Goal: Task Accomplishment & Management: Manage account settings

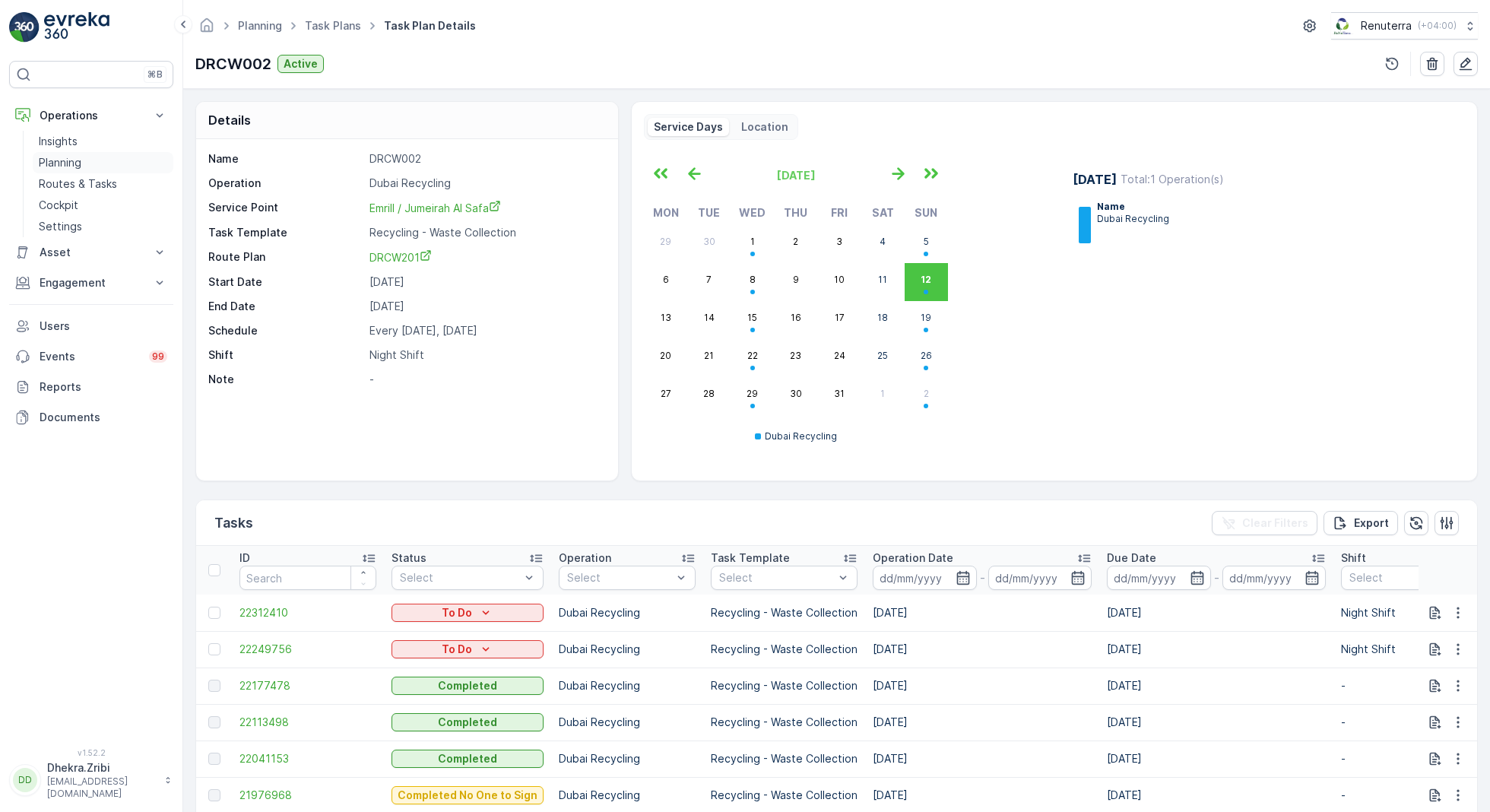
click at [62, 162] on p "Planning" at bounding box center [60, 163] width 42 height 15
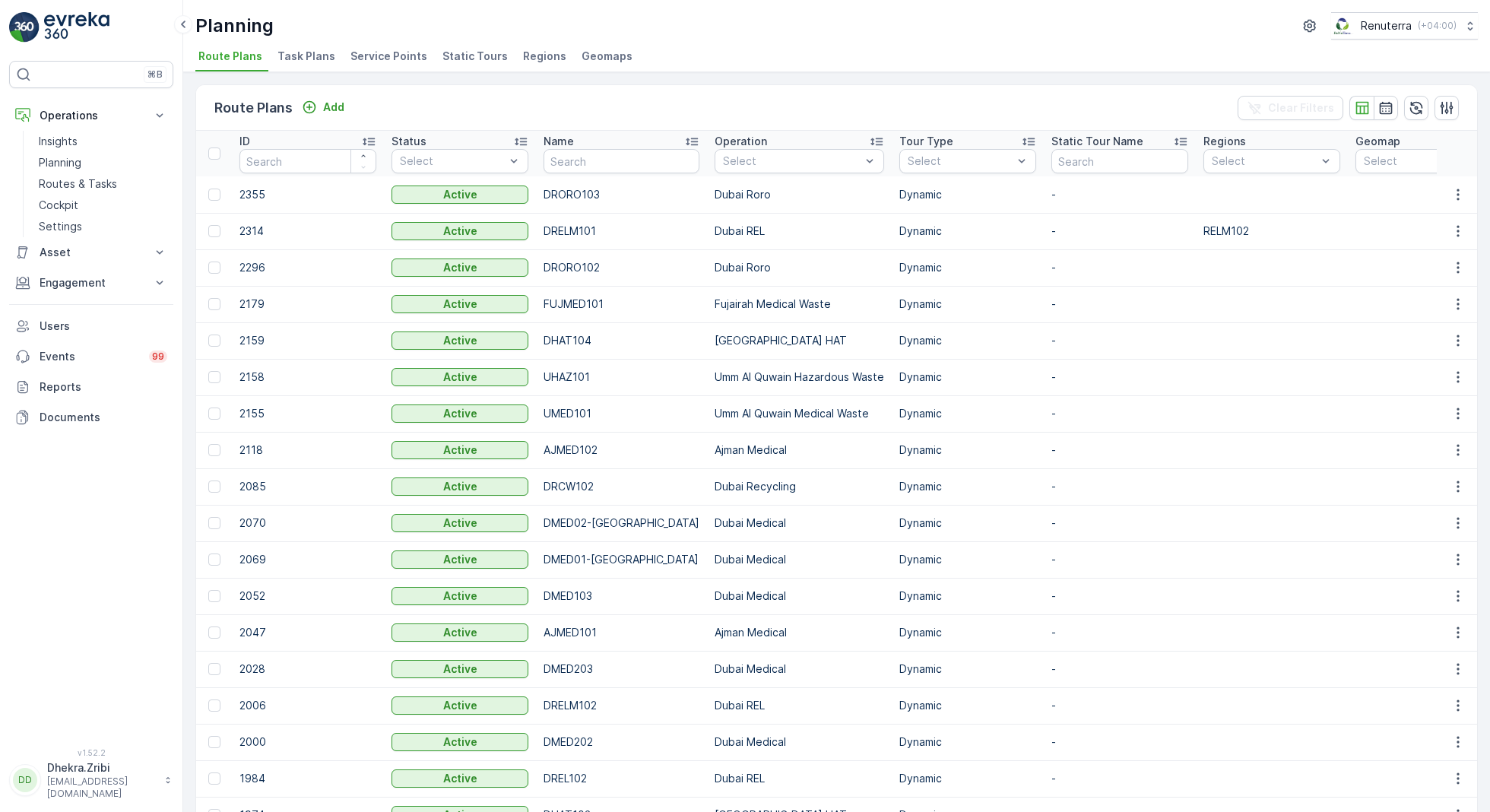
click at [378, 57] on span "Service Points" at bounding box center [388, 57] width 77 height 15
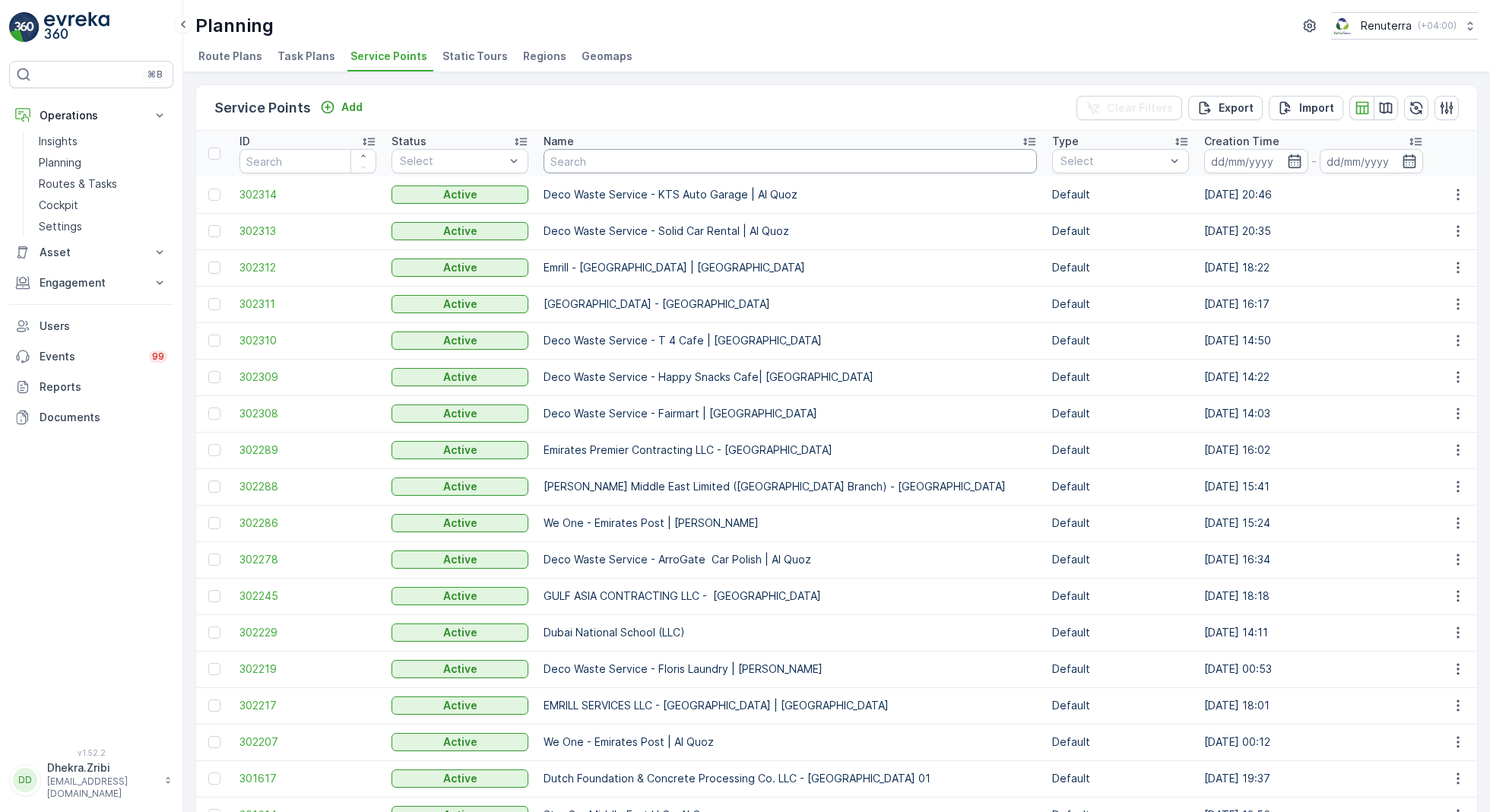
click at [589, 161] on input "text" at bounding box center [790, 160] width 493 height 24
type input "al kay"
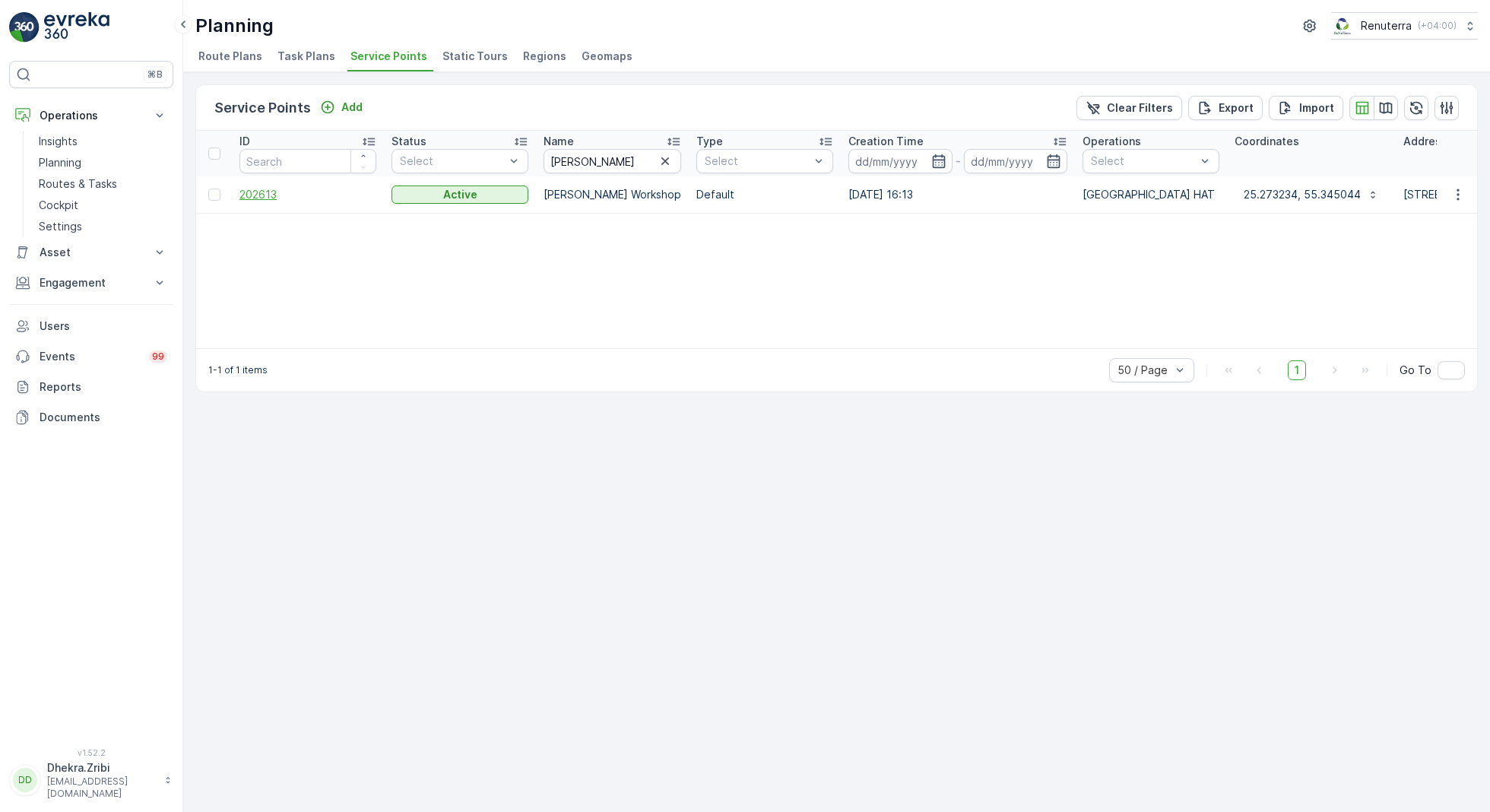
click at [257, 188] on span "202613" at bounding box center [308, 194] width 137 height 15
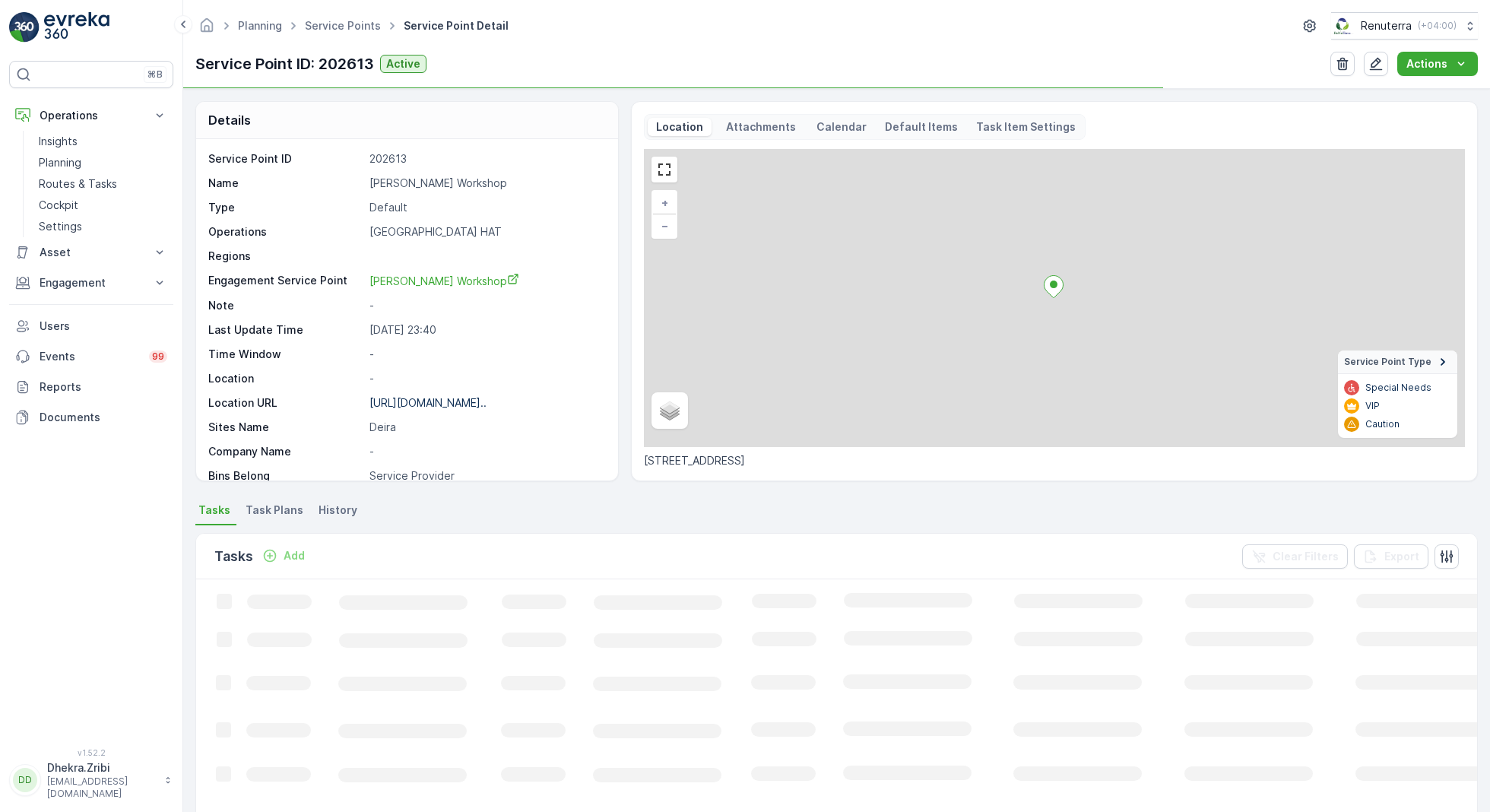
click at [428, 180] on p "Al Kayed Workshop" at bounding box center [486, 183] width 233 height 15
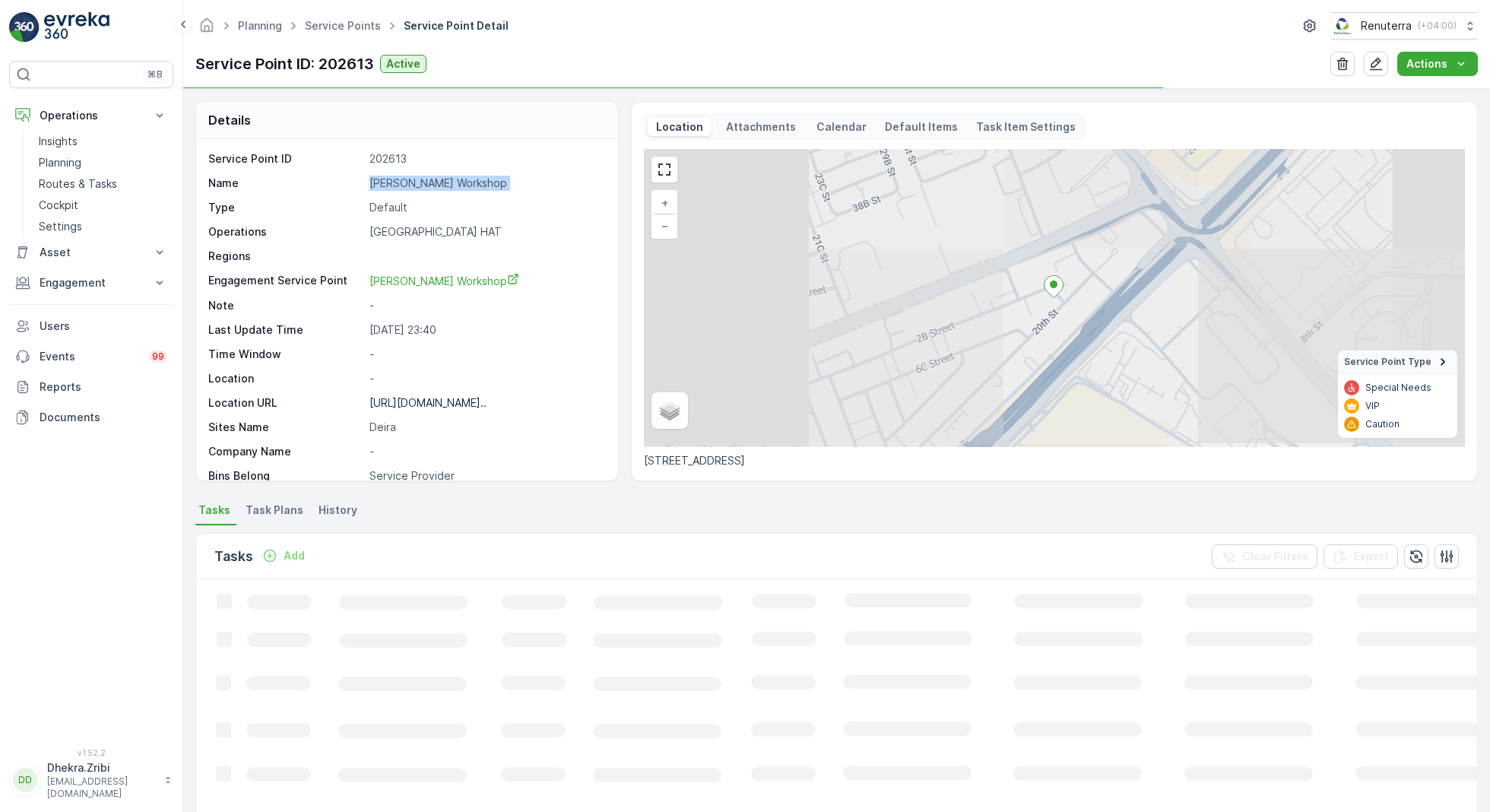
copy p "Al Kayed Workshop"
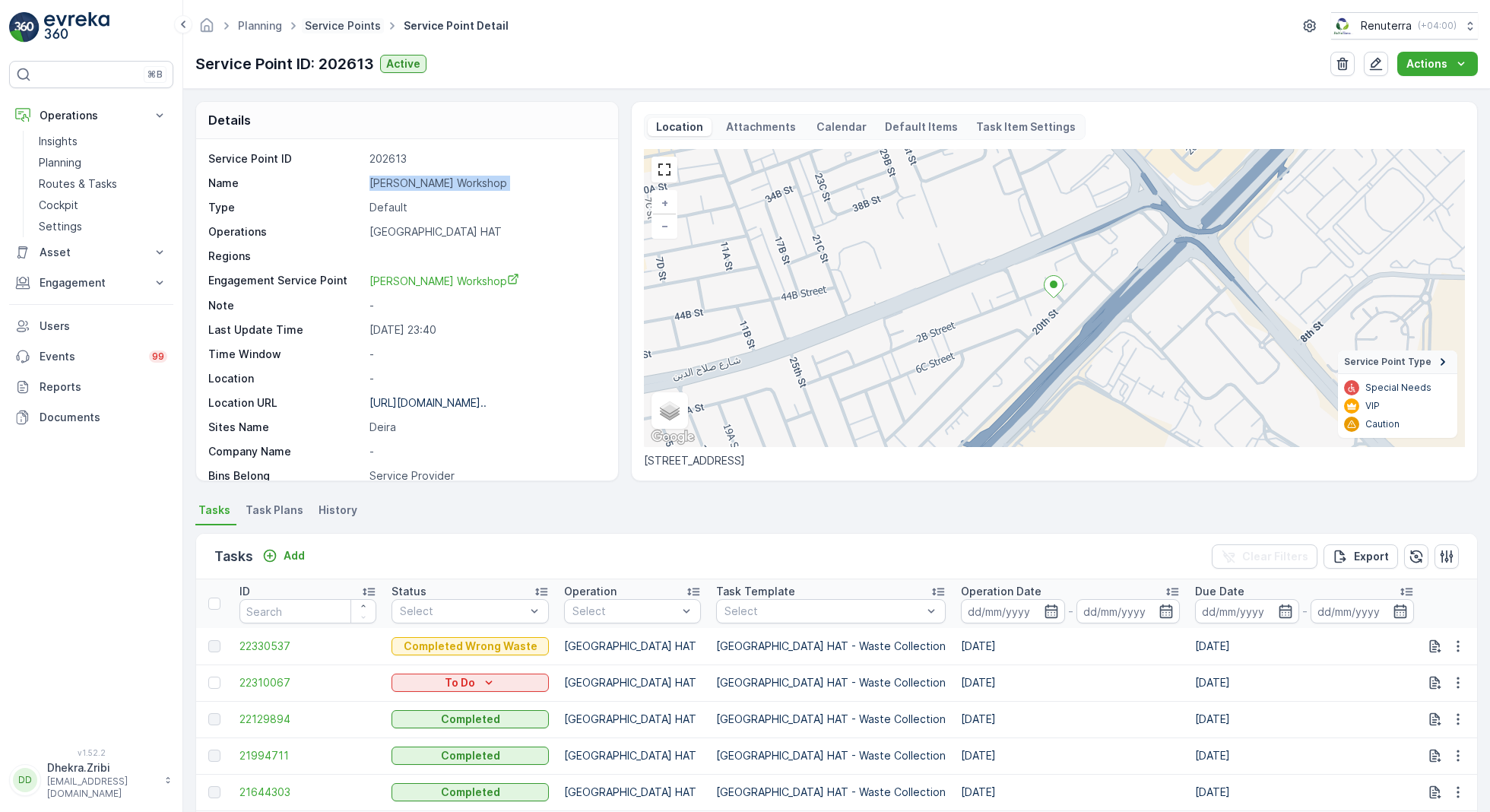
click at [344, 27] on link "Service Points" at bounding box center [343, 25] width 76 height 13
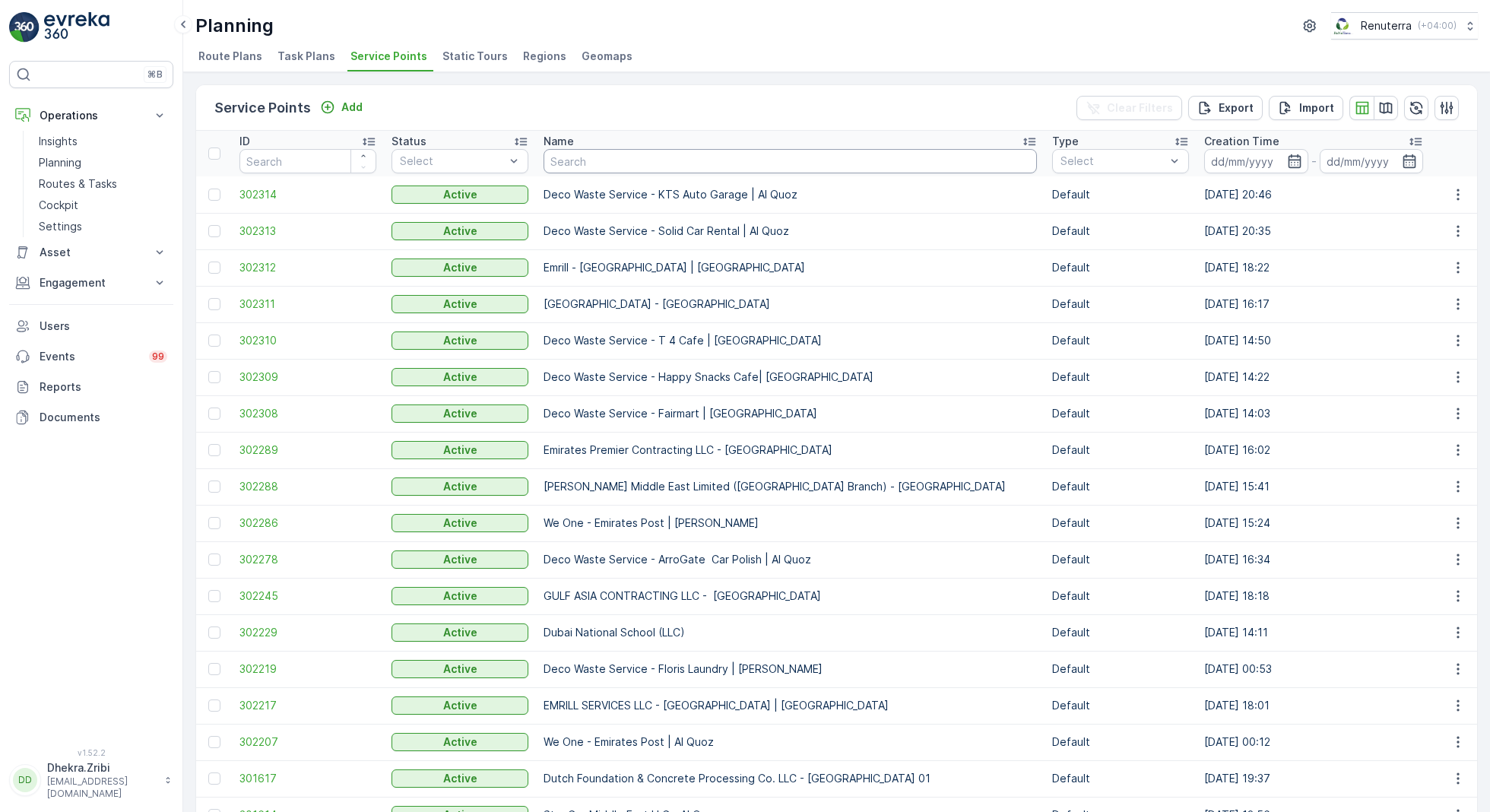
click at [595, 165] on input "text" at bounding box center [790, 160] width 493 height 24
type input "al kayeed"
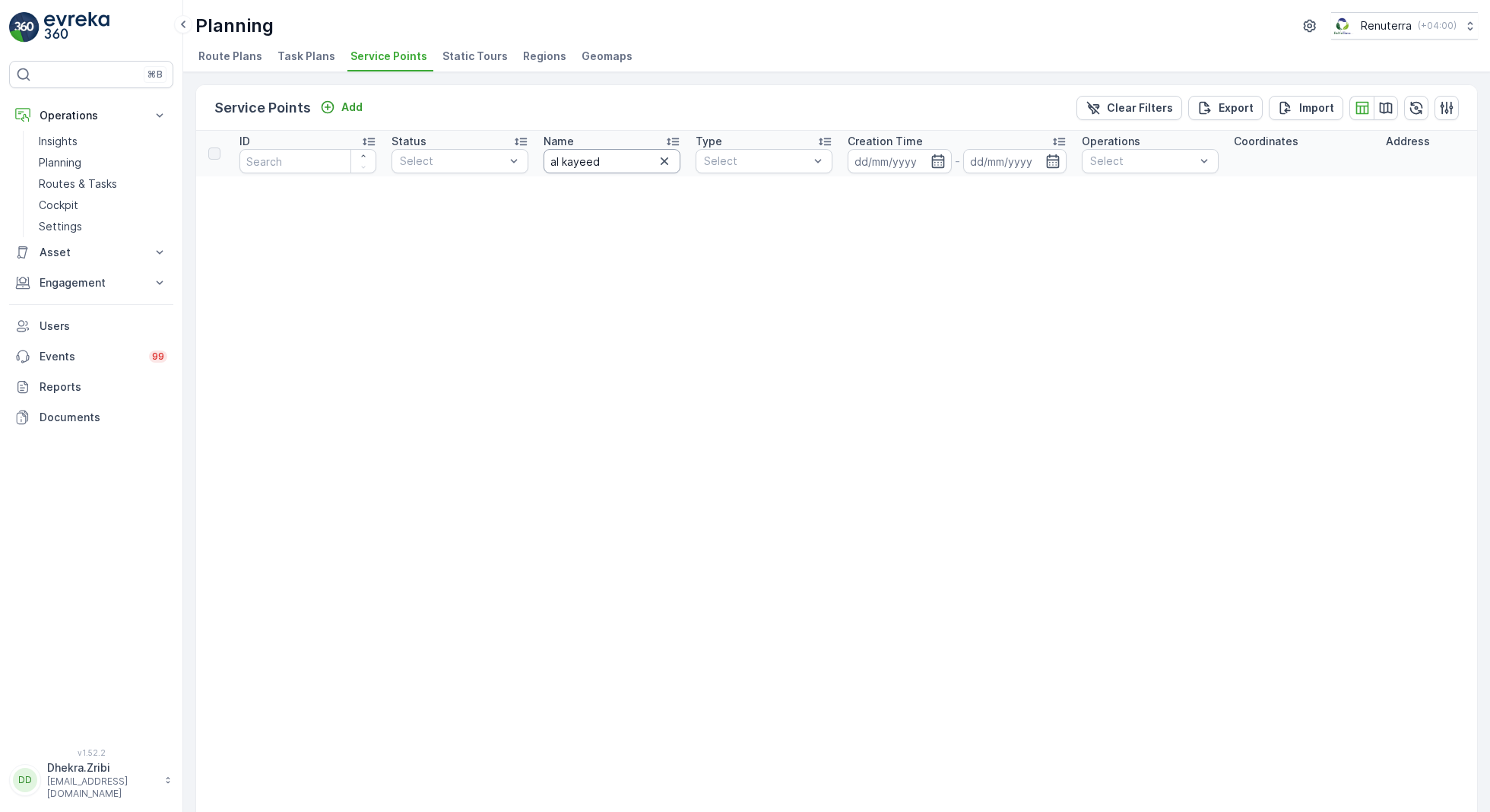
click at [592, 157] on input "al kayeed" at bounding box center [612, 160] width 137 height 24
type input "al kayed"
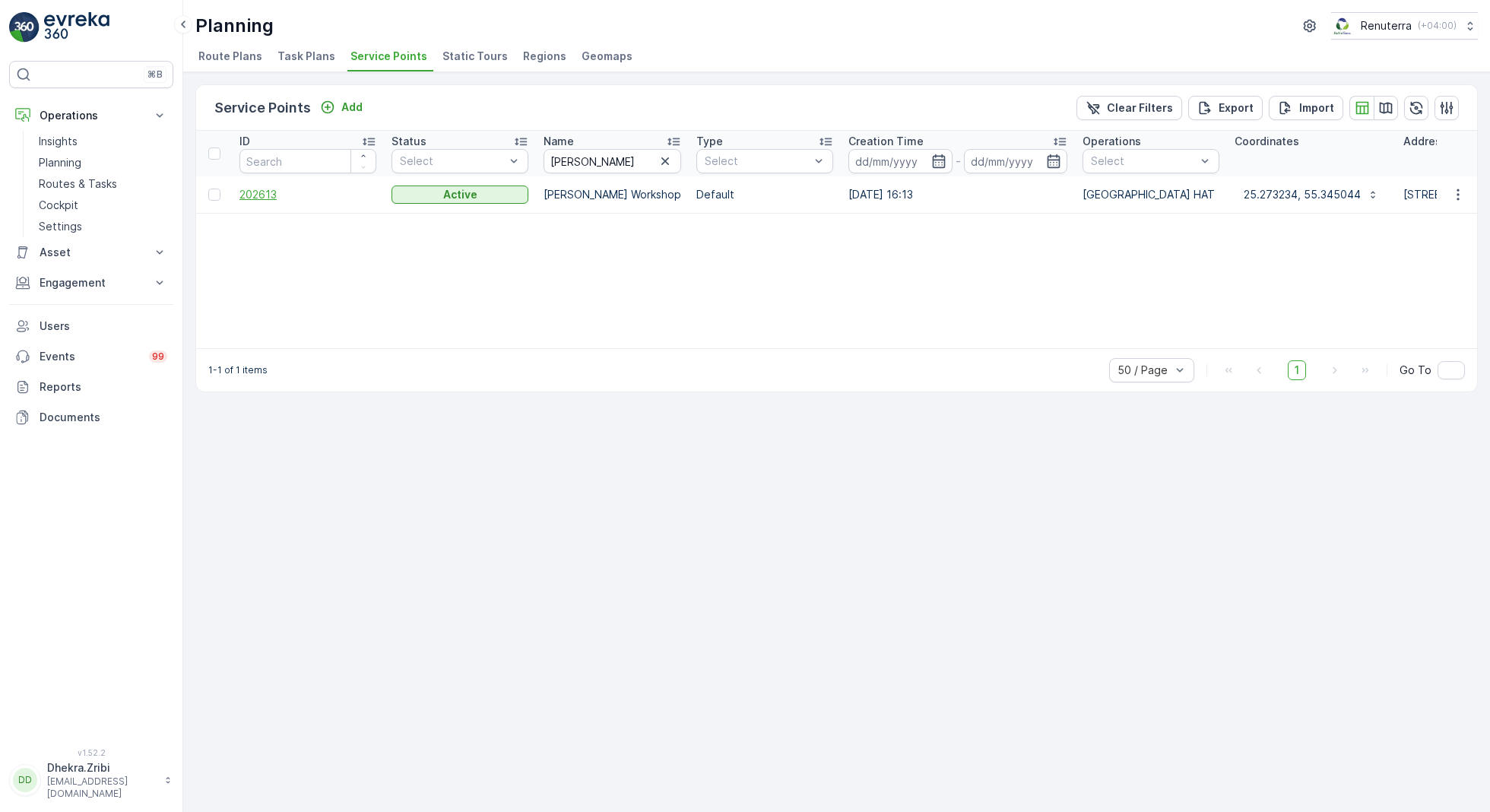
click at [257, 195] on span "202613" at bounding box center [308, 194] width 137 height 15
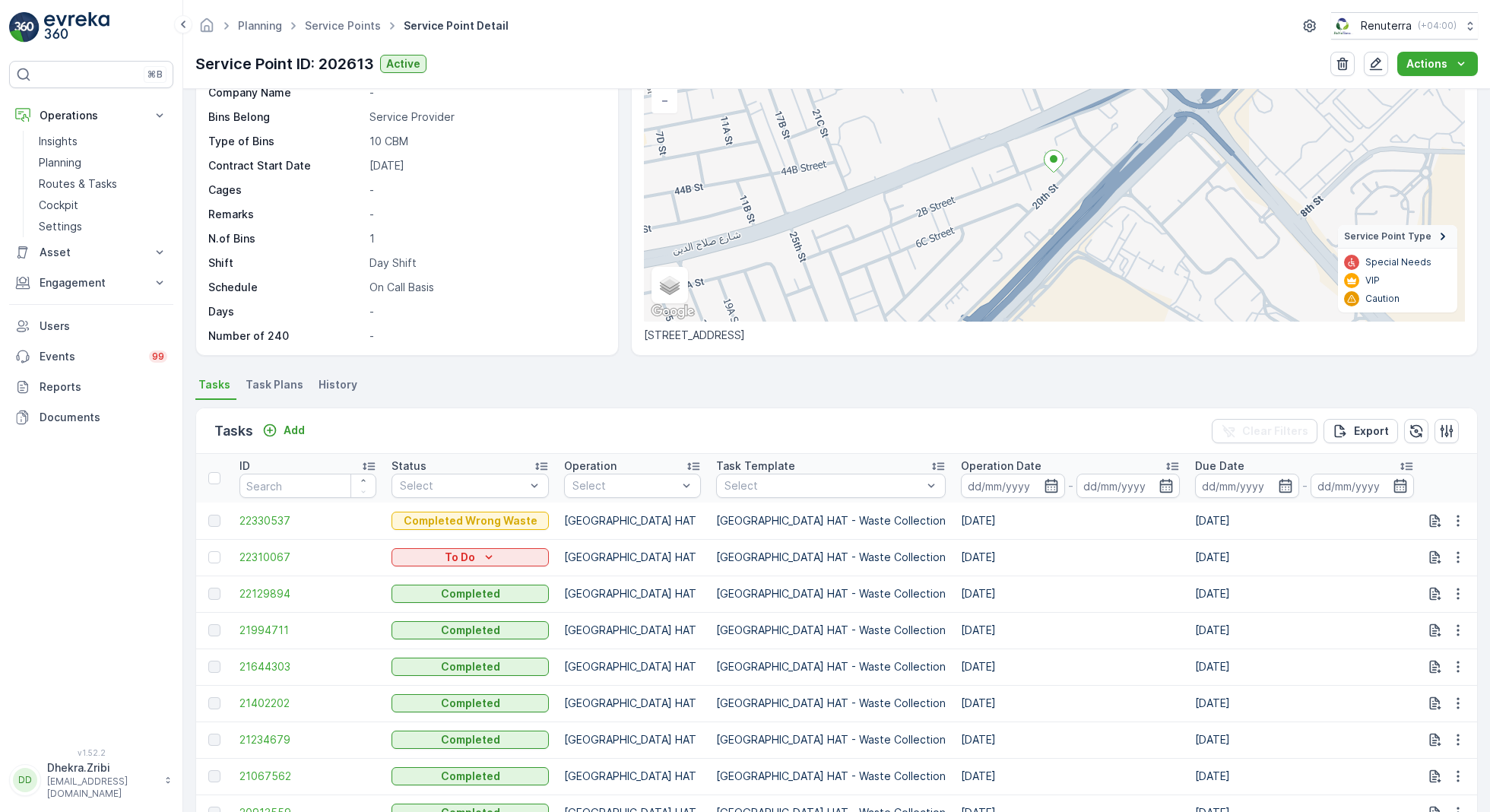
scroll to position [126, 0]
click at [1454, 556] on icon "button" at bounding box center [1458, 556] width 15 height 15
click at [1400, 615] on span "Change Route" at bounding box center [1418, 620] width 73 height 15
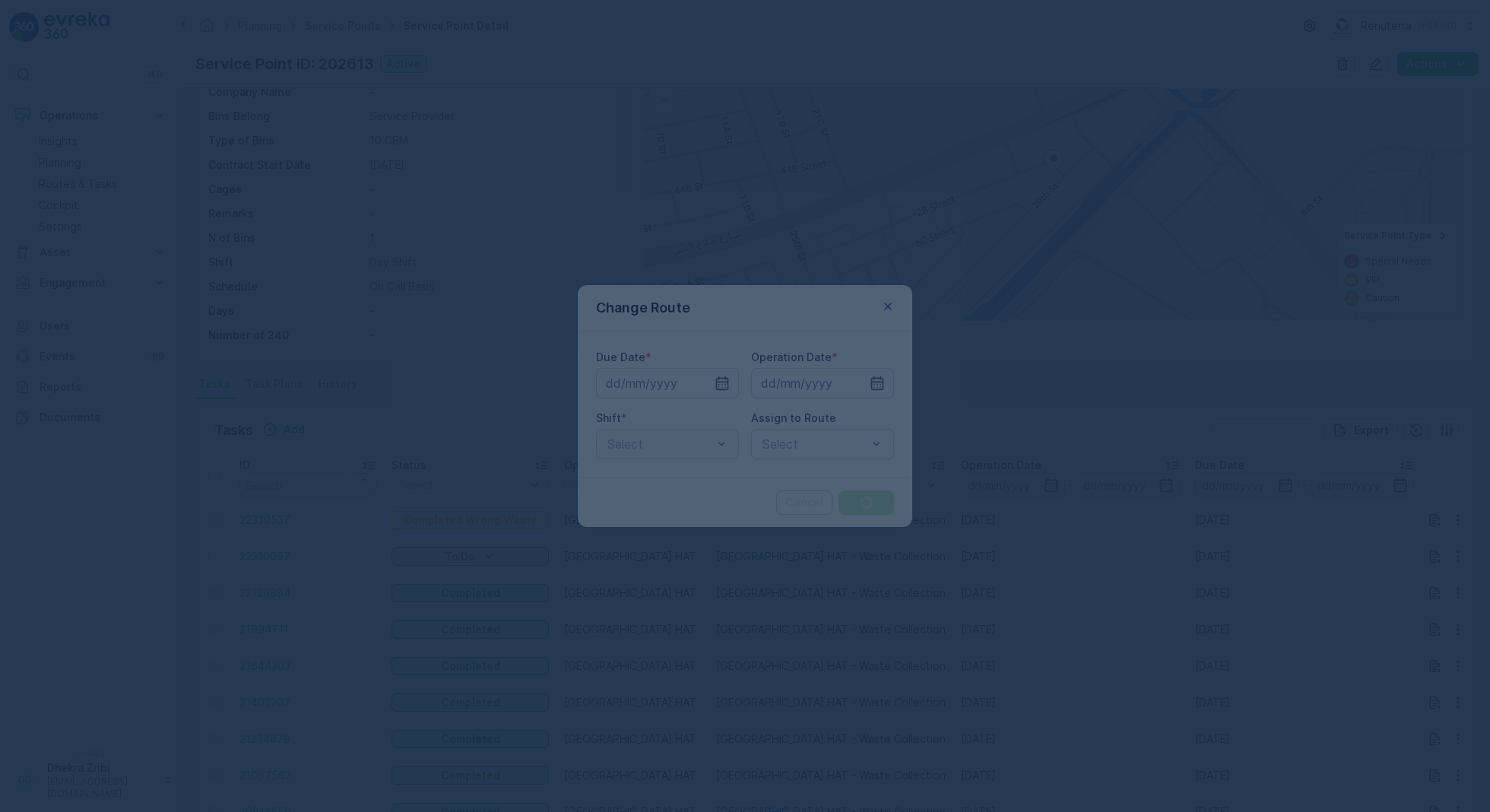
type input "10.10.2025"
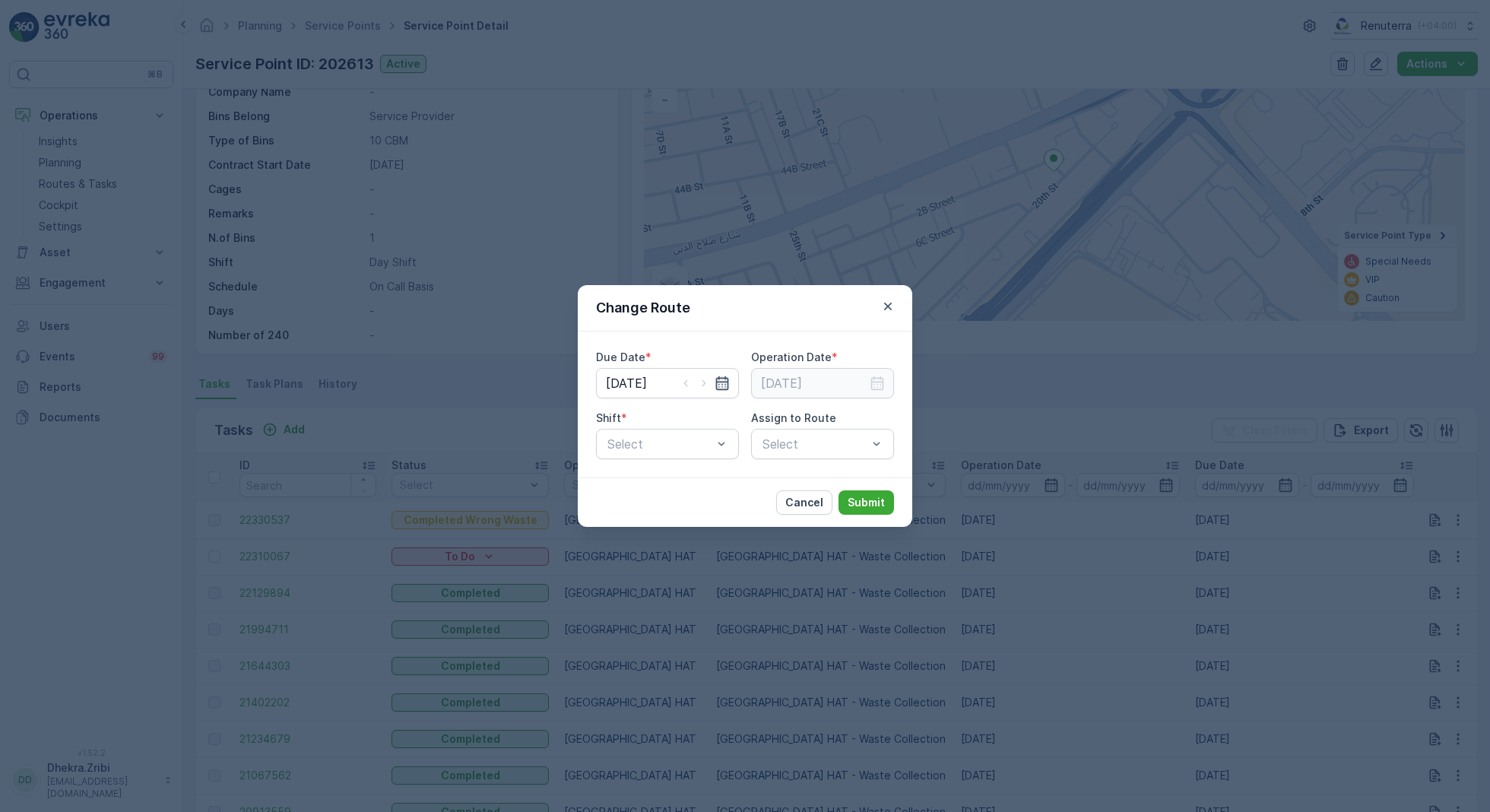
click at [727, 380] on icon "button" at bounding box center [722, 383] width 13 height 14
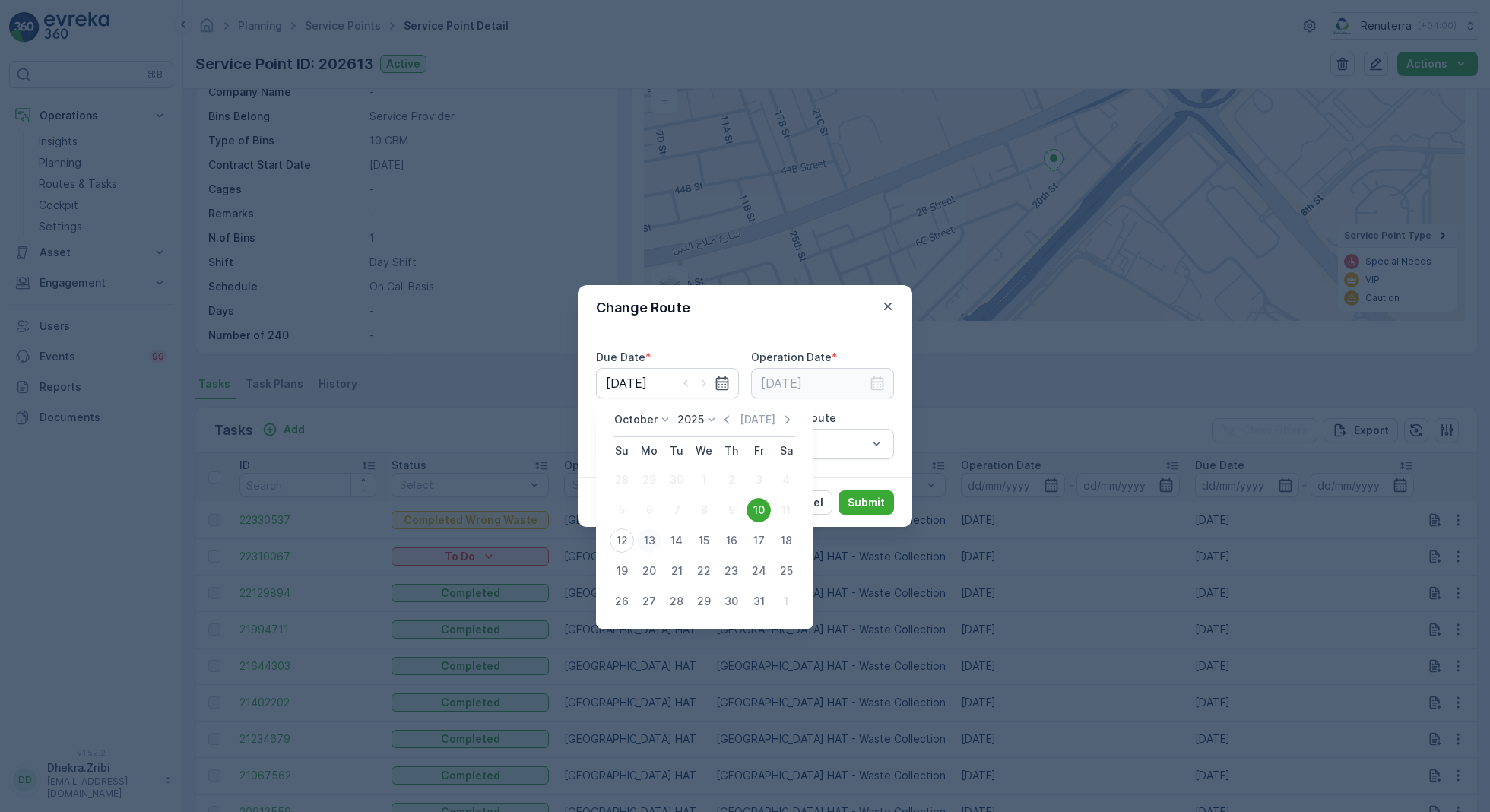
click at [652, 539] on div "13" at bounding box center [649, 540] width 24 height 24
type input "13.10.2025"
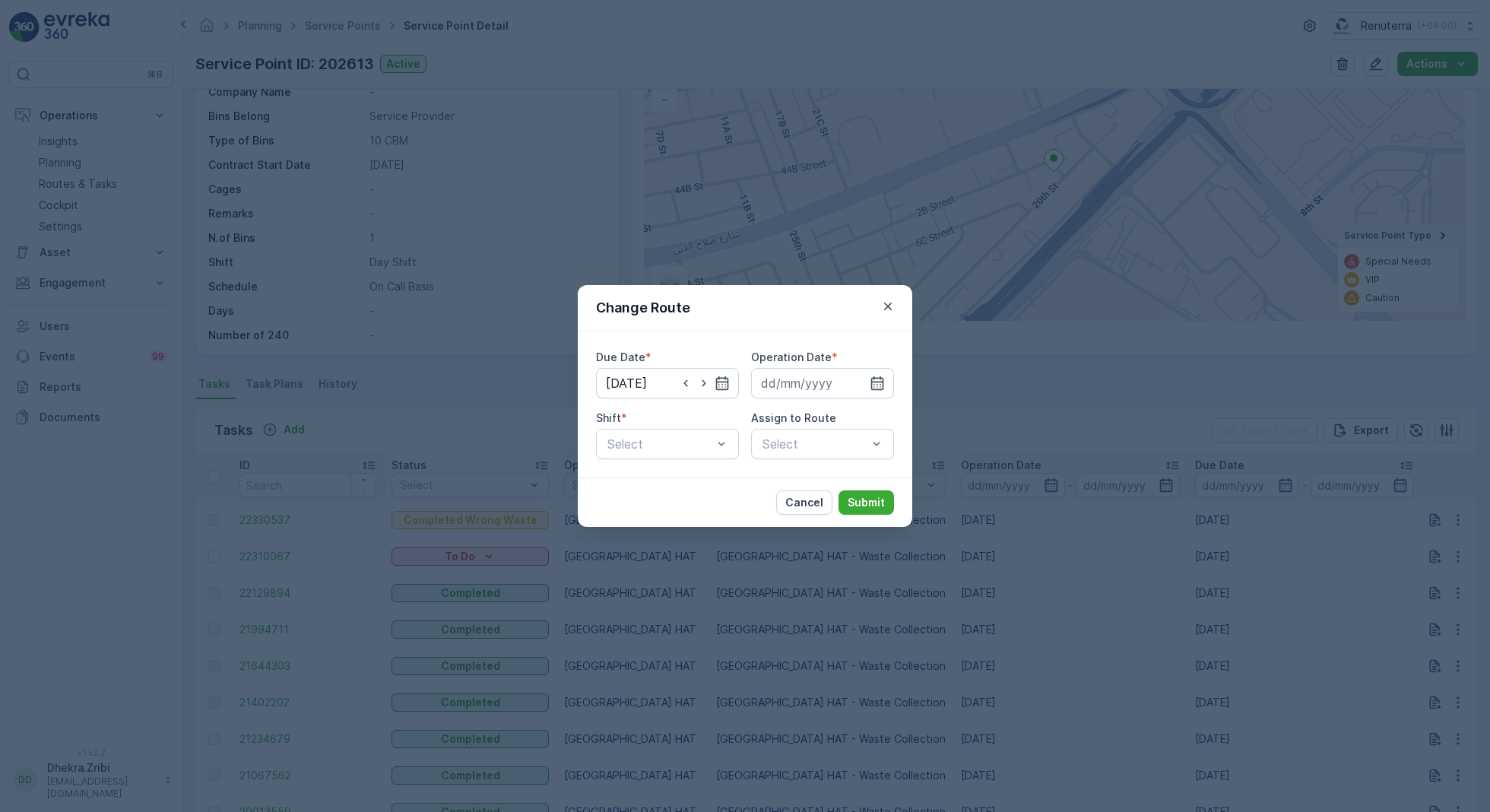
click at [652, 539] on div "Change Route Due Date * 13.10.2025 Operation Date * Shift * Select Assign to Ro…" at bounding box center [745, 406] width 1490 height 812
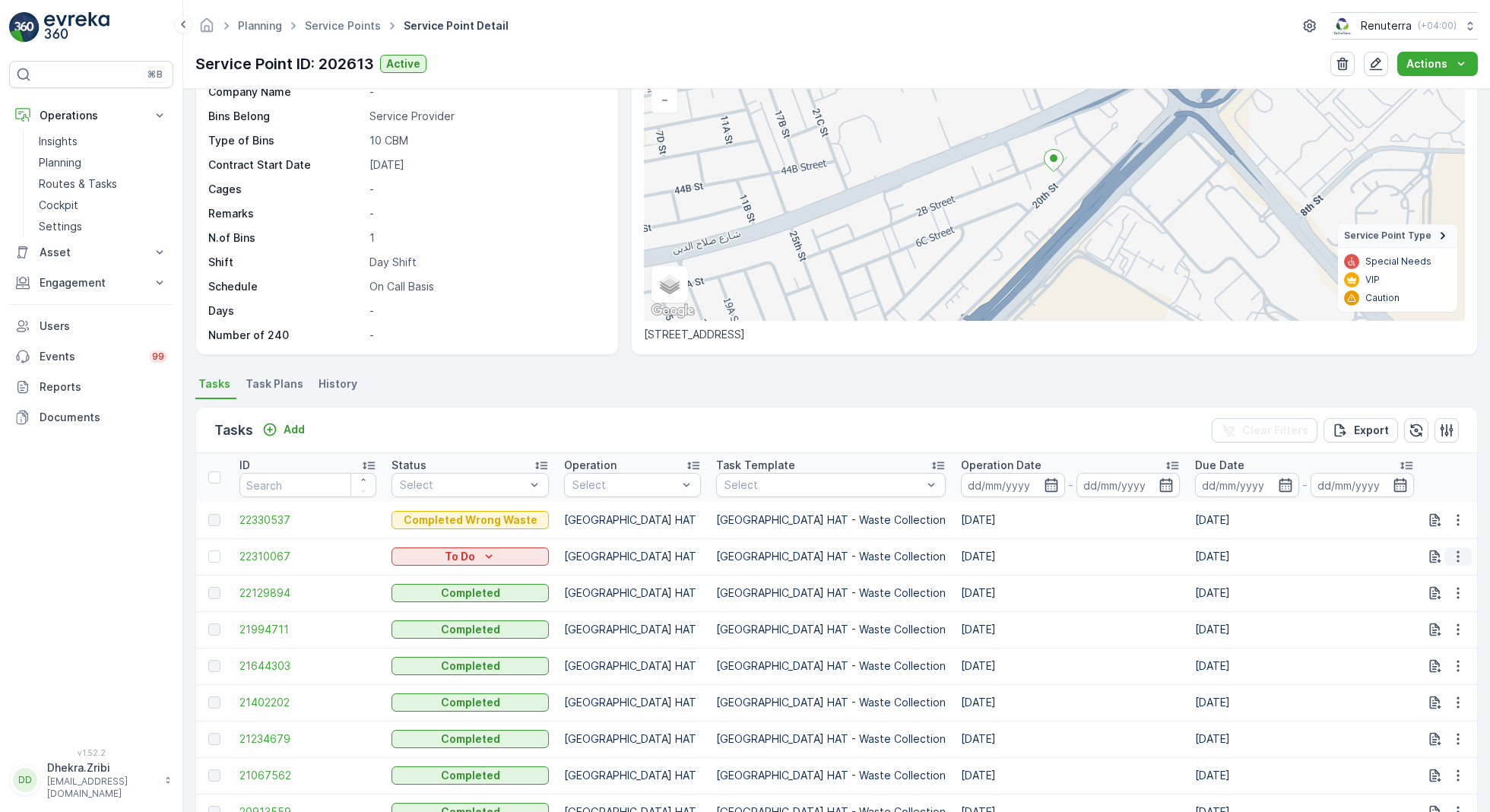
click at [1456, 553] on icon "button" at bounding box center [1457, 557] width 3 height 12
click at [1412, 620] on span "Change Route" at bounding box center [1418, 620] width 73 height 15
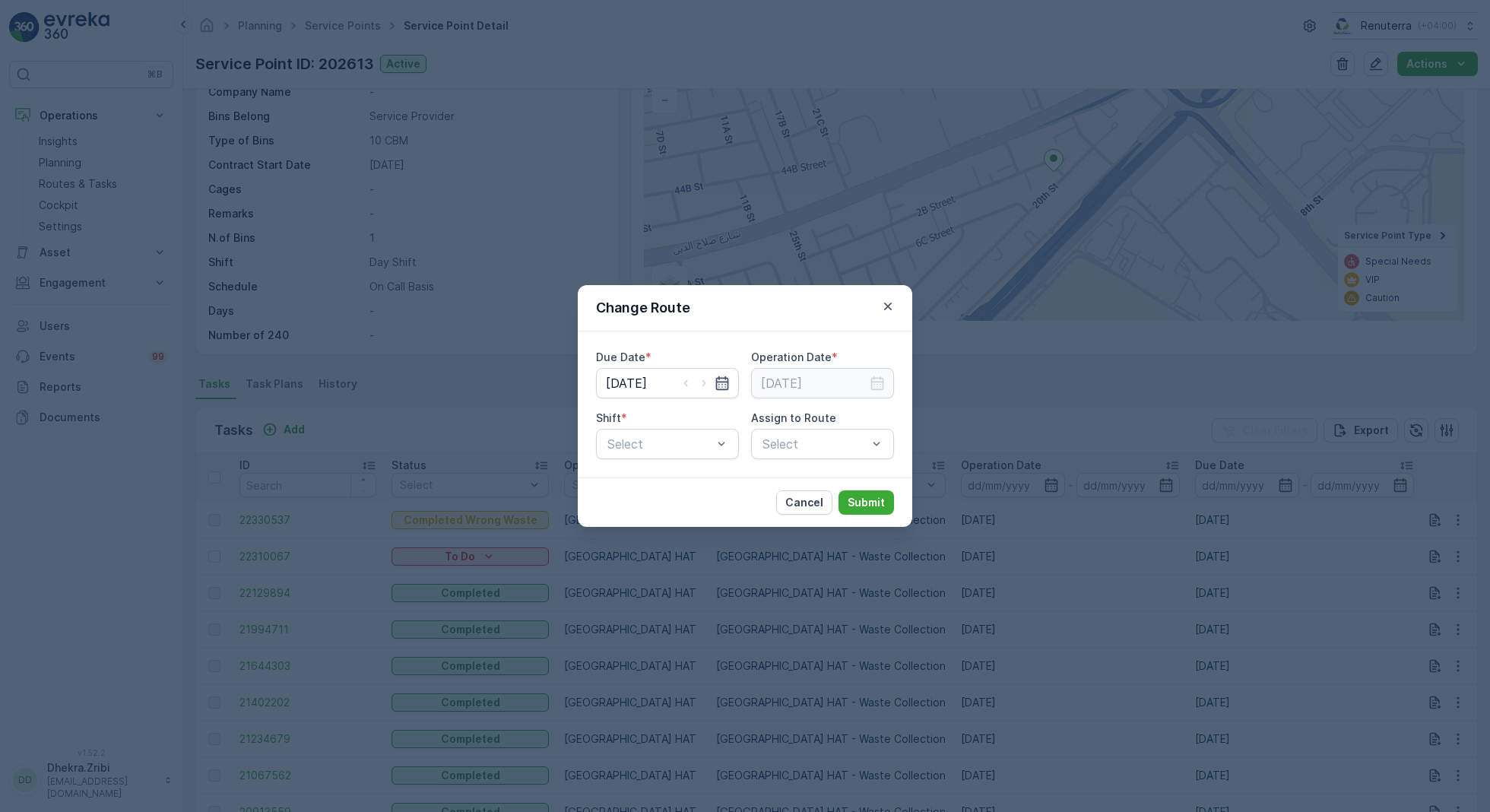
click at [725, 387] on icon "button" at bounding box center [722, 383] width 15 height 15
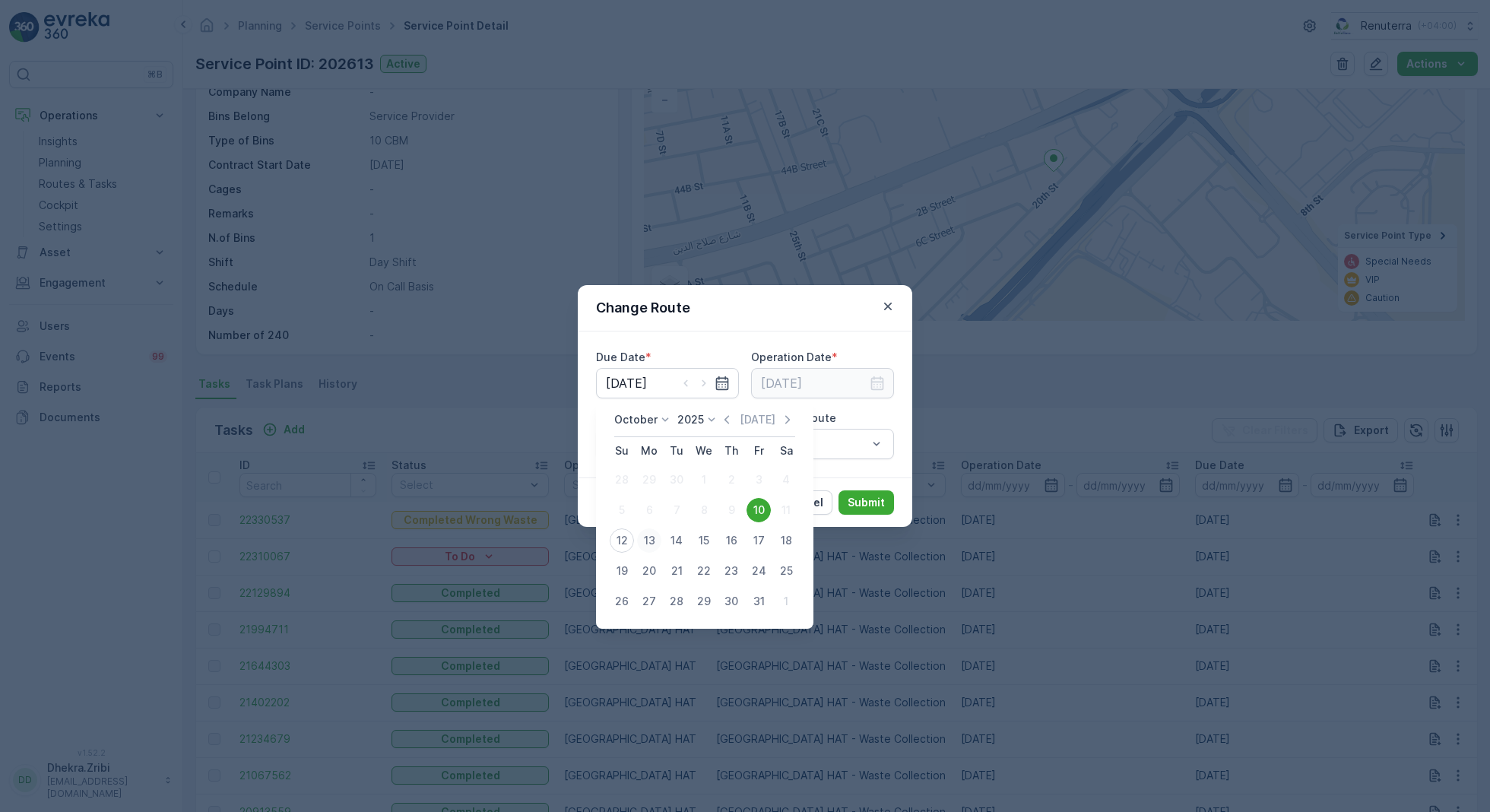
click at [650, 534] on div "13" at bounding box center [649, 540] width 24 height 24
type input "13.10.2025"
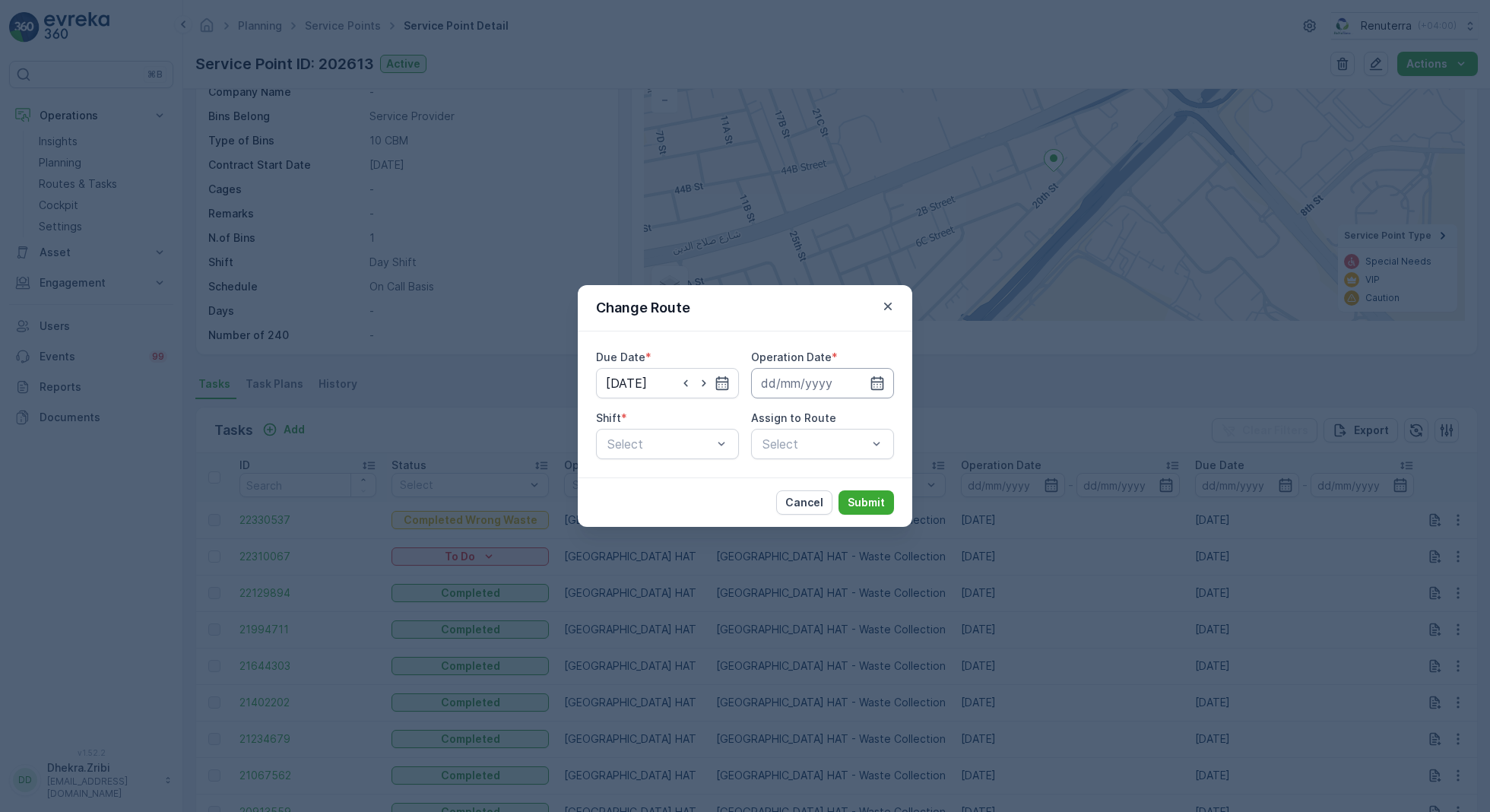
click at [836, 384] on input at bounding box center [822, 383] width 143 height 30
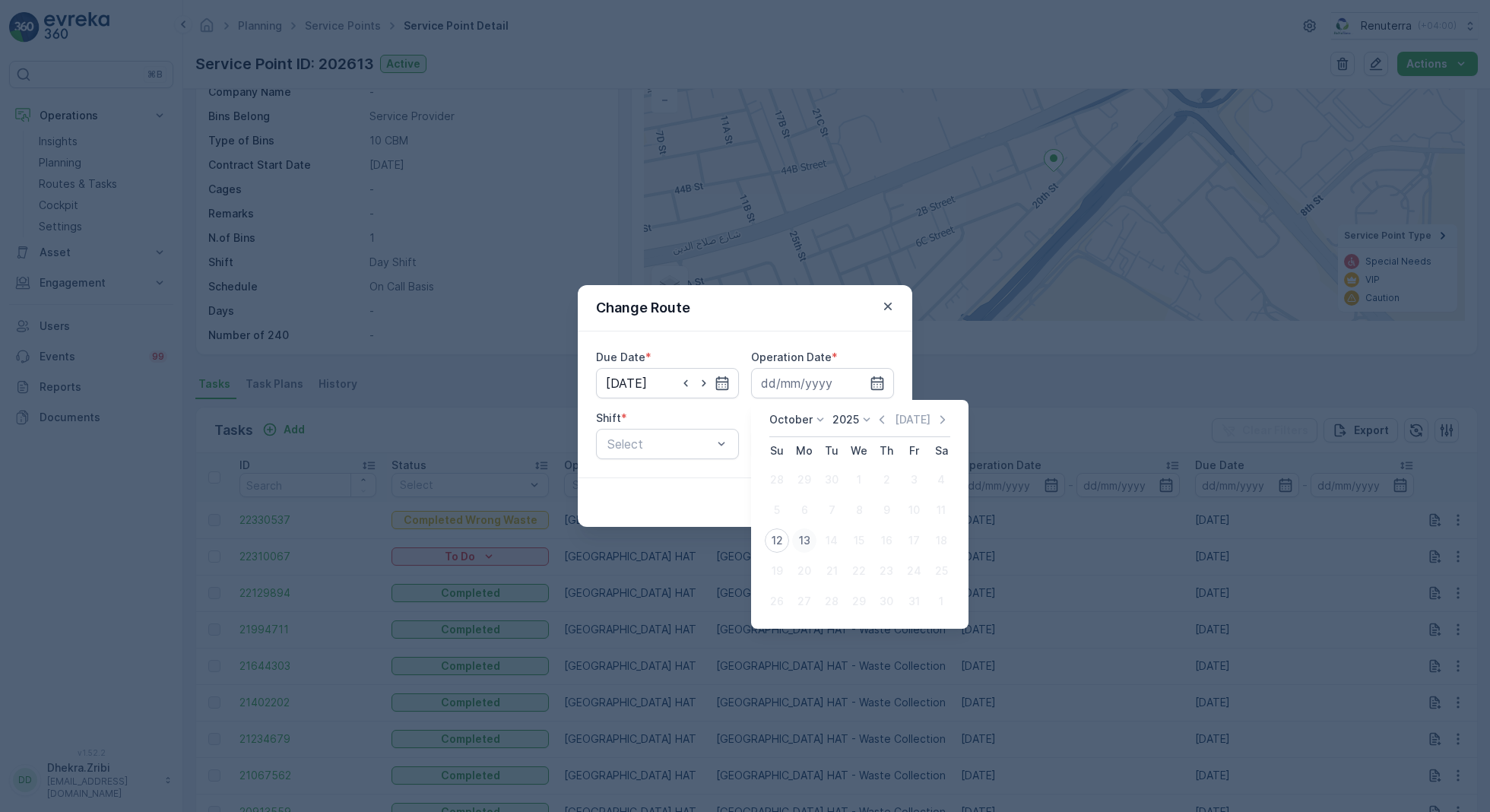
click at [802, 535] on div "13" at bounding box center [804, 540] width 24 height 24
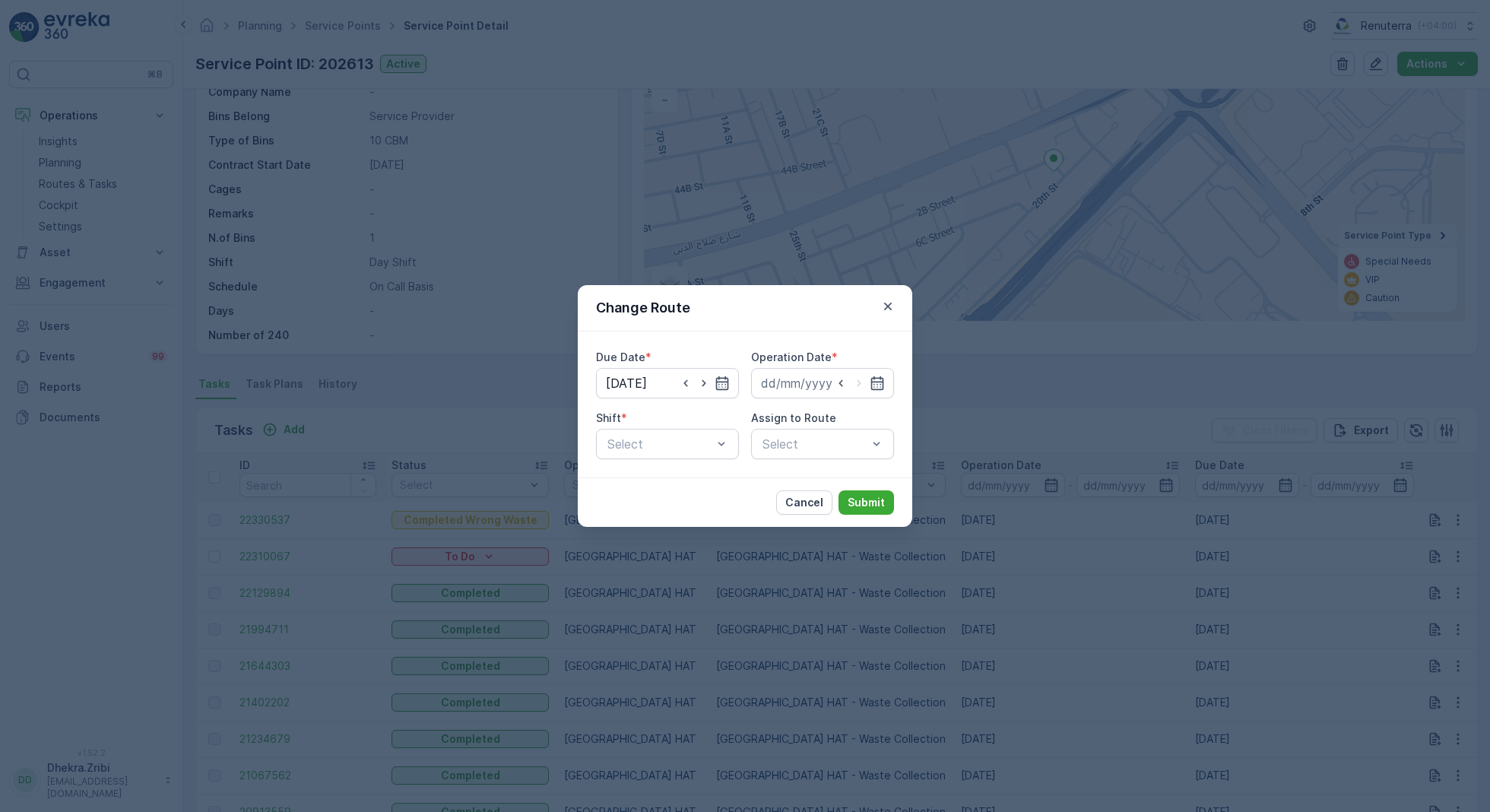
type input "13.10.2025"
click at [632, 480] on span "Day Shift" at bounding box center [632, 481] width 54 height 14
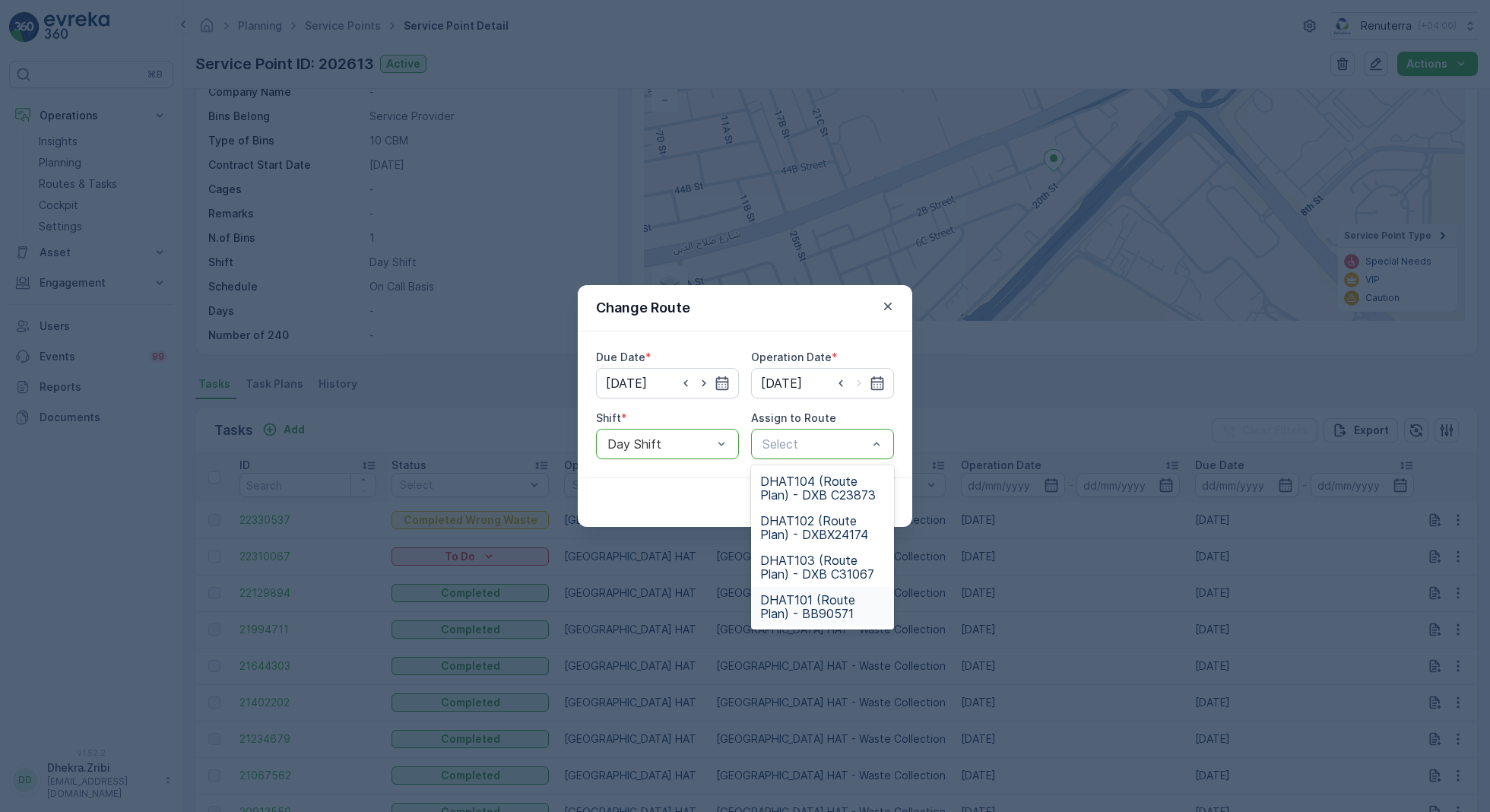
click at [796, 593] on span "DHAT101 (Route Plan) - BB90571" at bounding box center [822, 606] width 125 height 27
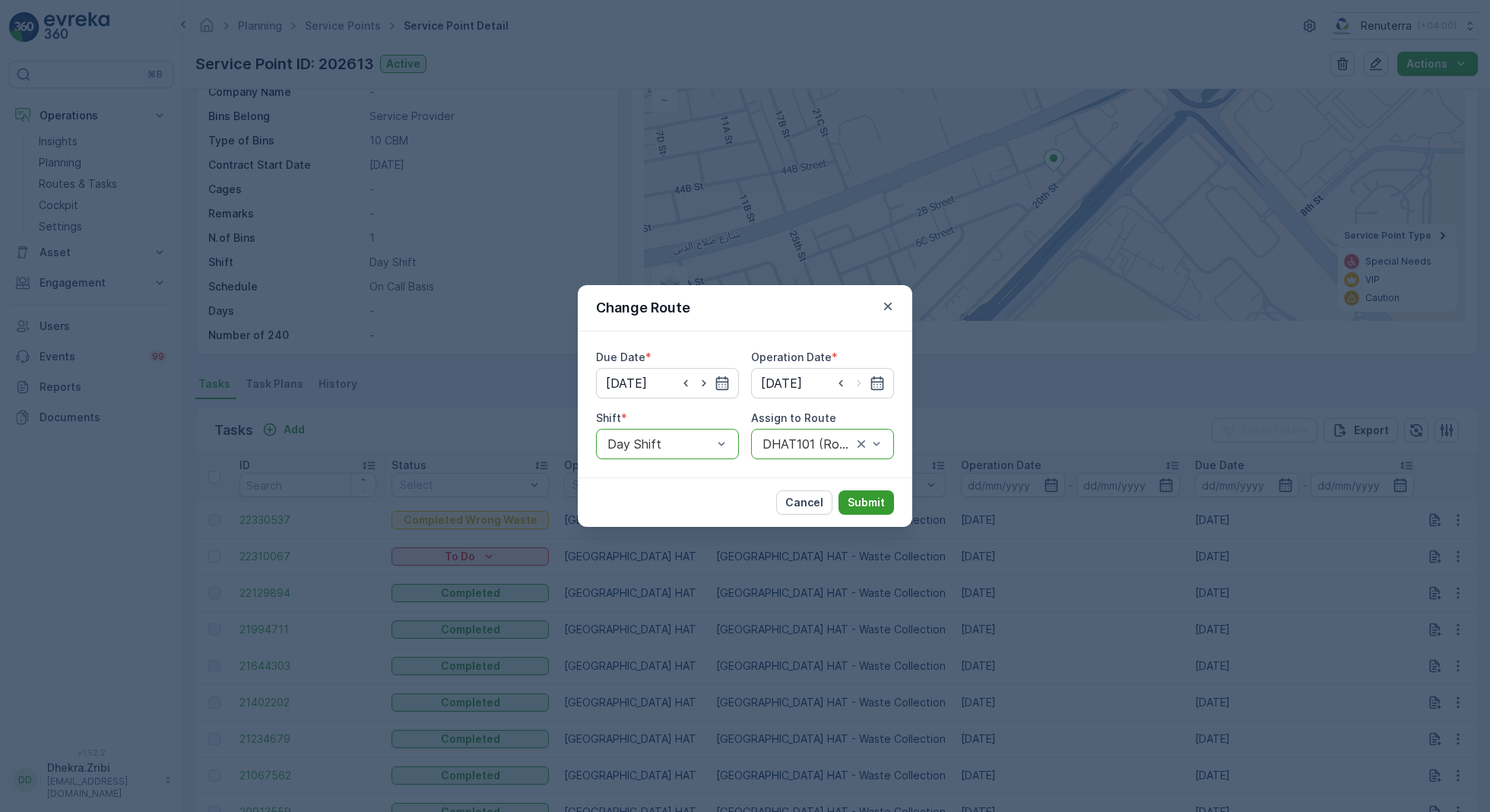
click at [870, 498] on p "Submit" at bounding box center [866, 502] width 37 height 15
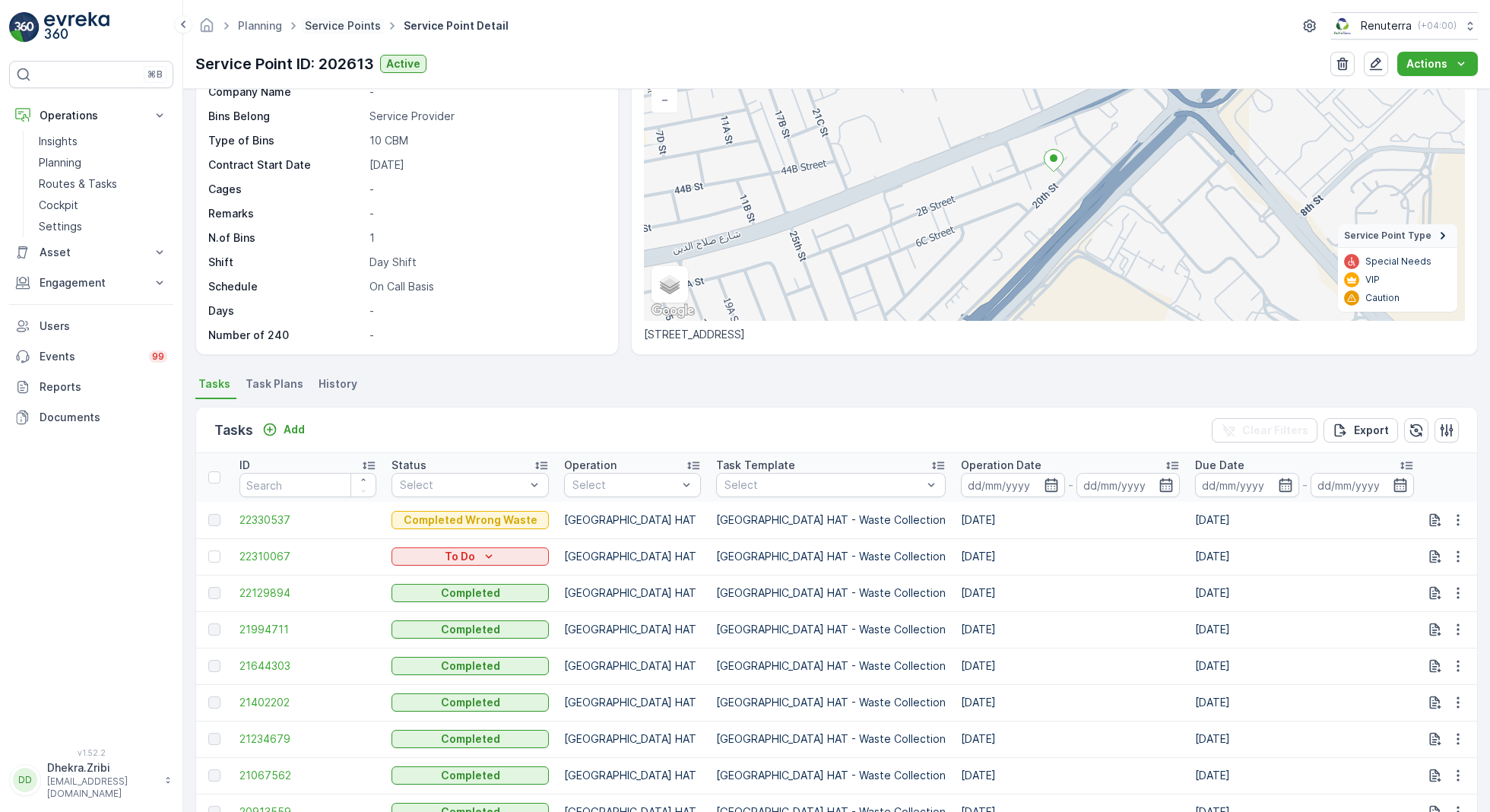
click at [326, 21] on link "Service Points" at bounding box center [343, 25] width 76 height 13
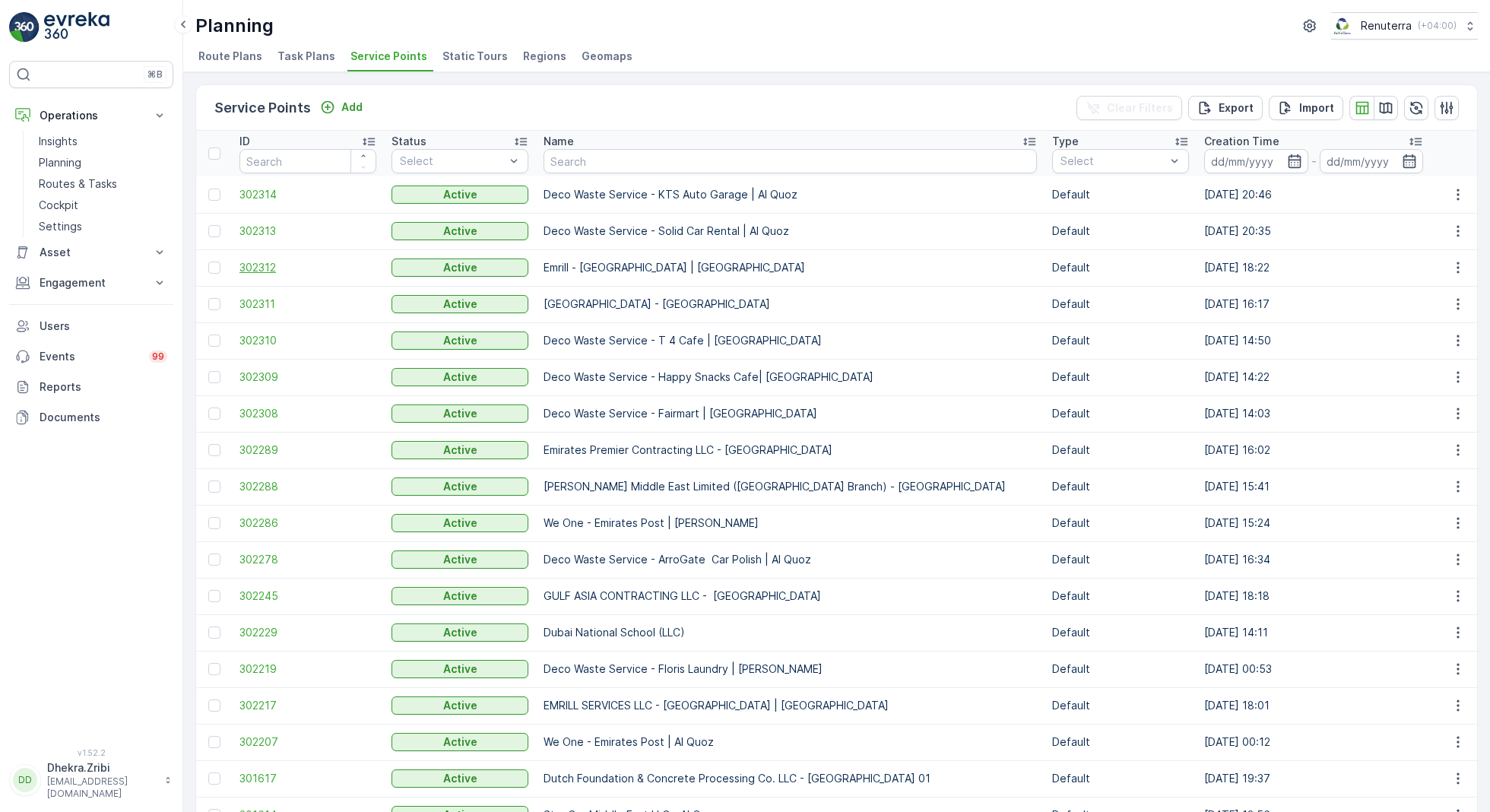
click at [263, 263] on span "302312" at bounding box center [308, 268] width 137 height 15
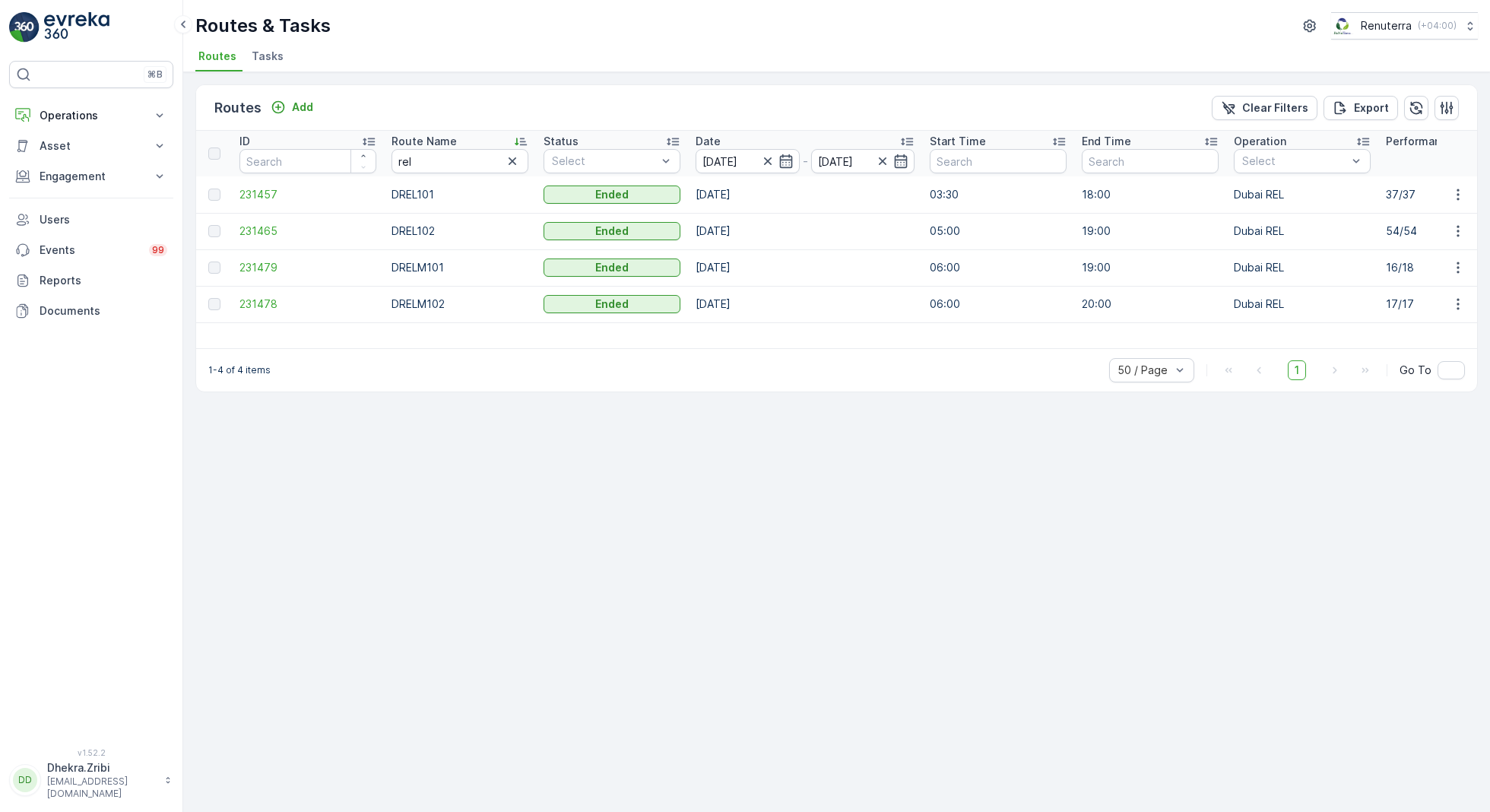
click at [265, 56] on span "Tasks" at bounding box center [268, 57] width 32 height 15
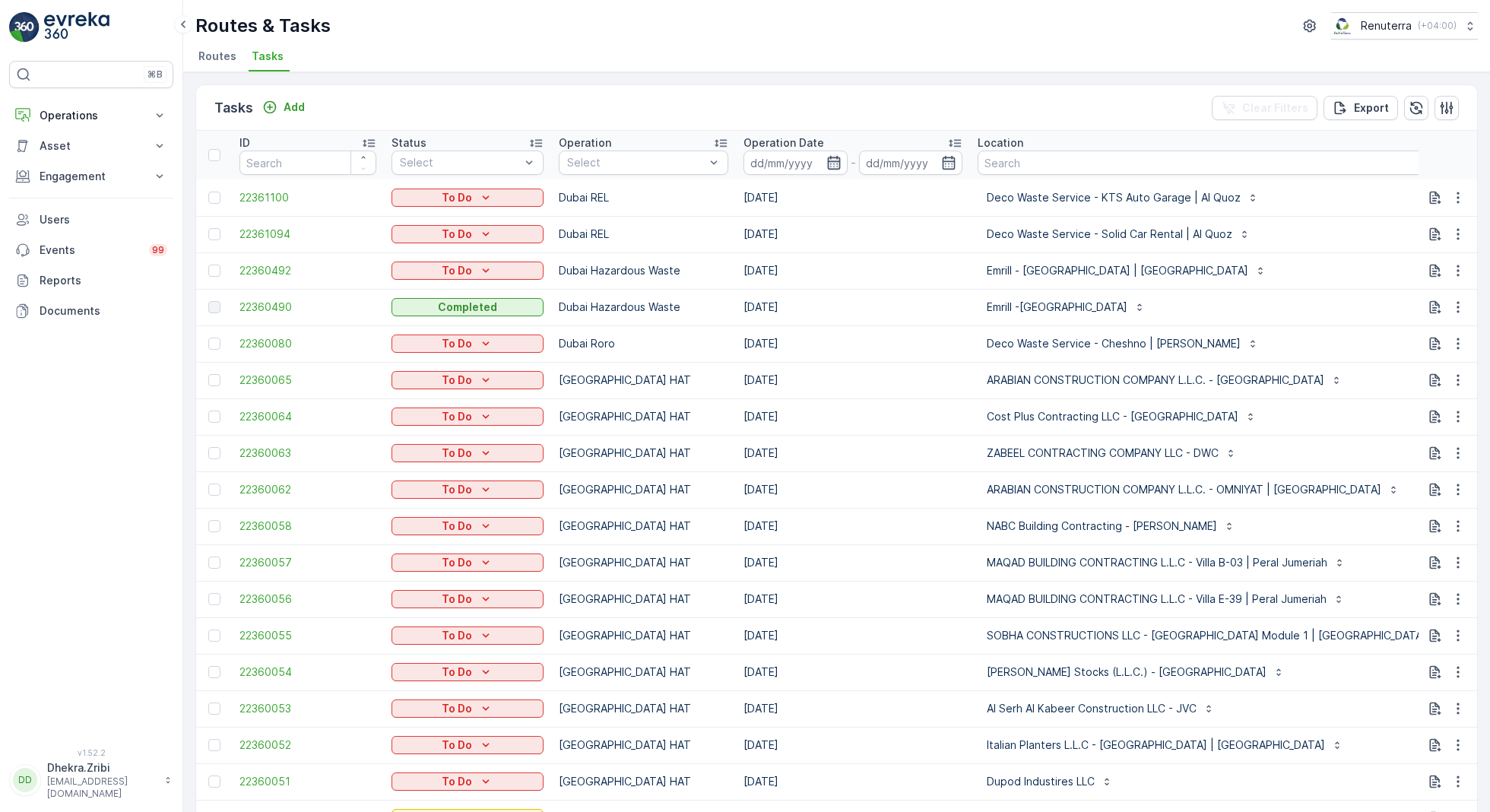
click at [833, 160] on icon "button" at bounding box center [833, 163] width 13 height 14
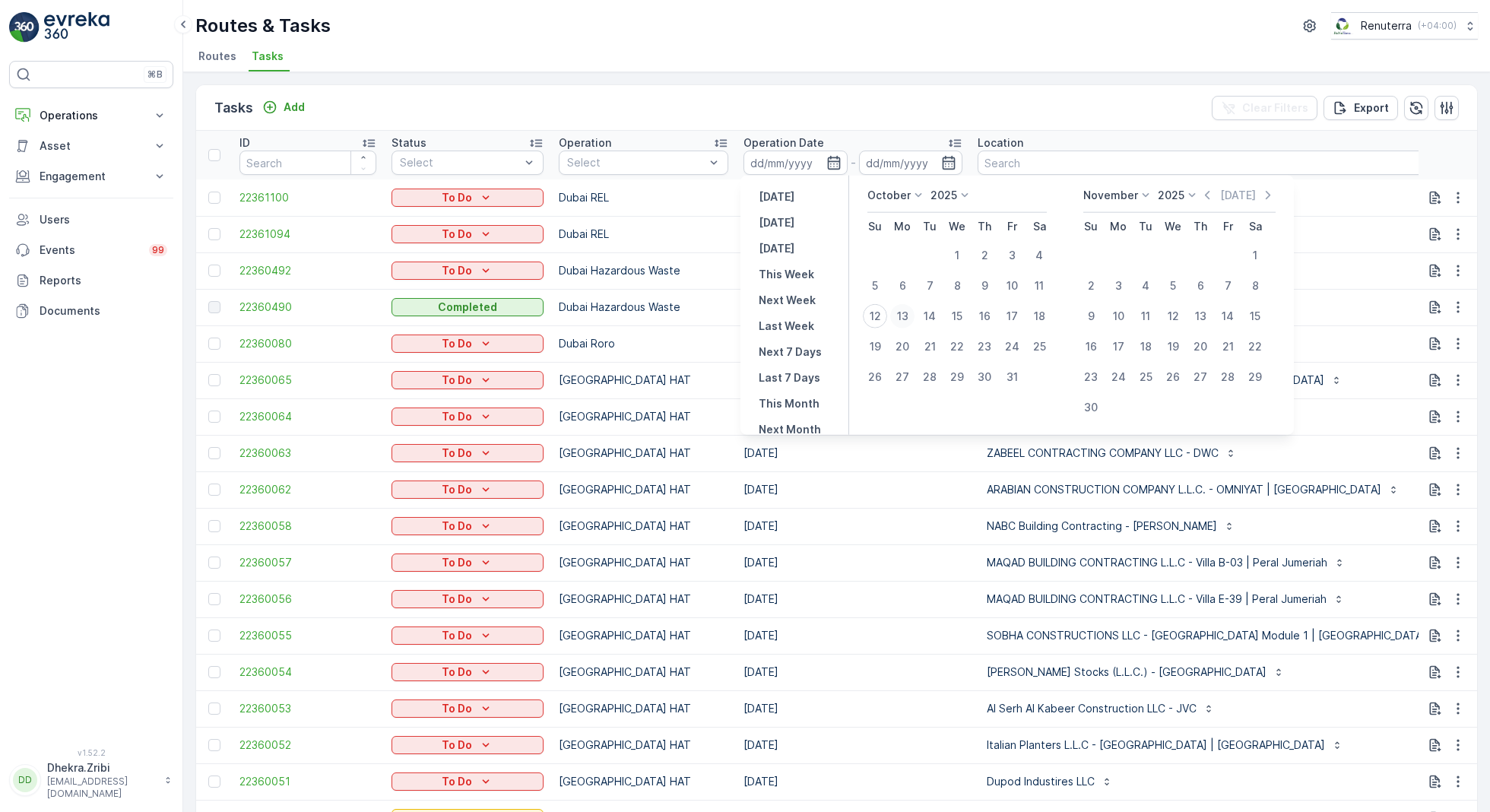
click at [899, 312] on div "13" at bounding box center [902, 316] width 24 height 24
type input "[DATE]"
click at [899, 312] on div "13" at bounding box center [902, 316] width 24 height 24
type input "[DATE]"
click at [767, 40] on div "Routes & Tasks Renuterra ( +04:00 ) Routes Tasks" at bounding box center [837, 36] width 1307 height 73
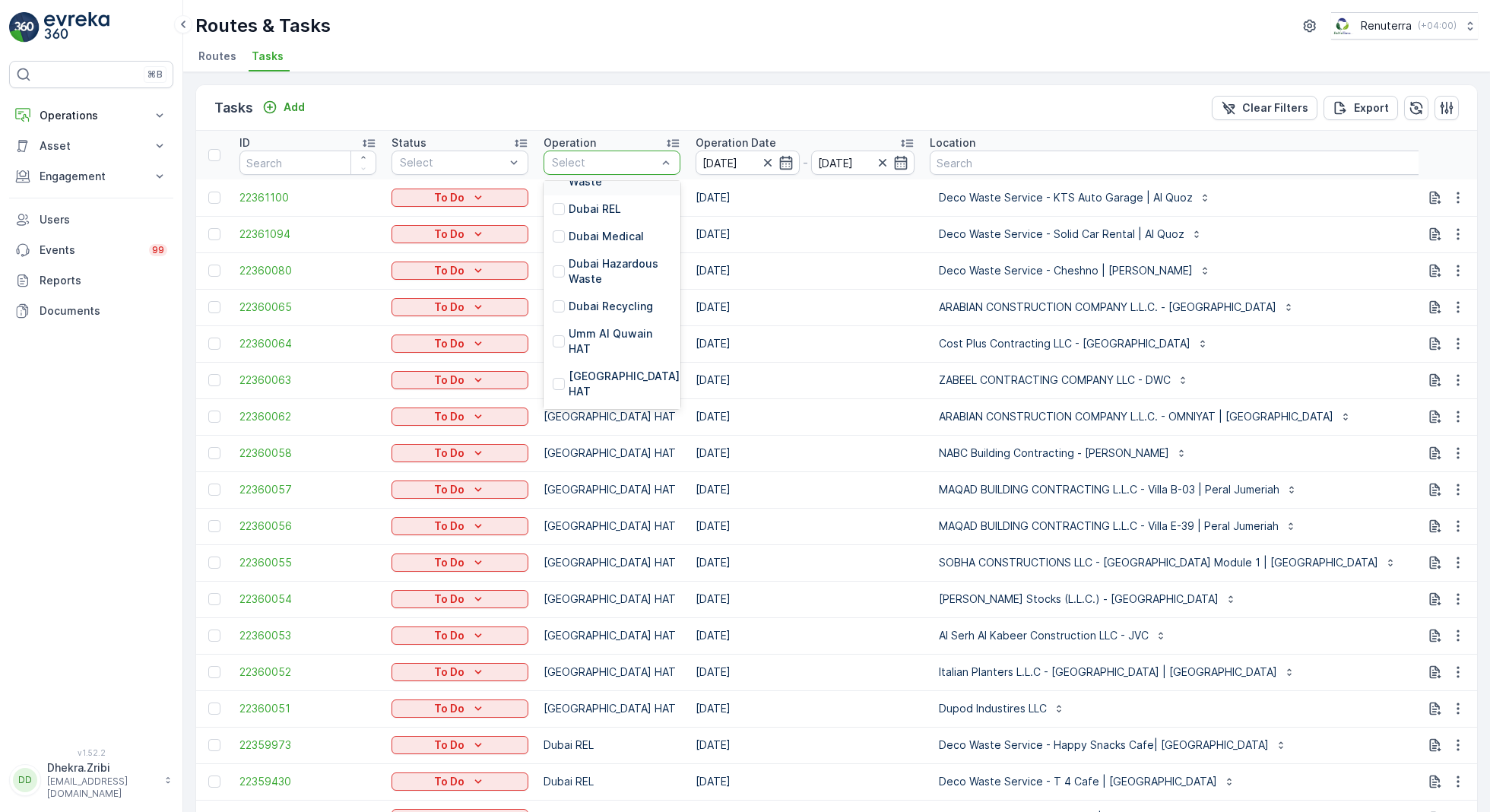
scroll to position [150, 0]
click at [593, 371] on p "[GEOGRAPHIC_DATA] HAT" at bounding box center [625, 377] width 114 height 30
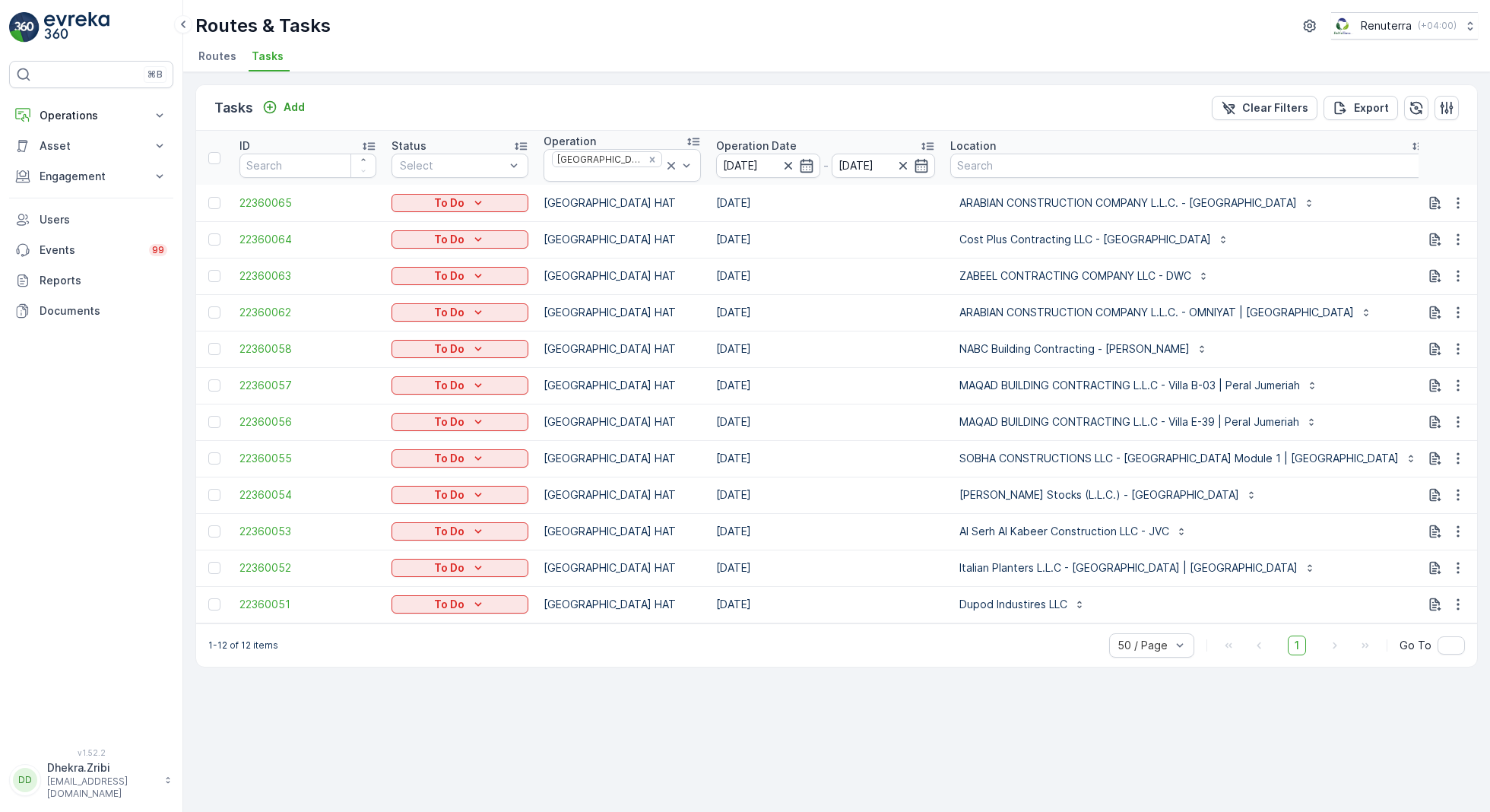
click at [1441, 168] on input "text" at bounding box center [1509, 167] width 137 height 24
type input "101"
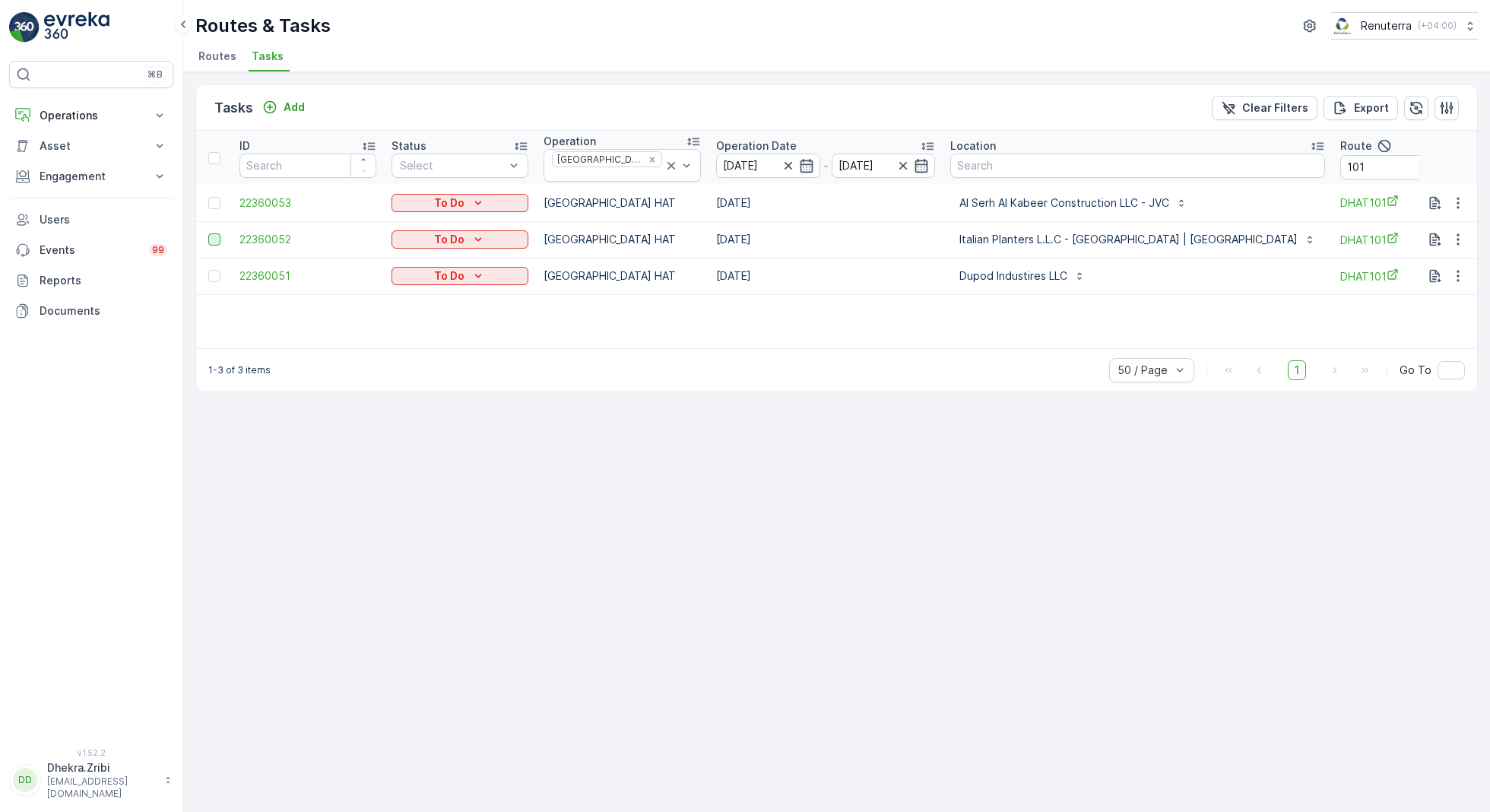
click at [209, 235] on div at bounding box center [214, 239] width 12 height 12
click at [209, 233] on input "checkbox" at bounding box center [209, 233] width 0 height 0
click at [218, 270] on div at bounding box center [214, 276] width 12 height 12
click at [209, 270] on input "checkbox" at bounding box center [209, 270] width 0 height 0
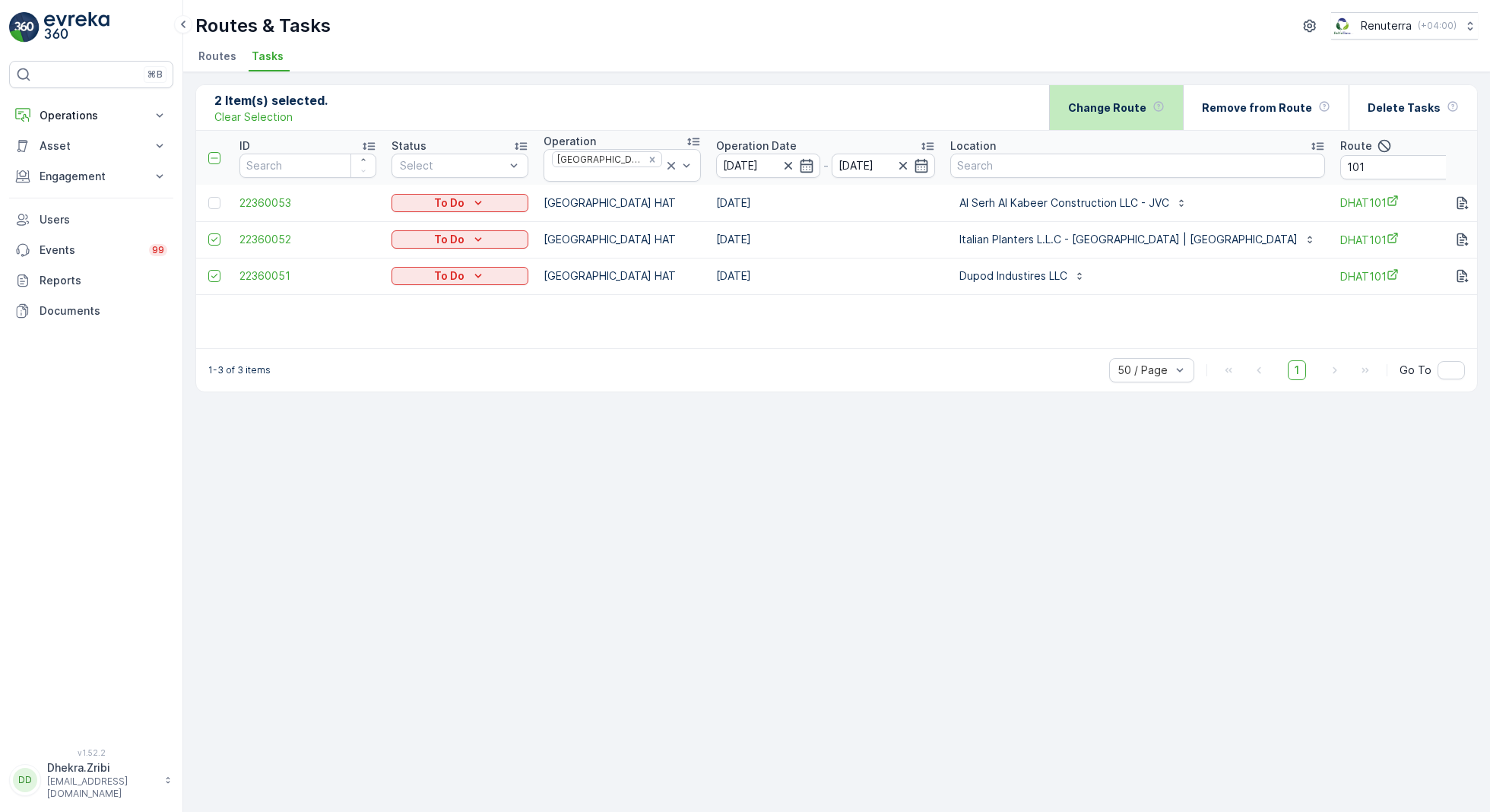
click at [1128, 113] on p "Change Route" at bounding box center [1107, 108] width 79 height 15
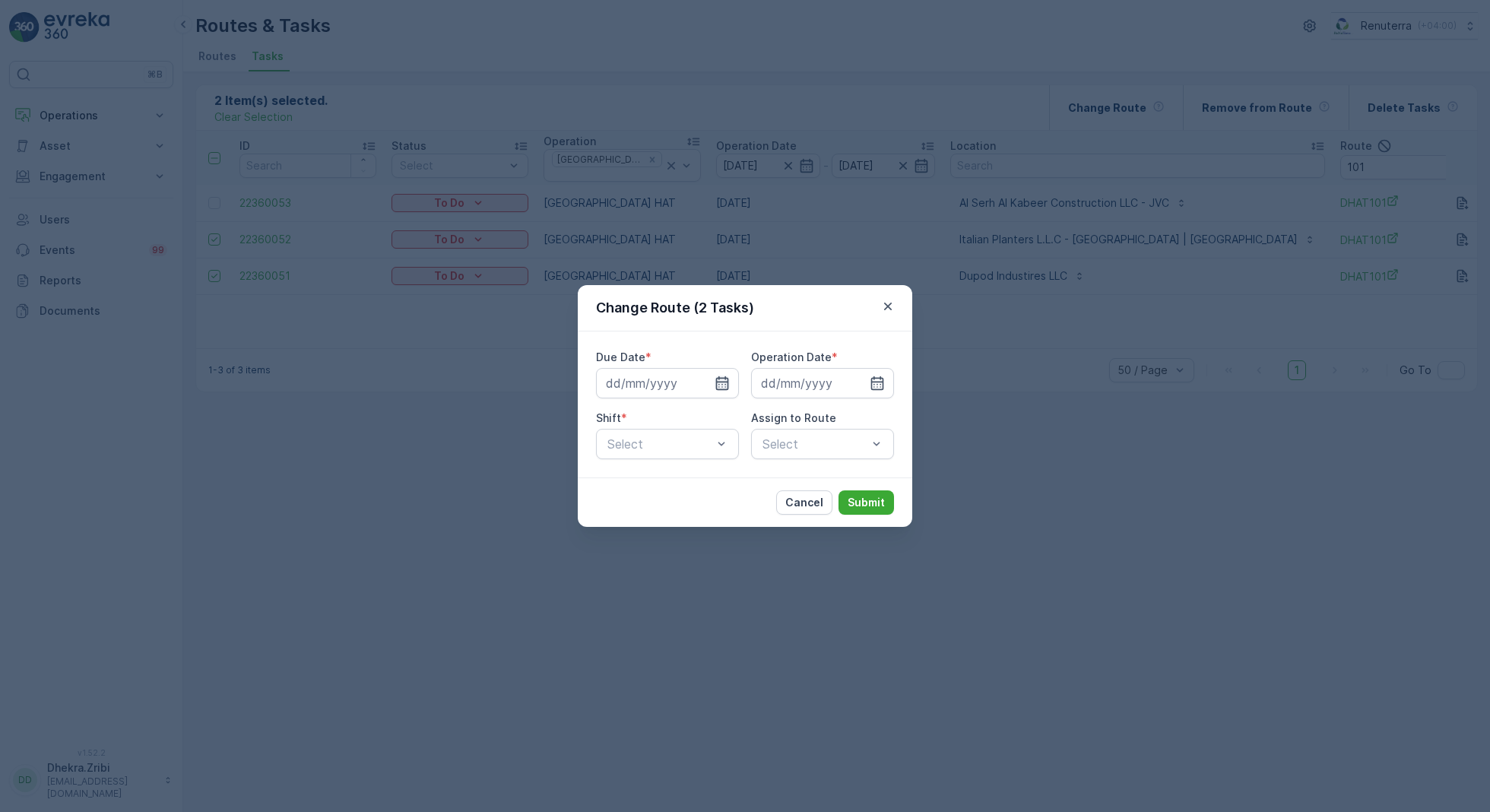
click at [723, 382] on icon "button" at bounding box center [722, 383] width 15 height 15
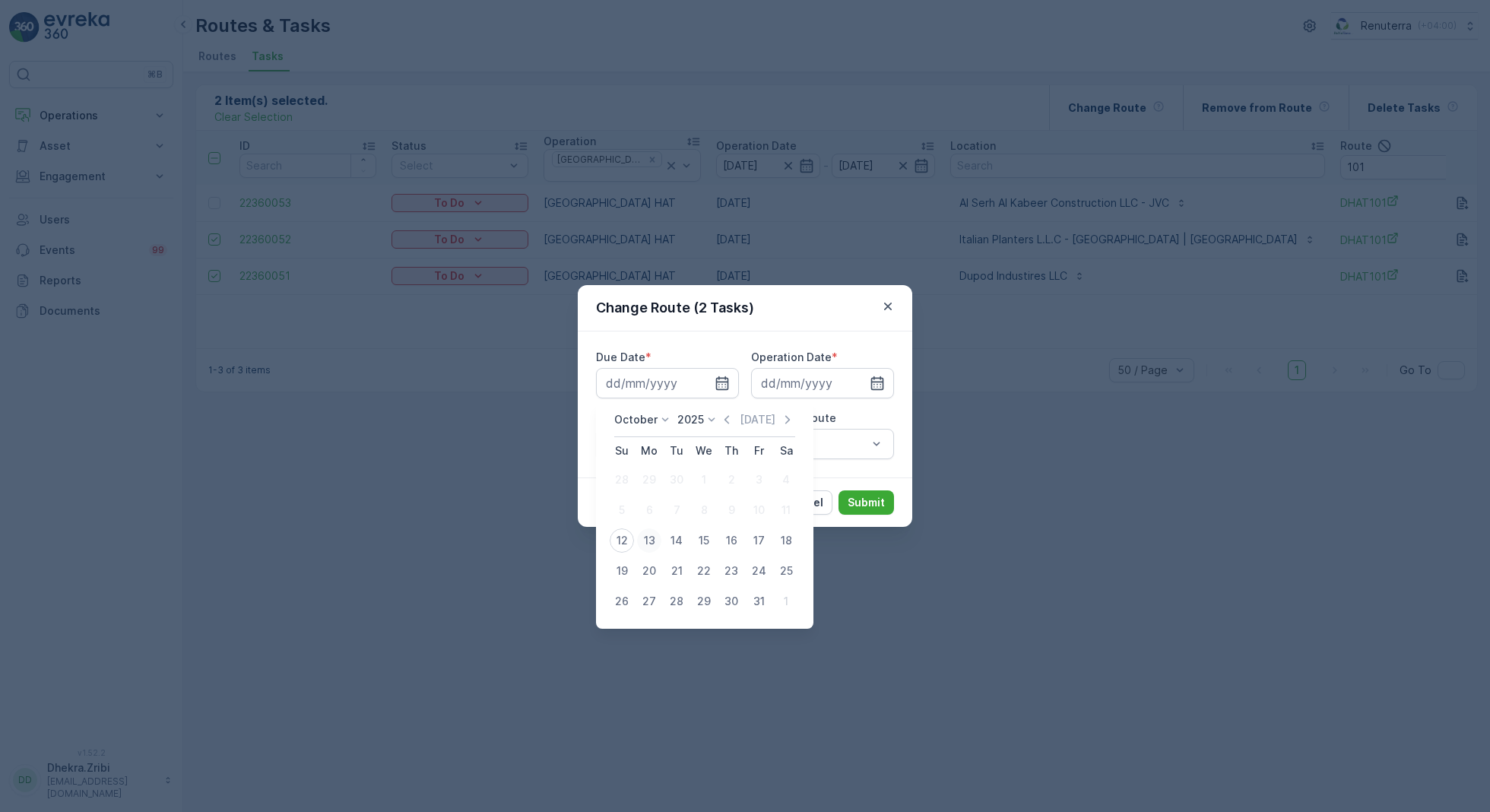
click at [648, 539] on div "13" at bounding box center [649, 540] width 24 height 24
type input "[DATE]"
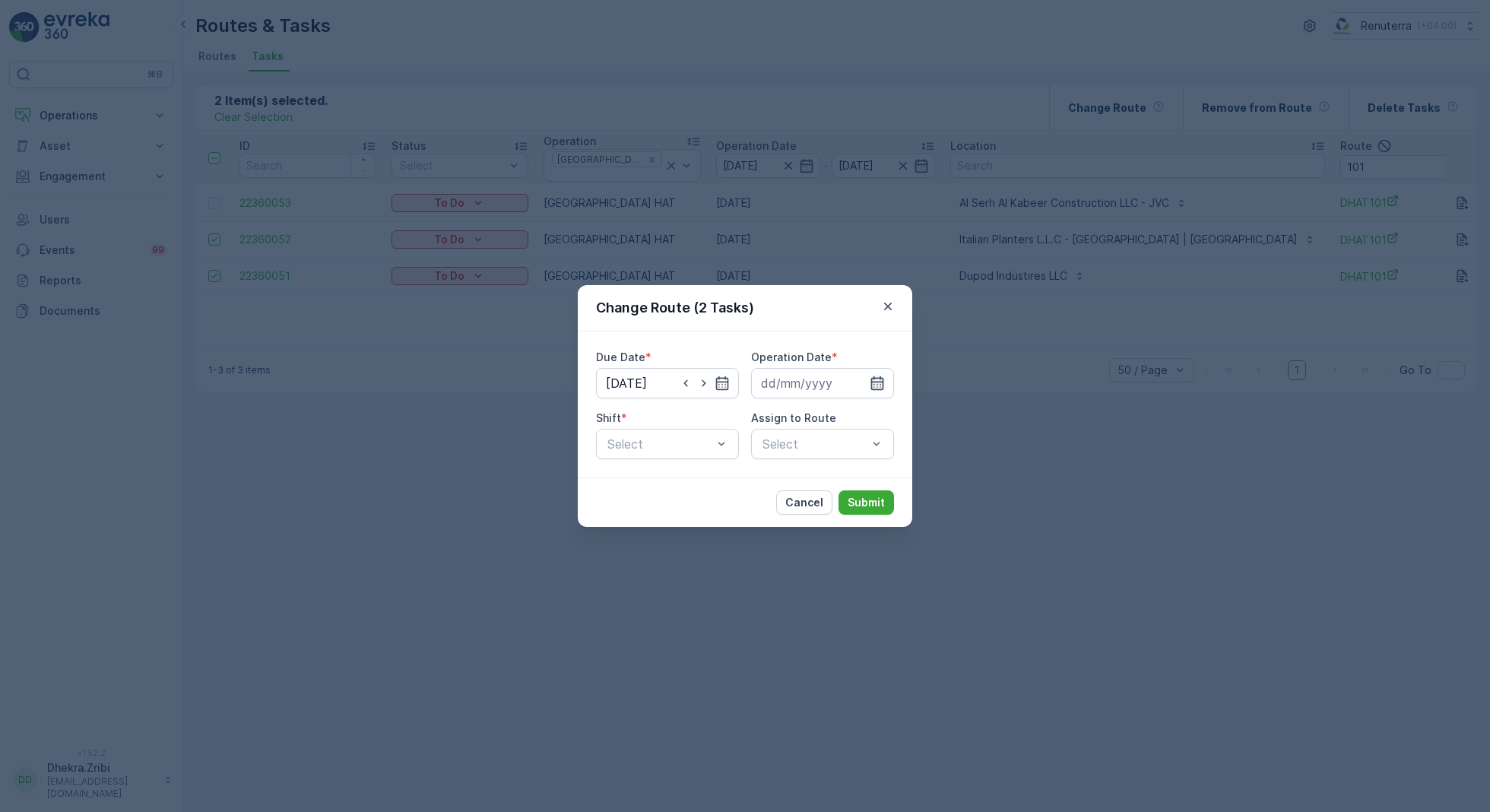
click at [874, 384] on icon "button" at bounding box center [877, 383] width 13 height 14
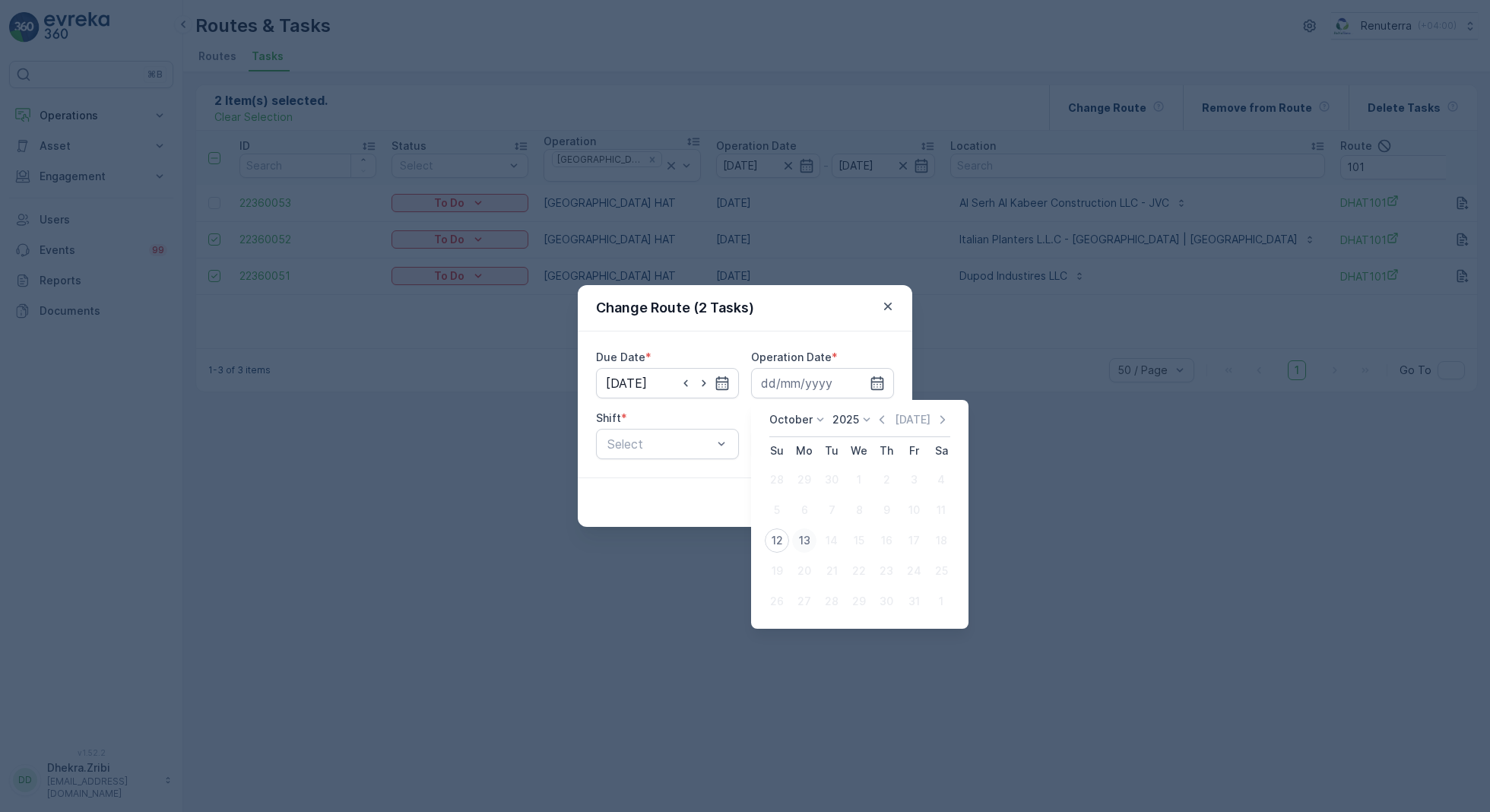
click at [805, 550] on div "13" at bounding box center [804, 540] width 24 height 24
type input "[DATE]"
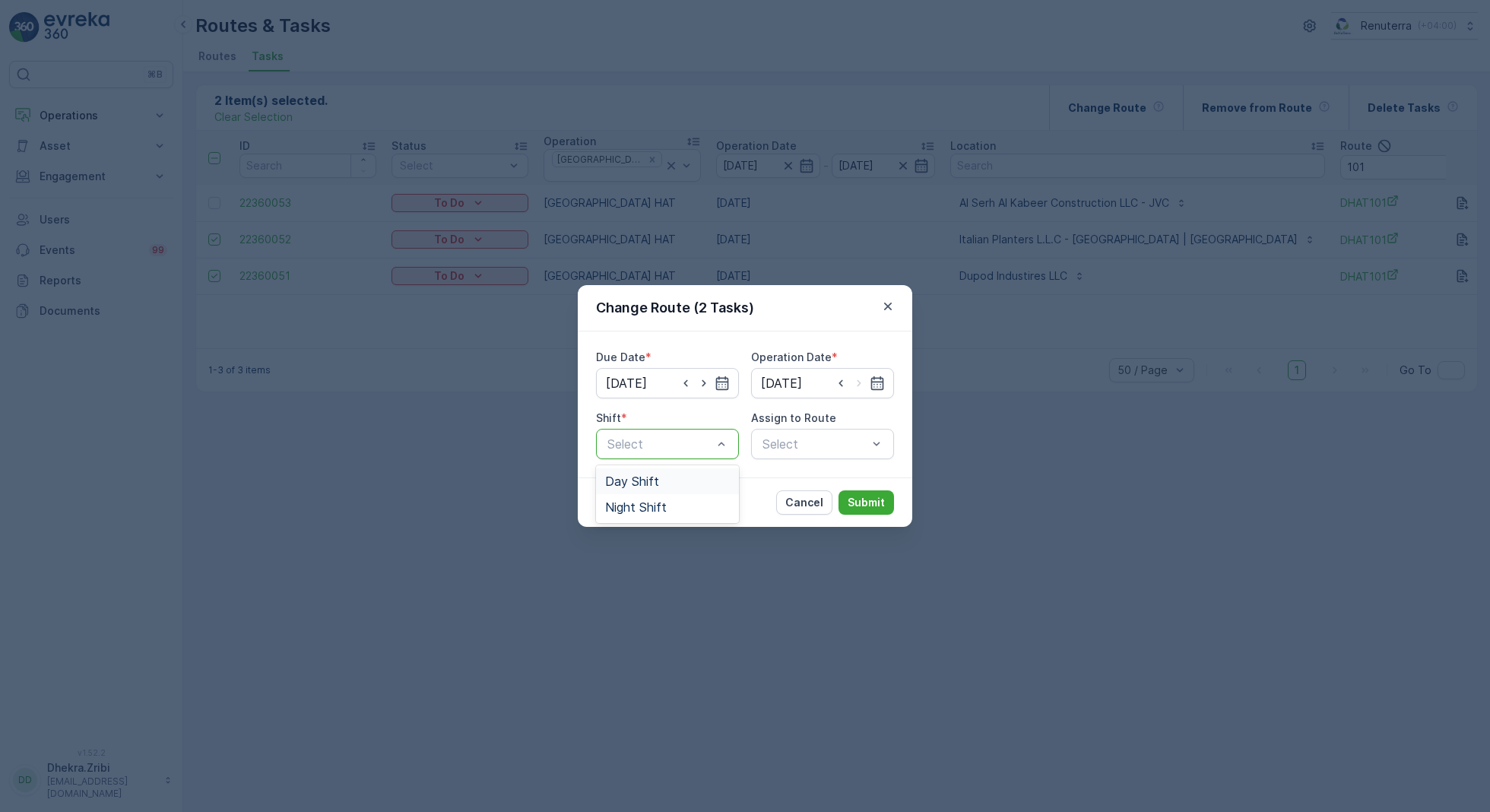
click at [643, 479] on span "Day Shift" at bounding box center [632, 481] width 54 height 14
click at [826, 450] on div "Select" at bounding box center [822, 444] width 143 height 30
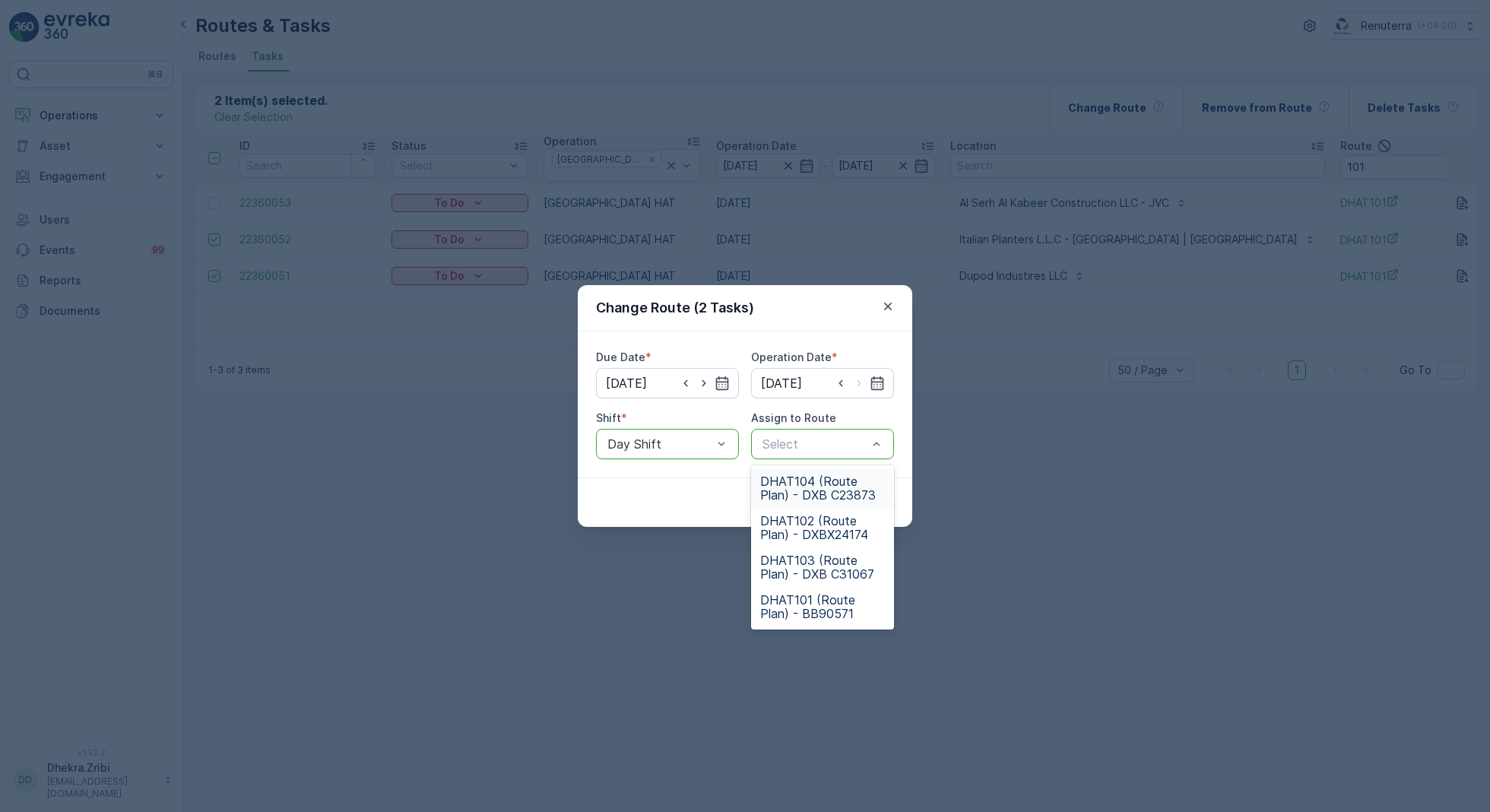
click at [826, 495] on span "DHAT104 (Route Plan) - DXB C23873" at bounding box center [822, 488] width 125 height 27
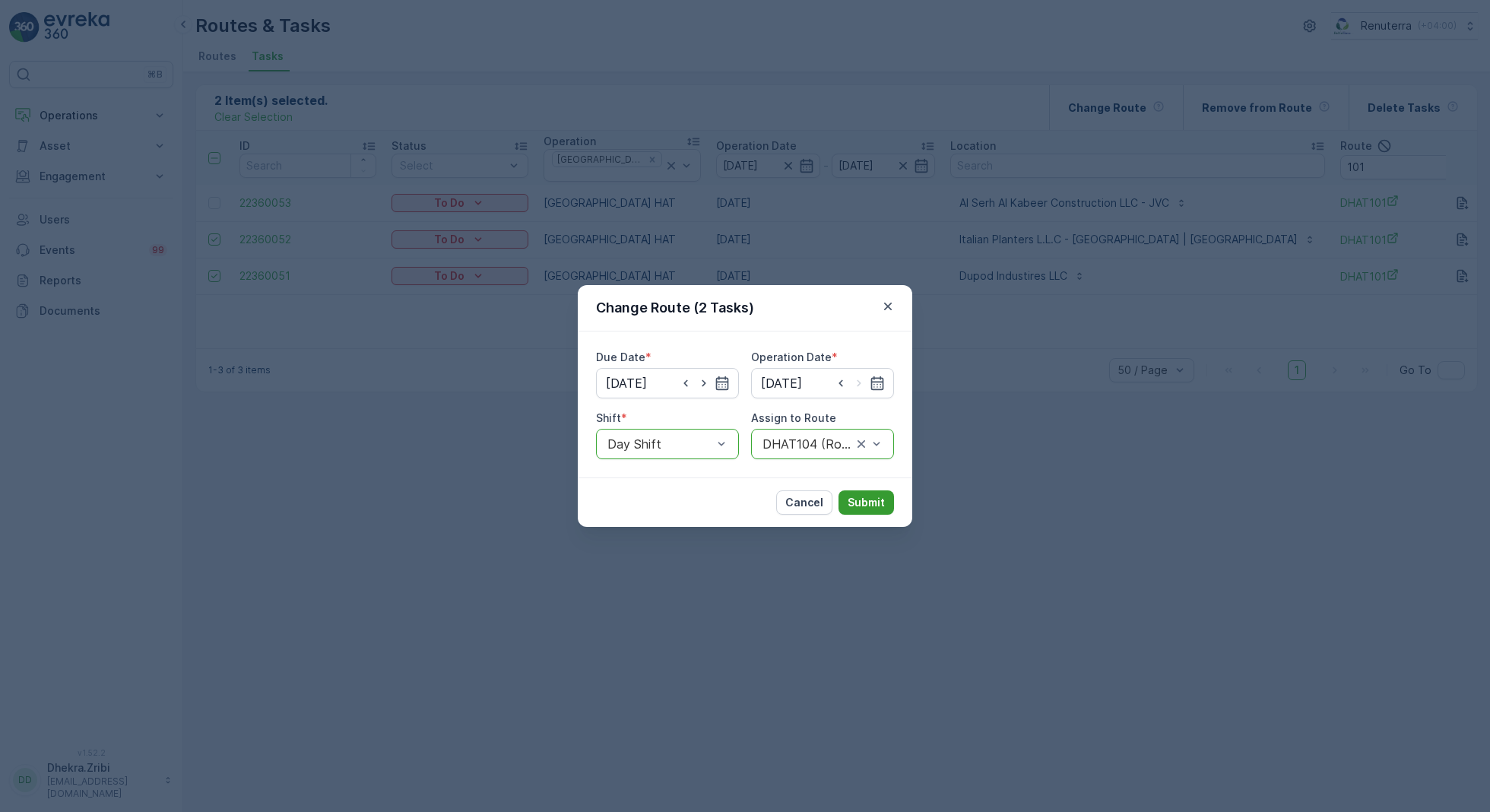
click at [868, 509] on button "Submit" at bounding box center [866, 502] width 56 height 24
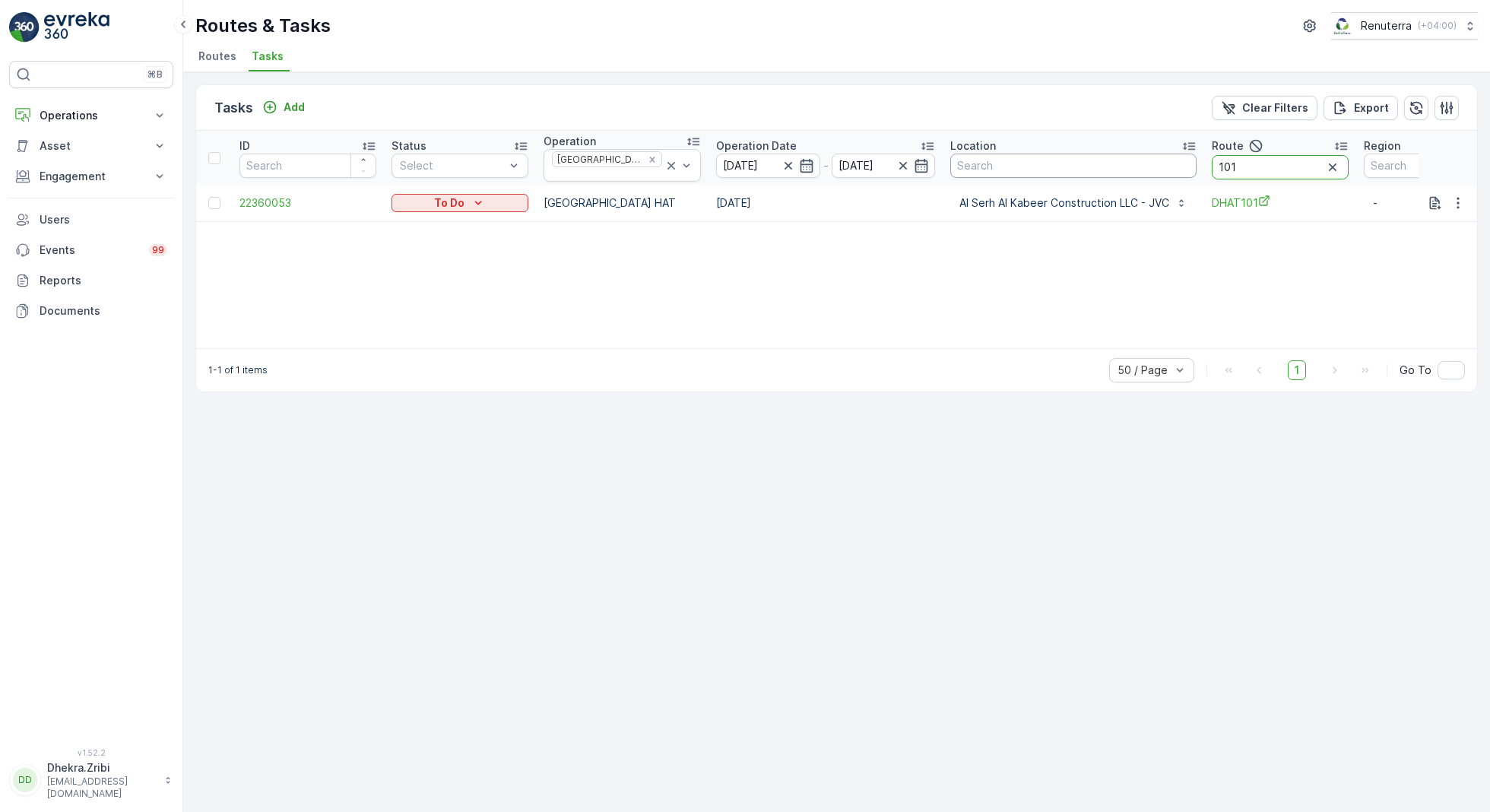
drag, startPoint x: 1226, startPoint y: 161, endPoint x: 1151, endPoint y: 169, distance: 75.4
click at [1151, 169] on tr "ID Status Select Operation Dubai HAT Operation Date 13.10.2025 - 13.10.2025 Loc…" at bounding box center [881, 158] width 1371 height 54
type input "104"
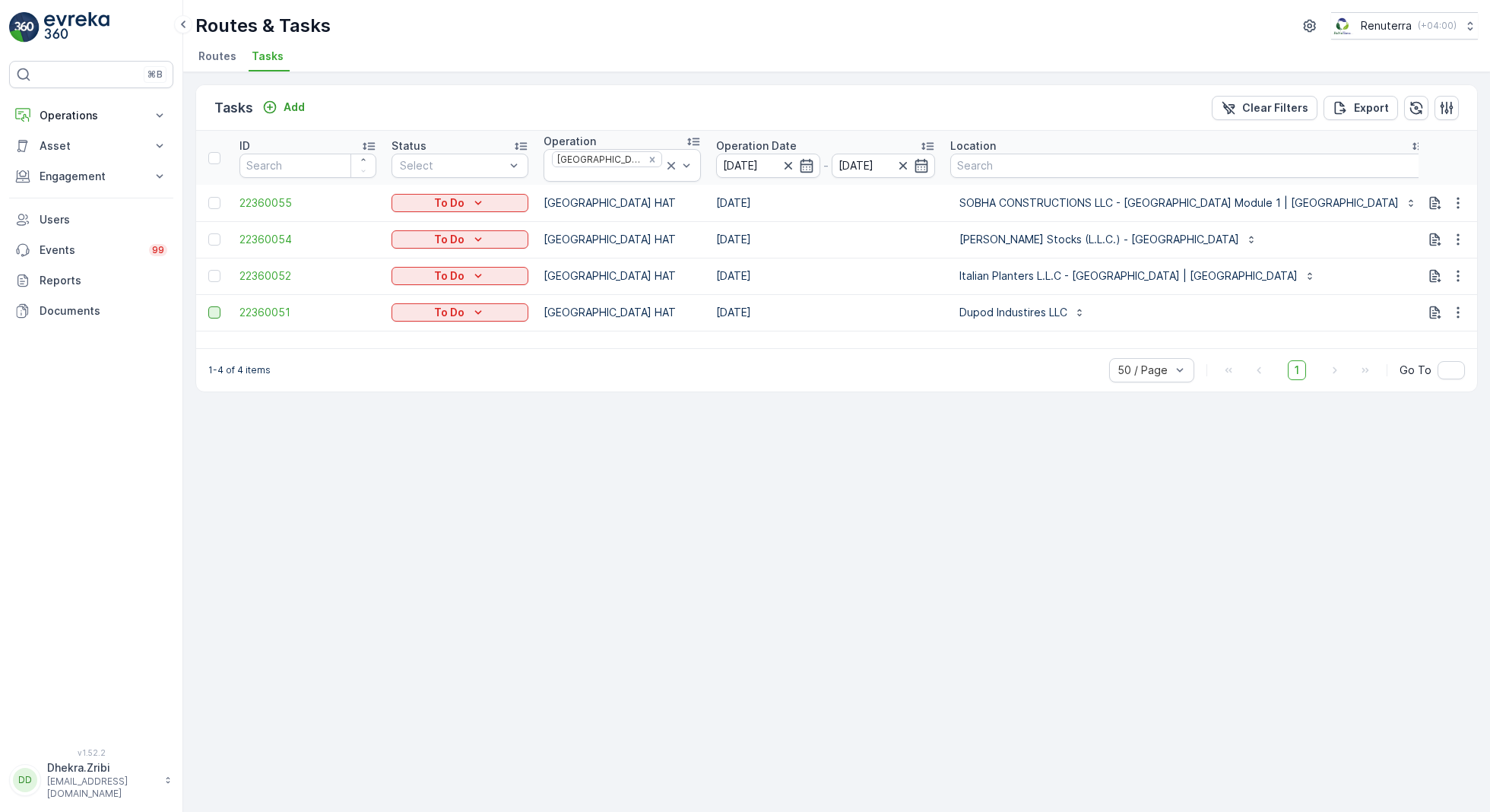
click at [211, 306] on div at bounding box center [214, 312] width 12 height 12
click at [209, 306] on input "checkbox" at bounding box center [209, 306] width 0 height 0
click at [216, 197] on div at bounding box center [214, 203] width 12 height 12
click at [209, 197] on input "checkbox" at bounding box center [209, 197] width 0 height 0
click at [211, 235] on div at bounding box center [214, 239] width 12 height 12
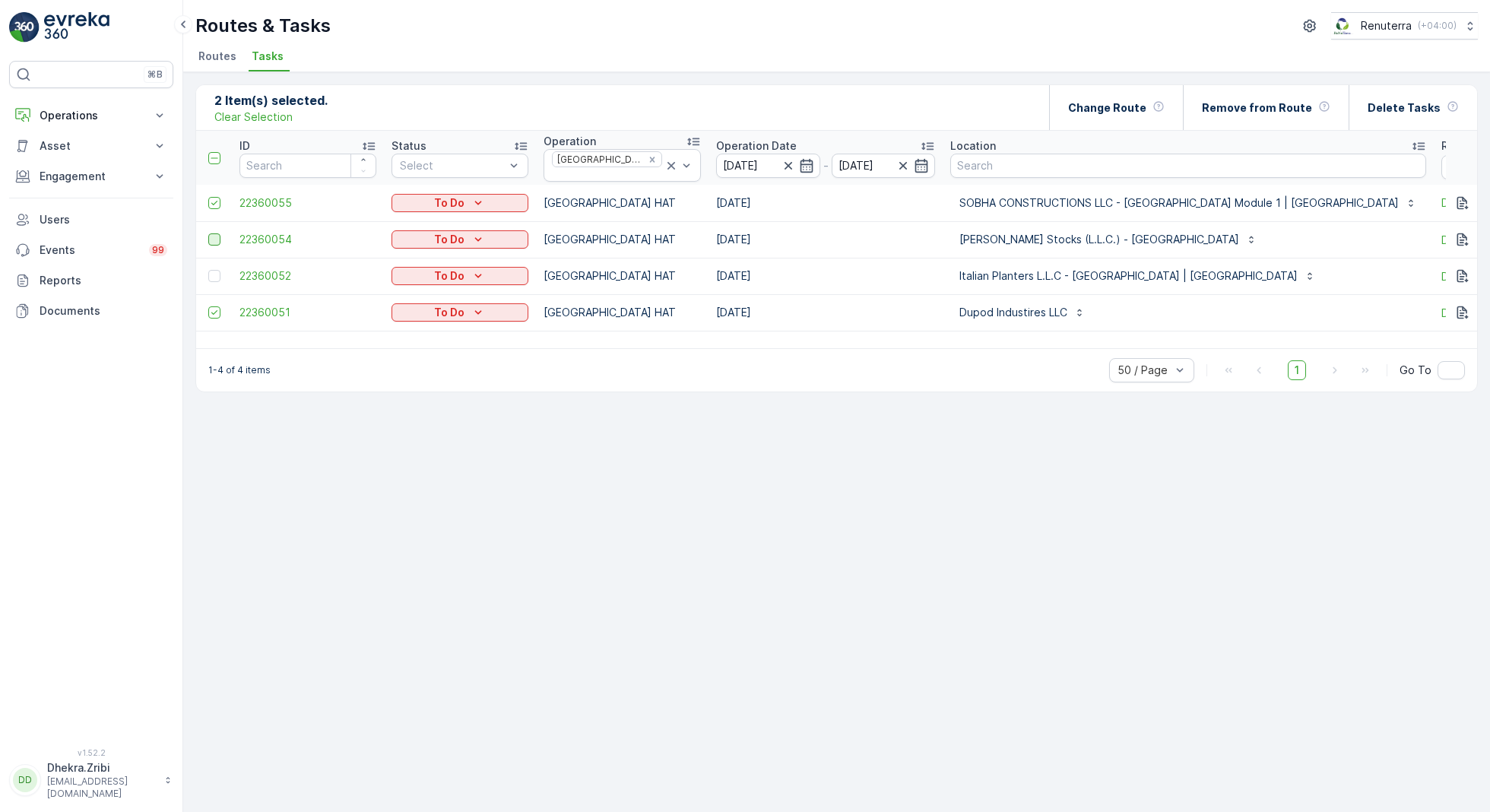
click at [209, 233] on input "checkbox" at bounding box center [209, 233] width 0 height 0
click at [1138, 105] on p "Change Route" at bounding box center [1107, 108] width 79 height 15
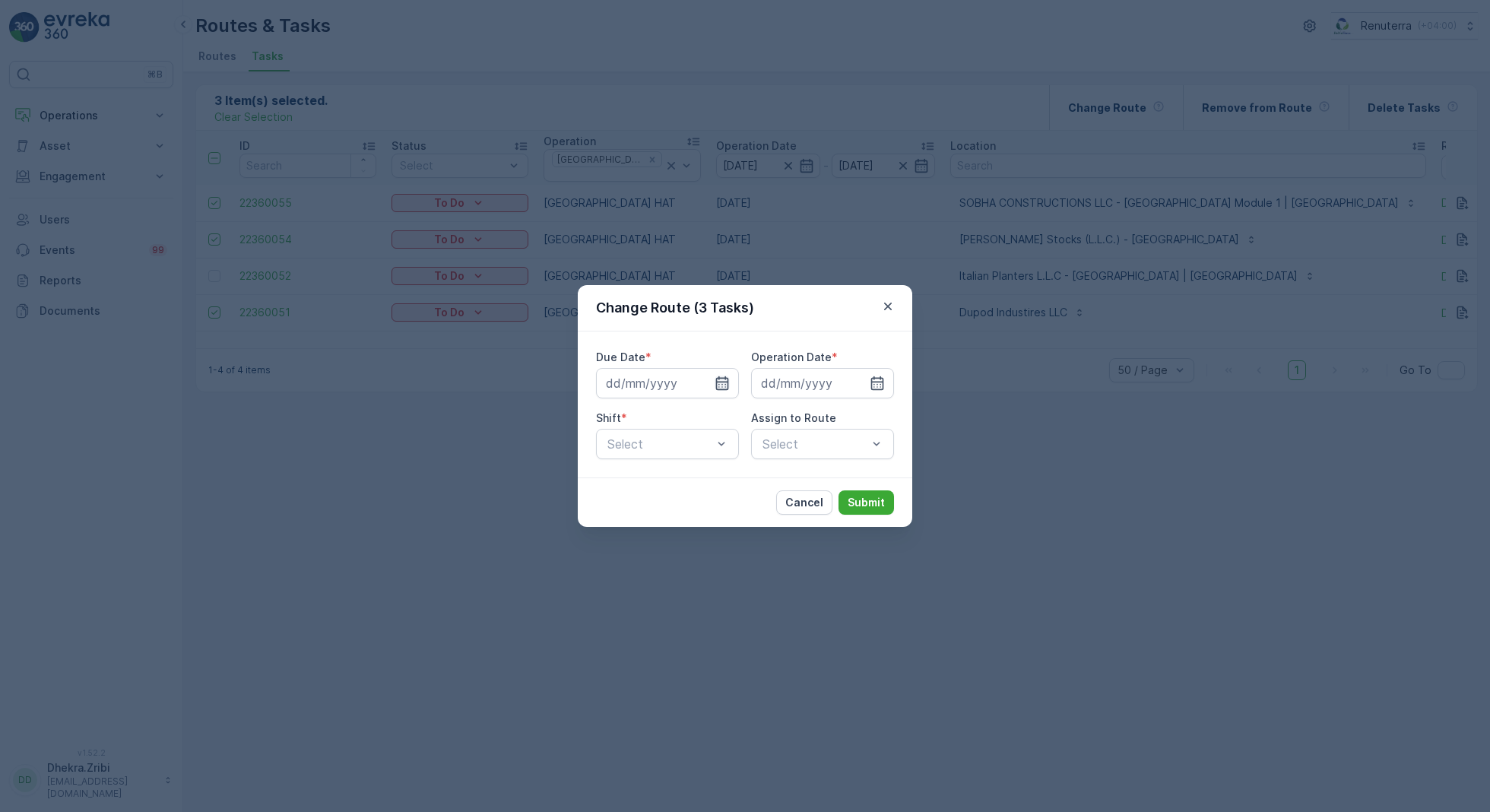
click at [724, 381] on icon "button" at bounding box center [722, 383] width 15 height 15
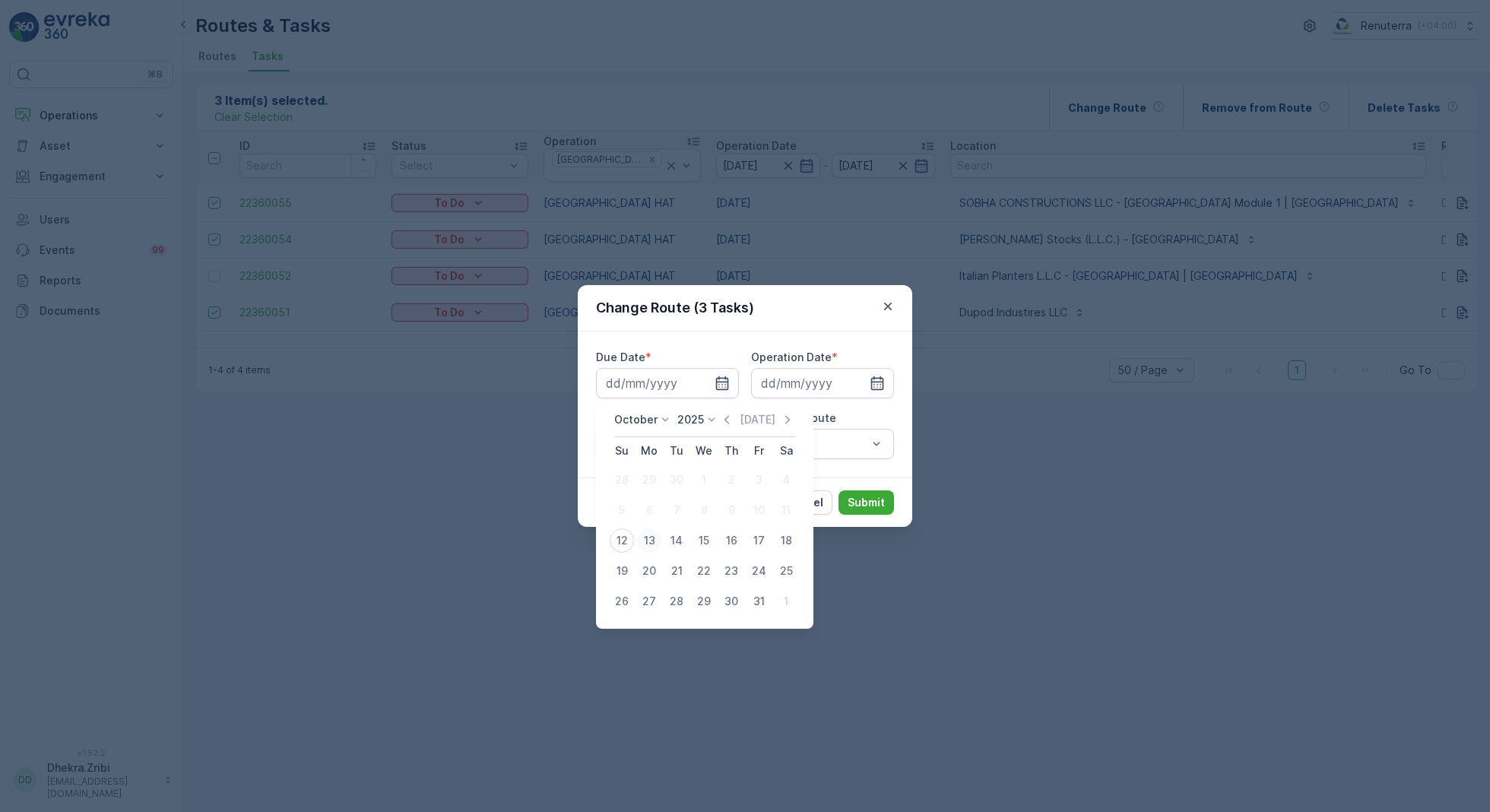
click at [638, 533] on div "13" at bounding box center [649, 540] width 24 height 24
type input "[DATE]"
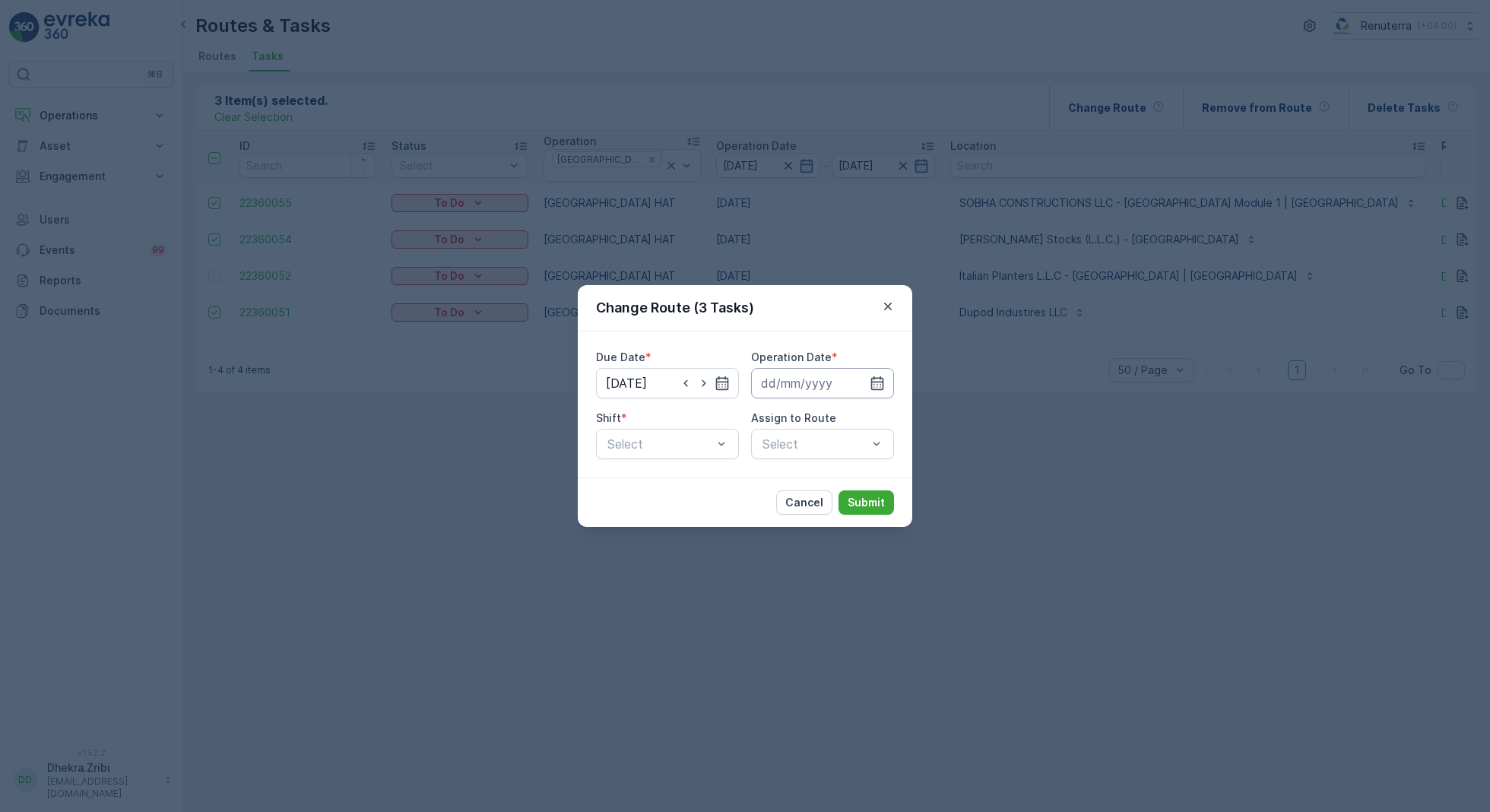
click at [867, 382] on input at bounding box center [822, 383] width 143 height 30
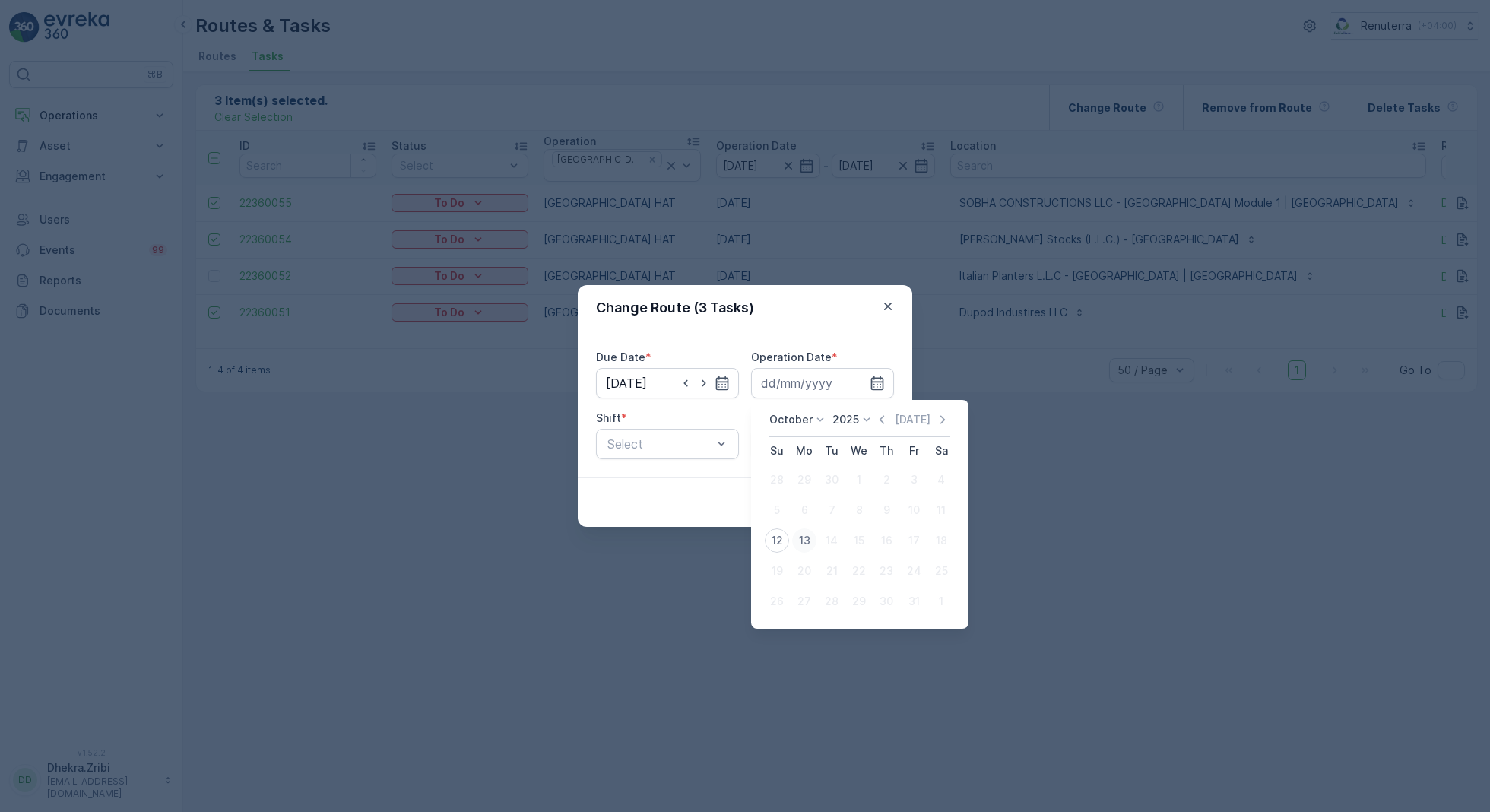
click at [806, 544] on div "13" at bounding box center [804, 540] width 24 height 24
type input "[DATE]"
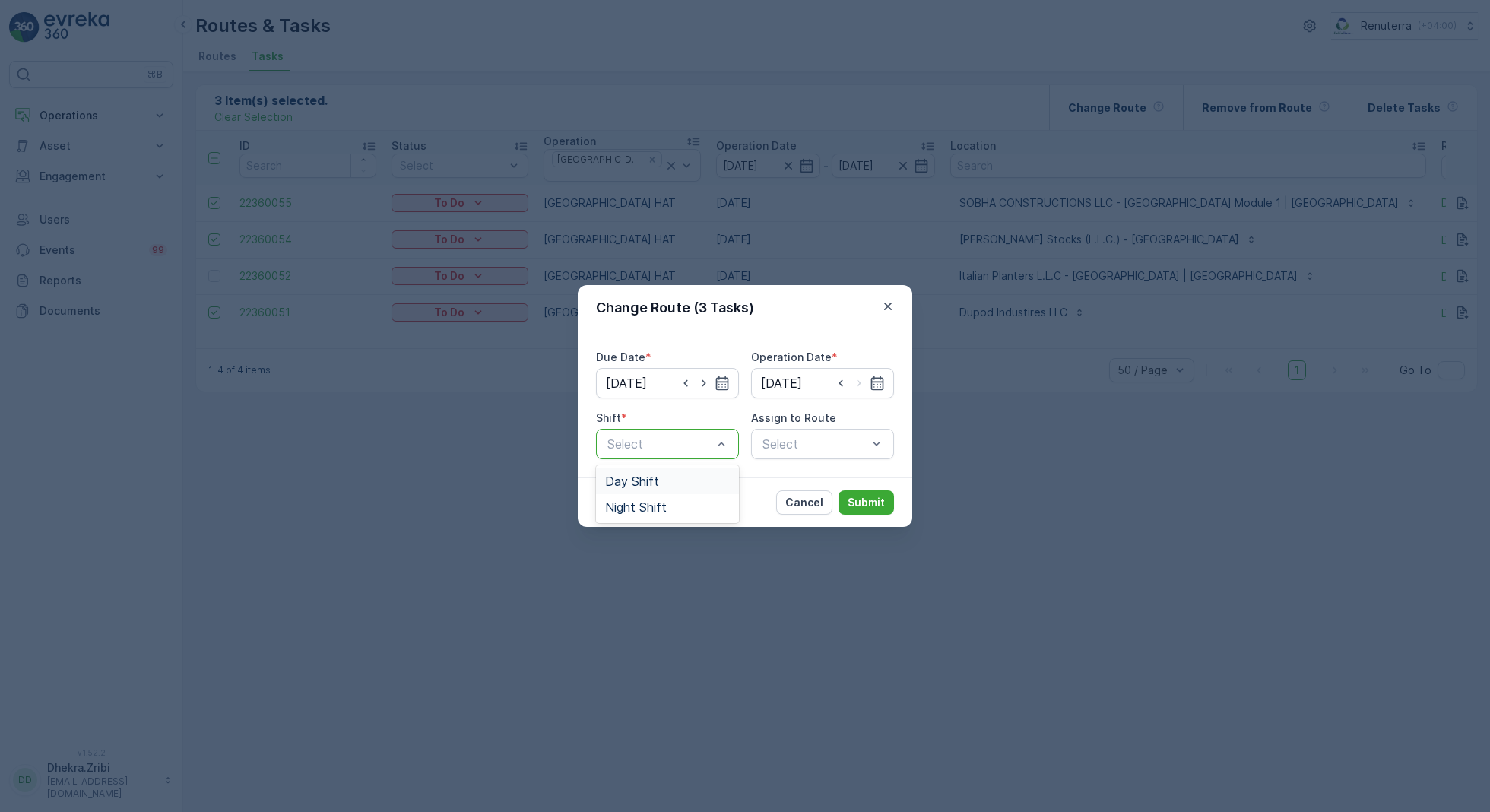
click at [637, 481] on span "Day Shift" at bounding box center [632, 481] width 54 height 14
click at [815, 431] on div "Select" at bounding box center [822, 444] width 143 height 30
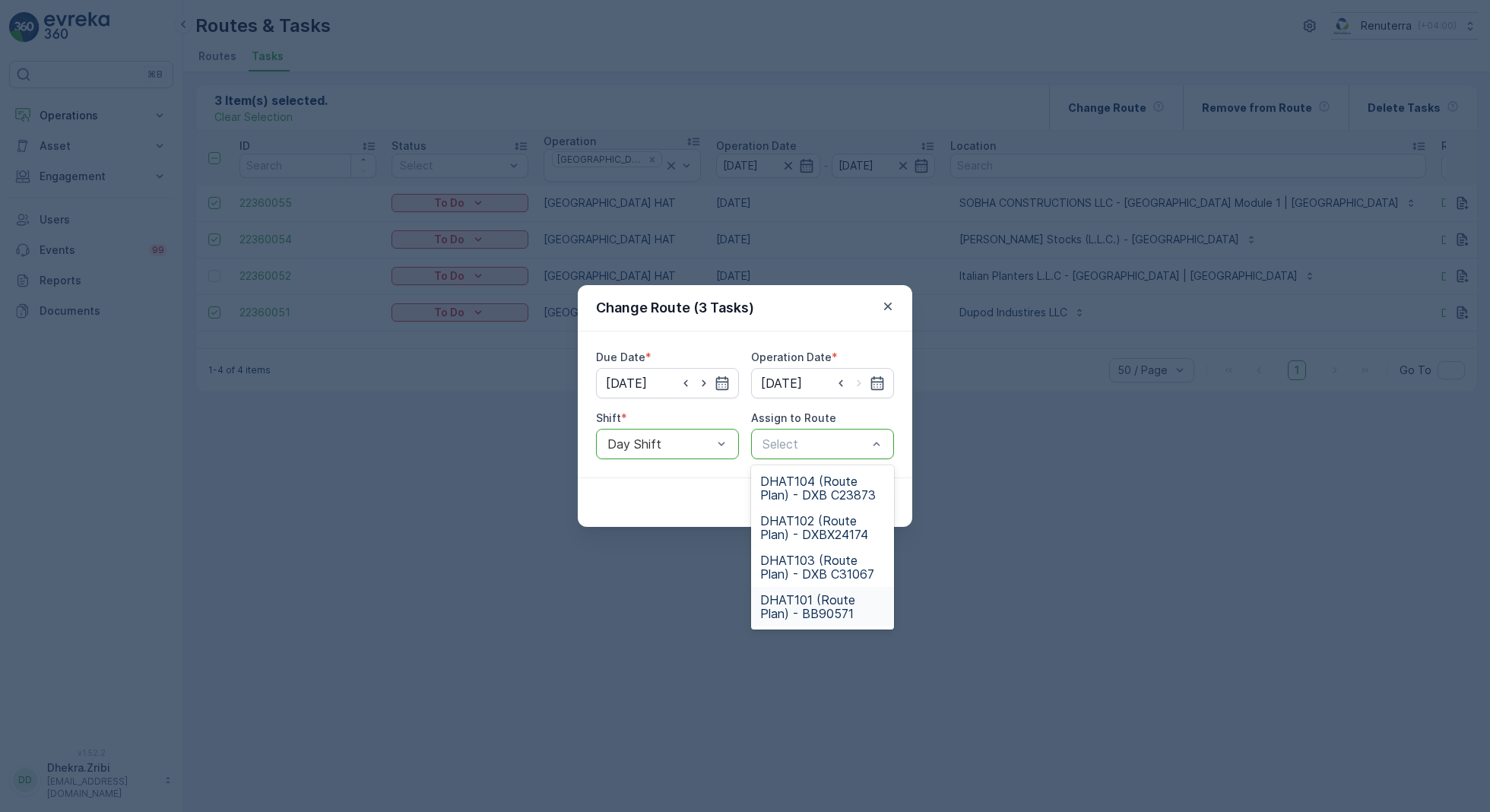
click at [818, 607] on span "DHAT101 (Route Plan) - BB90571" at bounding box center [822, 606] width 125 height 27
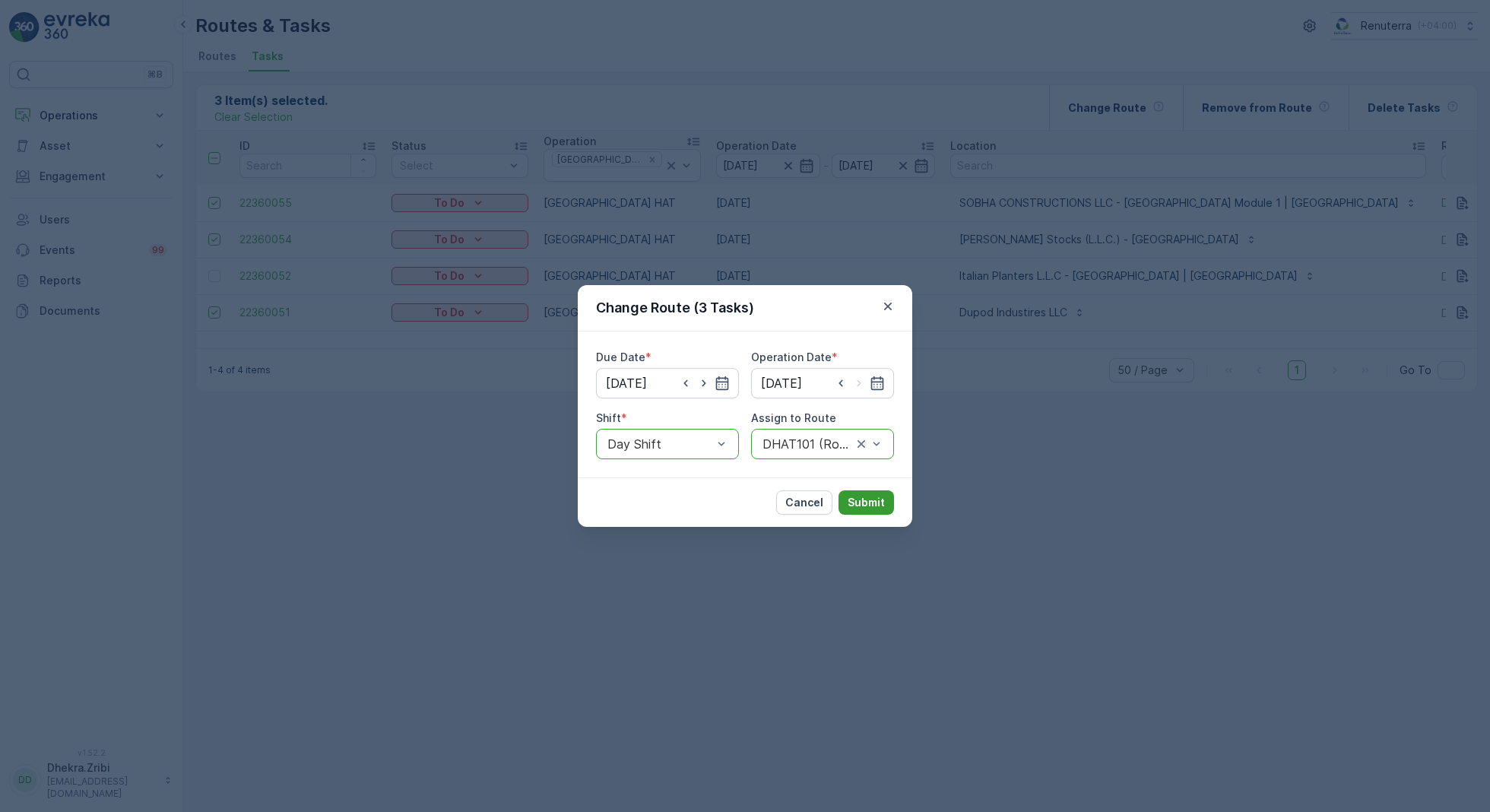
click at [874, 507] on p "Submit" at bounding box center [866, 502] width 37 height 15
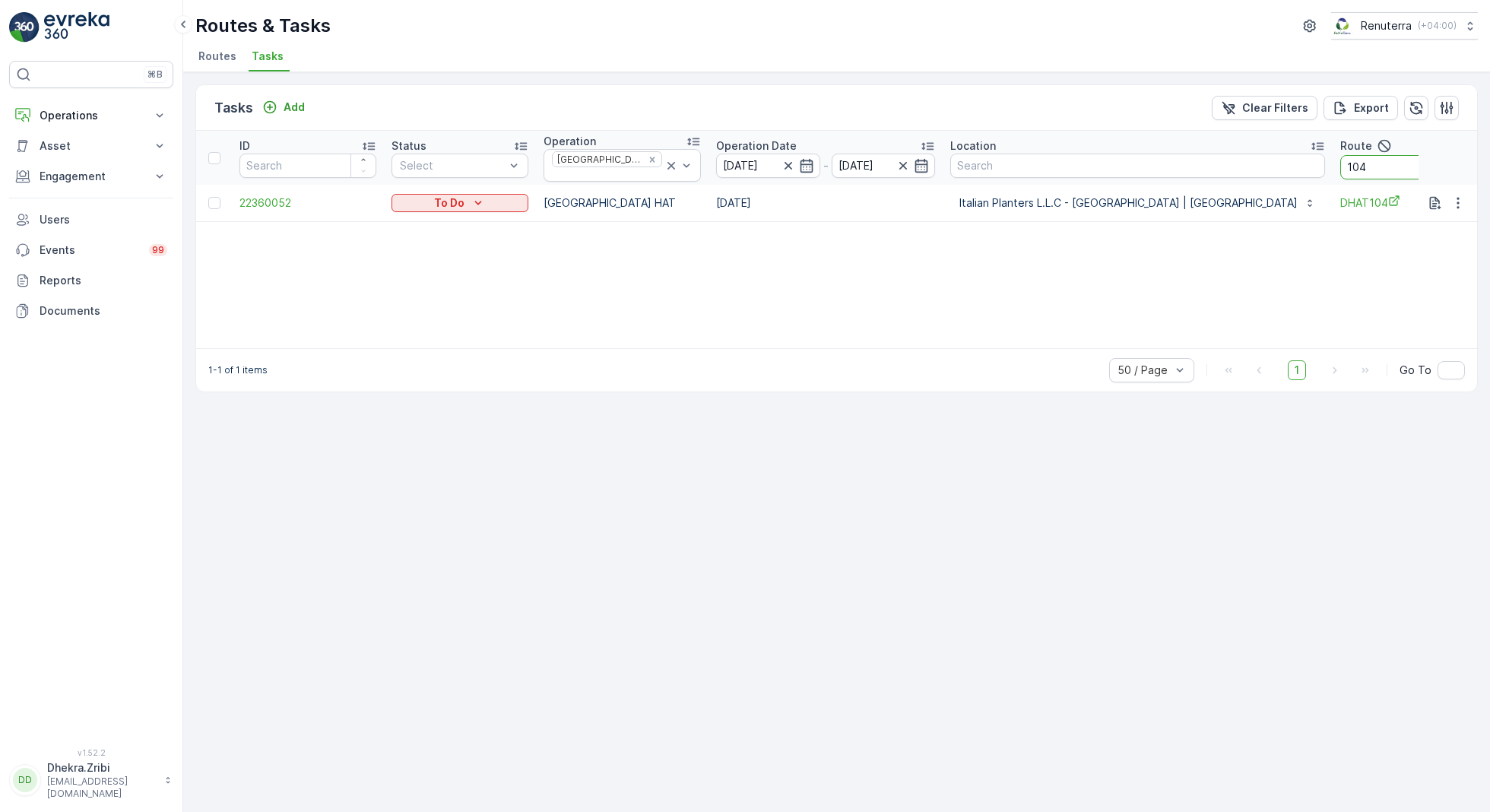
drag, startPoint x: 1284, startPoint y: 165, endPoint x: 1218, endPoint y: 165, distance: 66.0
click at [1218, 165] on tr "ID Status Select Operation [GEOGRAPHIC_DATA] HAT Operation Date [DATE] - [DATE]…" at bounding box center [945, 158] width 1499 height 54
type input "101"
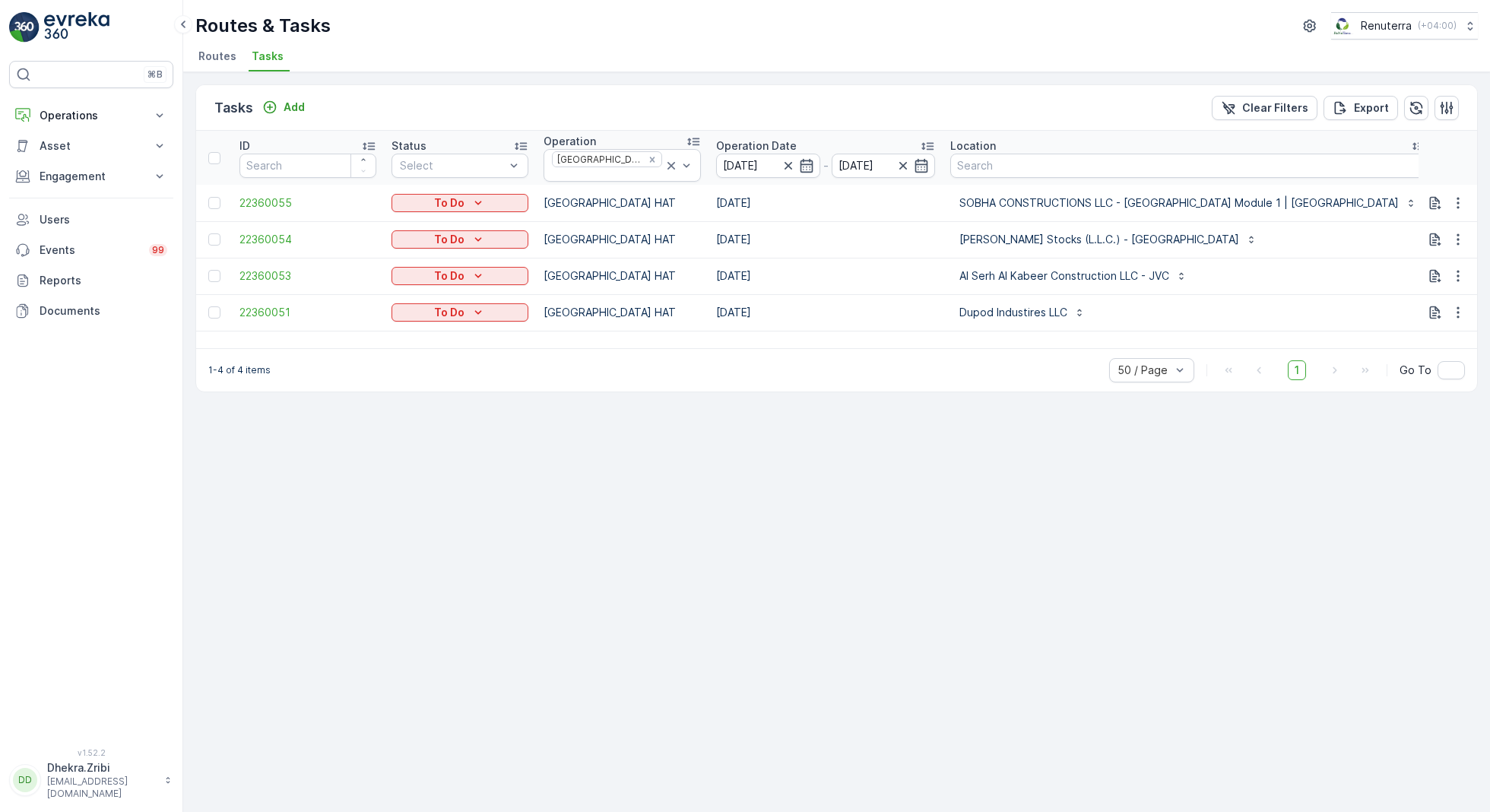
click at [825, 588] on div "Tasks Add Clear Filters Export ID Status Select Operation [GEOGRAPHIC_DATA] HAT…" at bounding box center [837, 442] width 1307 height 739
click at [212, 270] on div at bounding box center [214, 276] width 12 height 12
click at [209, 270] on input "checkbox" at bounding box center [209, 270] width 0 height 0
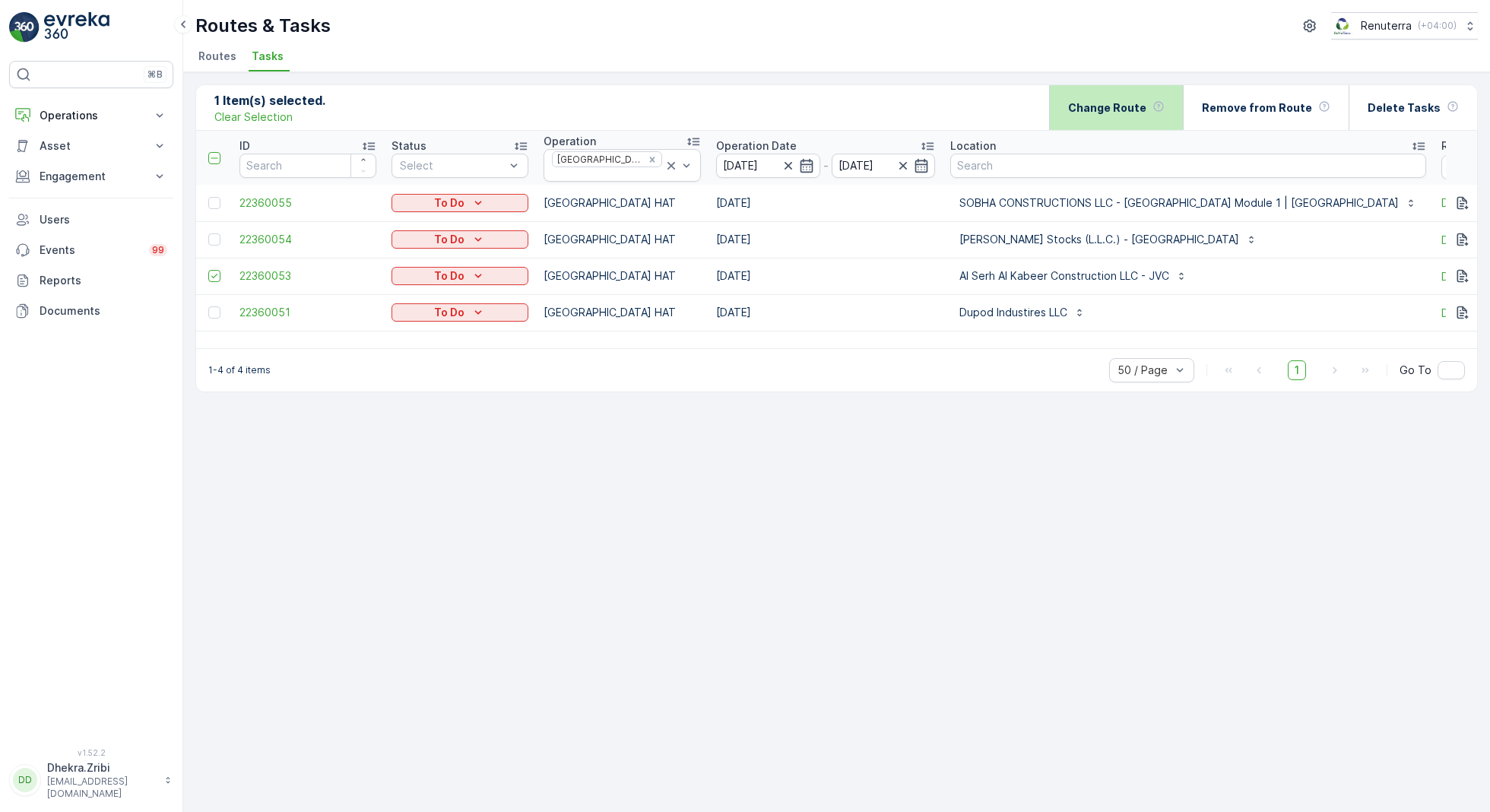
click at [1135, 114] on div "Change Route" at bounding box center [1116, 107] width 96 height 45
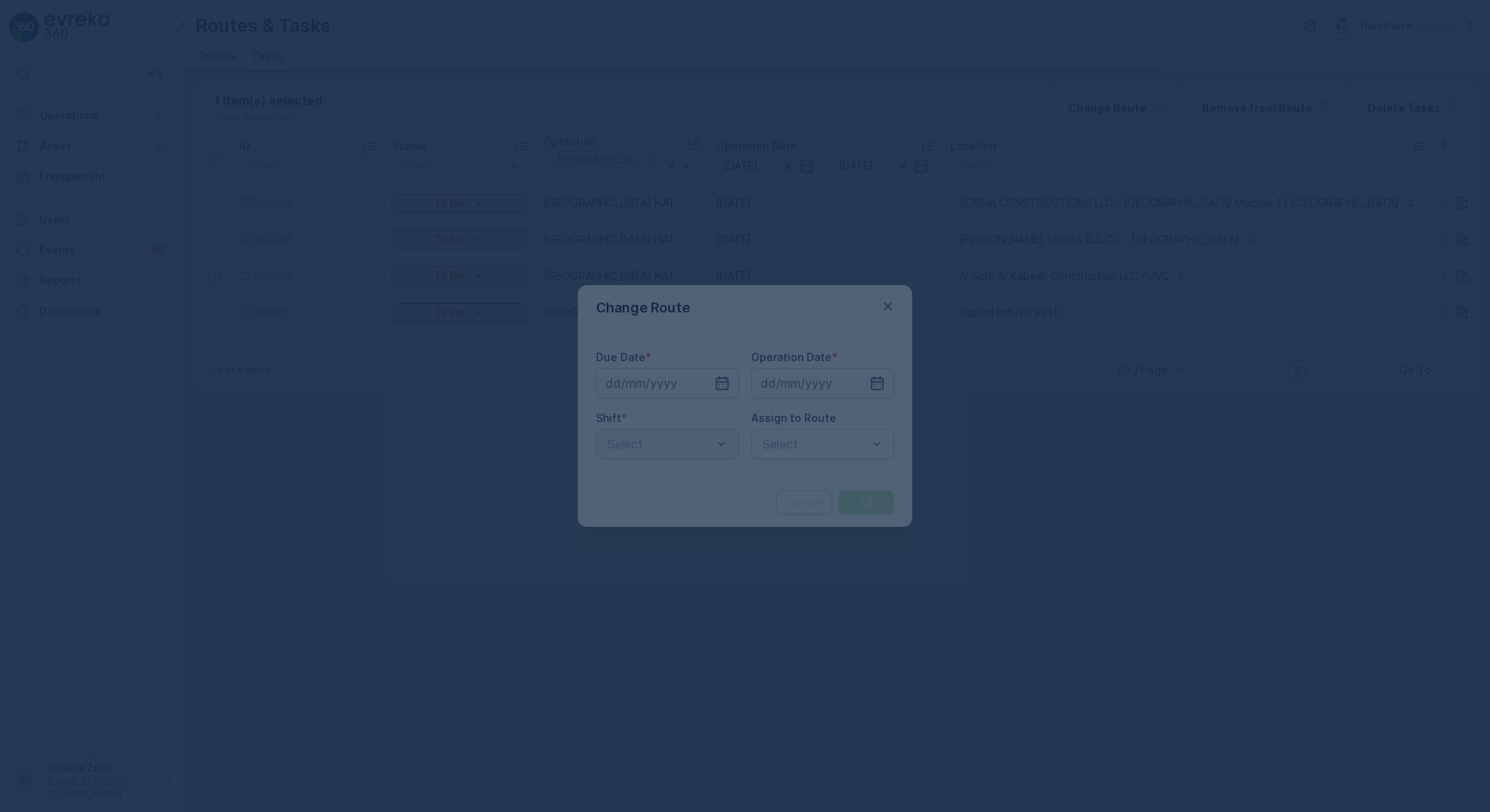
type input "[DATE]"
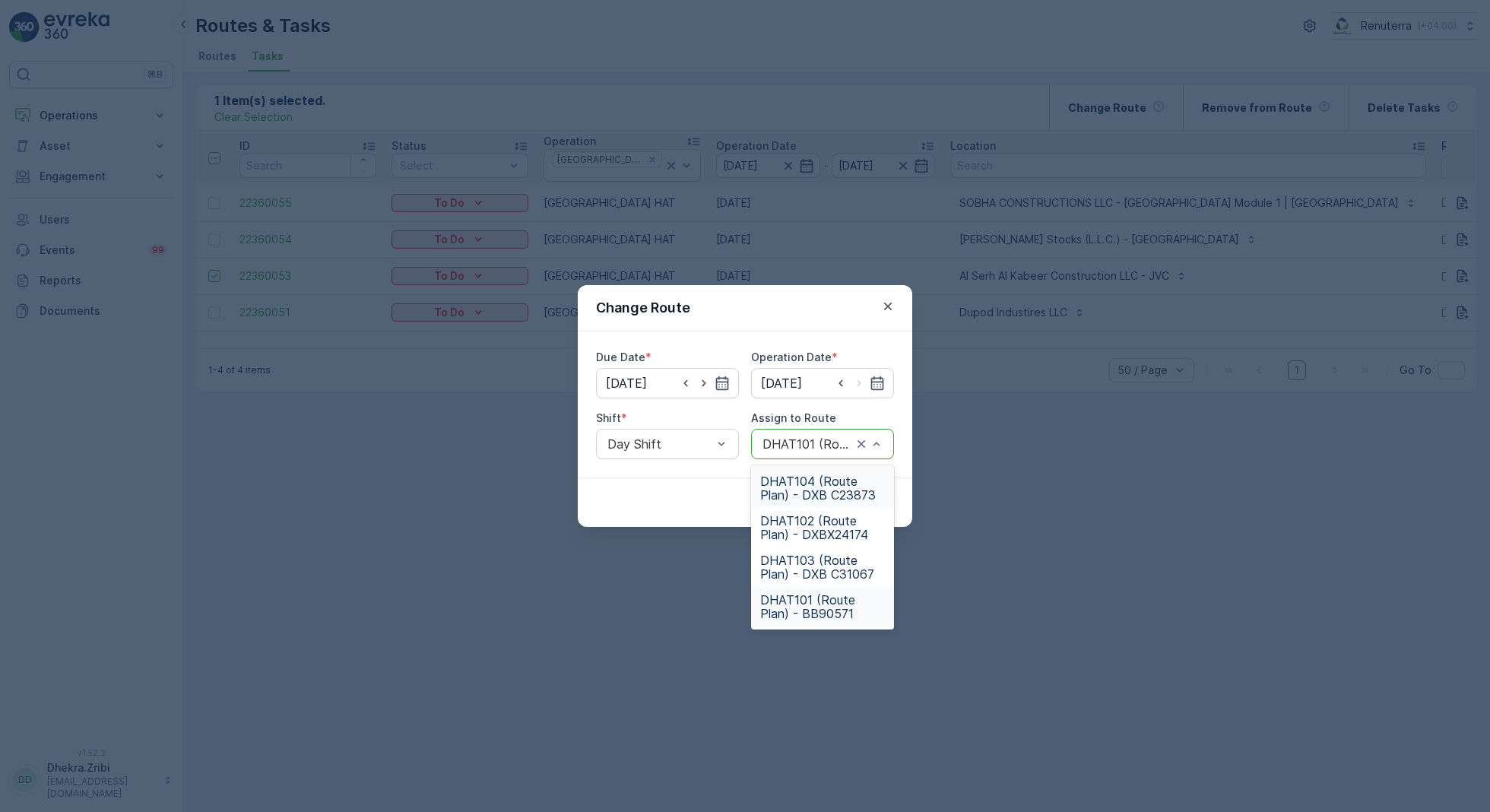
click at [813, 504] on div "DHAT104 (Route Plan) - DXB C23873" at bounding box center [822, 488] width 143 height 40
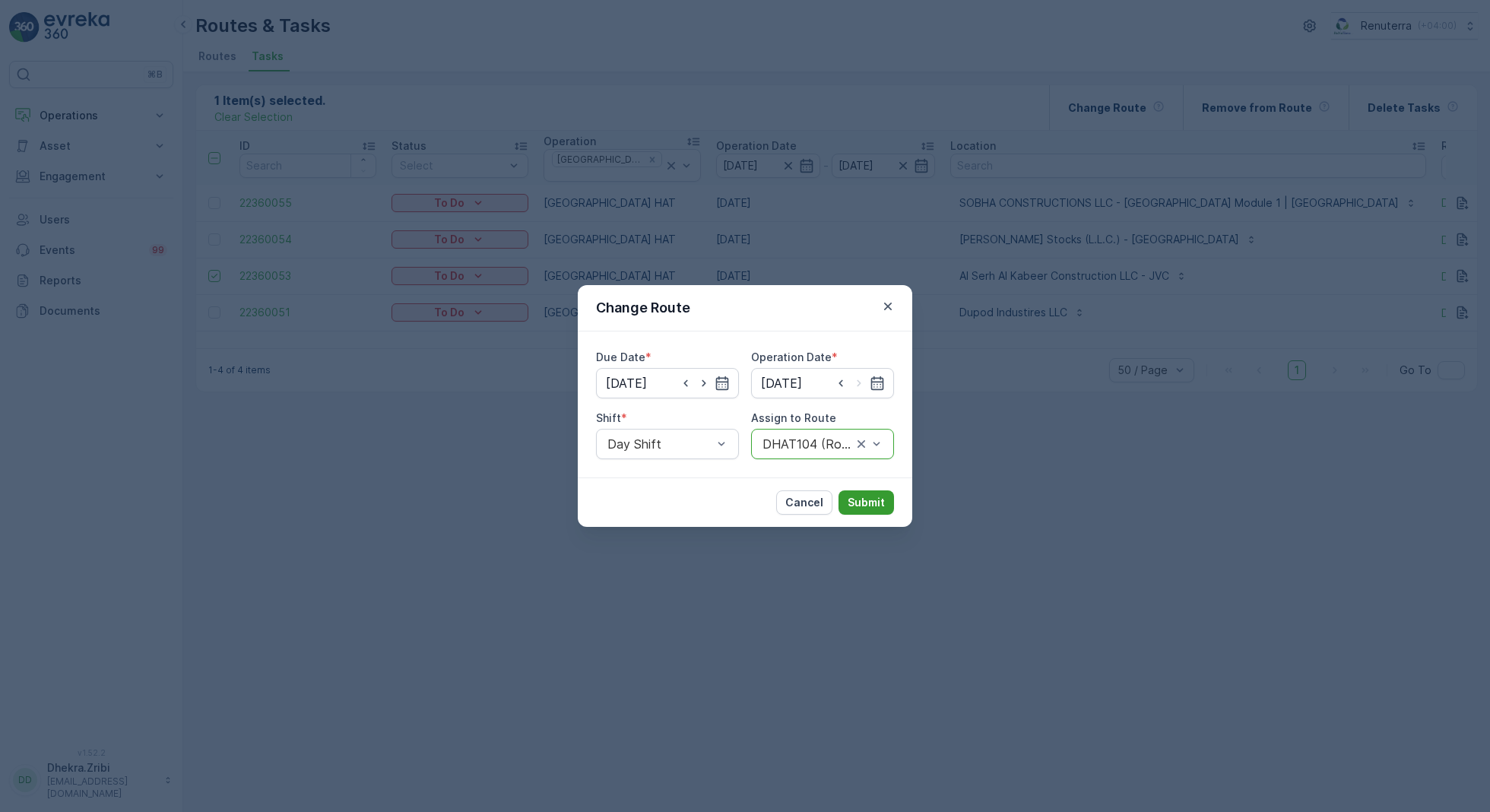
click at [867, 498] on p "Submit" at bounding box center [866, 502] width 37 height 15
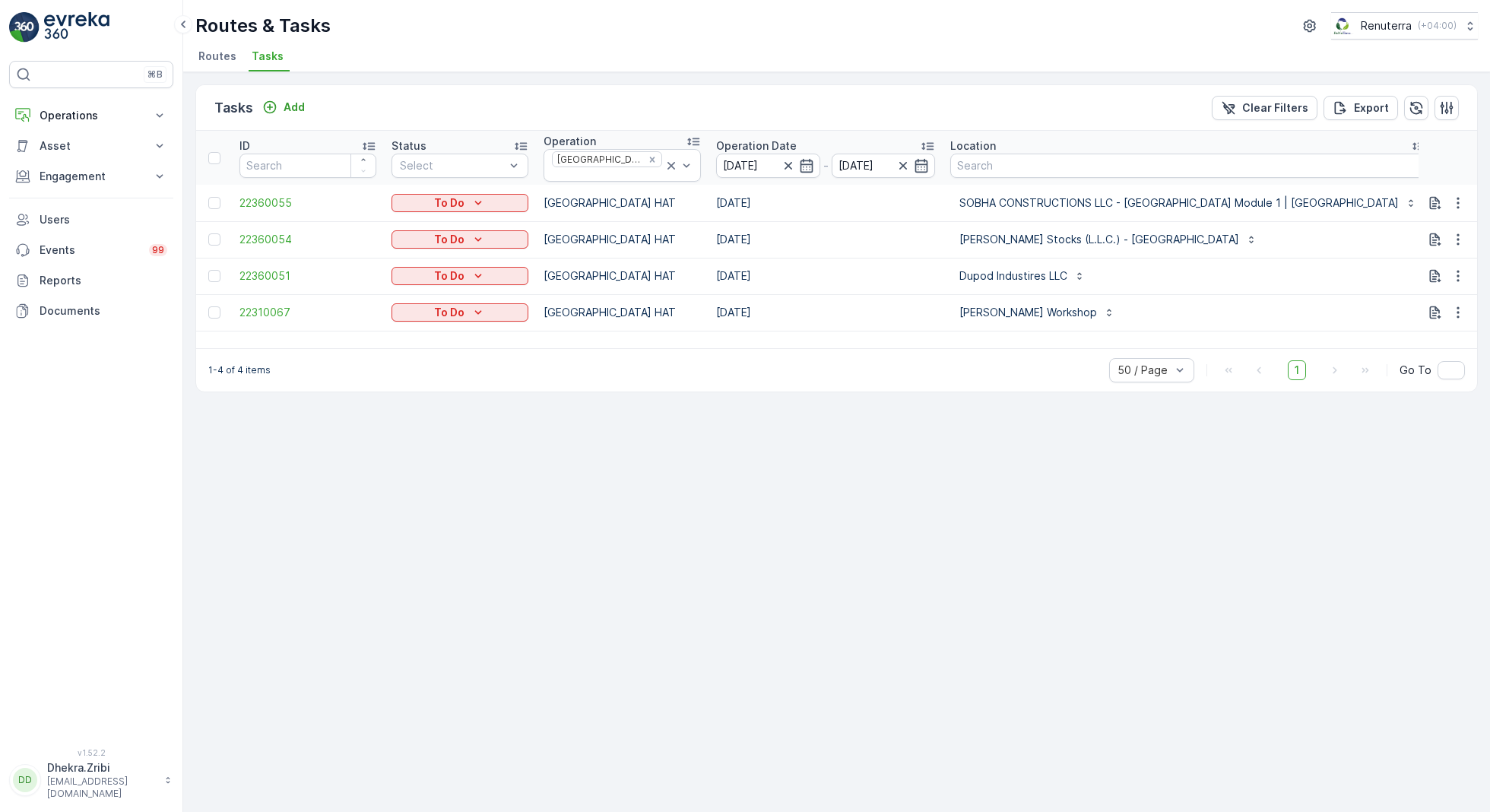
drag, startPoint x: 1408, startPoint y: 160, endPoint x: 1374, endPoint y: 160, distance: 34.0
click at [1433, 160] on th "Route 101" at bounding box center [1509, 158] width 152 height 54
type input "102"
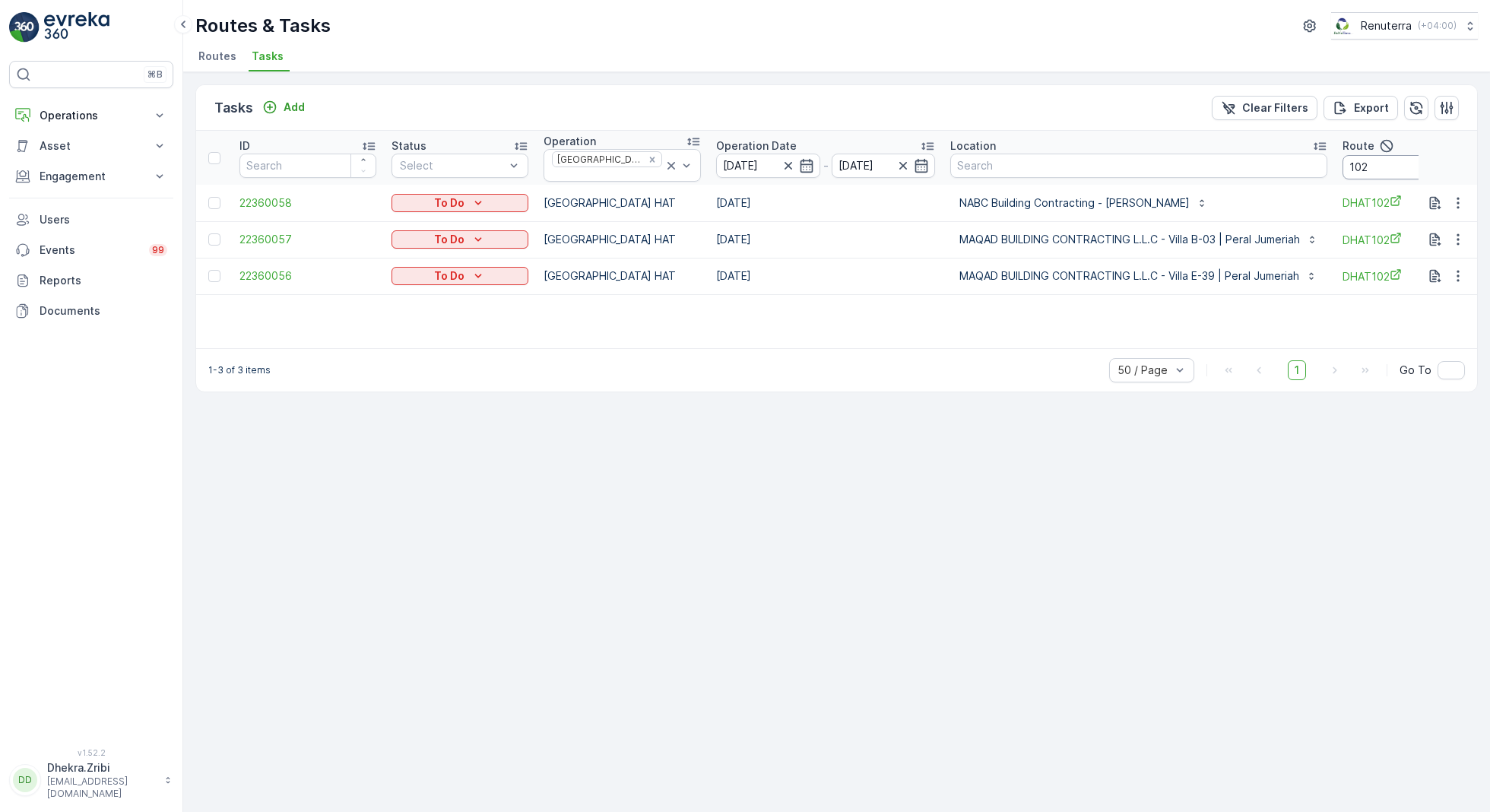
click at [1363, 169] on input "102" at bounding box center [1411, 167] width 137 height 24
type input "103"
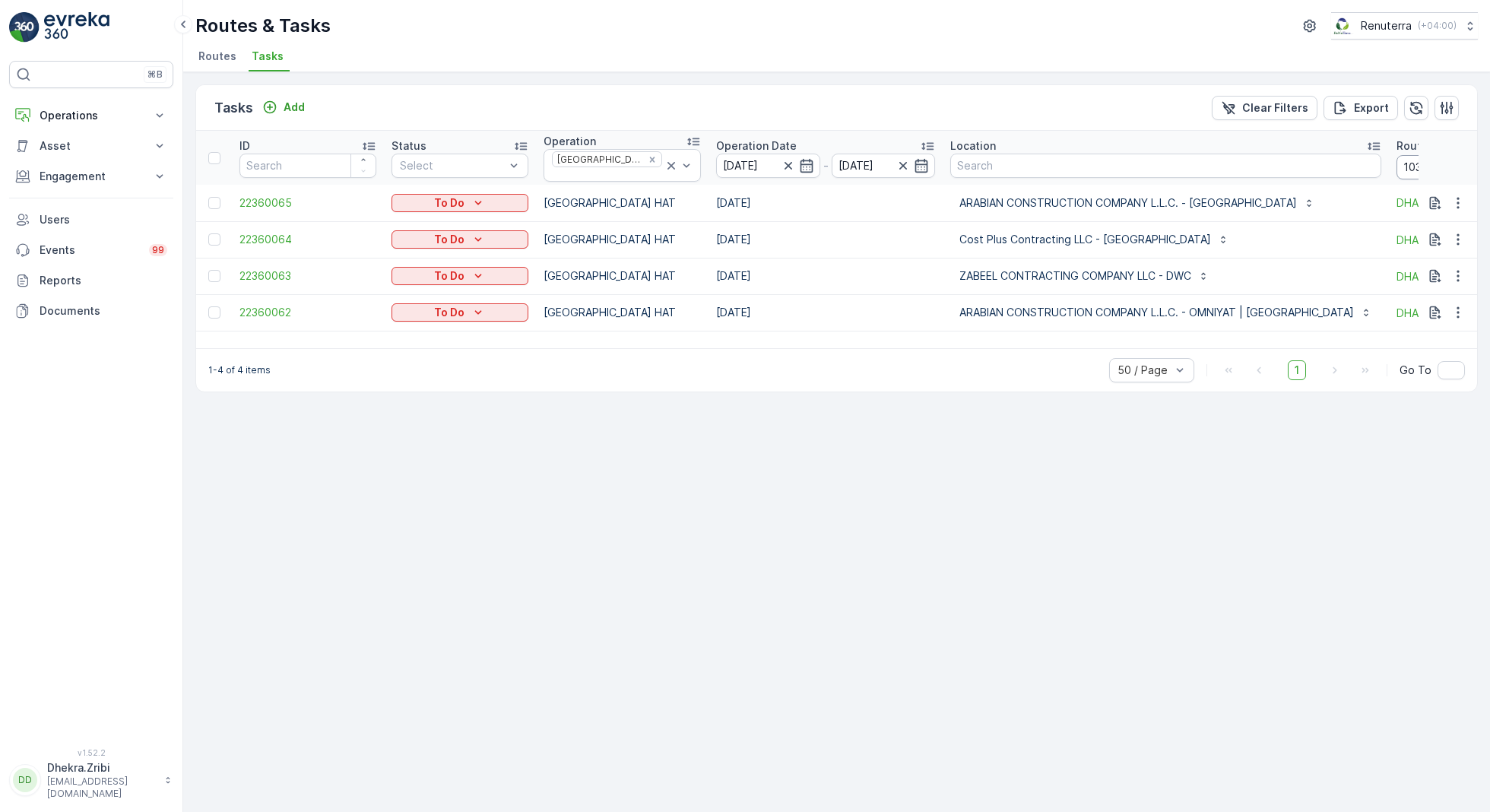
click at [1396, 160] on input "103" at bounding box center [1465, 167] width 137 height 24
type input "104"
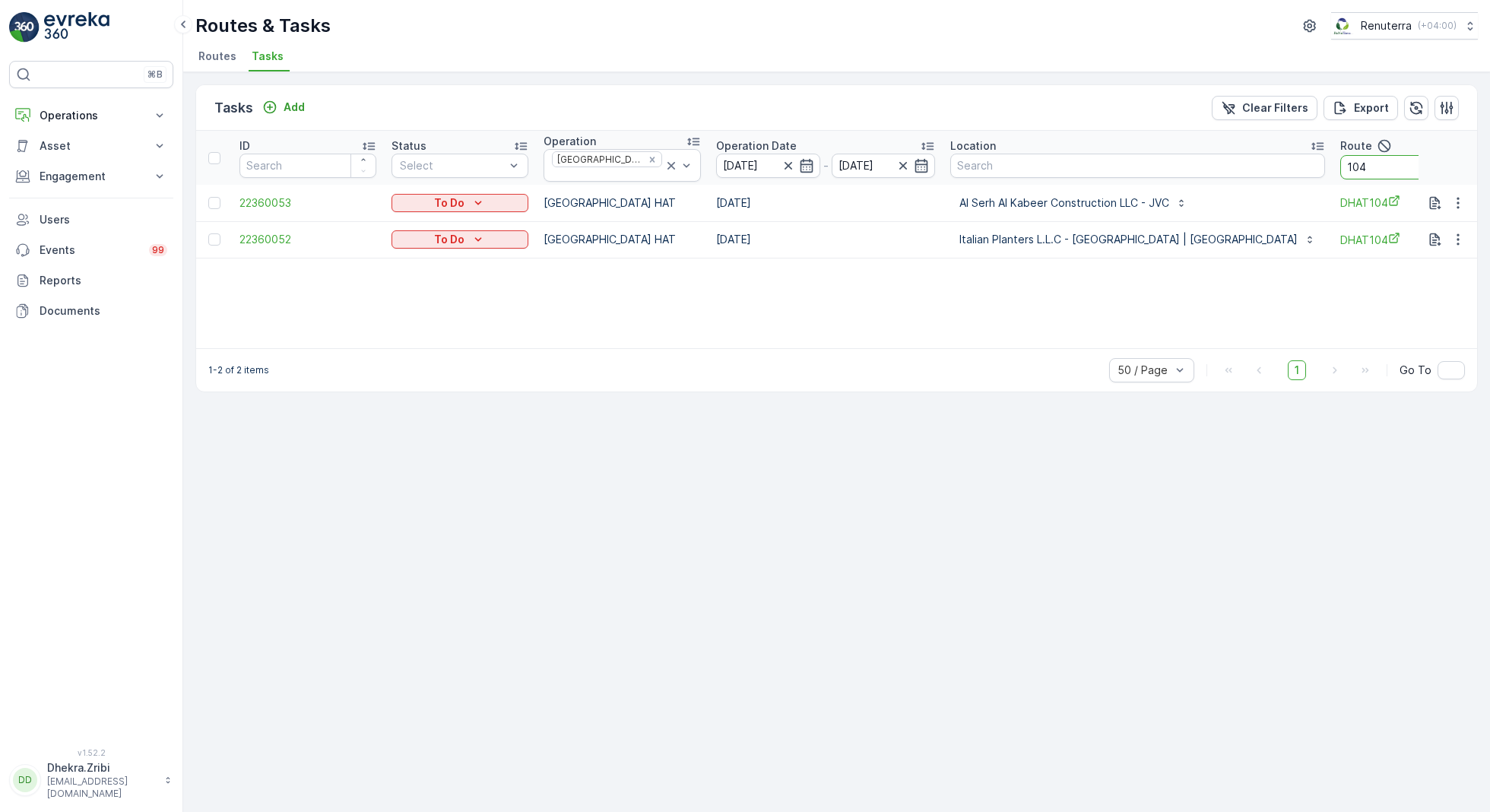
click at [1340, 164] on input "104" at bounding box center [1408, 167] width 137 height 24
type input "101"
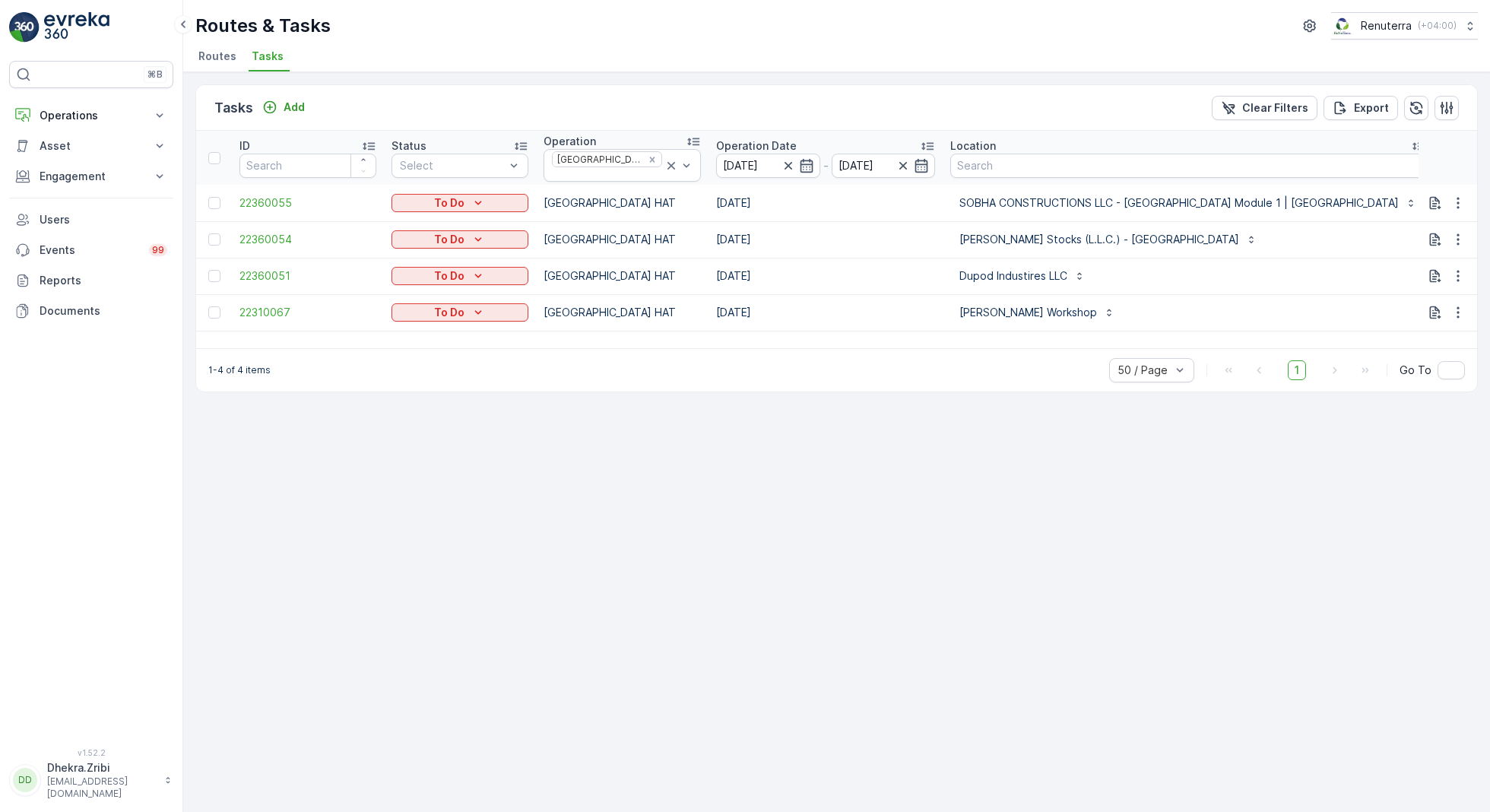
click at [1441, 164] on input "101" at bounding box center [1509, 167] width 137 height 24
type input "102"
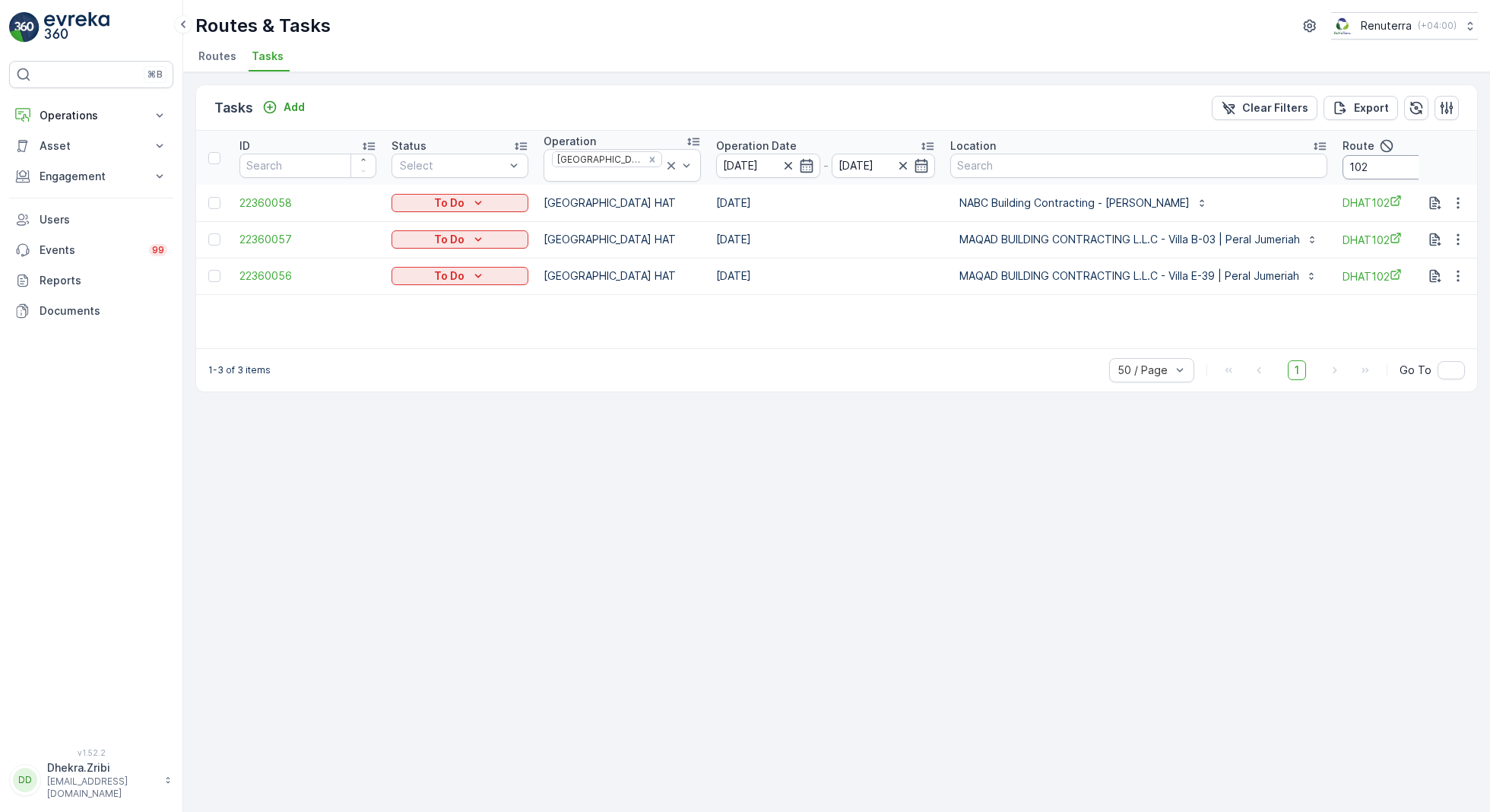
click at [1385, 165] on input "102" at bounding box center [1411, 167] width 137 height 24
type input "103"
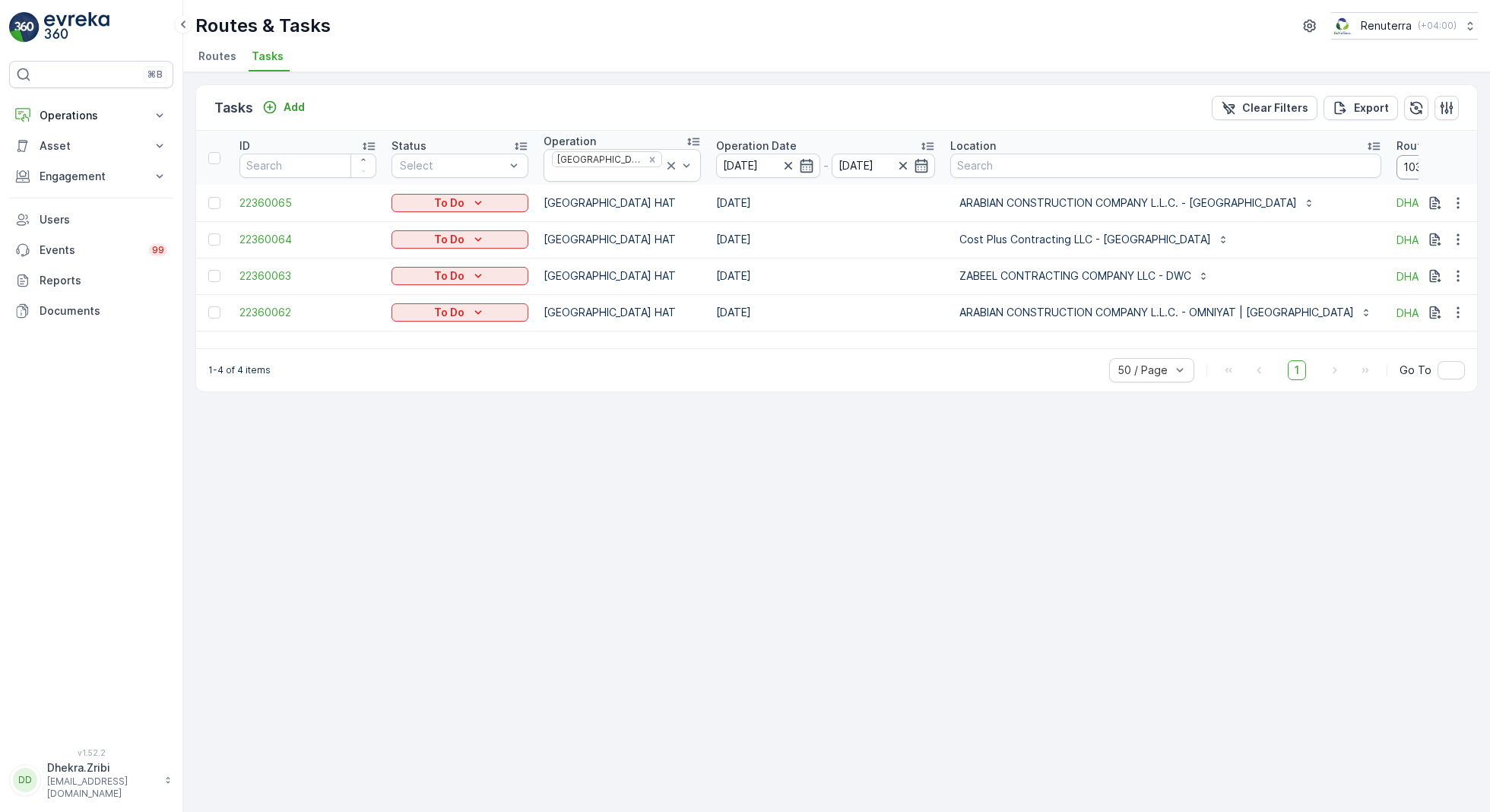
click at [1396, 170] on input "103" at bounding box center [1465, 167] width 137 height 24
type input "104"
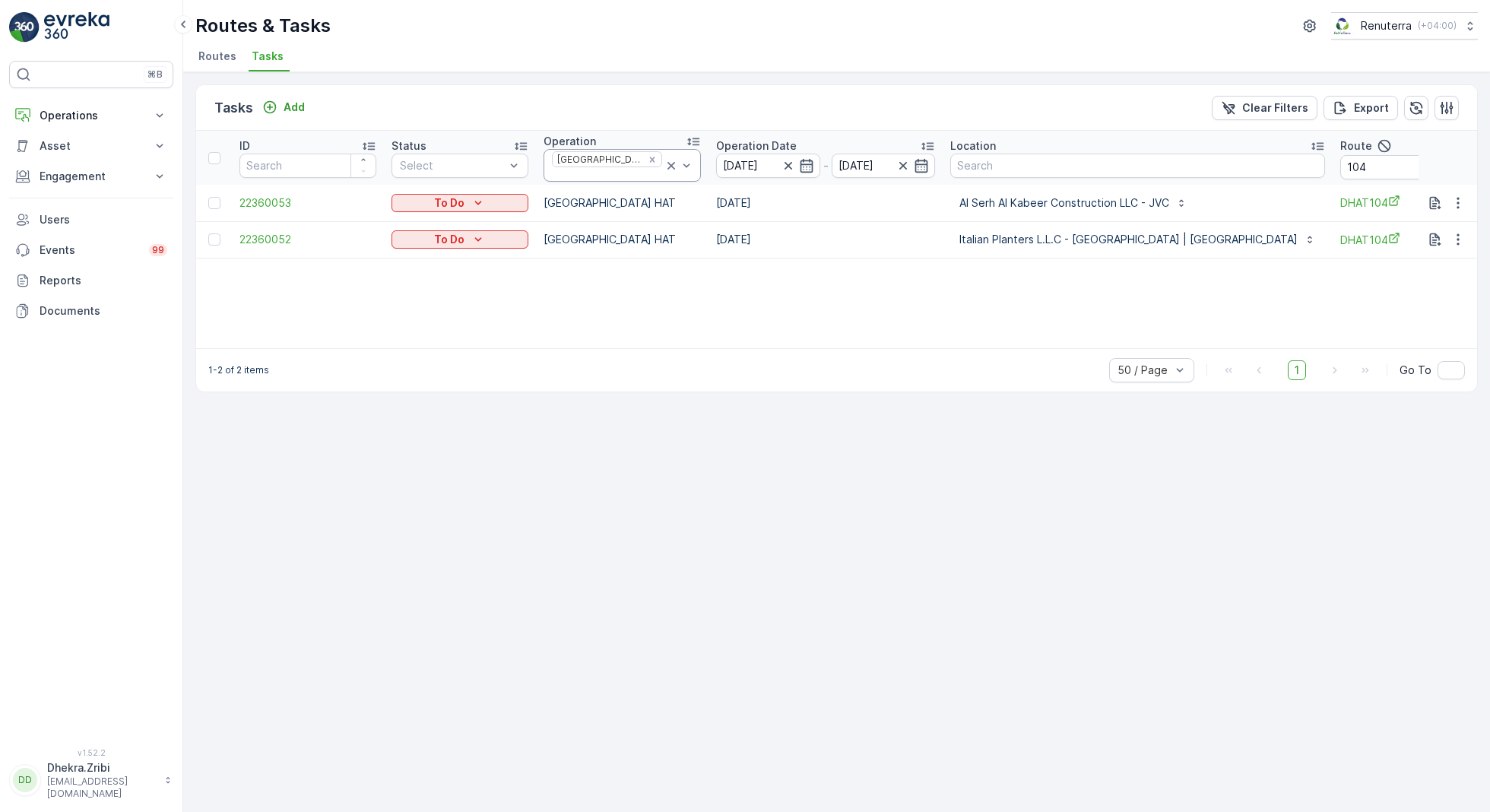
click at [668, 162] on icon at bounding box center [671, 165] width 8 height 8
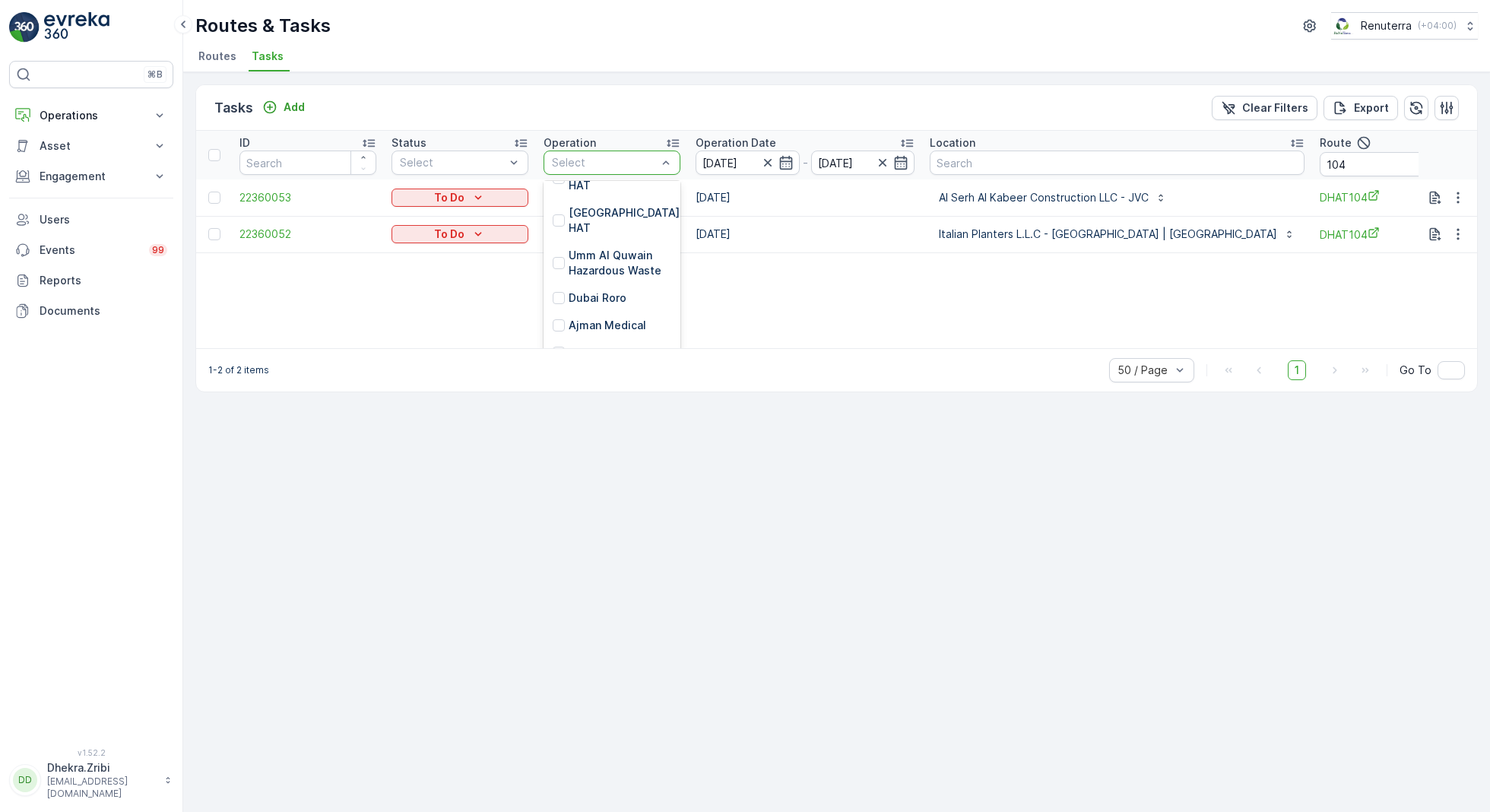
scroll to position [310, 0]
click at [599, 287] on p "Dubai Roro" at bounding box center [597, 295] width 57 height 15
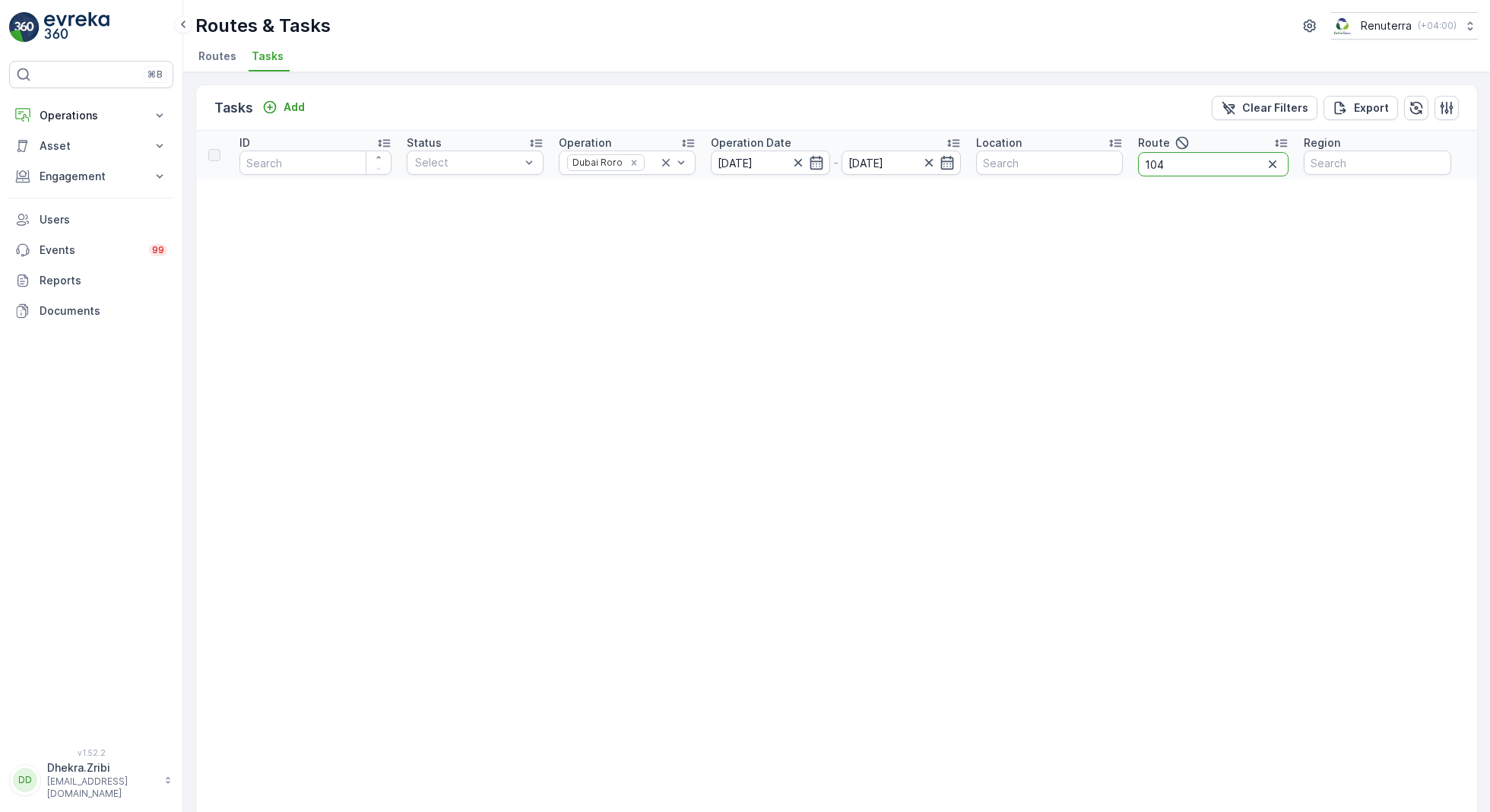
drag, startPoint x: 1180, startPoint y: 166, endPoint x: 1092, endPoint y: 166, distance: 88.0
click at [1092, 166] on tr "ID Status Select Operation Dubai Roro Operation Date 13.10.2025 - 13.10.2025 Lo…" at bounding box center [836, 155] width 1281 height 49
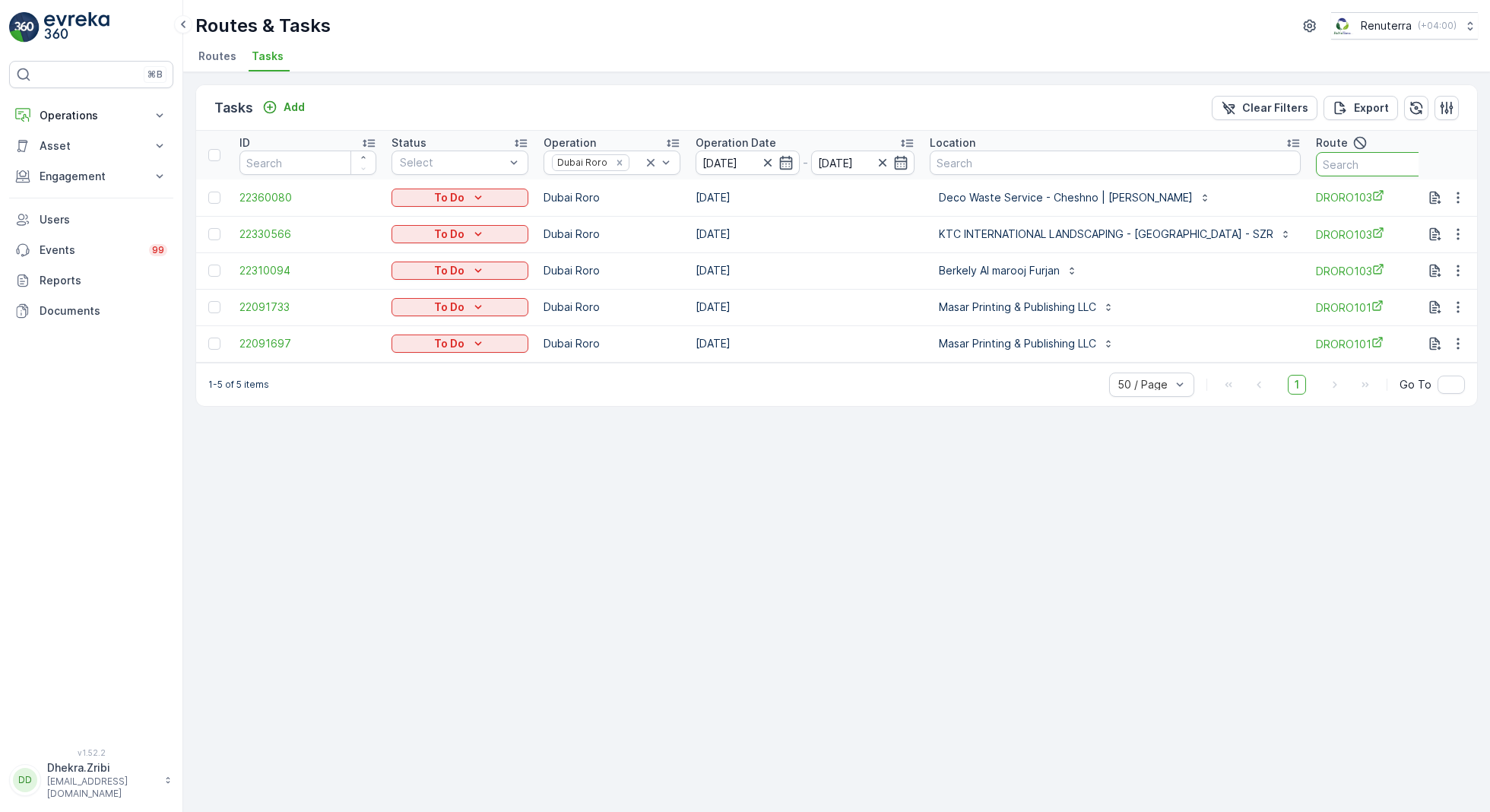
click at [1316, 160] on input "text" at bounding box center [1384, 164] width 137 height 24
type input "101"
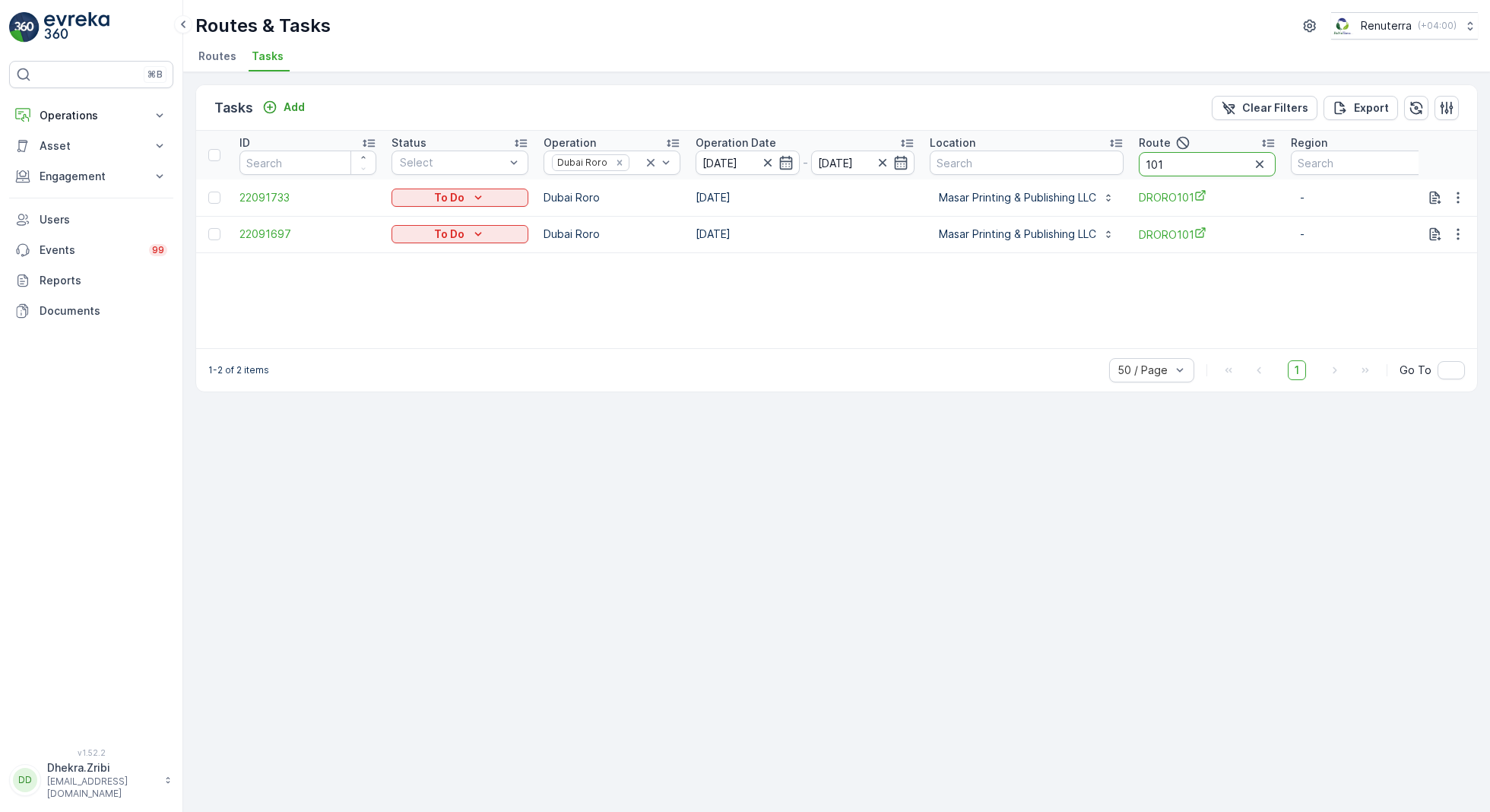
click at [1225, 156] on input "101" at bounding box center [1207, 164] width 137 height 24
type input "103"
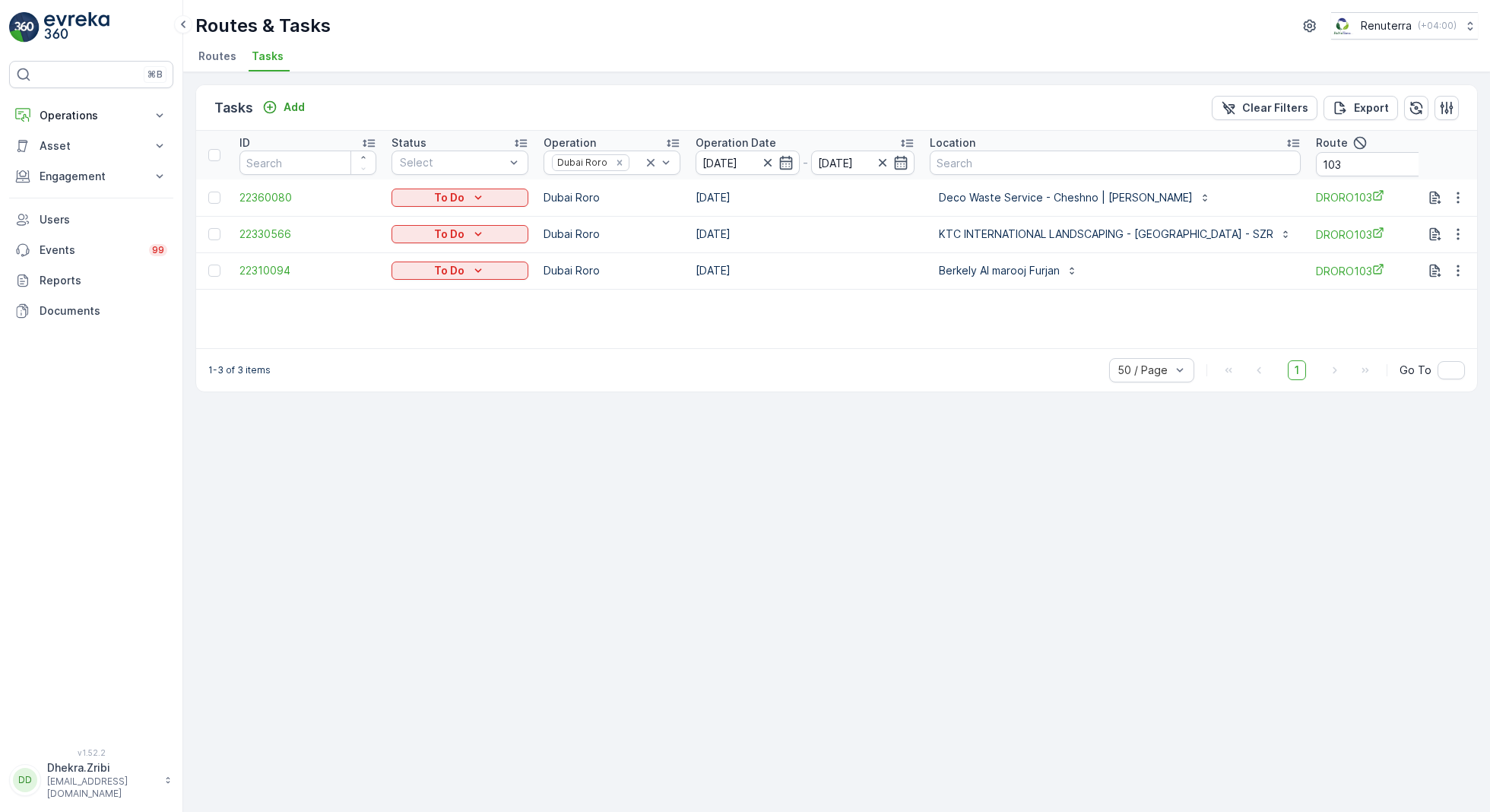
click at [211, 50] on span "Routes" at bounding box center [217, 57] width 38 height 15
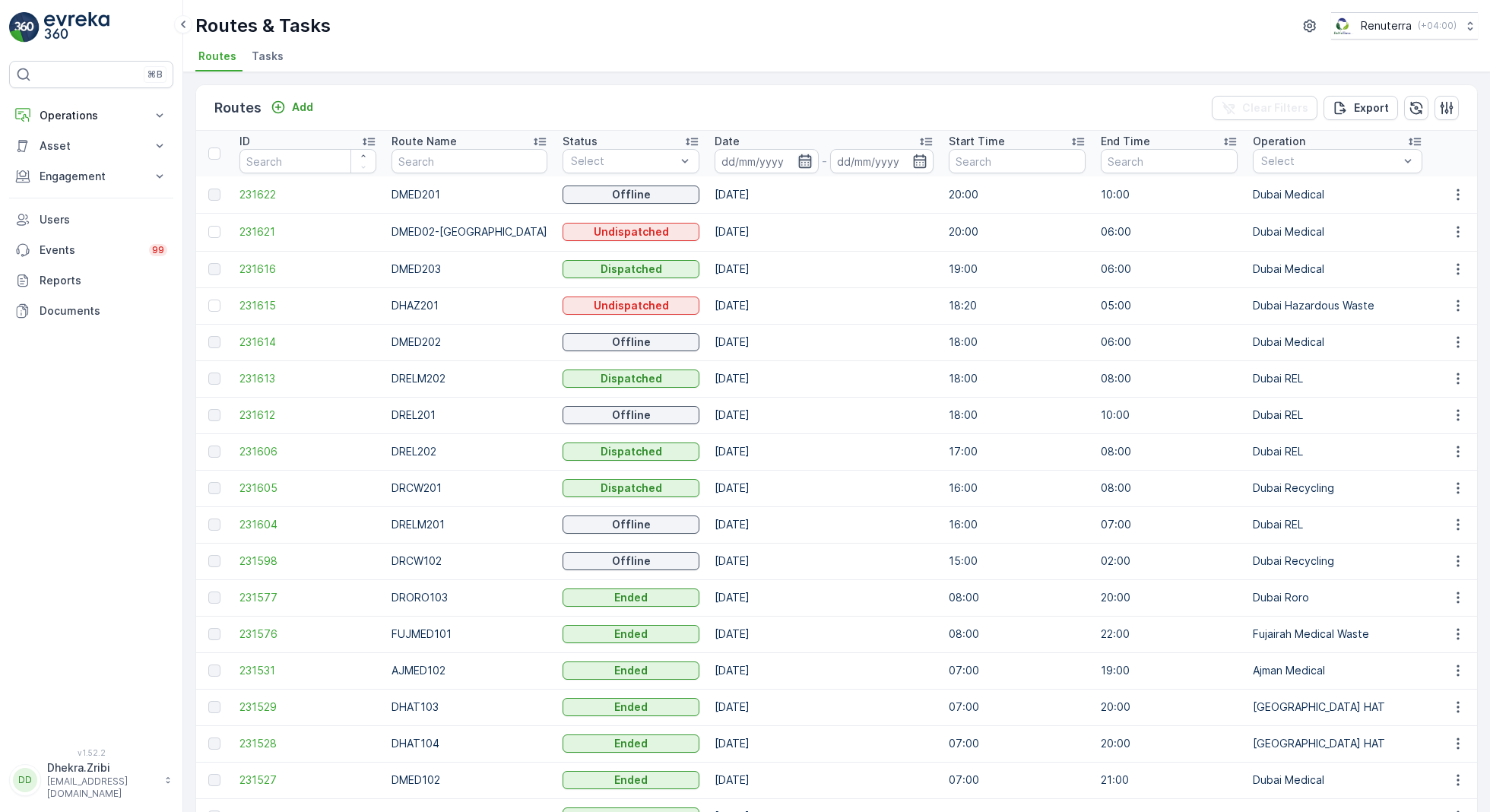
click at [798, 156] on icon "button" at bounding box center [805, 161] width 15 height 15
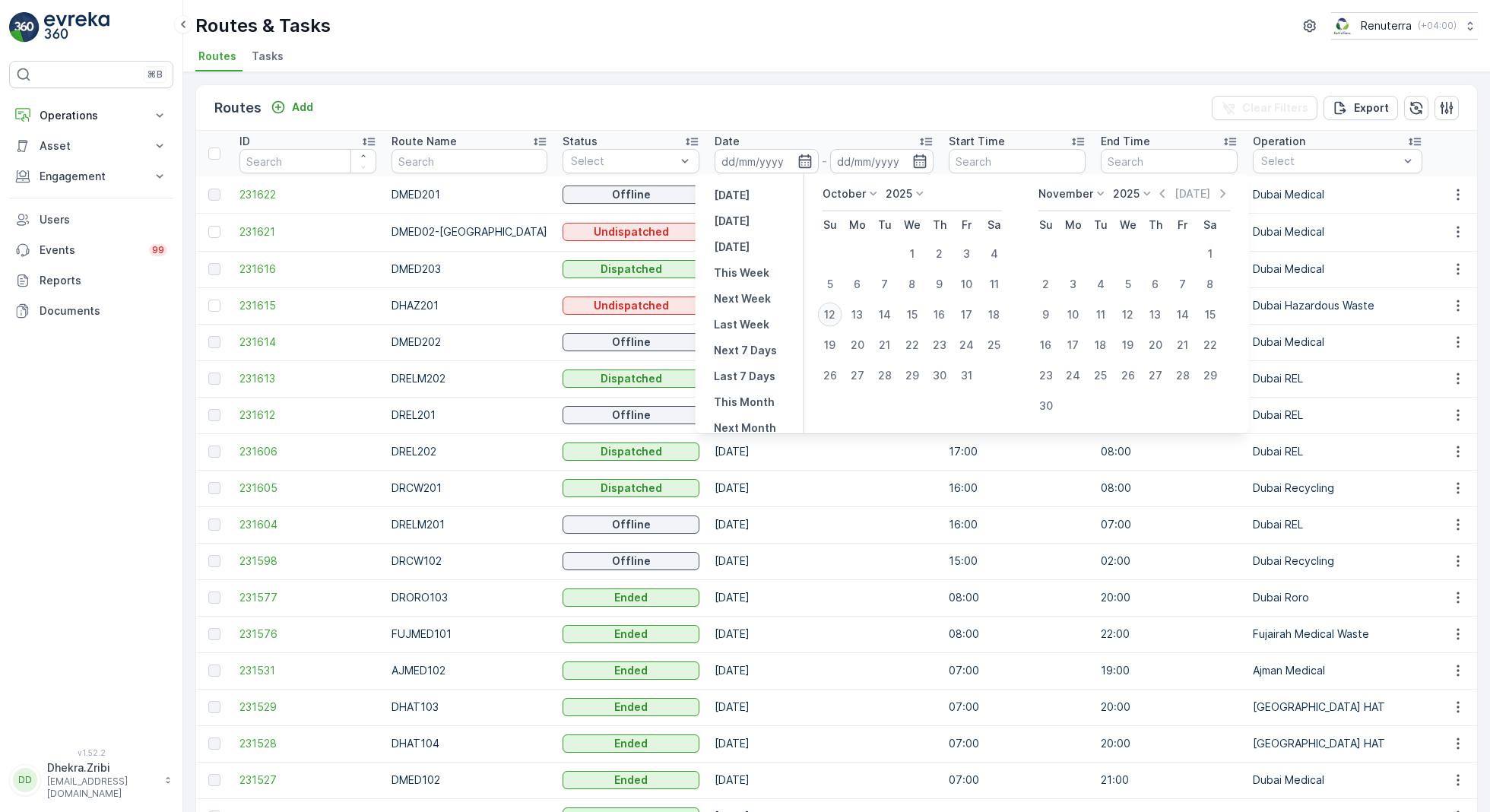
click at [824, 314] on div "12" at bounding box center [830, 314] width 24 height 24
type input "[DATE]"
click at [824, 314] on div "12" at bounding box center [830, 314] width 24 height 24
type input "[DATE]"
click at [682, 33] on div "Routes & Tasks Renuterra ( +04:00 )" at bounding box center [836, 25] width 1282 height 27
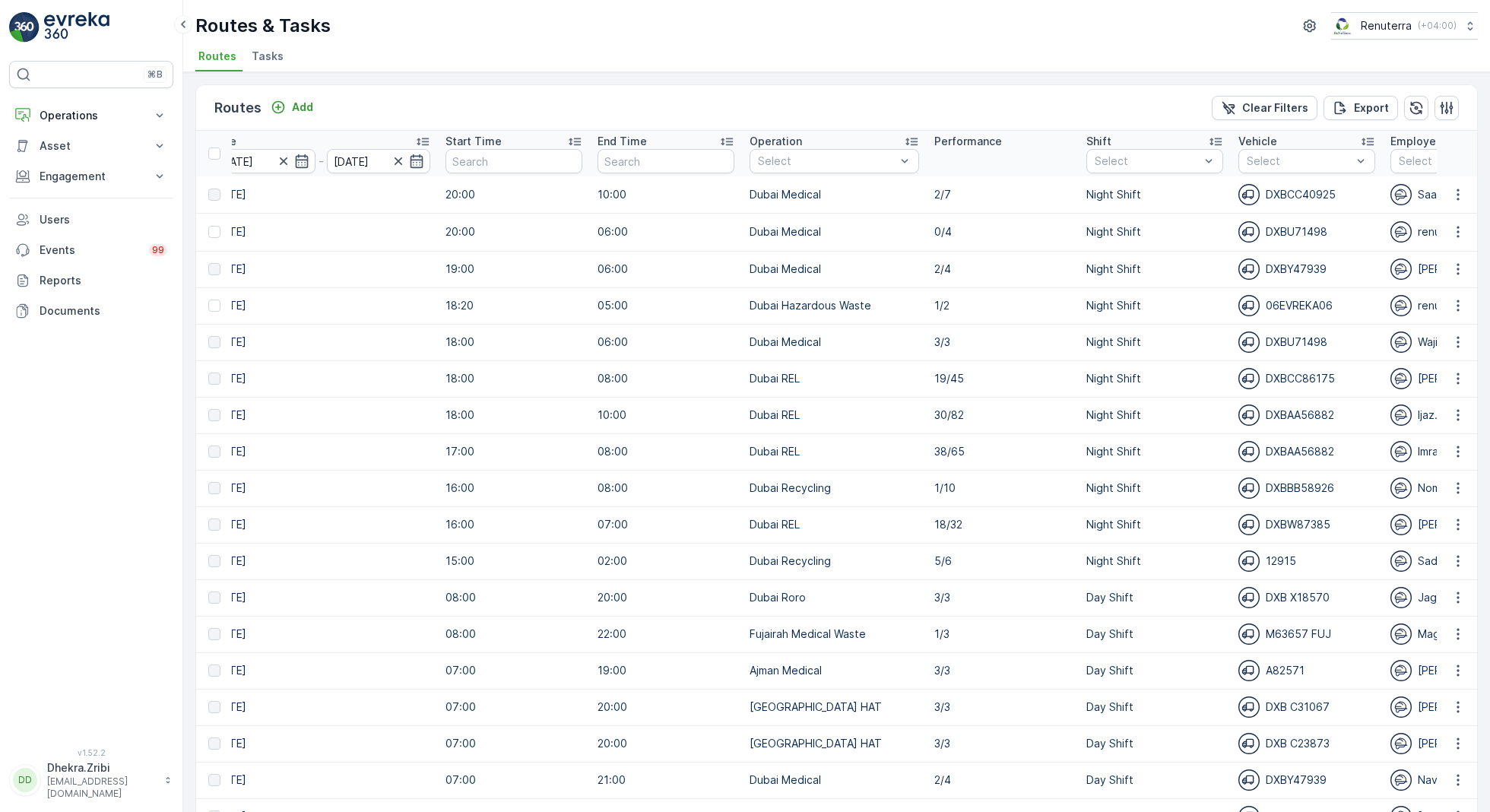
scroll to position [0, 515]
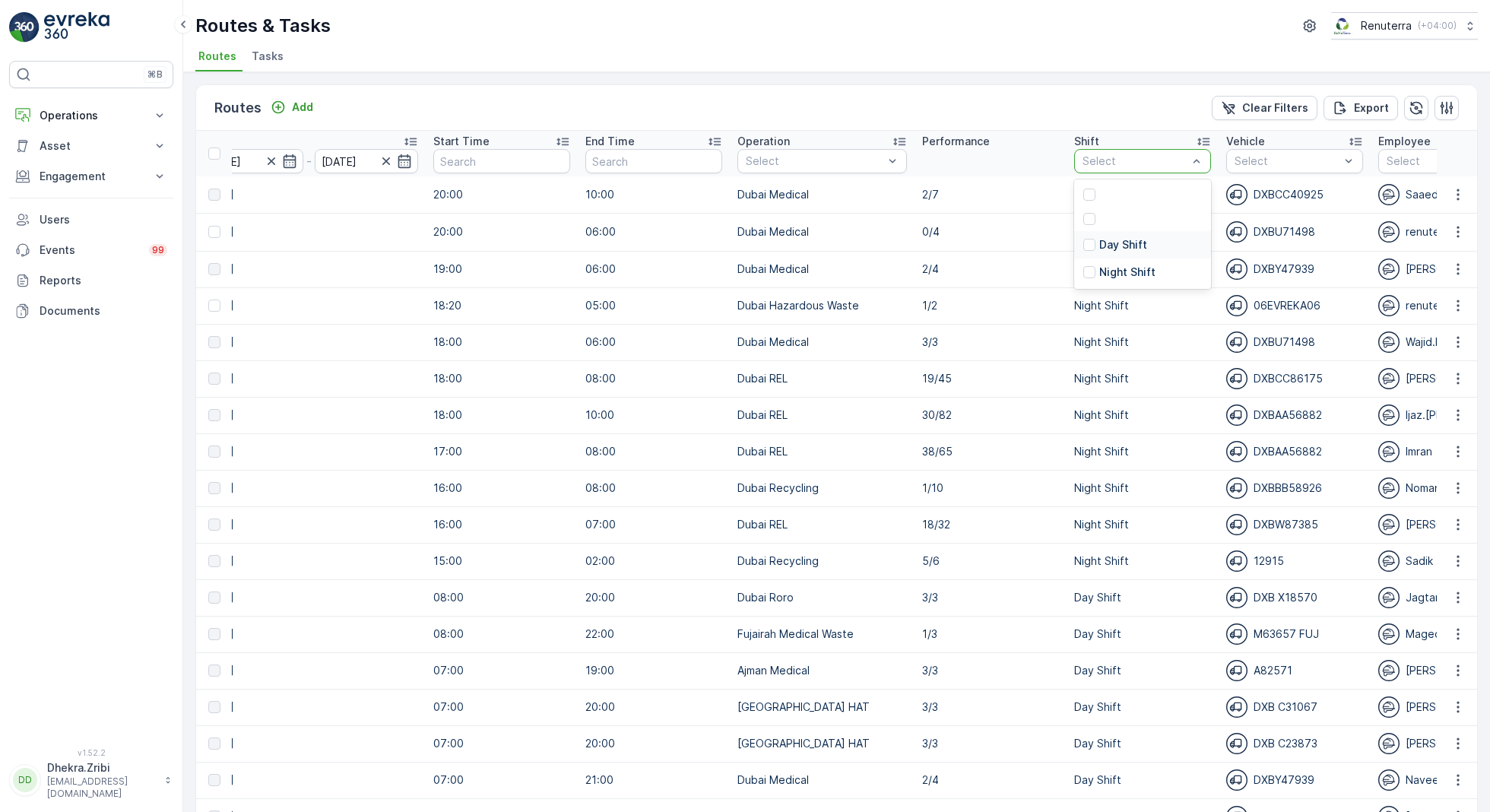
click at [1099, 241] on p "Day Shift" at bounding box center [1123, 245] width 48 height 15
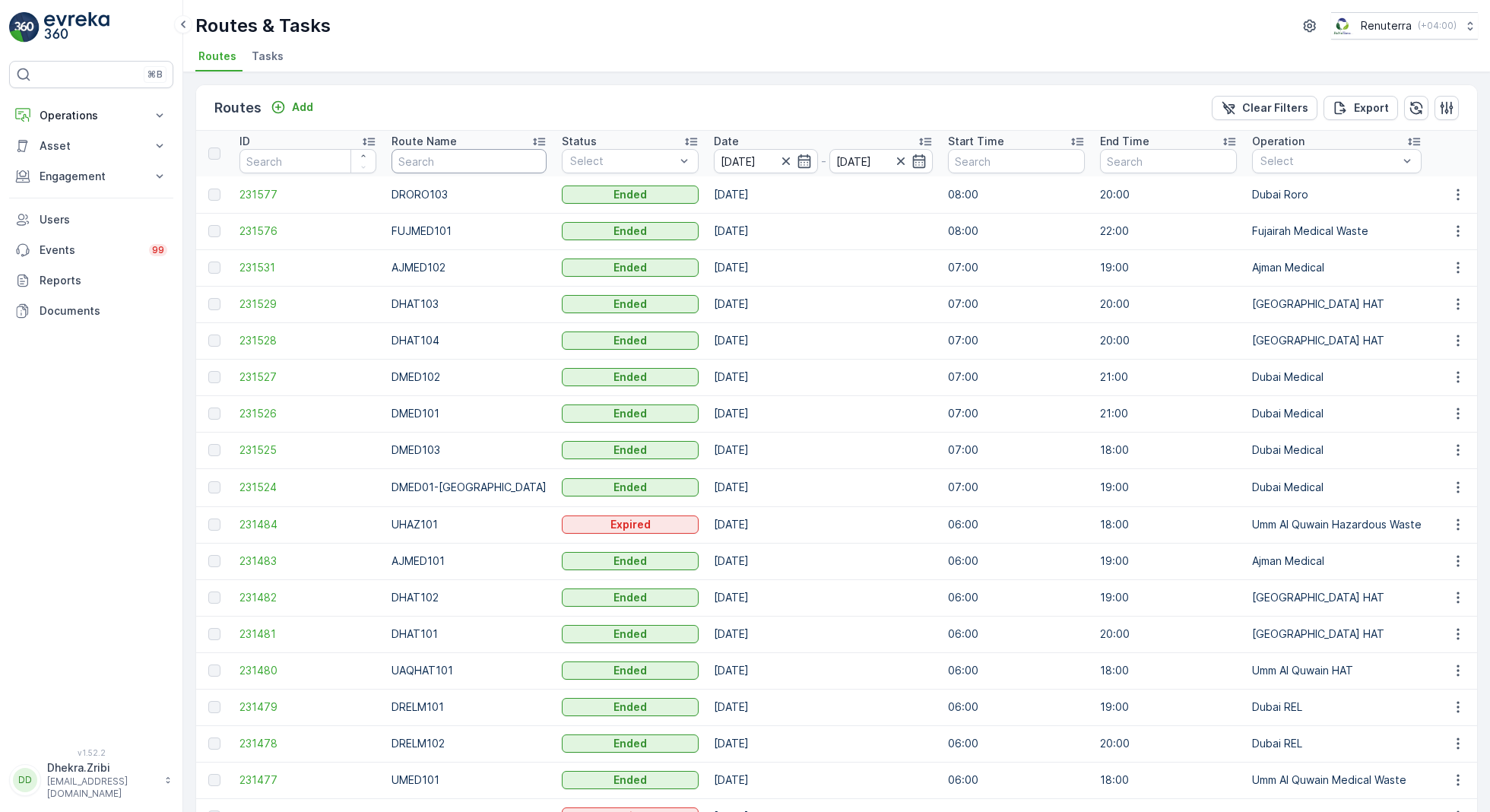
click at [472, 157] on input "text" at bounding box center [469, 160] width 155 height 24
type input "hat"
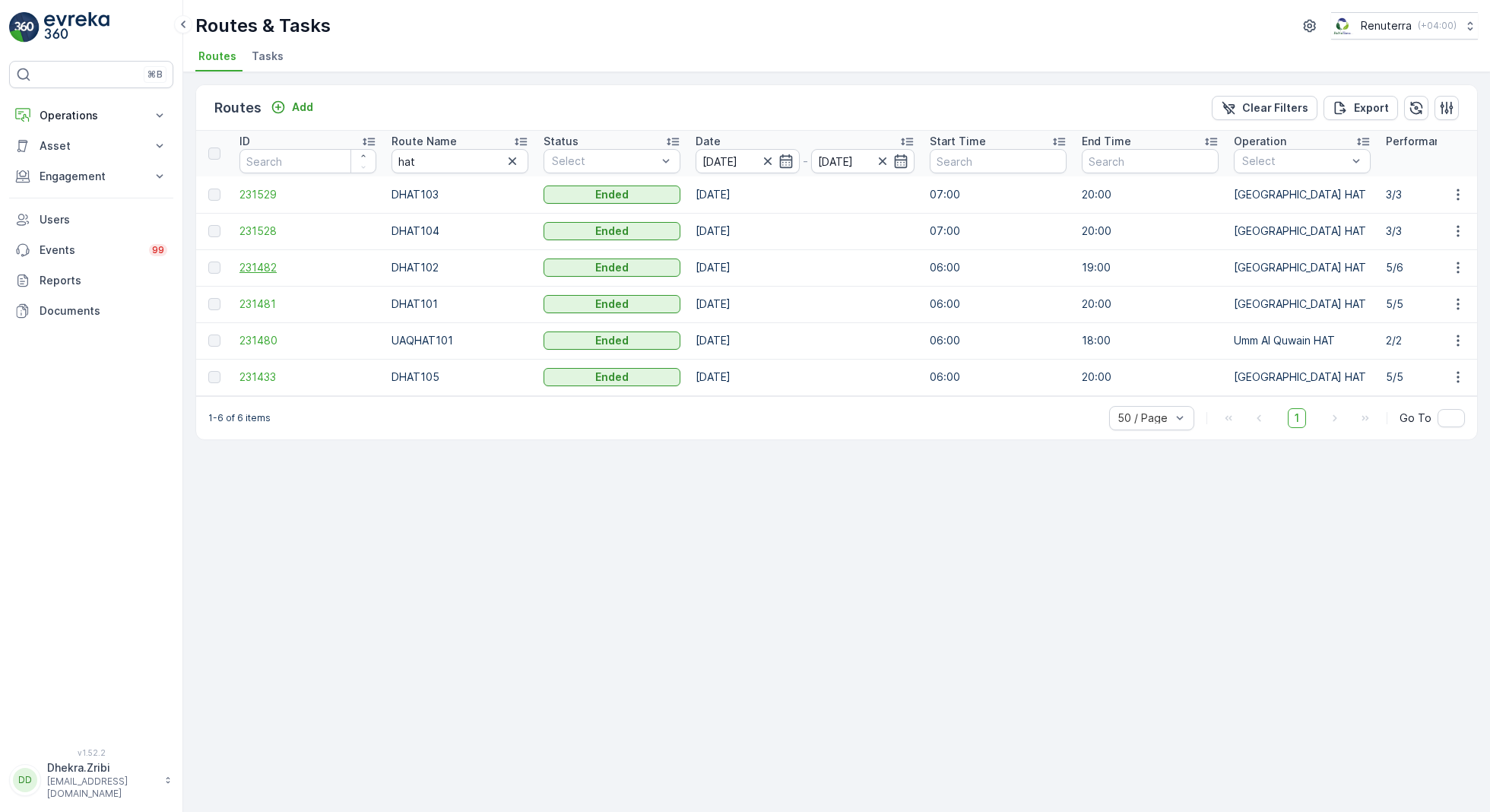
click at [274, 269] on span "231482" at bounding box center [308, 268] width 137 height 15
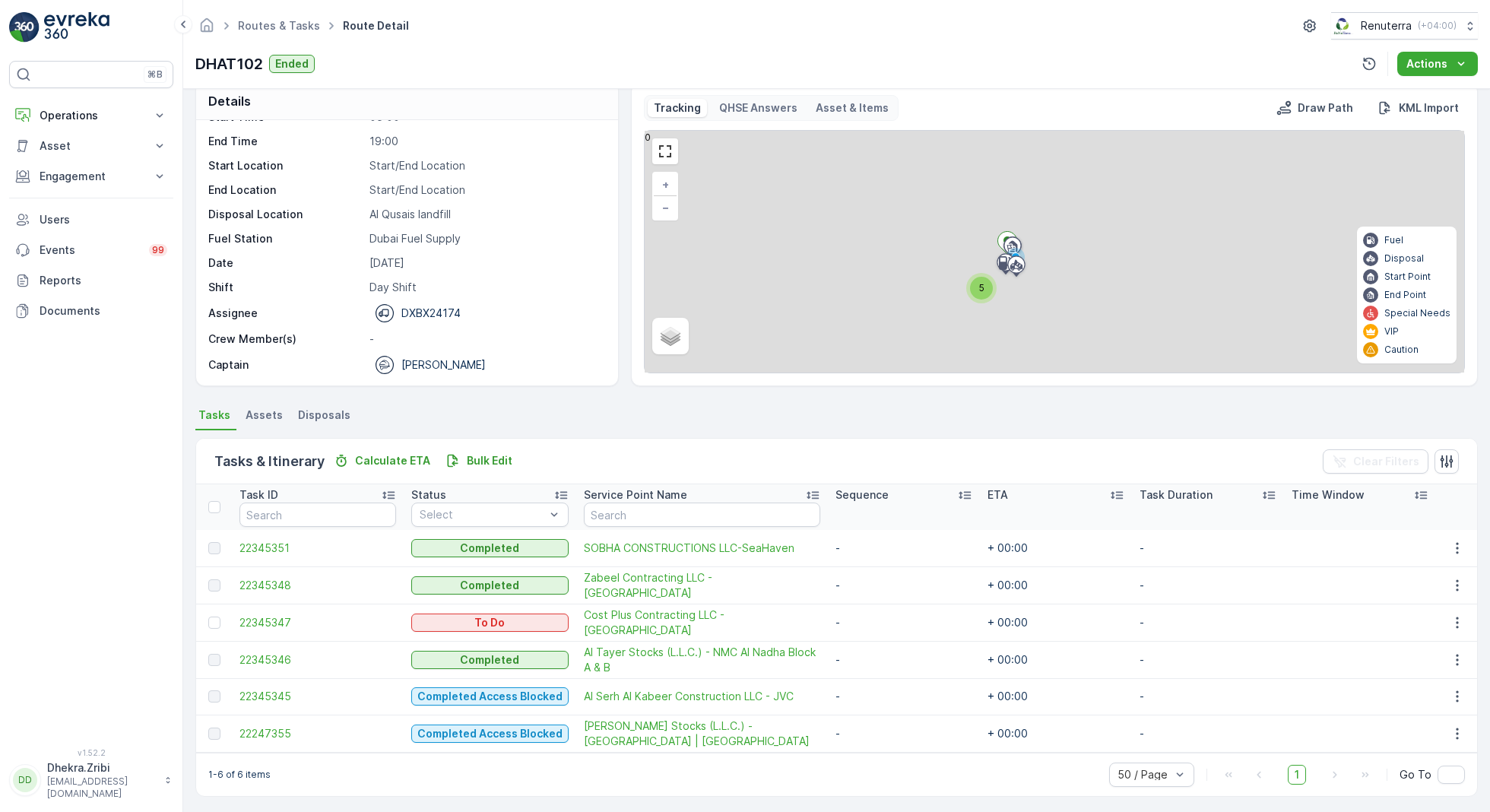
scroll to position [19, 0]
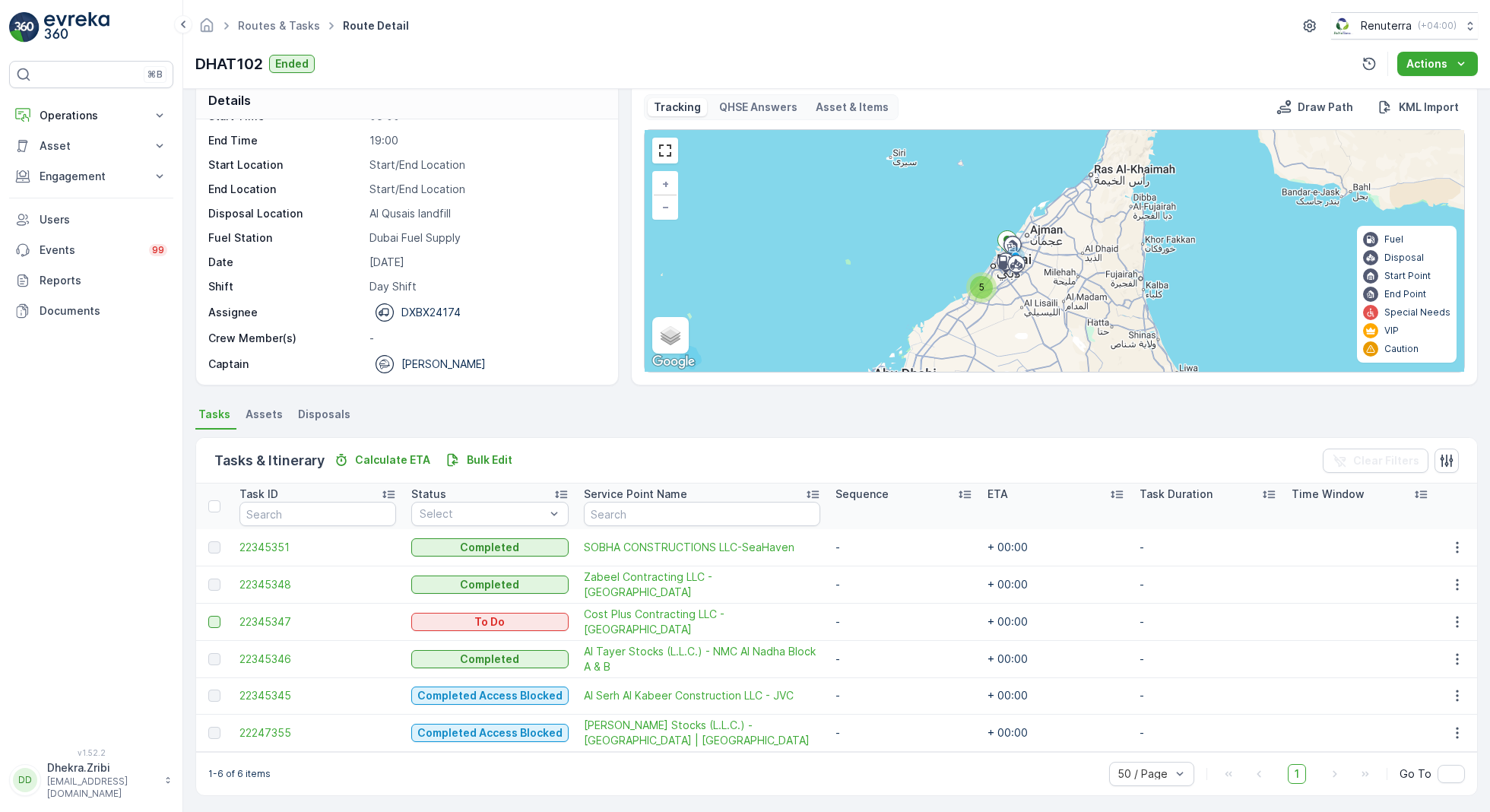
click at [212, 616] on div at bounding box center [214, 621] width 12 height 12
click at [209, 615] on input "checkbox" at bounding box center [209, 615] width 0 height 0
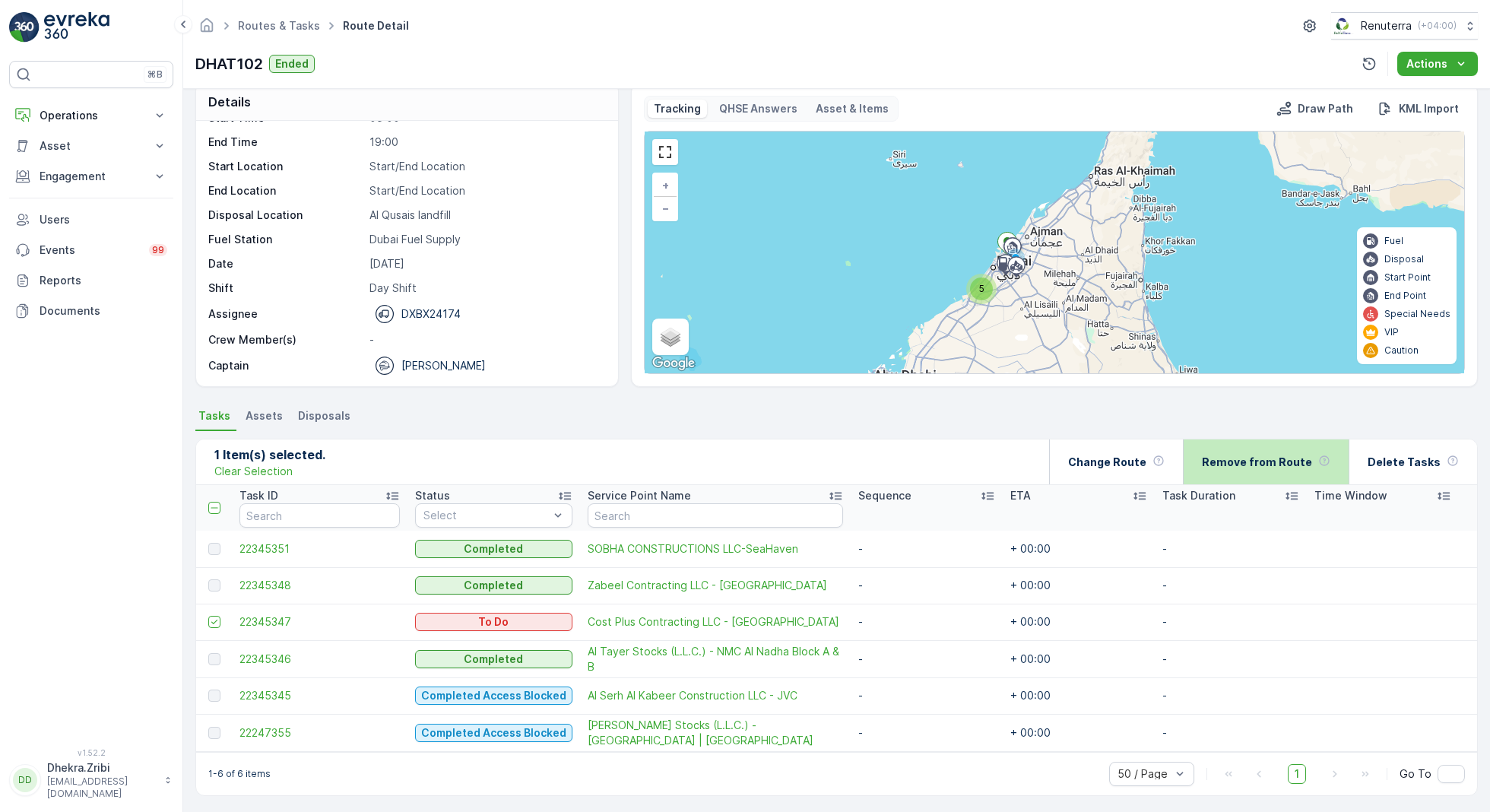
click at [1240, 463] on p "Remove from Route" at bounding box center [1257, 462] width 111 height 15
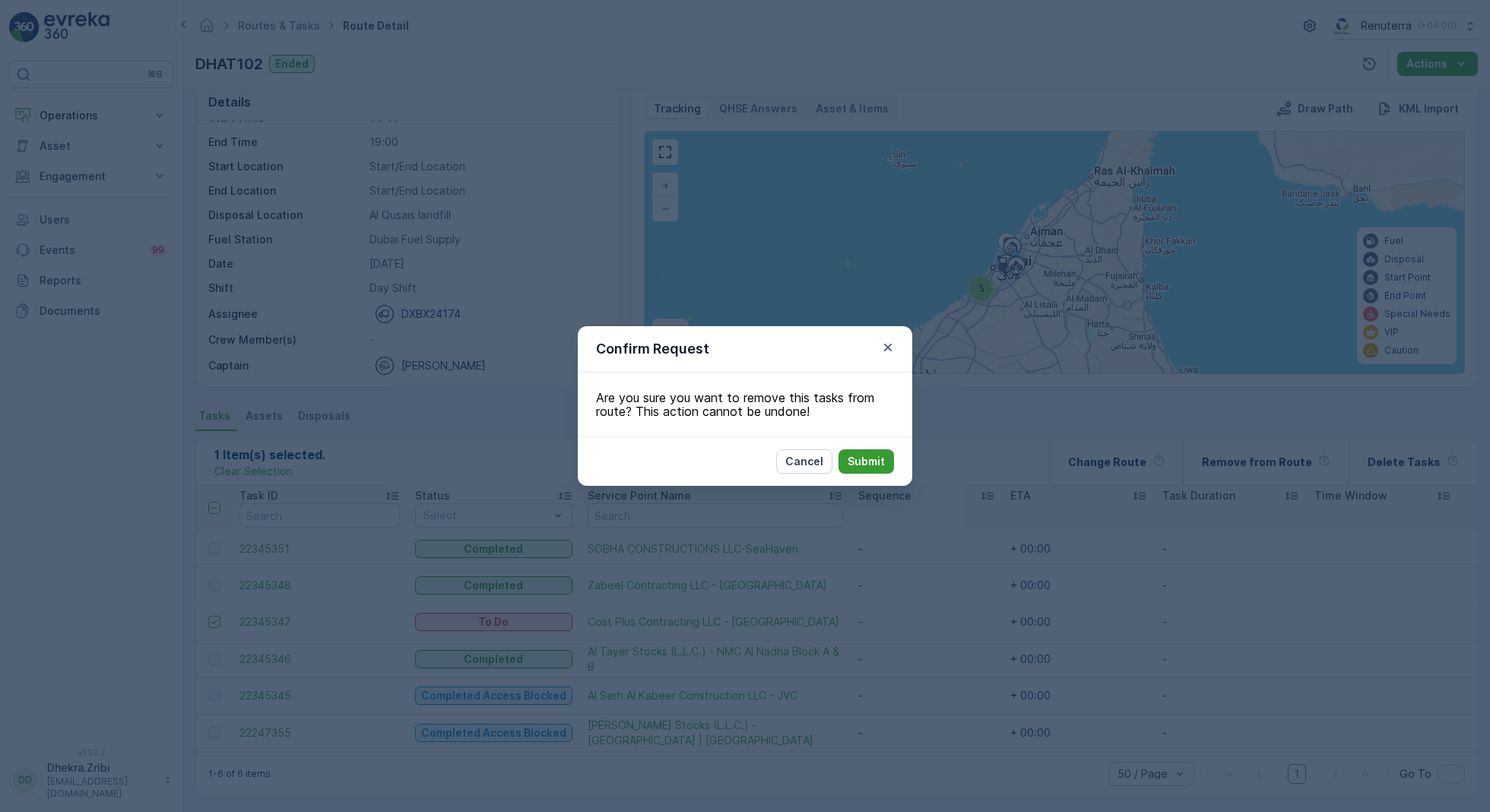
click at [870, 459] on p "Submit" at bounding box center [866, 462] width 37 height 15
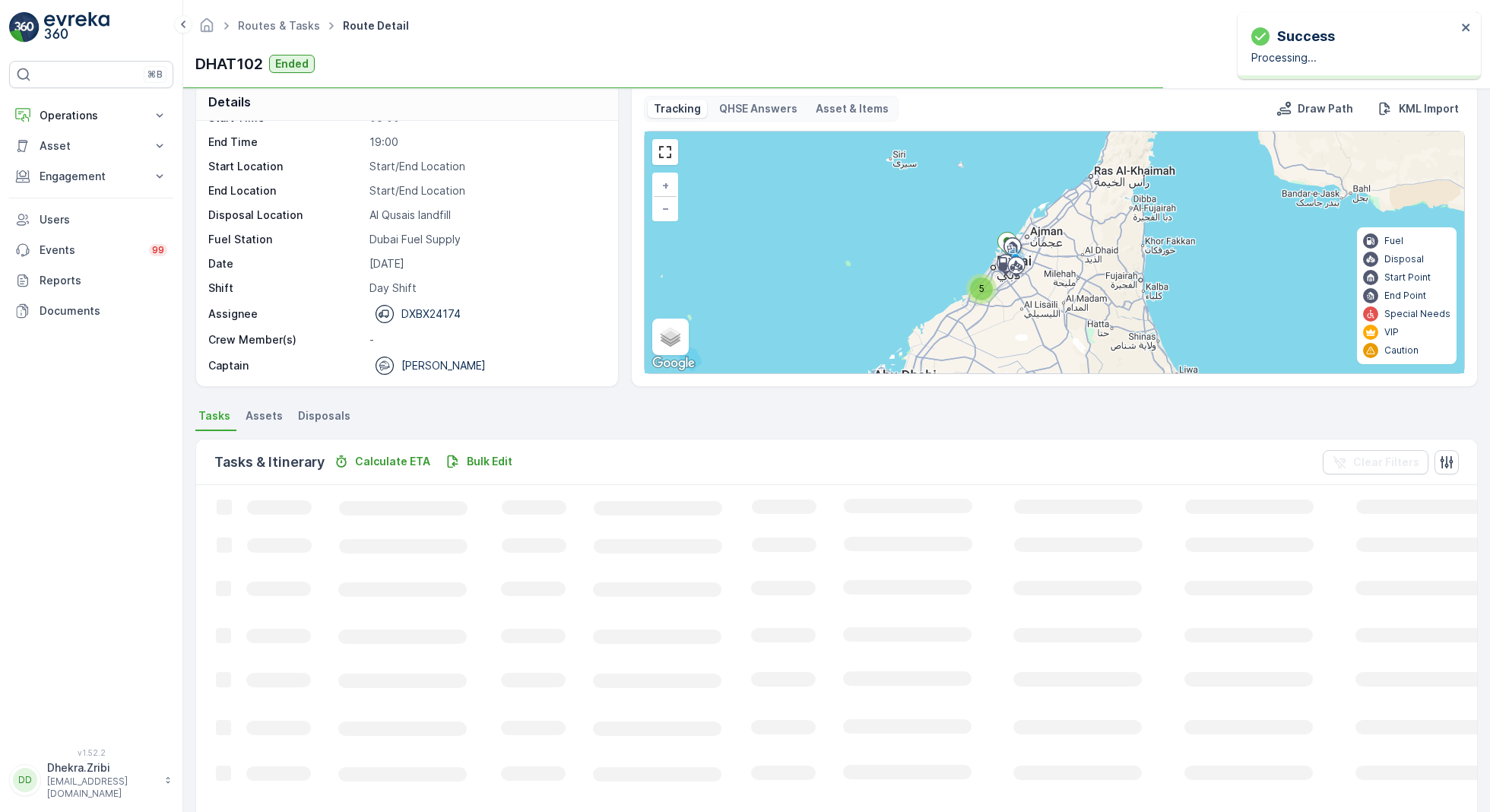
scroll to position [0, 0]
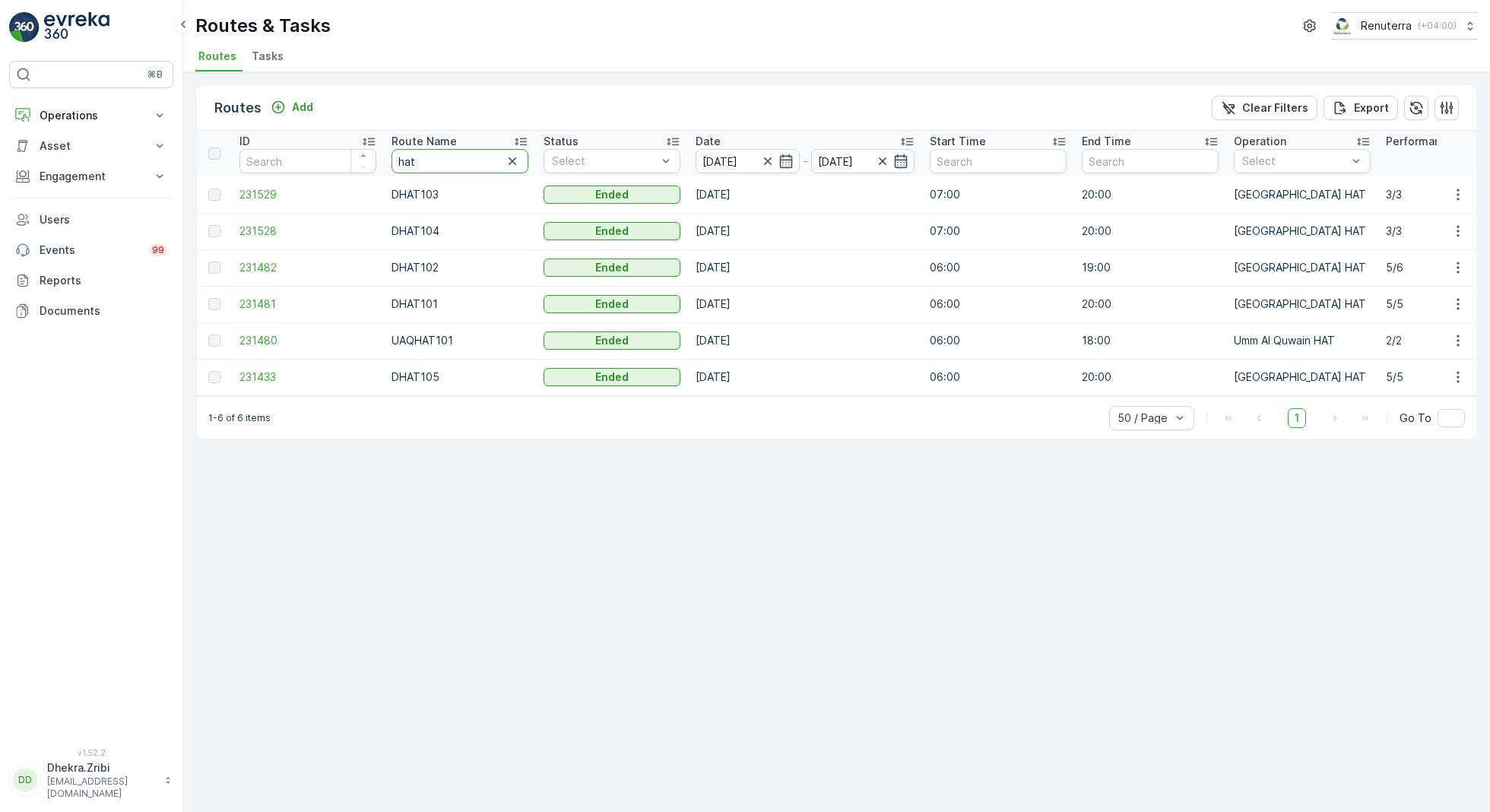
drag, startPoint x: 428, startPoint y: 161, endPoint x: 328, endPoint y: 161, distance: 100.0
type input "roro"
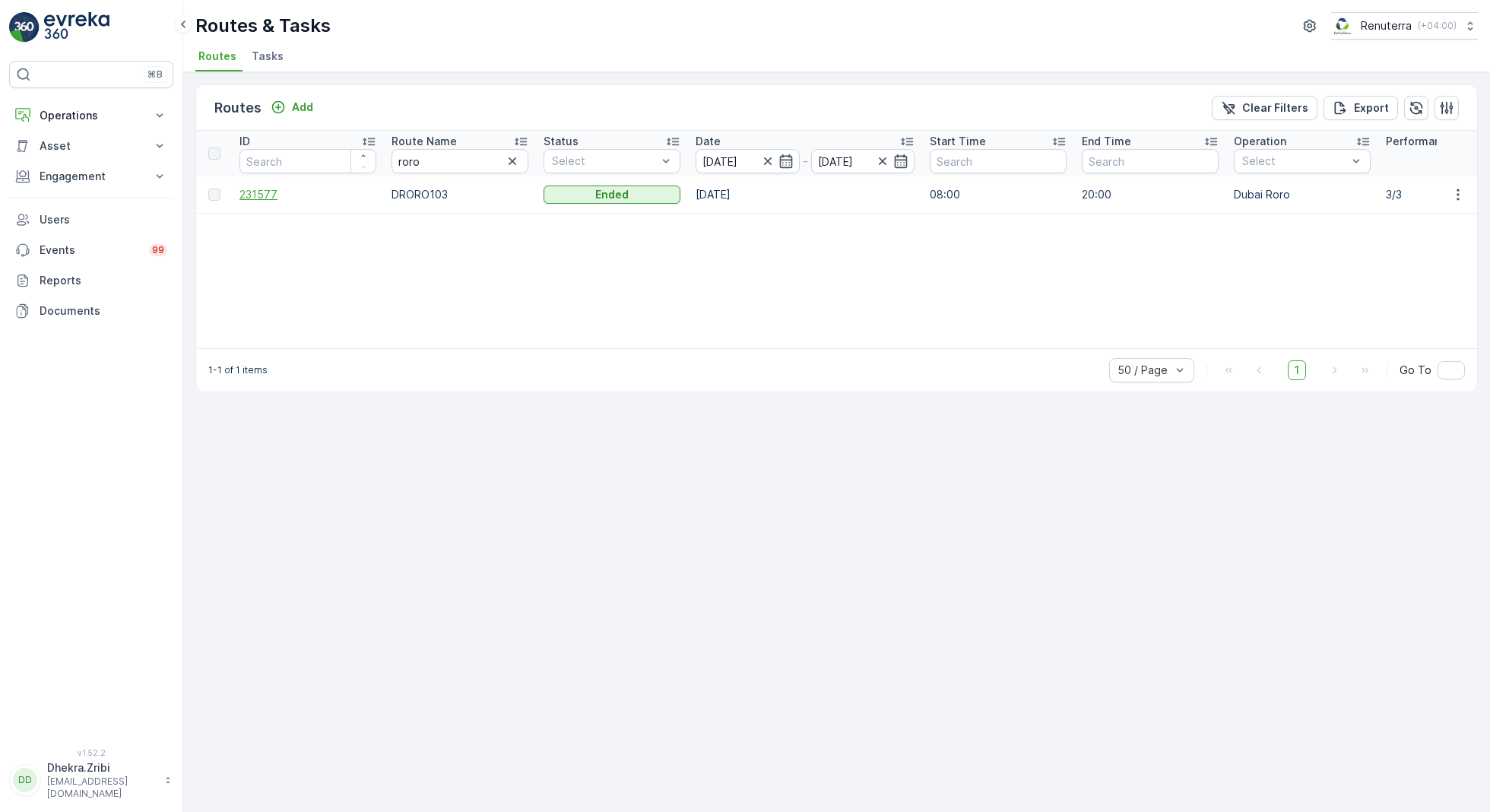
click at [259, 187] on span "231577" at bounding box center [308, 194] width 137 height 15
drag, startPoint x: 432, startPoint y: 154, endPoint x: 367, endPoint y: 154, distance: 65.0
type input "med"
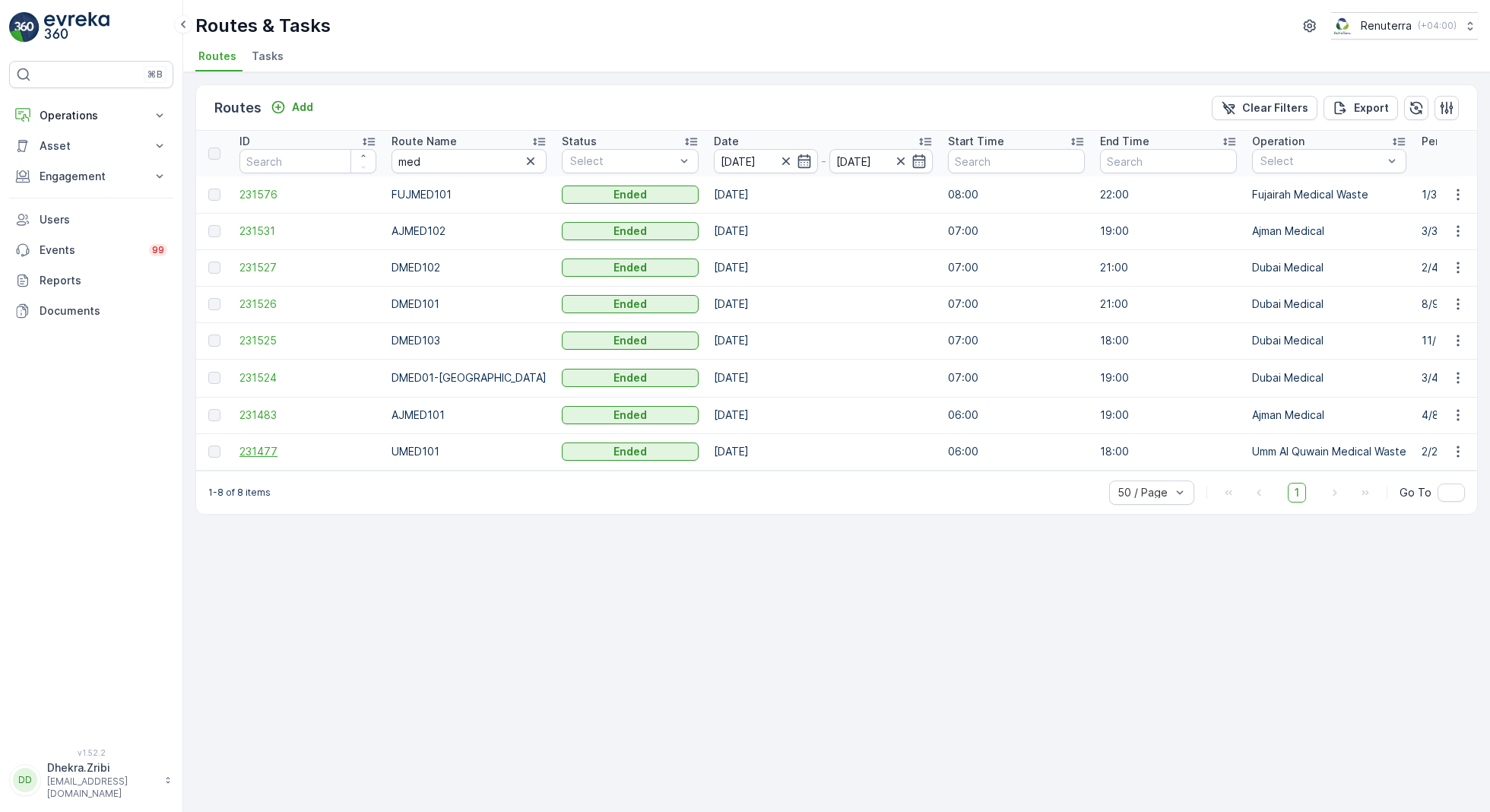
click at [246, 447] on span "231477" at bounding box center [308, 452] width 137 height 15
click at [263, 304] on span "231526" at bounding box center [308, 304] width 137 height 15
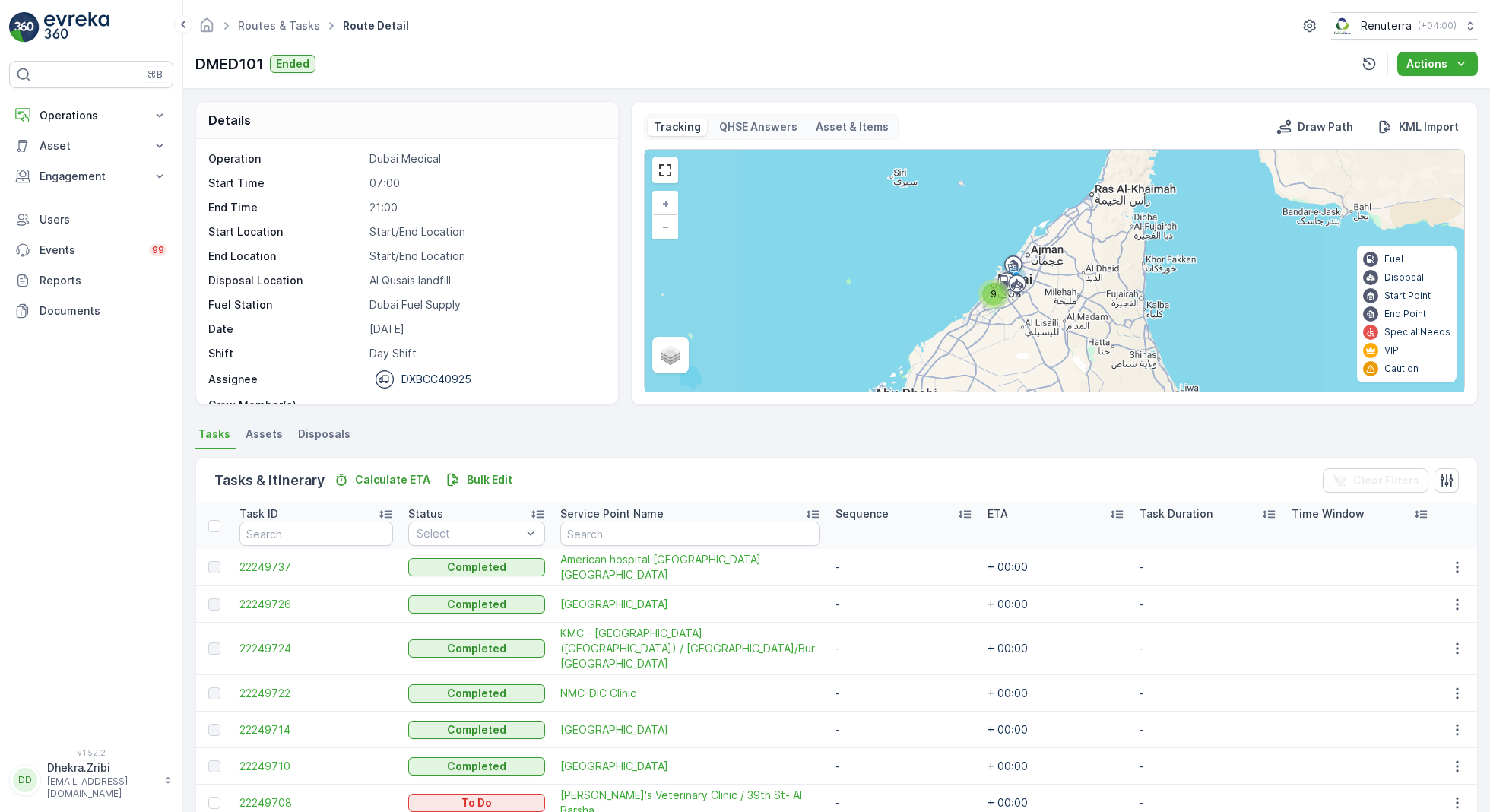
scroll to position [128, 0]
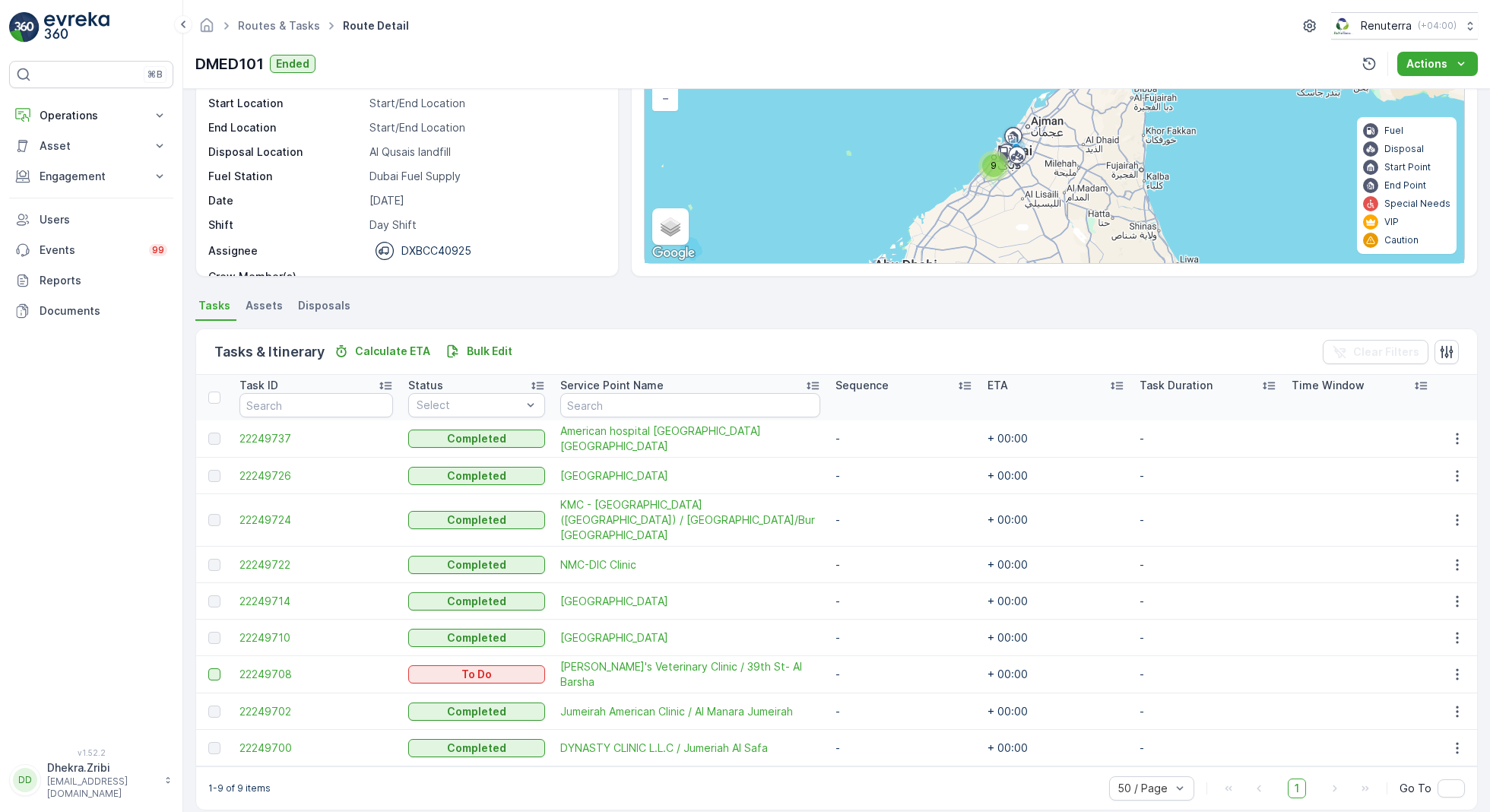
click at [218, 668] on div at bounding box center [214, 674] width 12 height 12
click at [209, 668] on input "checkbox" at bounding box center [209, 668] width 0 height 0
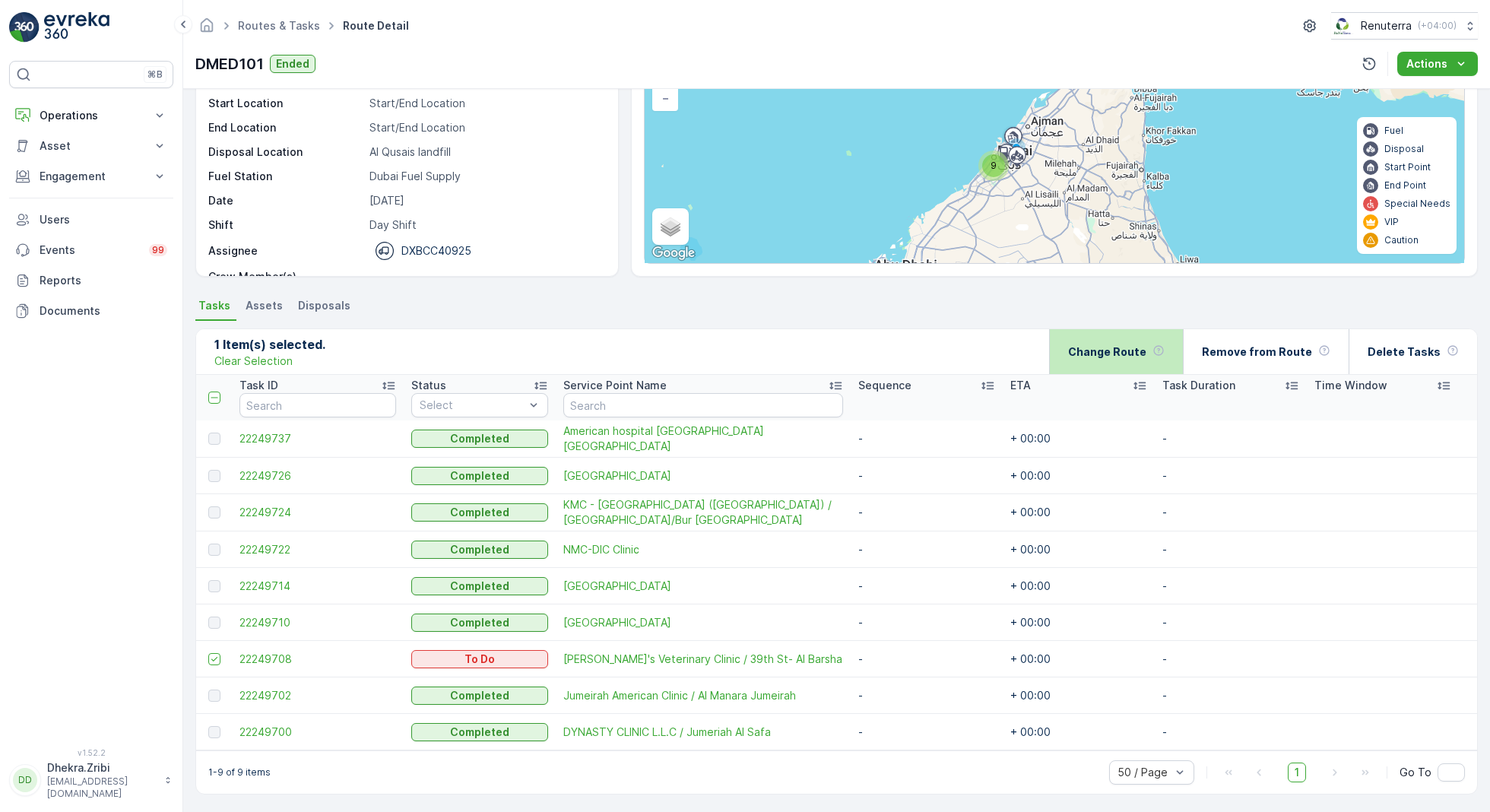
click at [1132, 355] on p "Change Route" at bounding box center [1107, 352] width 79 height 15
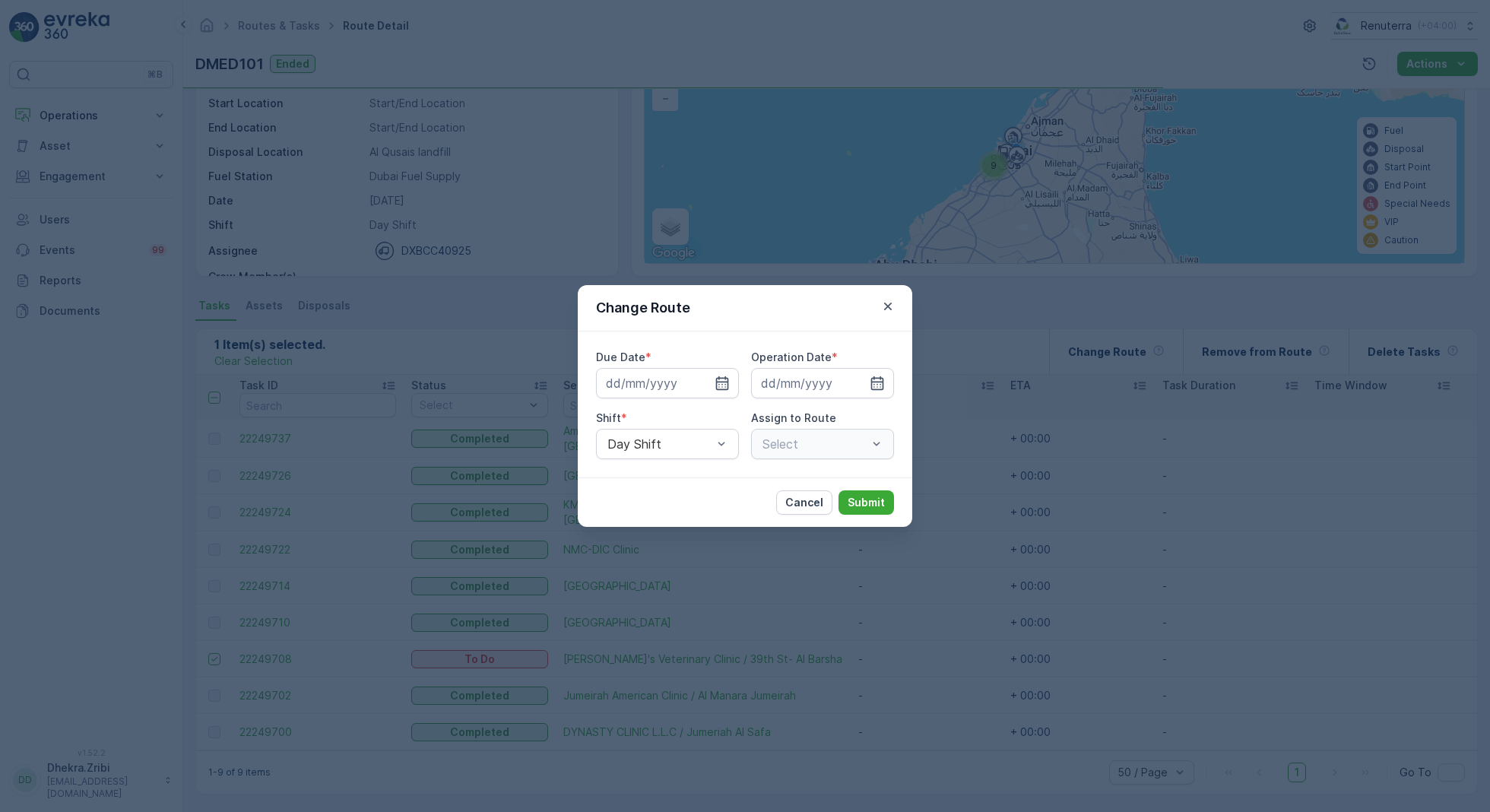
type input "[DATE]"
click at [706, 385] on icon "button" at bounding box center [704, 383] width 15 height 15
type input "13.10.2025"
click at [861, 381] on icon "button" at bounding box center [859, 383] width 15 height 15
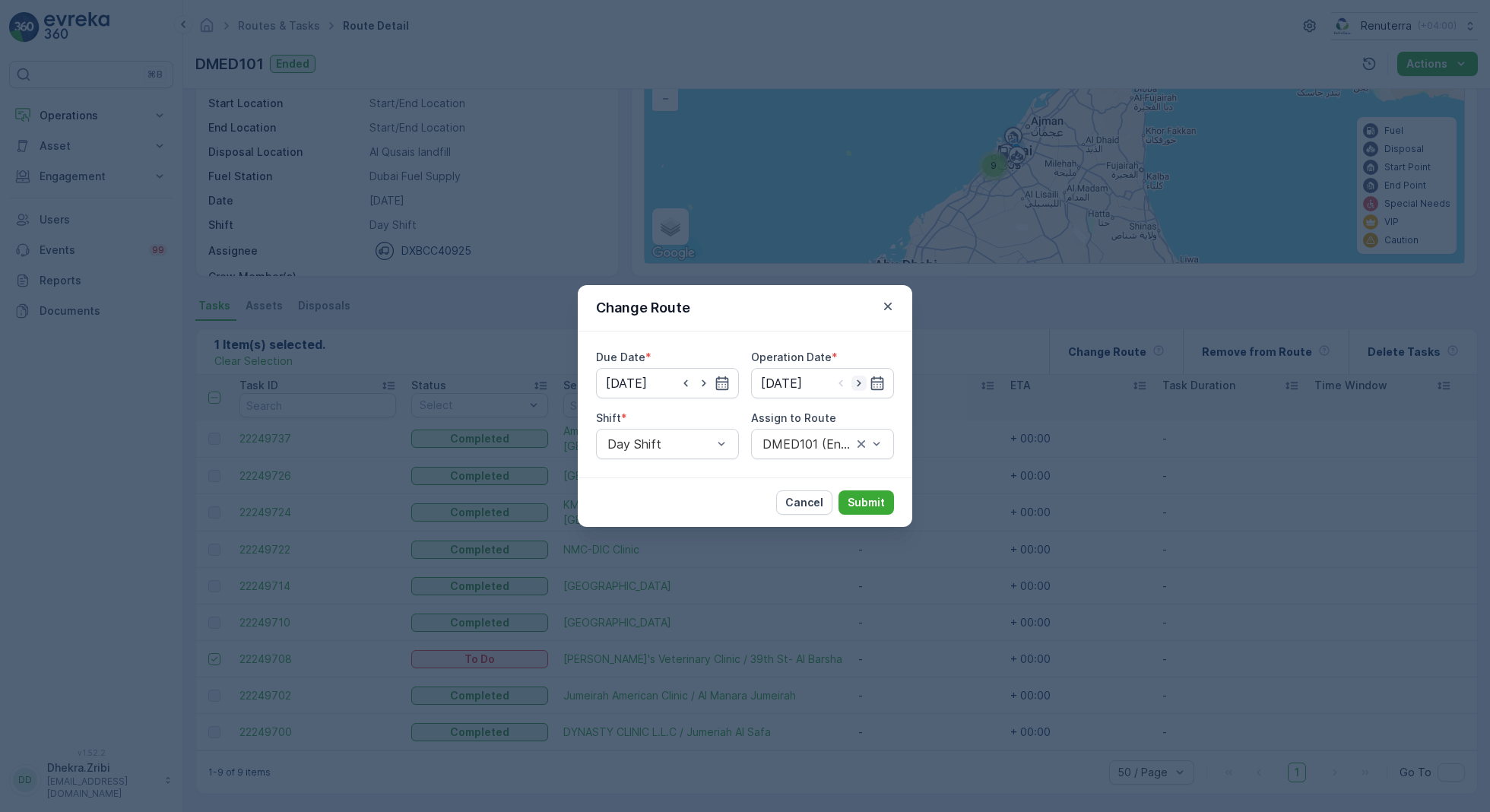
type input "13.10.2025"
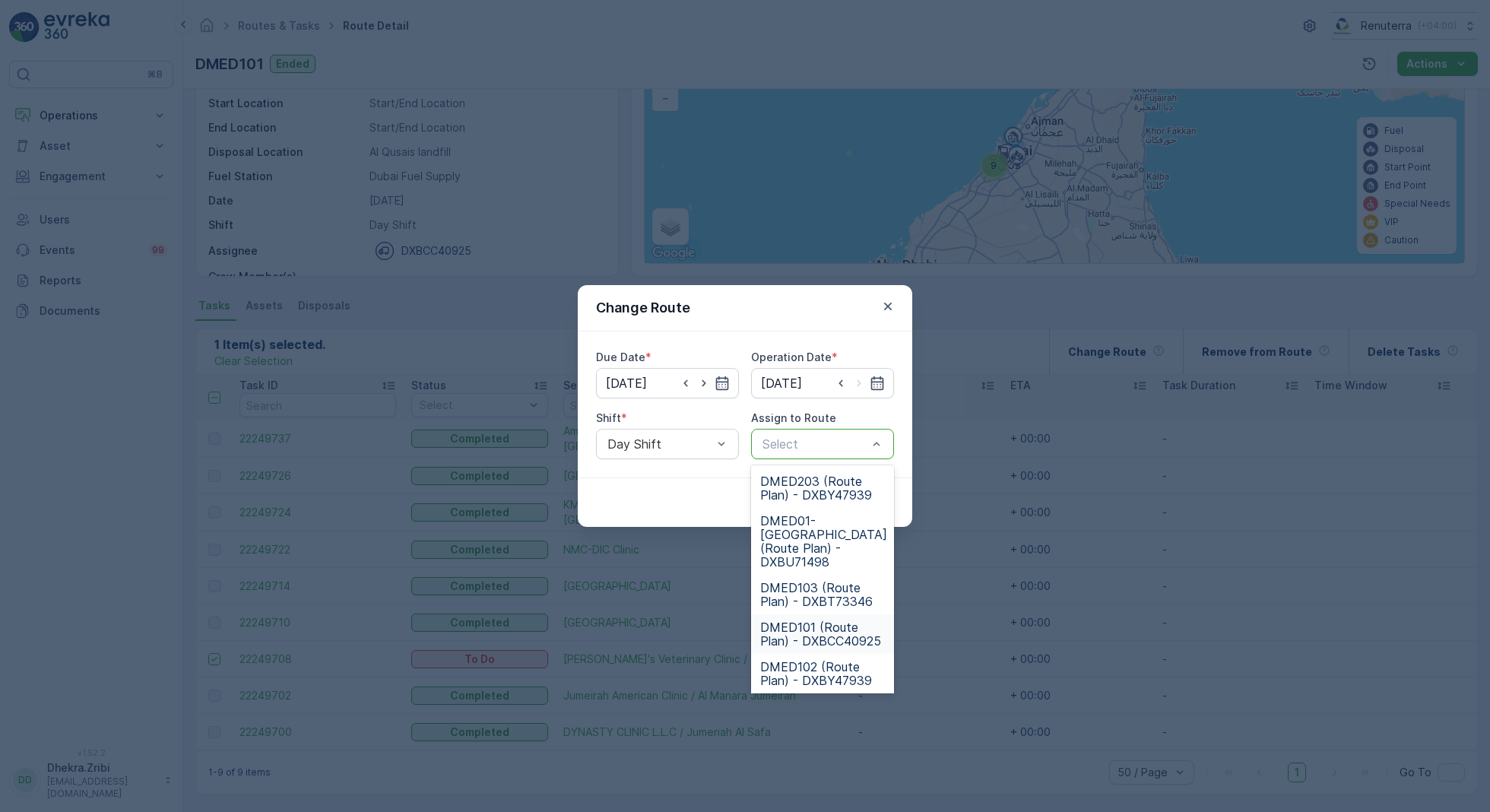
click at [804, 620] on span "DMED101 (Route Plan) - DXBCC40925" at bounding box center [822, 634] width 125 height 27
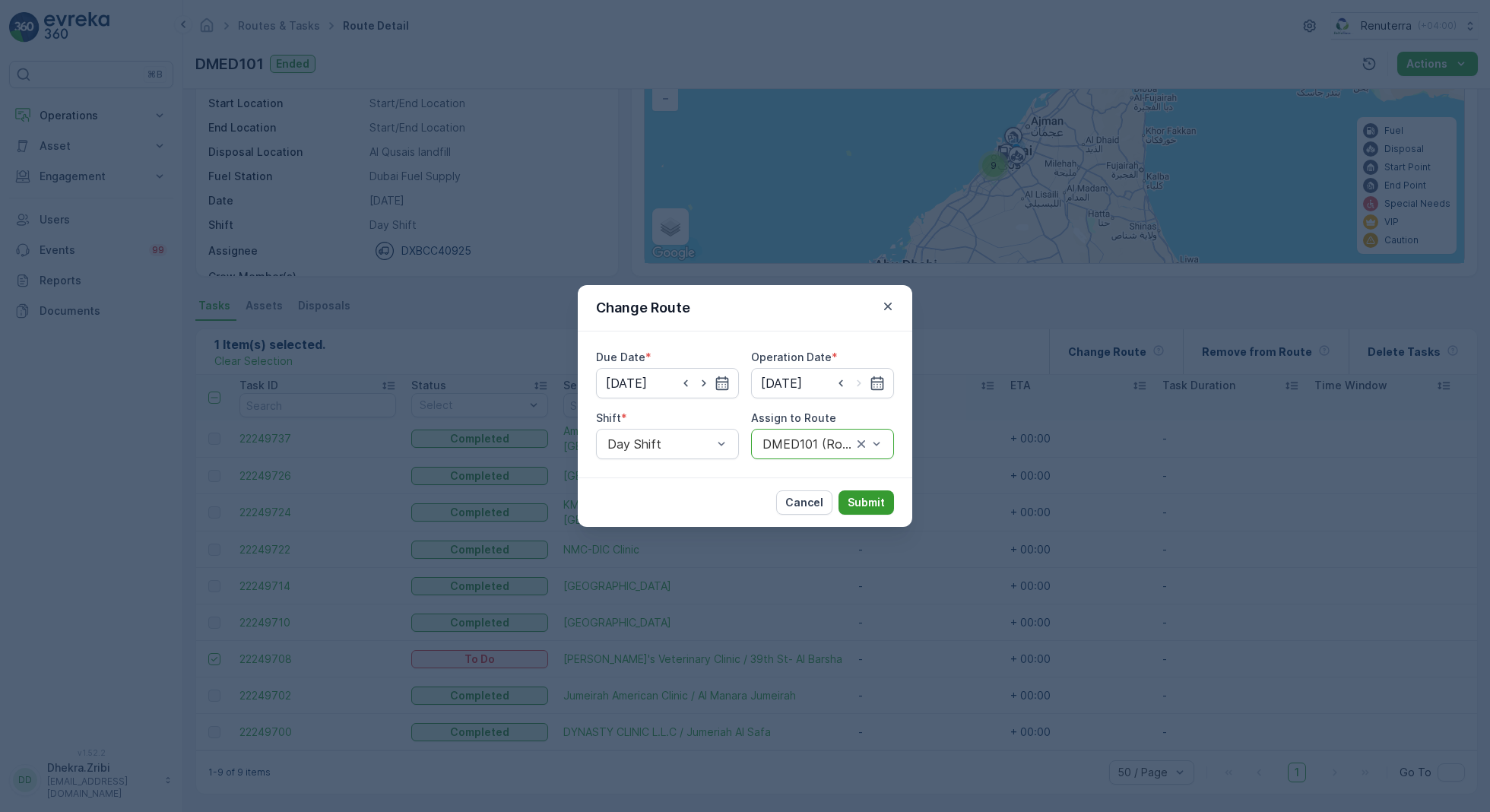
click at [864, 503] on p "Submit" at bounding box center [866, 502] width 37 height 15
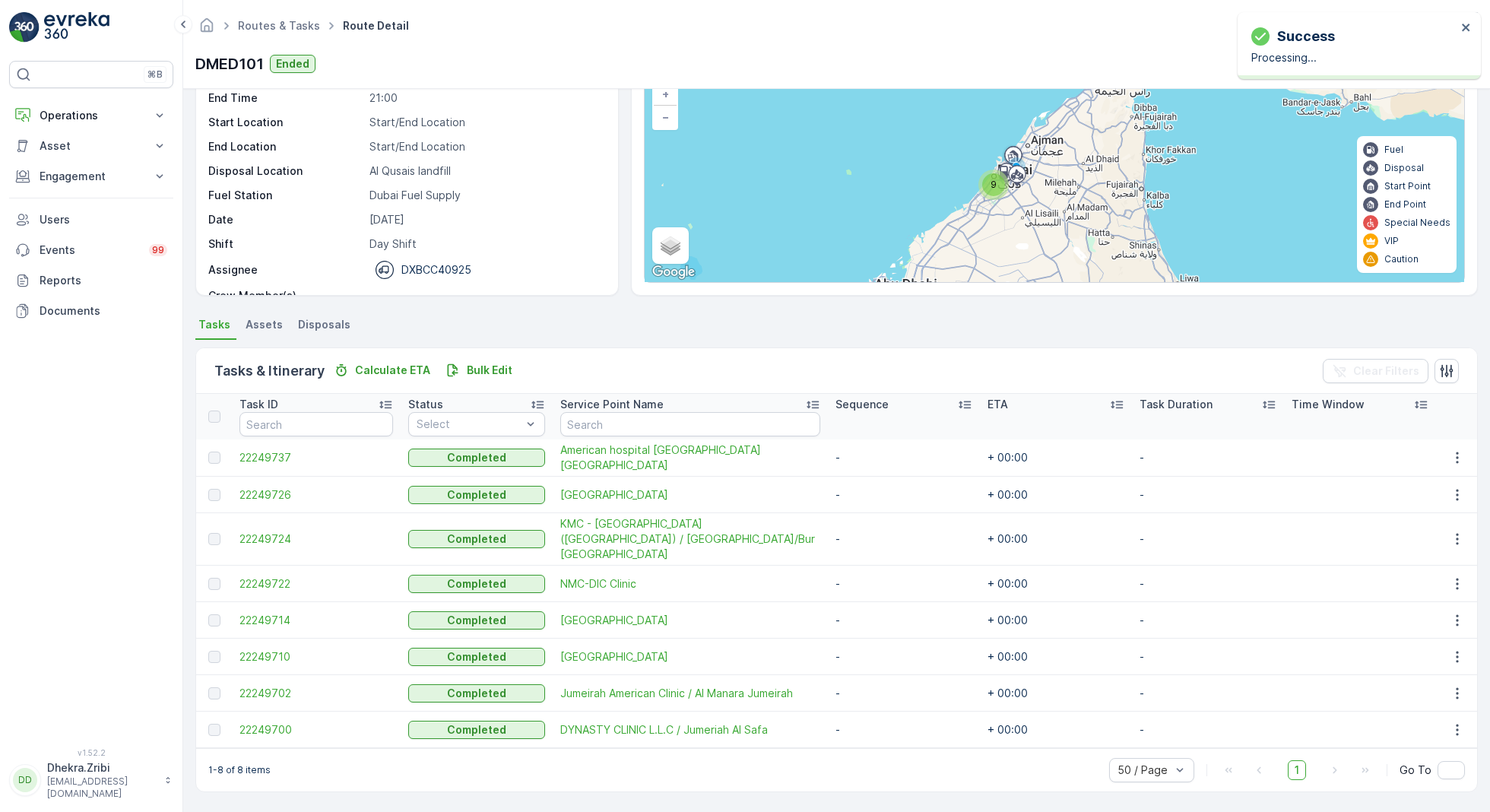
scroll to position [92, 0]
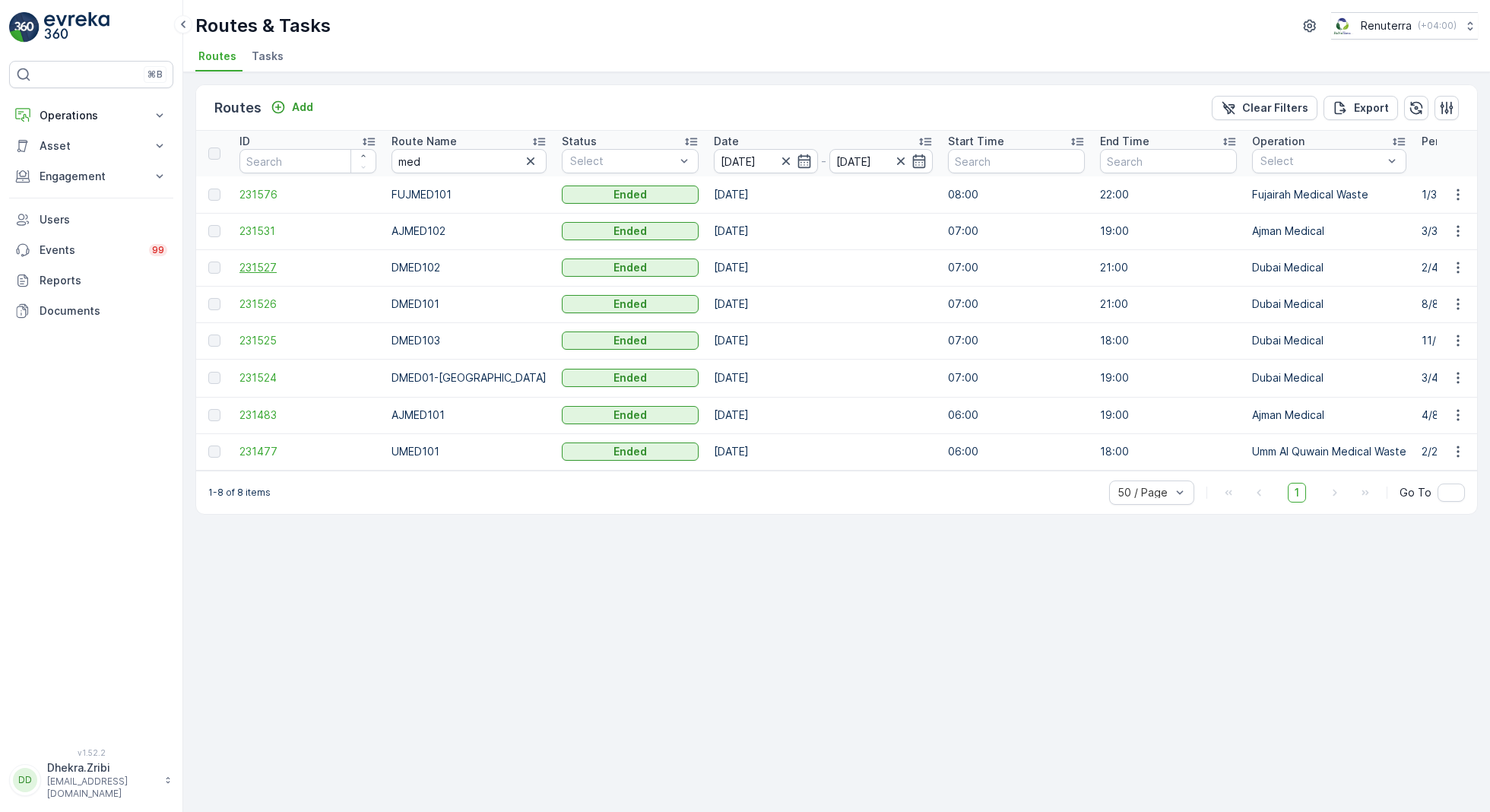
click at [263, 264] on span "231527" at bounding box center [308, 268] width 137 height 15
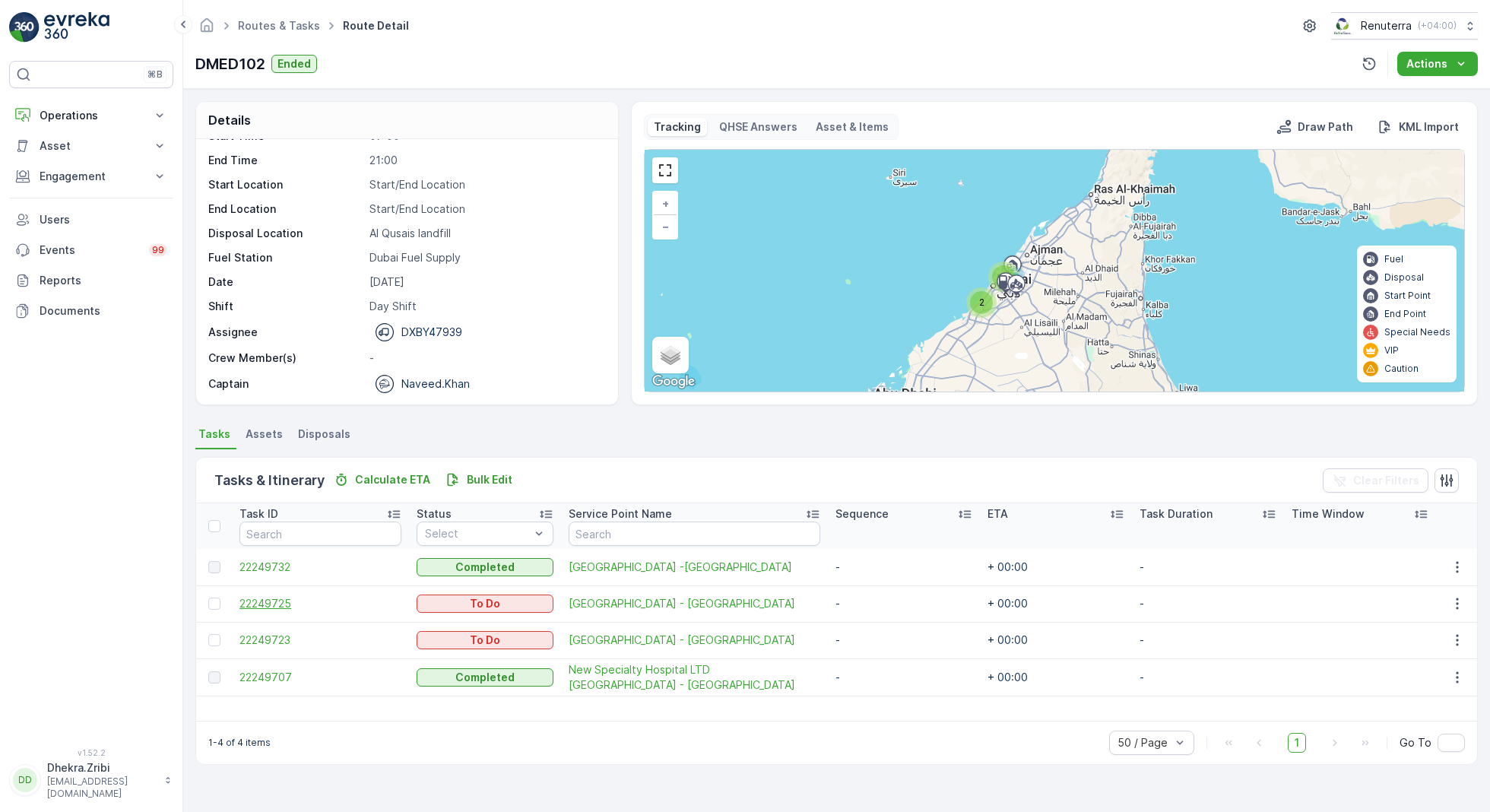
click at [267, 596] on span "22249725" at bounding box center [321, 604] width 162 height 15
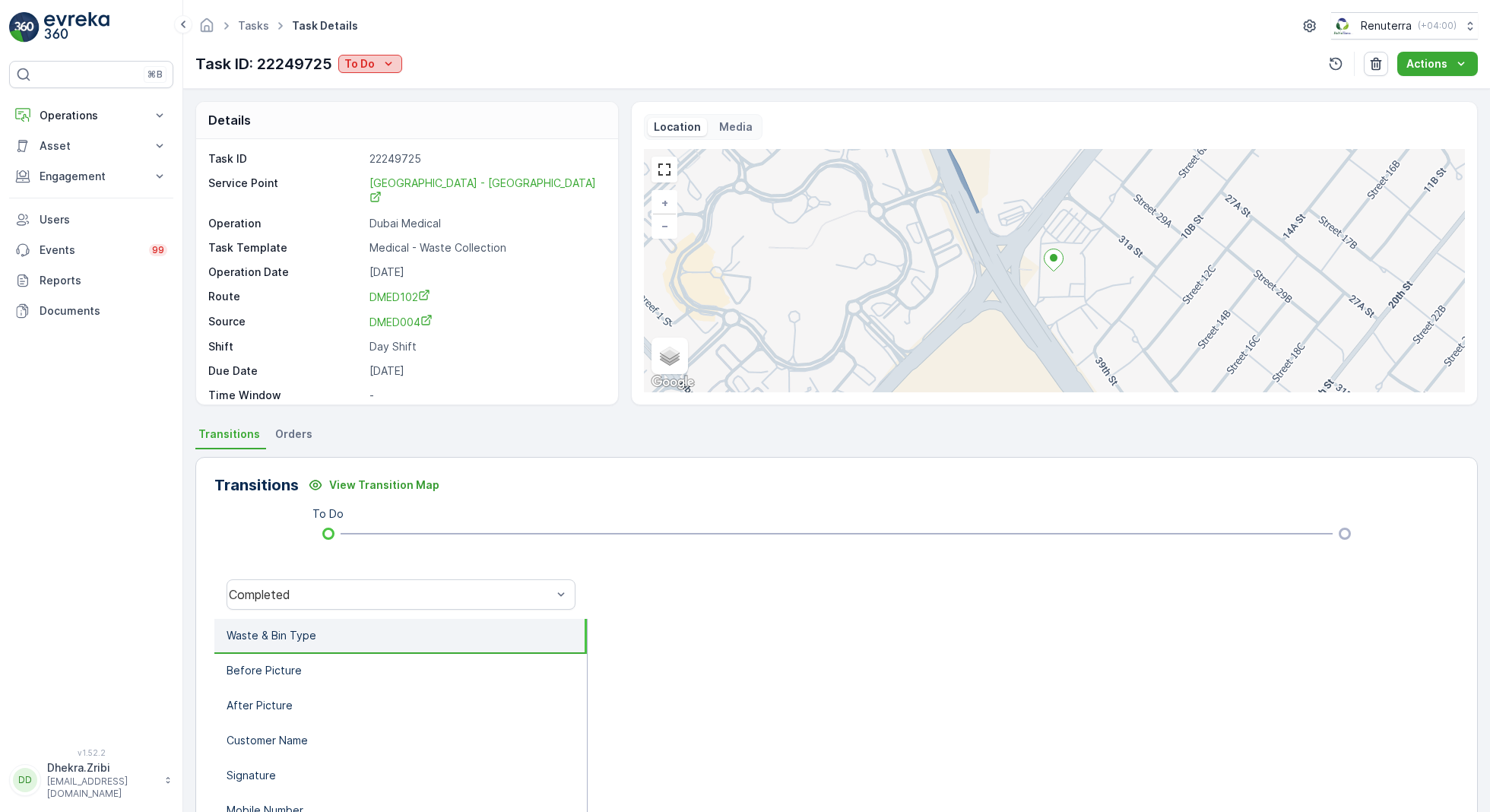
click at [372, 62] on p "To Do" at bounding box center [360, 64] width 30 height 15
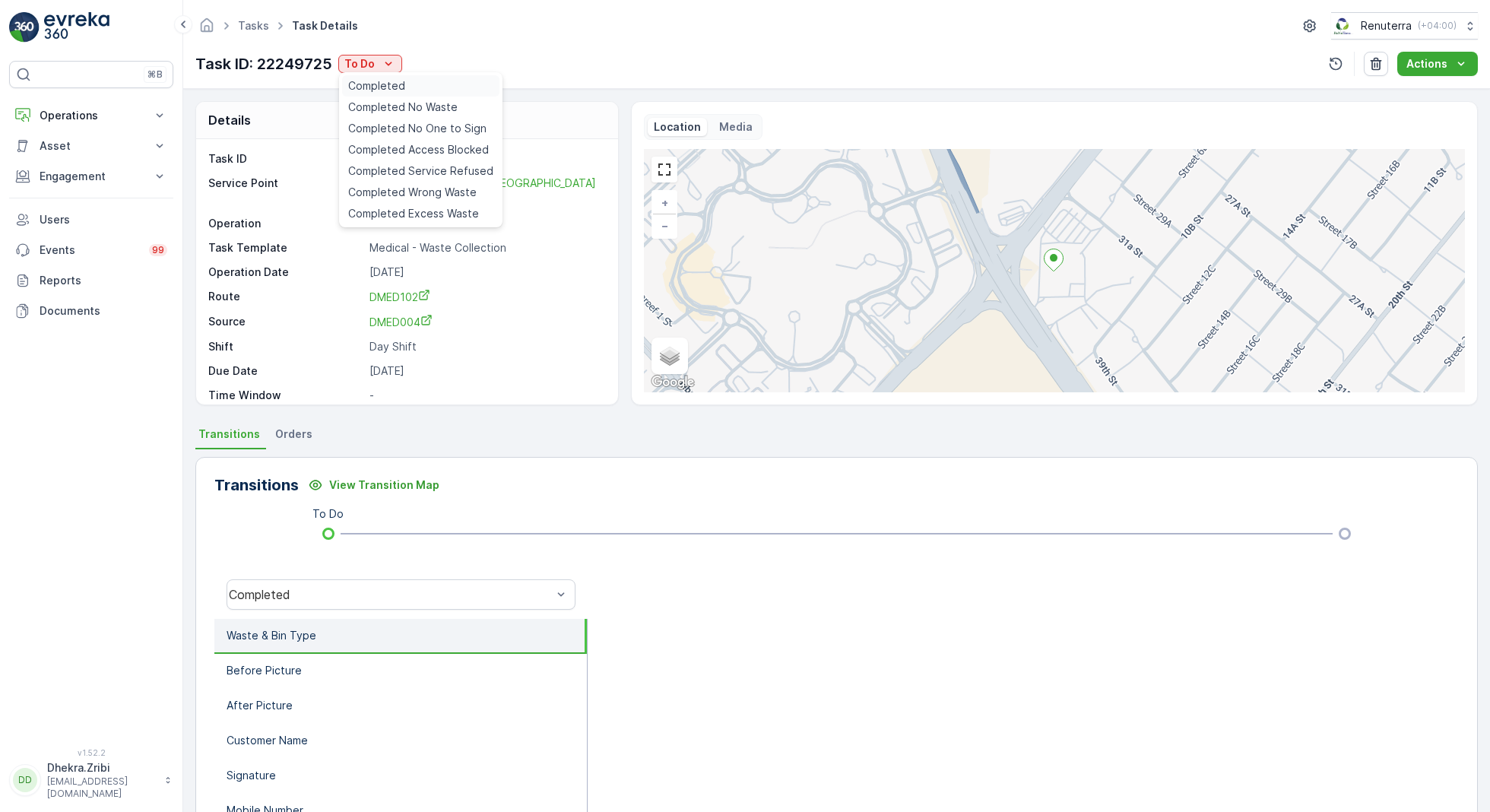
click at [397, 82] on span "Completed" at bounding box center [377, 86] width 57 height 15
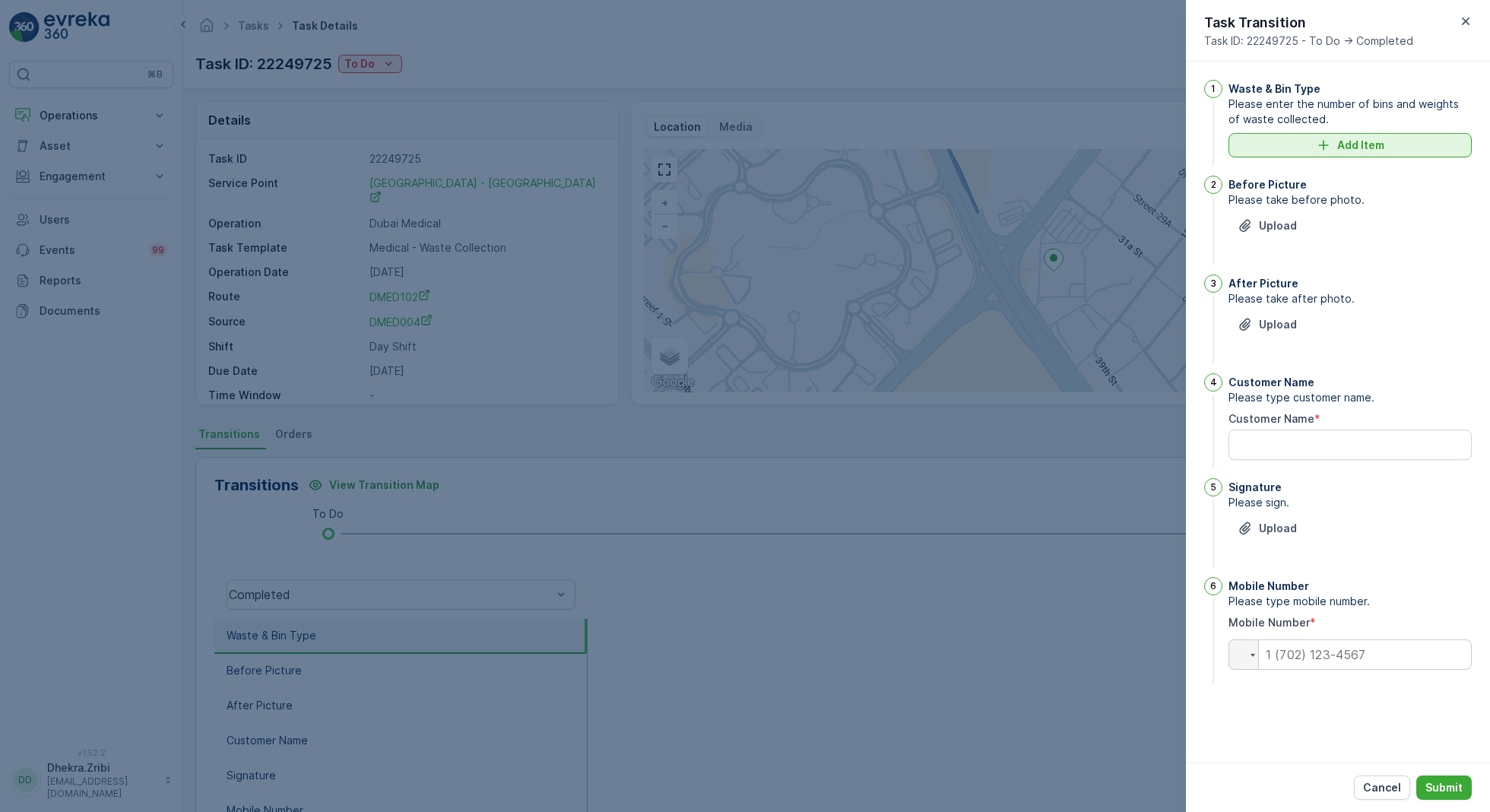
click at [1374, 138] on p "Add Item" at bounding box center [1361, 145] width 47 height 15
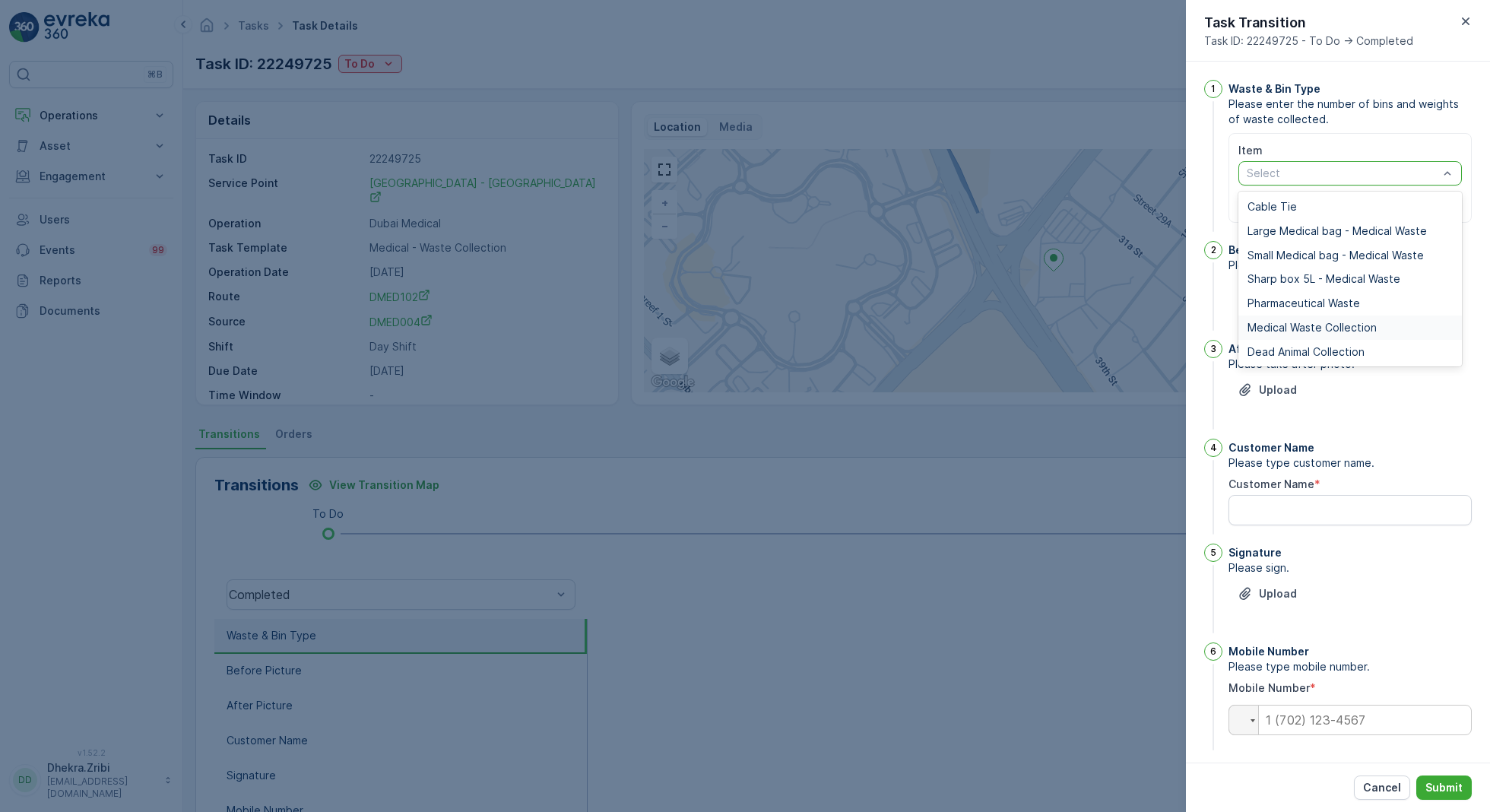
click at [1332, 326] on span "Medical Waste Collection" at bounding box center [1312, 328] width 129 height 12
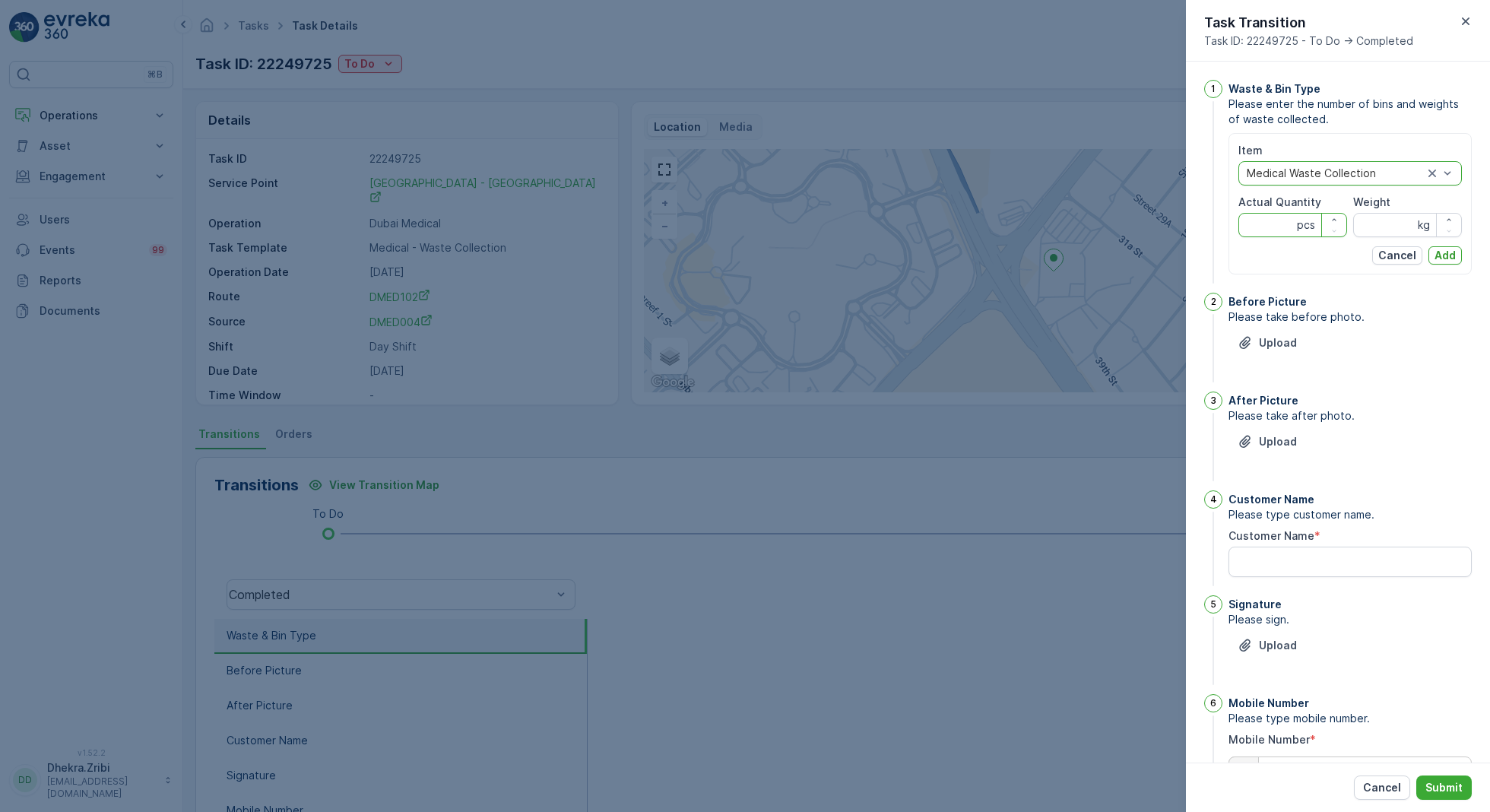
click at [1272, 216] on Quantity "Actual Quantity" at bounding box center [1292, 225] width 109 height 24
type Quantity "17"
click at [1386, 223] on input "Weight" at bounding box center [1407, 225] width 109 height 24
type input "140"
click at [1446, 256] on p "Add" at bounding box center [1444, 256] width 21 height 15
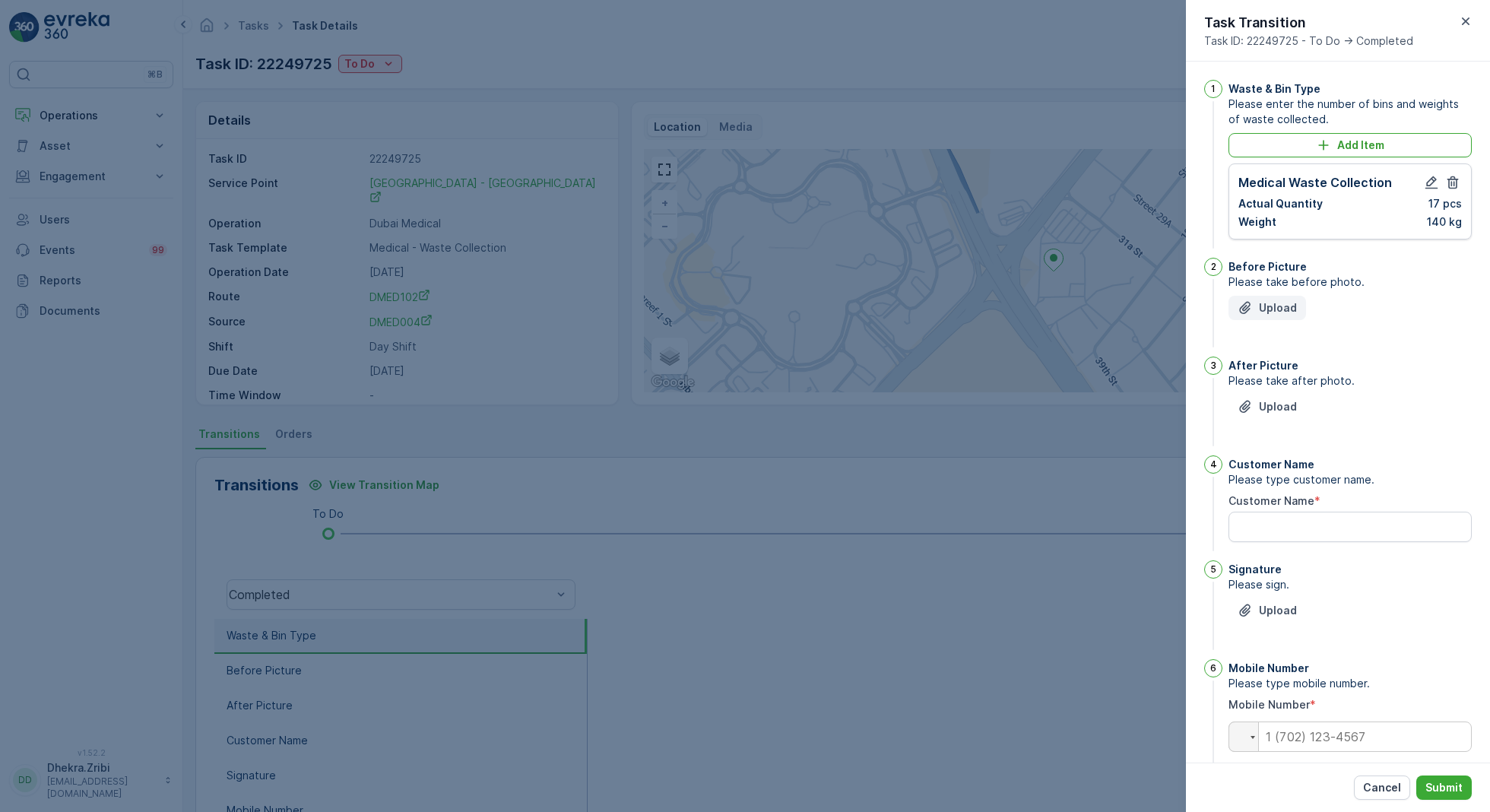
click at [1265, 317] on button "Upload" at bounding box center [1267, 307] width 78 height 24
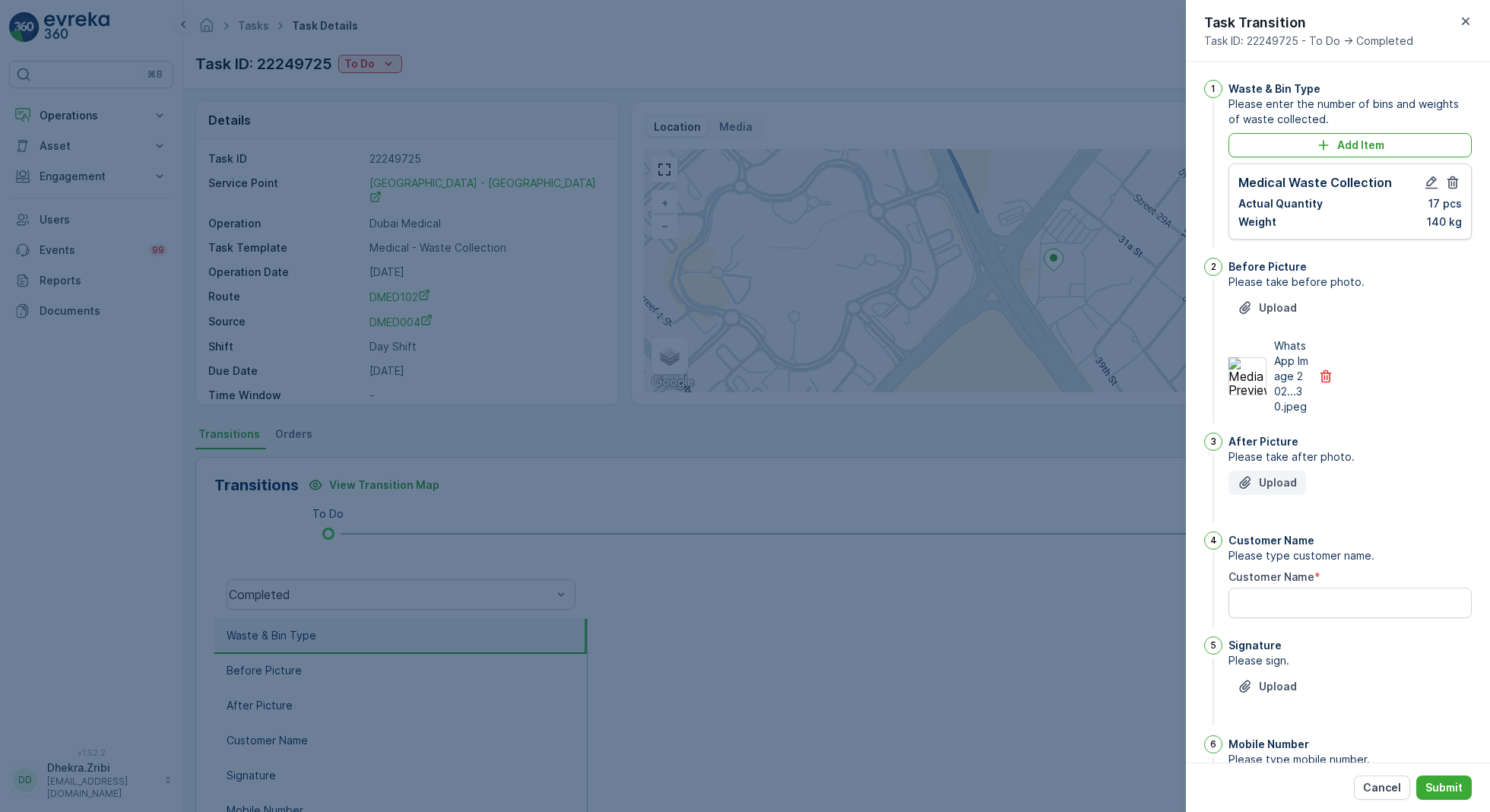
click at [1275, 490] on p "Upload" at bounding box center [1277, 483] width 38 height 15
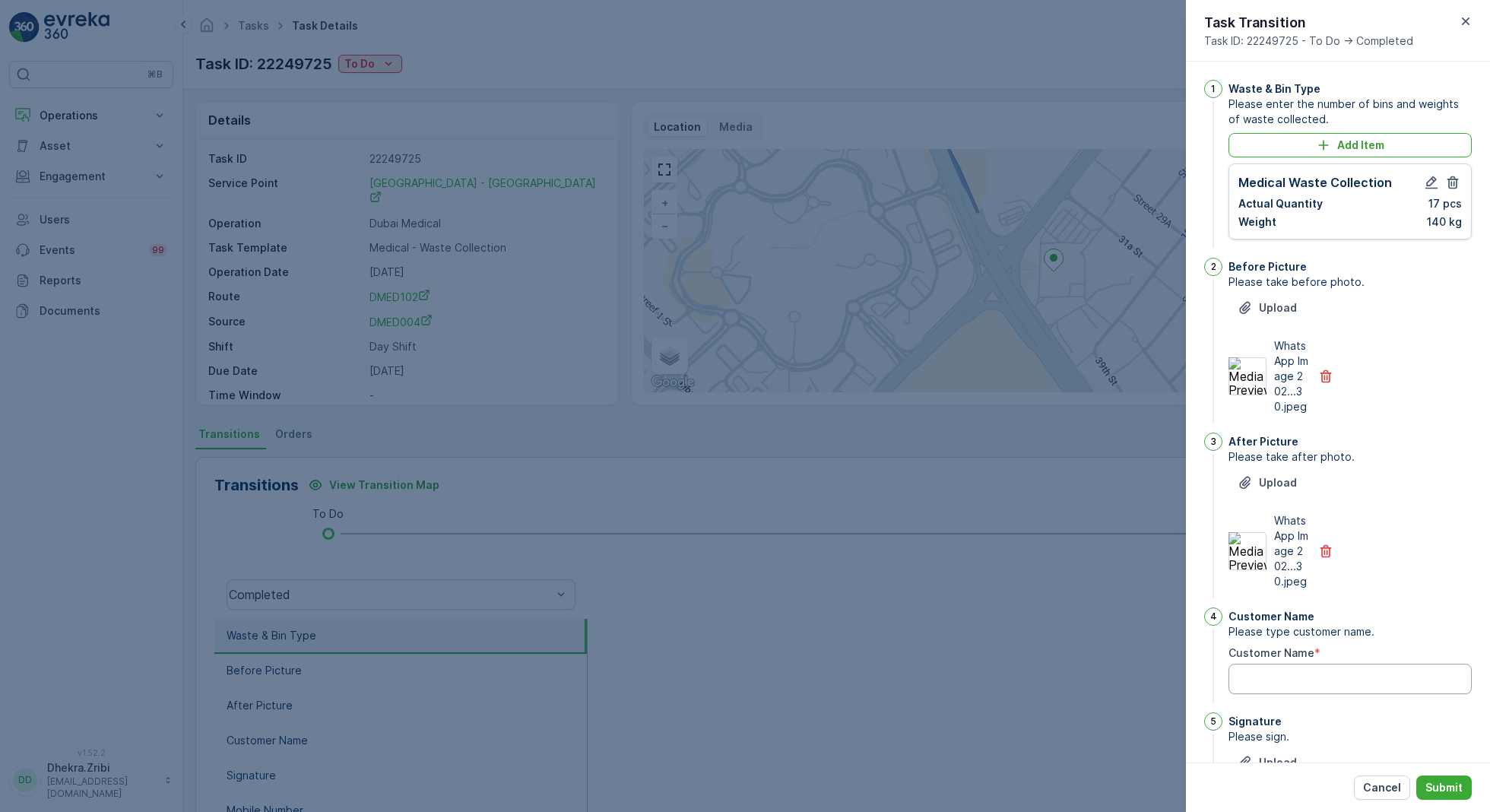
click at [1283, 694] on Name "Customer Name" at bounding box center [1350, 679] width 243 height 30
type Name "Saudi German"
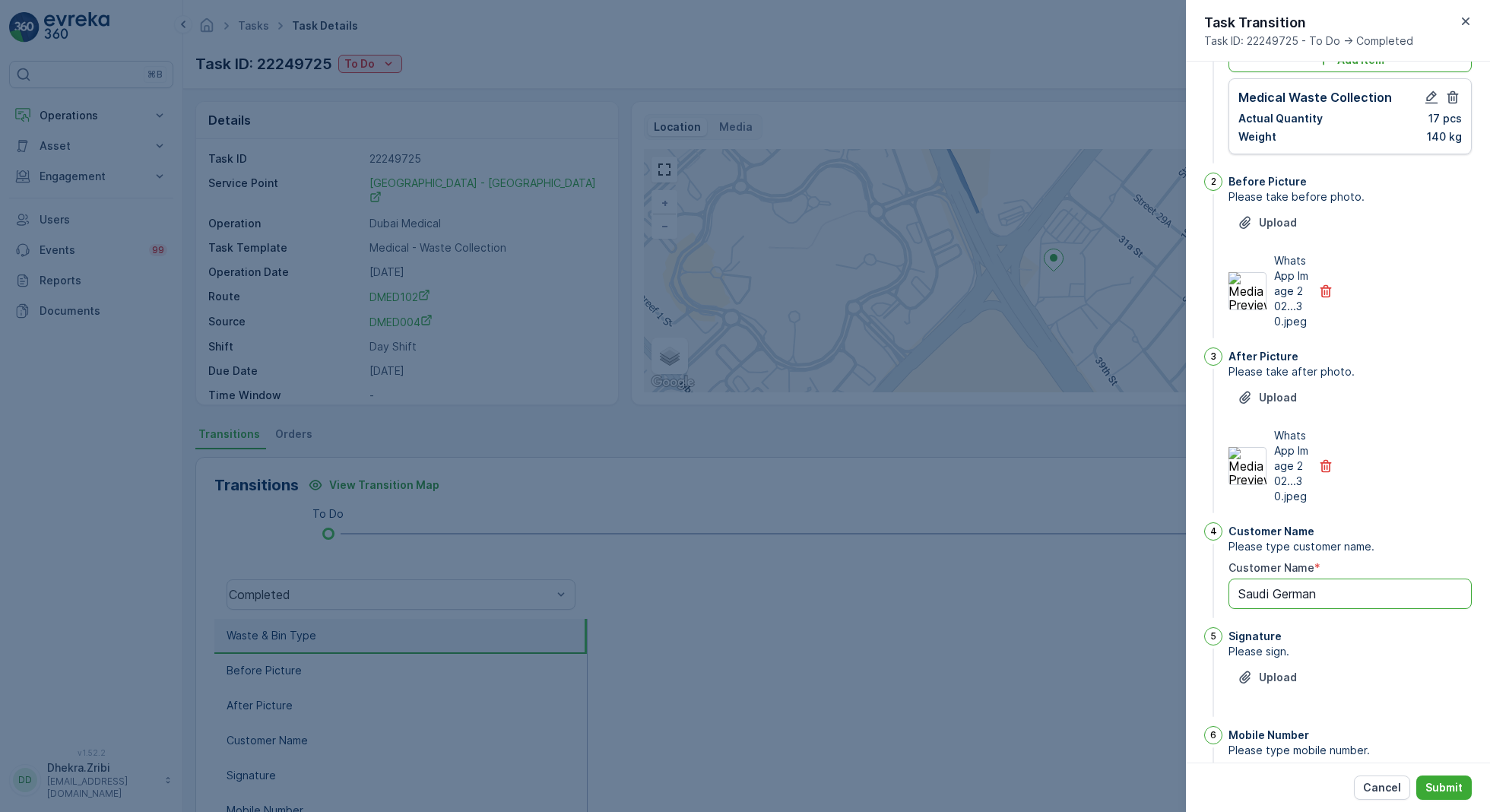
scroll to position [207, 0]
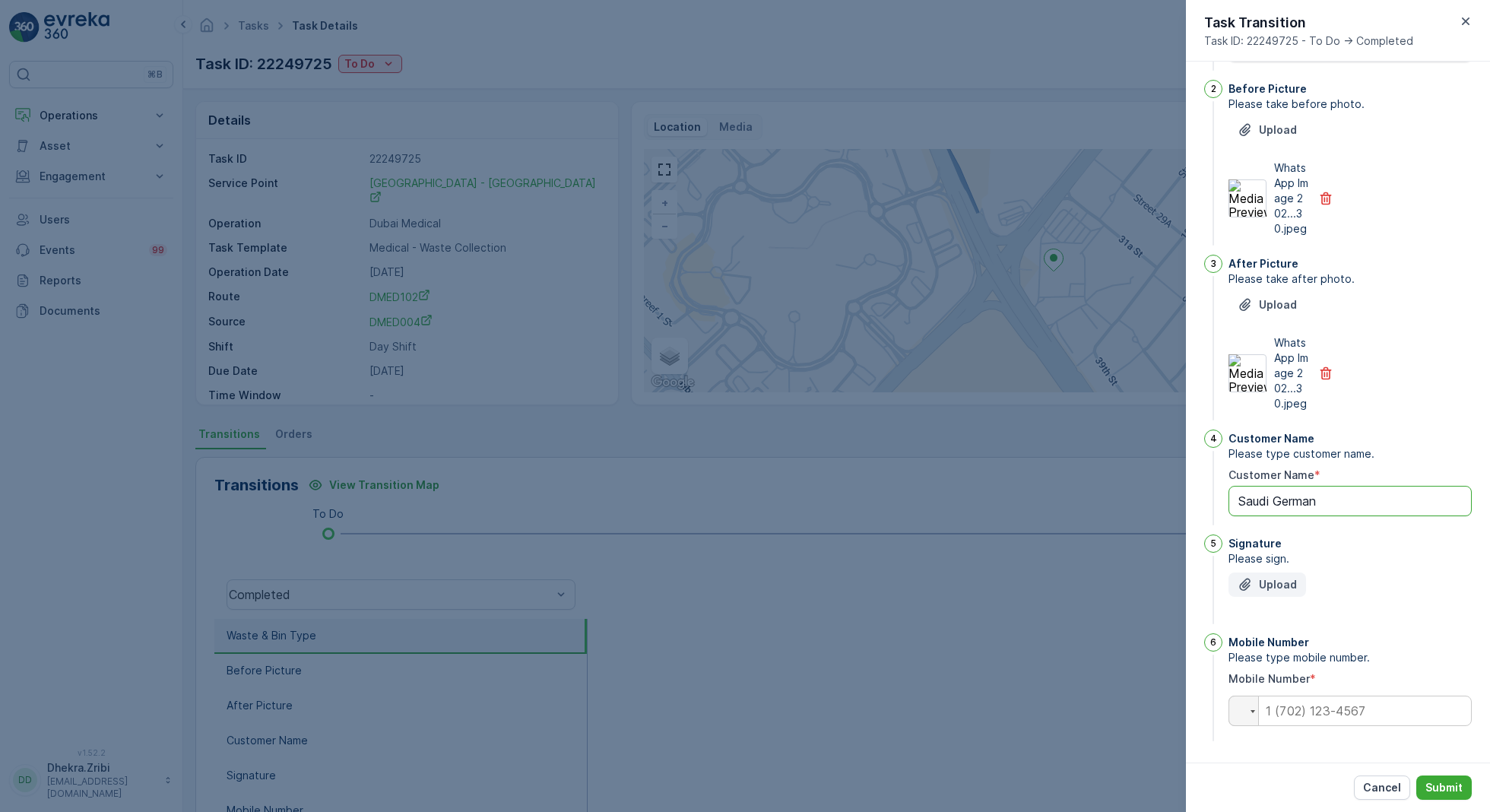
click at [1282, 592] on p "Upload" at bounding box center [1277, 584] width 38 height 15
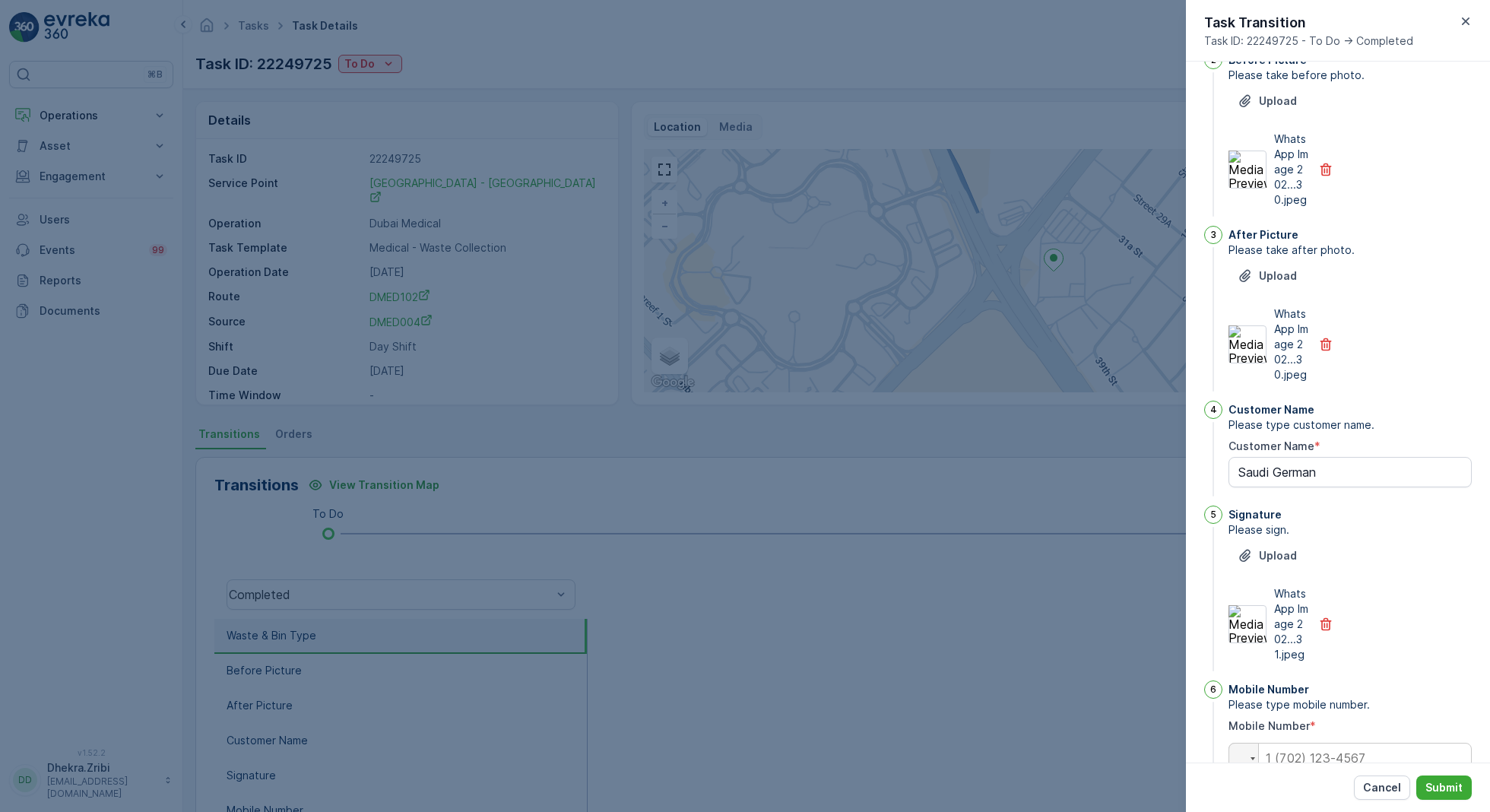
scroll to position [298, 0]
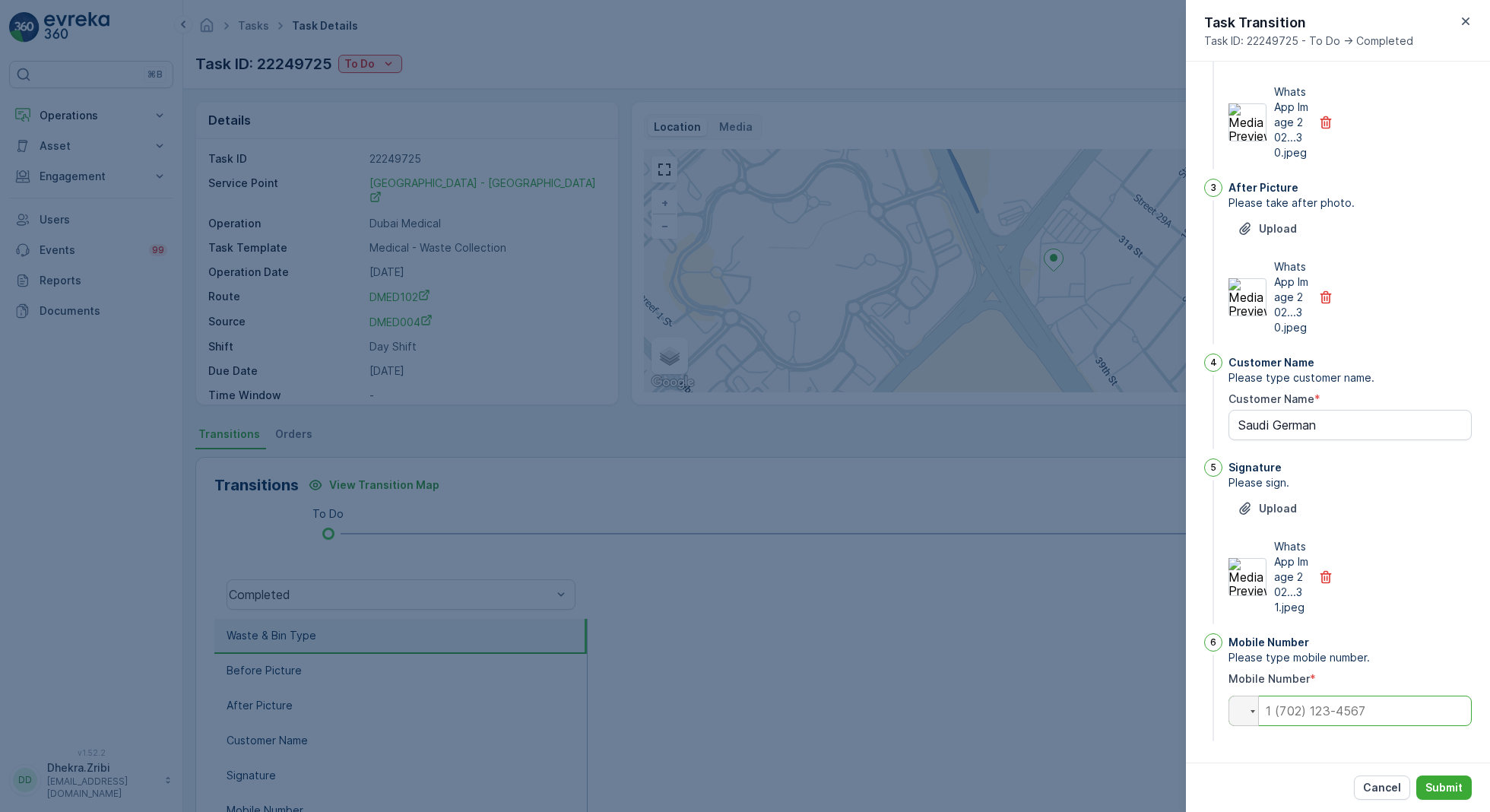
click at [1299, 715] on input "tel" at bounding box center [1350, 711] width 243 height 30
type input "0"
click at [1447, 790] on p "Submit" at bounding box center [1444, 788] width 37 height 15
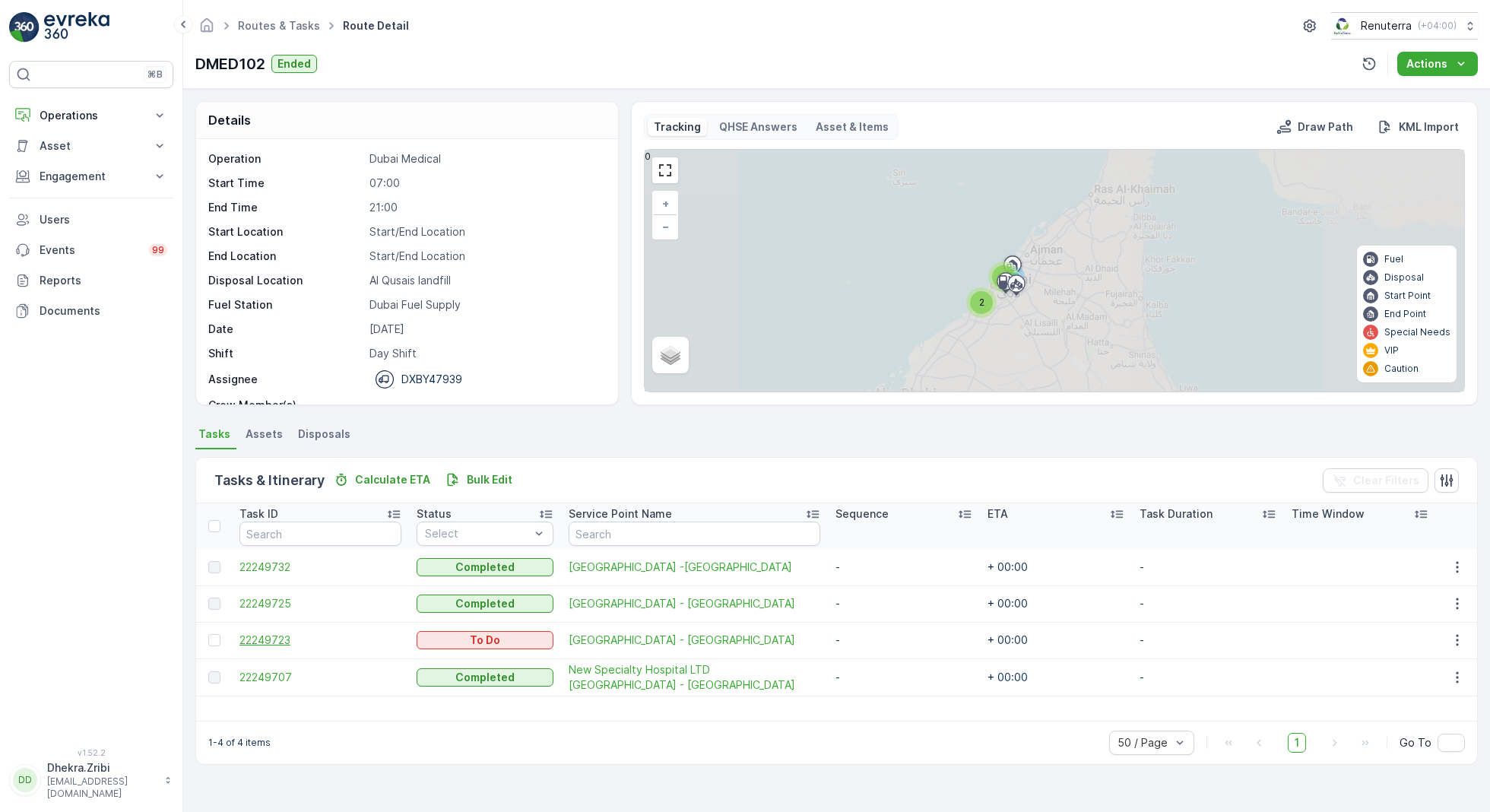
click at [280, 636] on span "22249723" at bounding box center [321, 640] width 162 height 15
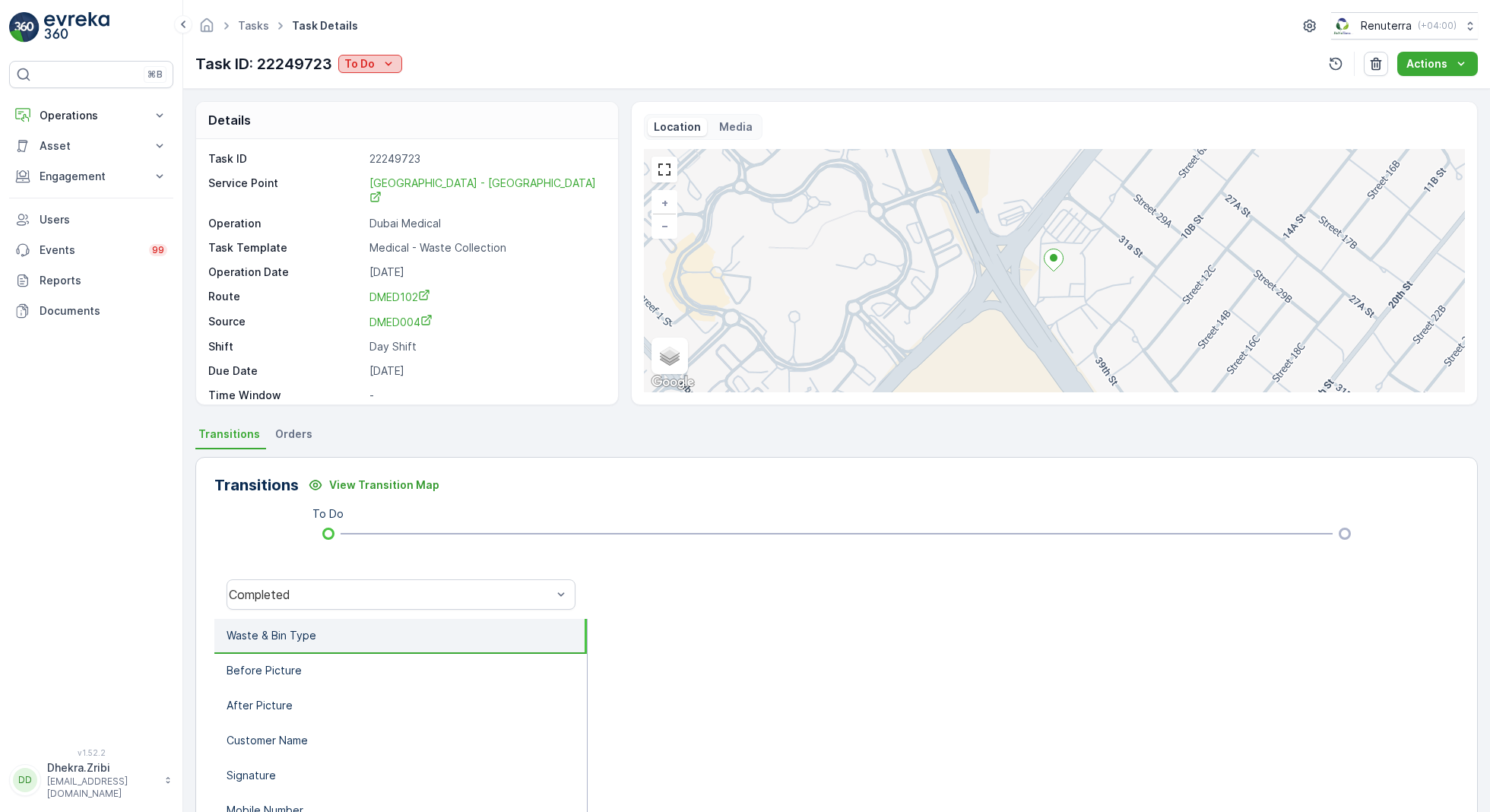
click at [373, 57] on p "To Do" at bounding box center [360, 64] width 30 height 15
click at [373, 65] on p "To Do" at bounding box center [360, 64] width 30 height 15
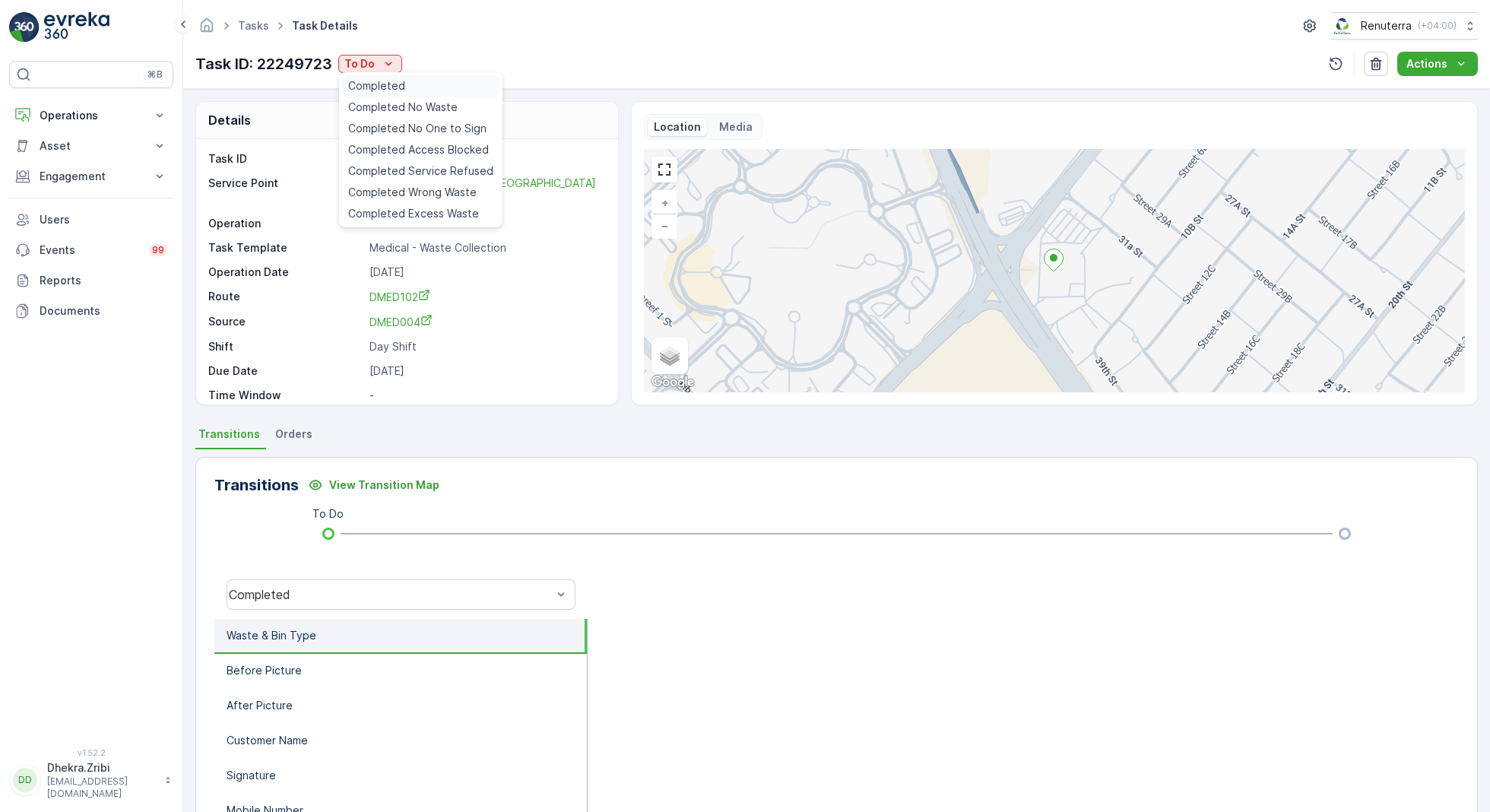
click at [393, 93] on span "Completed" at bounding box center [377, 86] width 57 height 15
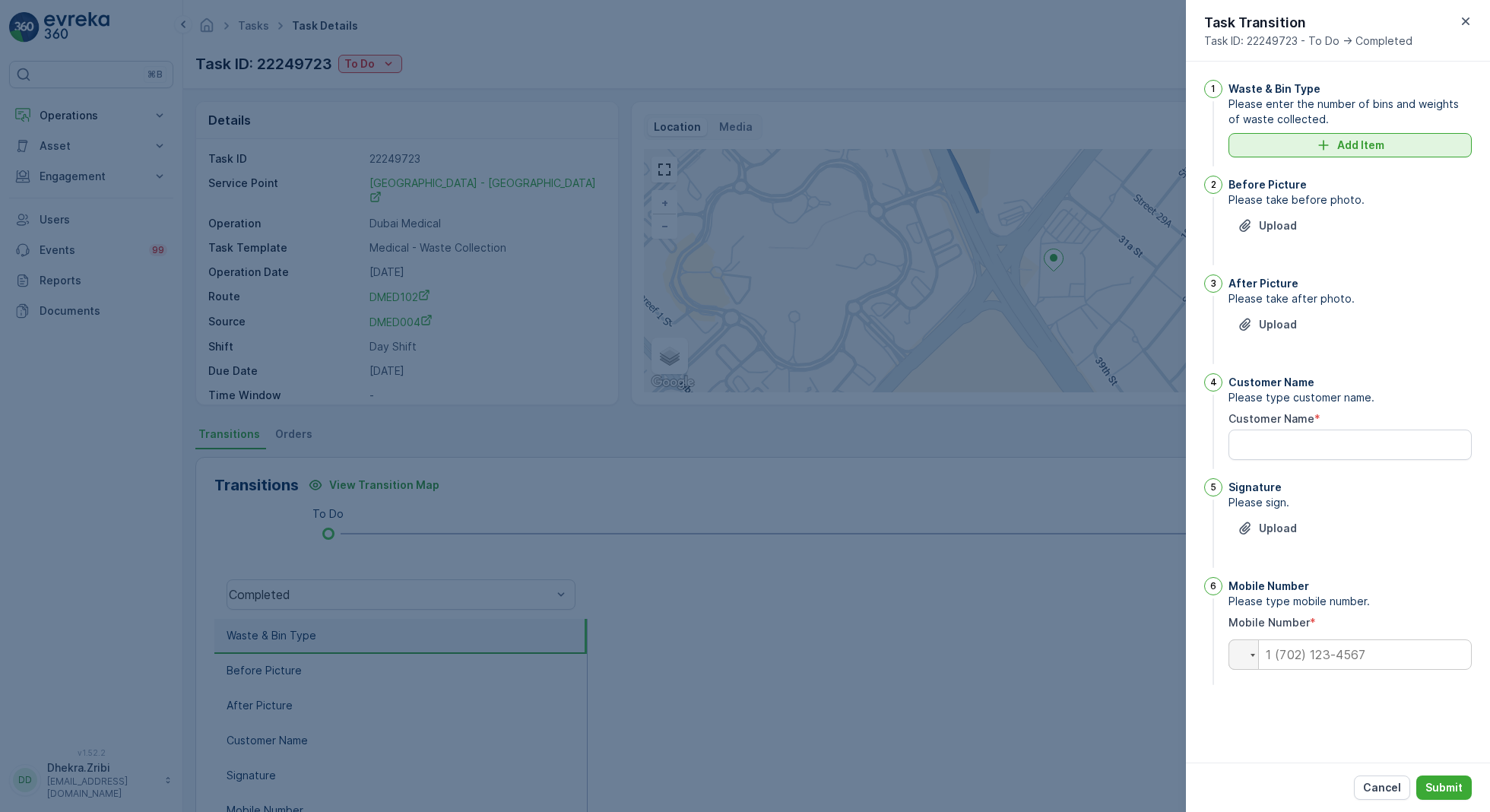
click at [1314, 143] on div "Add Item" at bounding box center [1350, 145] width 225 height 15
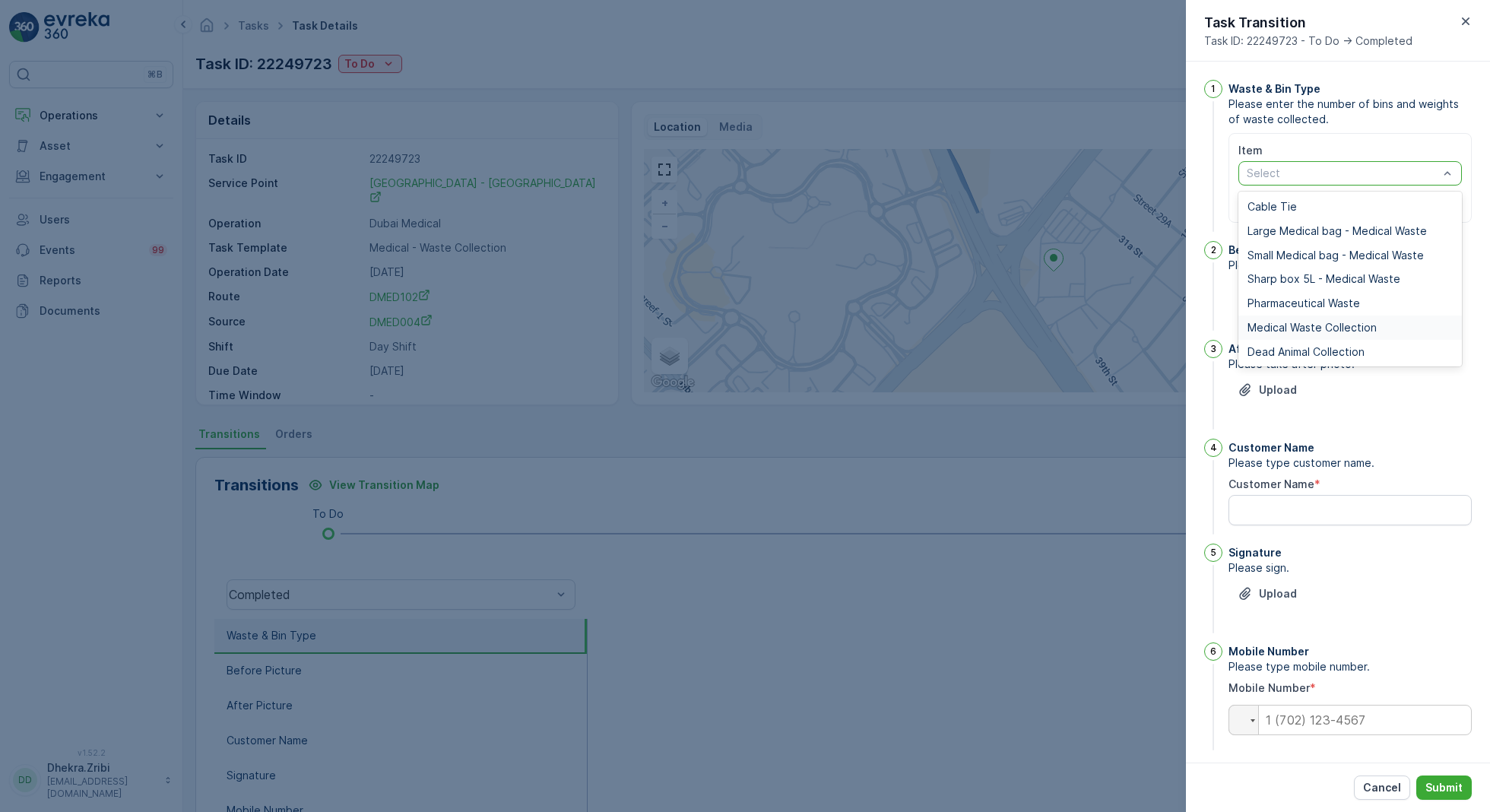
click at [1310, 330] on span "Medical Waste Collection" at bounding box center [1312, 328] width 129 height 12
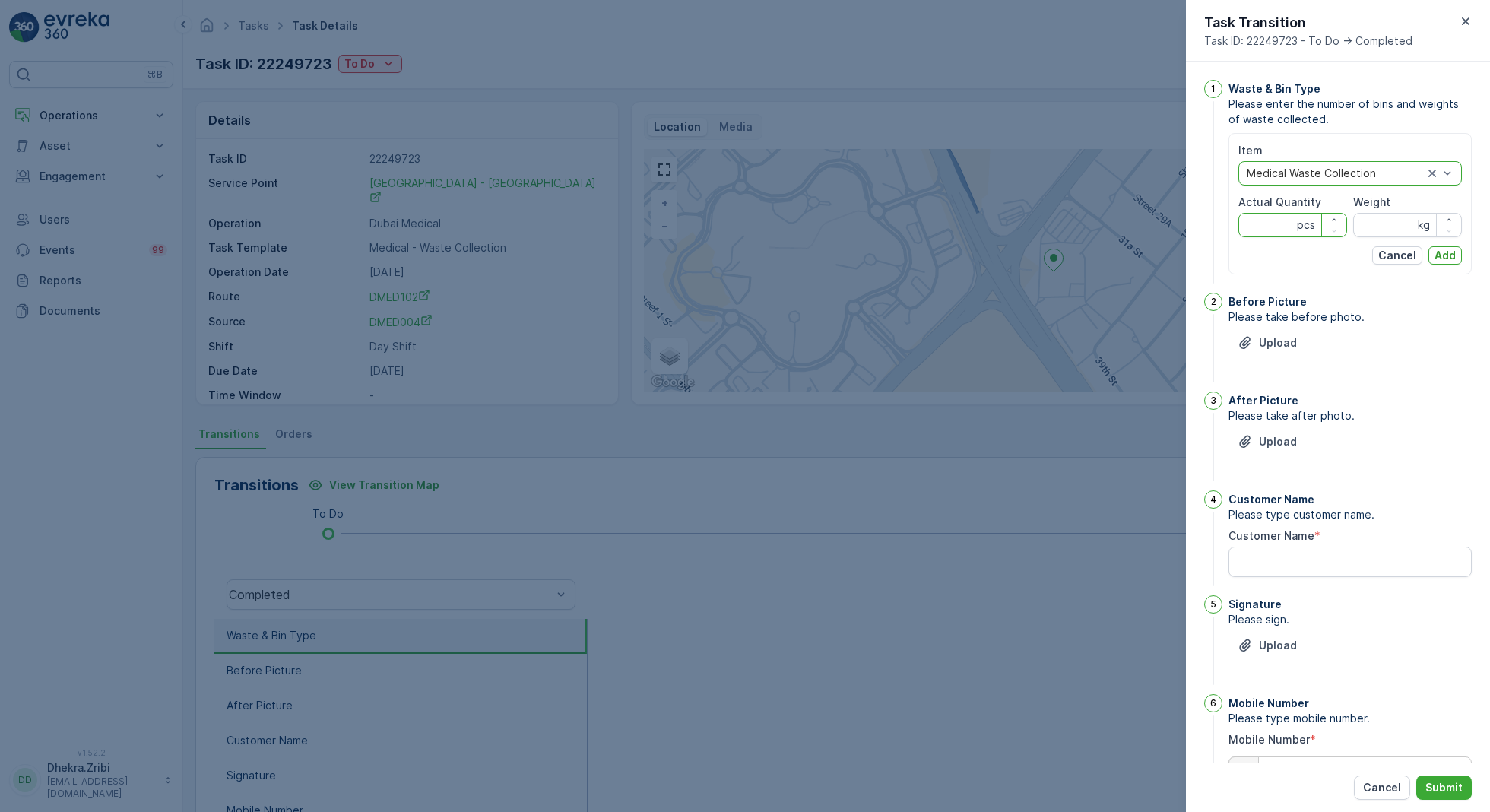
click at [1270, 225] on Quantity "Actual Quantity" at bounding box center [1292, 225] width 109 height 24
type Quantity "28"
click at [1378, 225] on input "Weight" at bounding box center [1407, 225] width 109 height 24
type input "328"
click at [1444, 263] on button "Add" at bounding box center [1445, 256] width 34 height 19
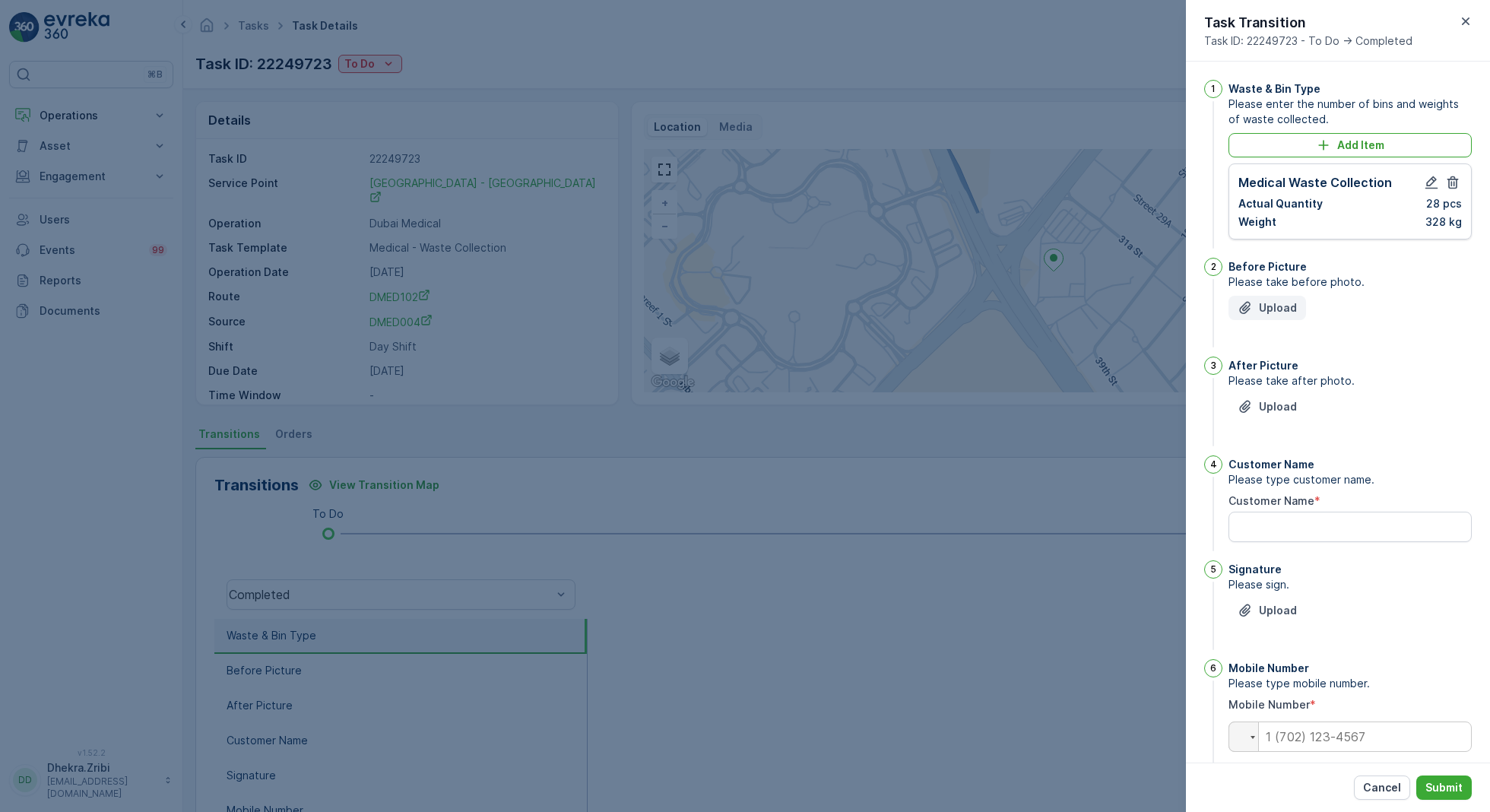
click at [1287, 297] on button "Upload" at bounding box center [1267, 307] width 78 height 24
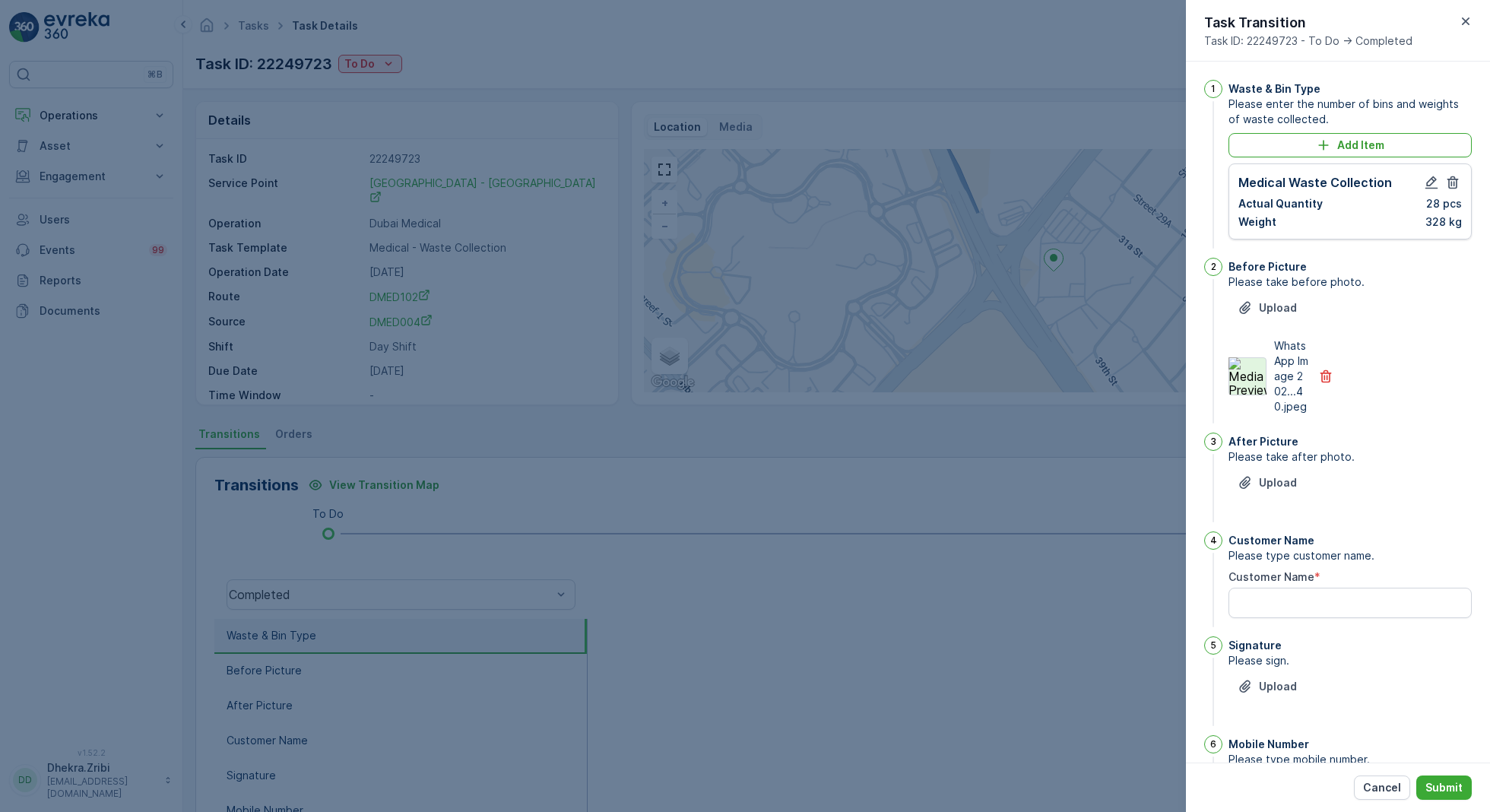
click at [1243, 392] on img at bounding box center [1247, 376] width 38 height 38
click at [1265, 490] on p "Upload" at bounding box center [1277, 483] width 38 height 15
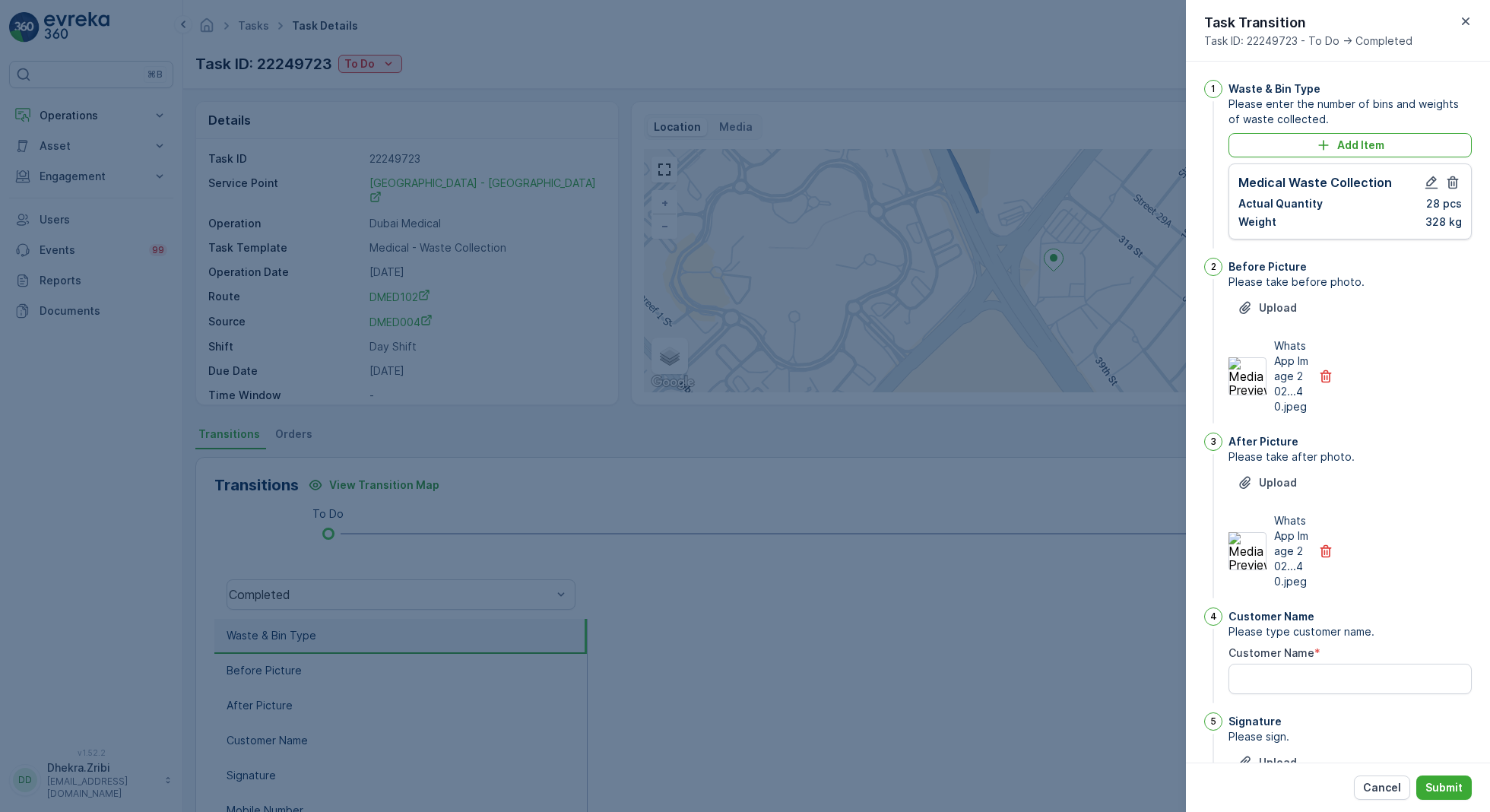
scroll to position [207, 0]
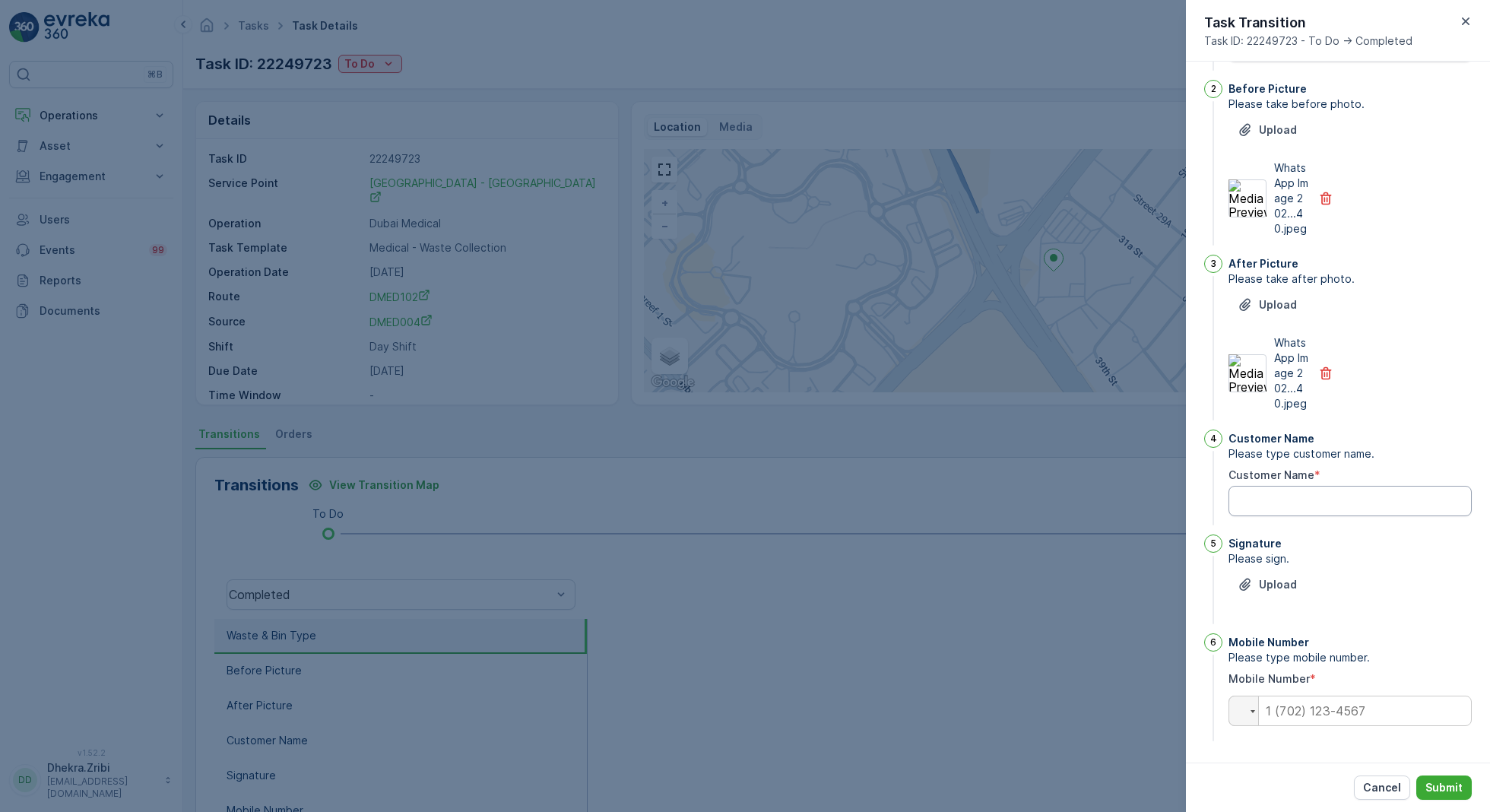
click at [1261, 495] on Name "Customer Name" at bounding box center [1350, 501] width 243 height 30
type Name "Saudi German"
click at [1272, 577] on p "Upload" at bounding box center [1277, 584] width 38 height 15
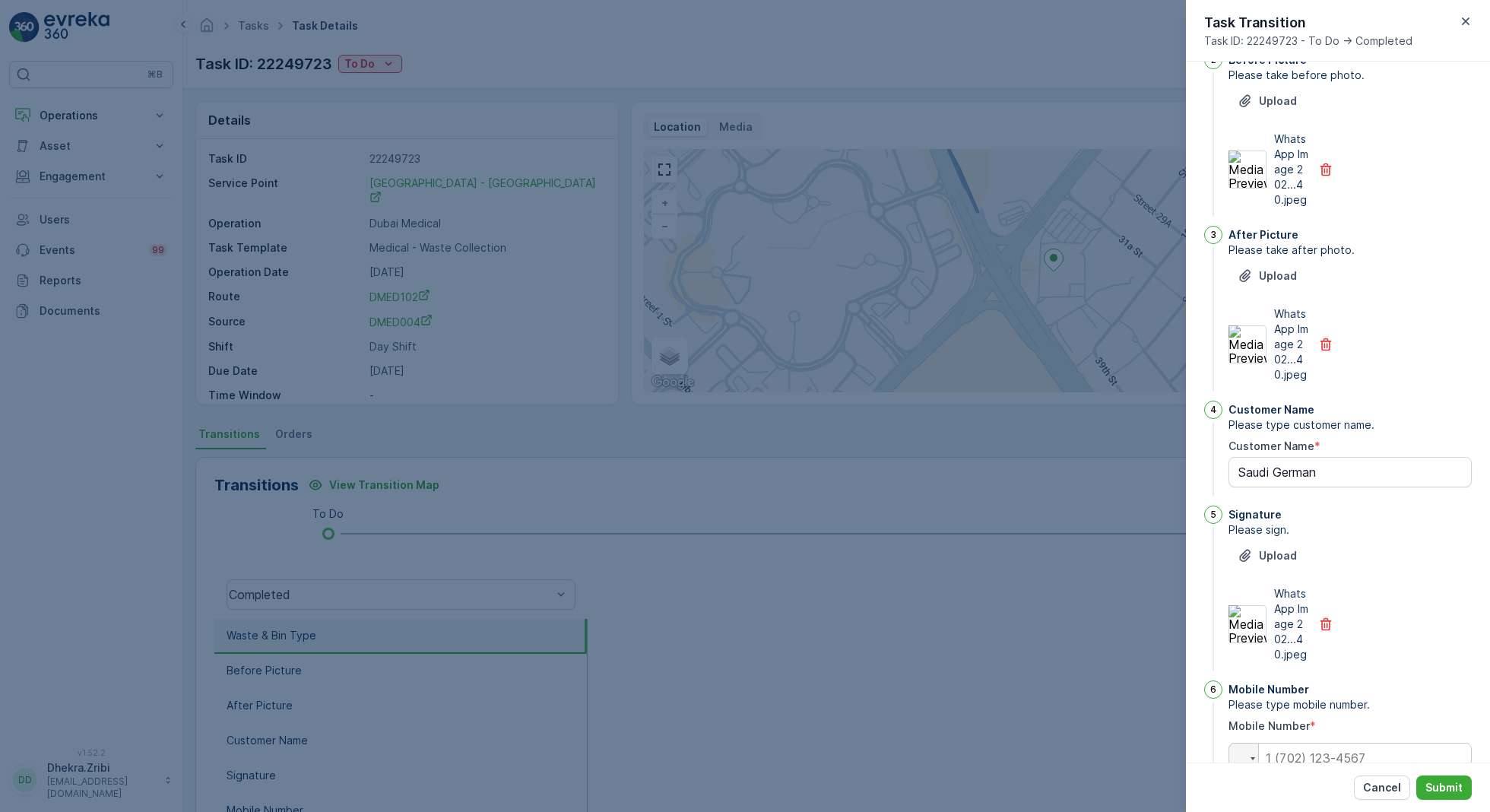
scroll to position [298, 0]
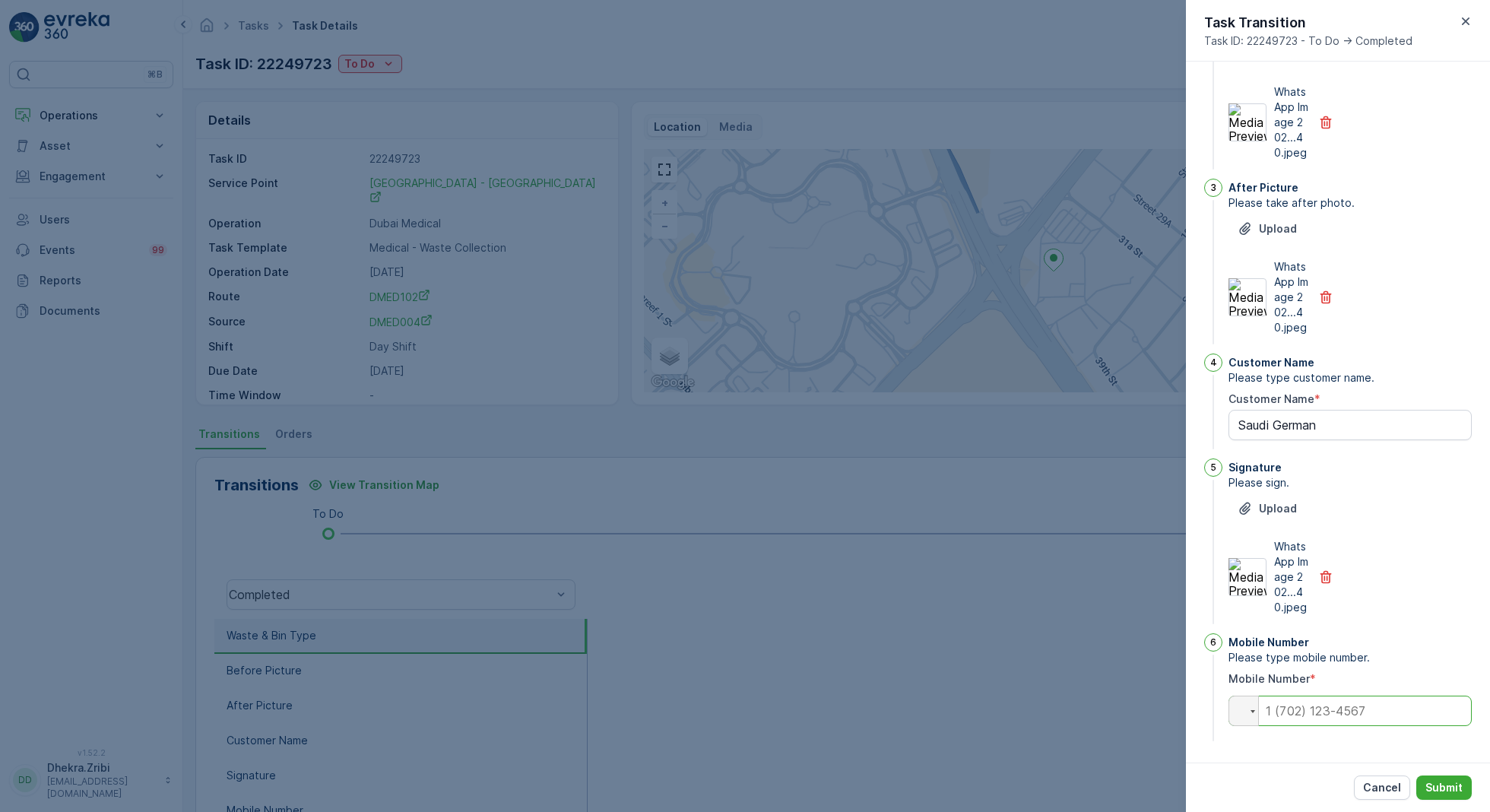
click at [1315, 713] on input "tel" at bounding box center [1350, 711] width 243 height 30
type input "0"
click at [1450, 786] on p "Submit" at bounding box center [1444, 788] width 37 height 15
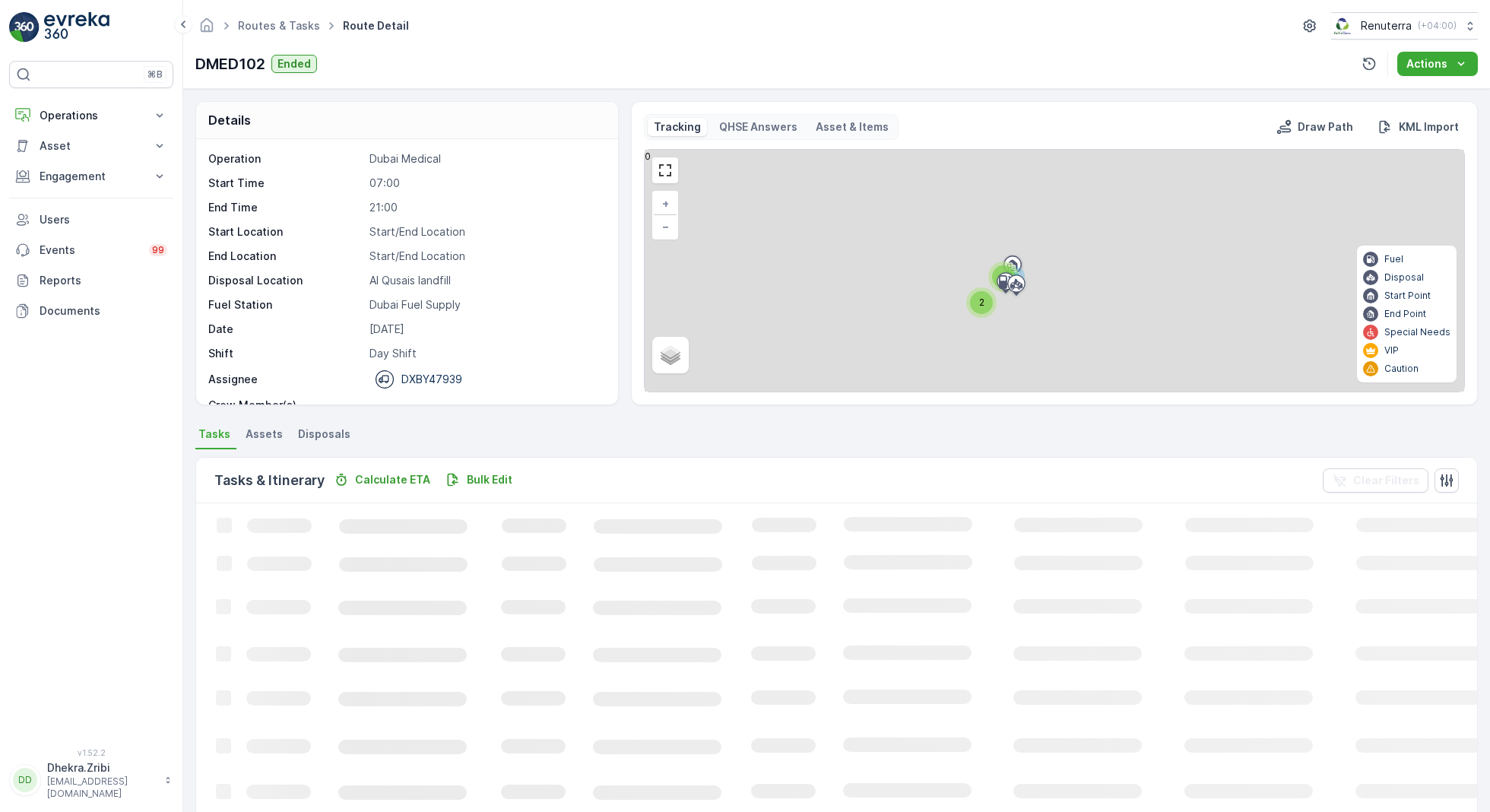
scroll to position [47, 0]
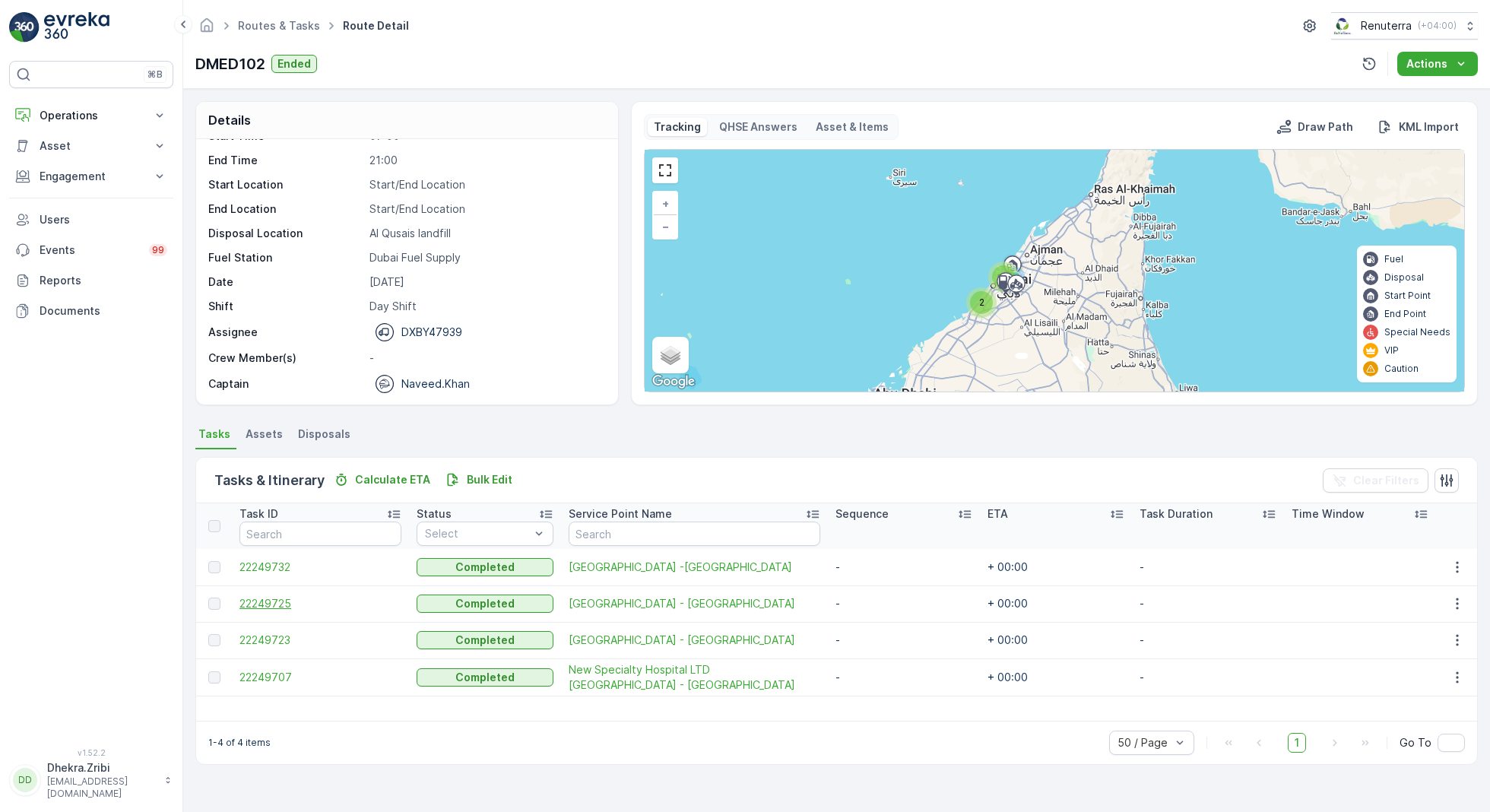
click at [274, 609] on span "22249725" at bounding box center [321, 604] width 162 height 15
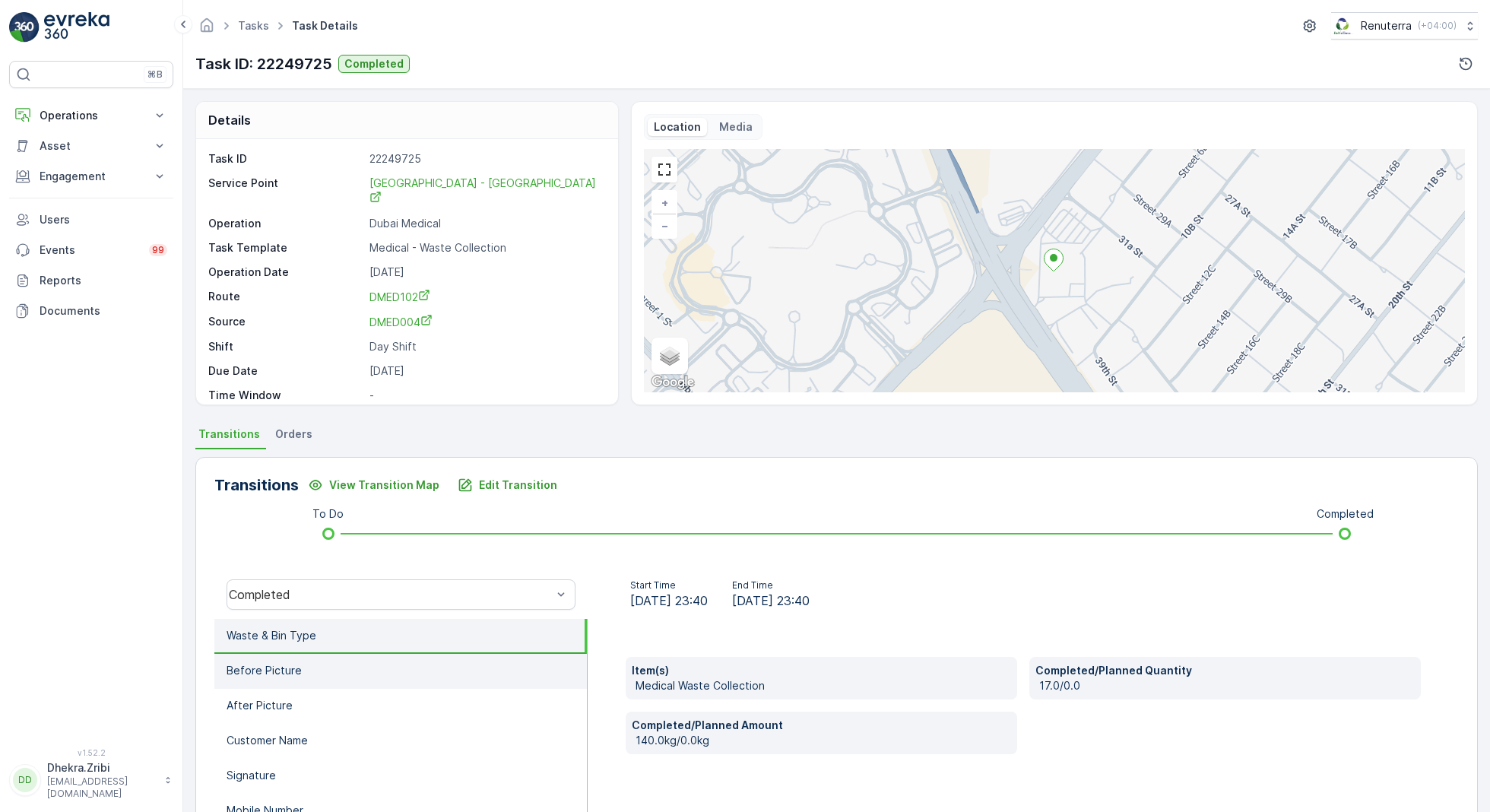
click at [317, 669] on li "Before Picture" at bounding box center [400, 670] width 372 height 35
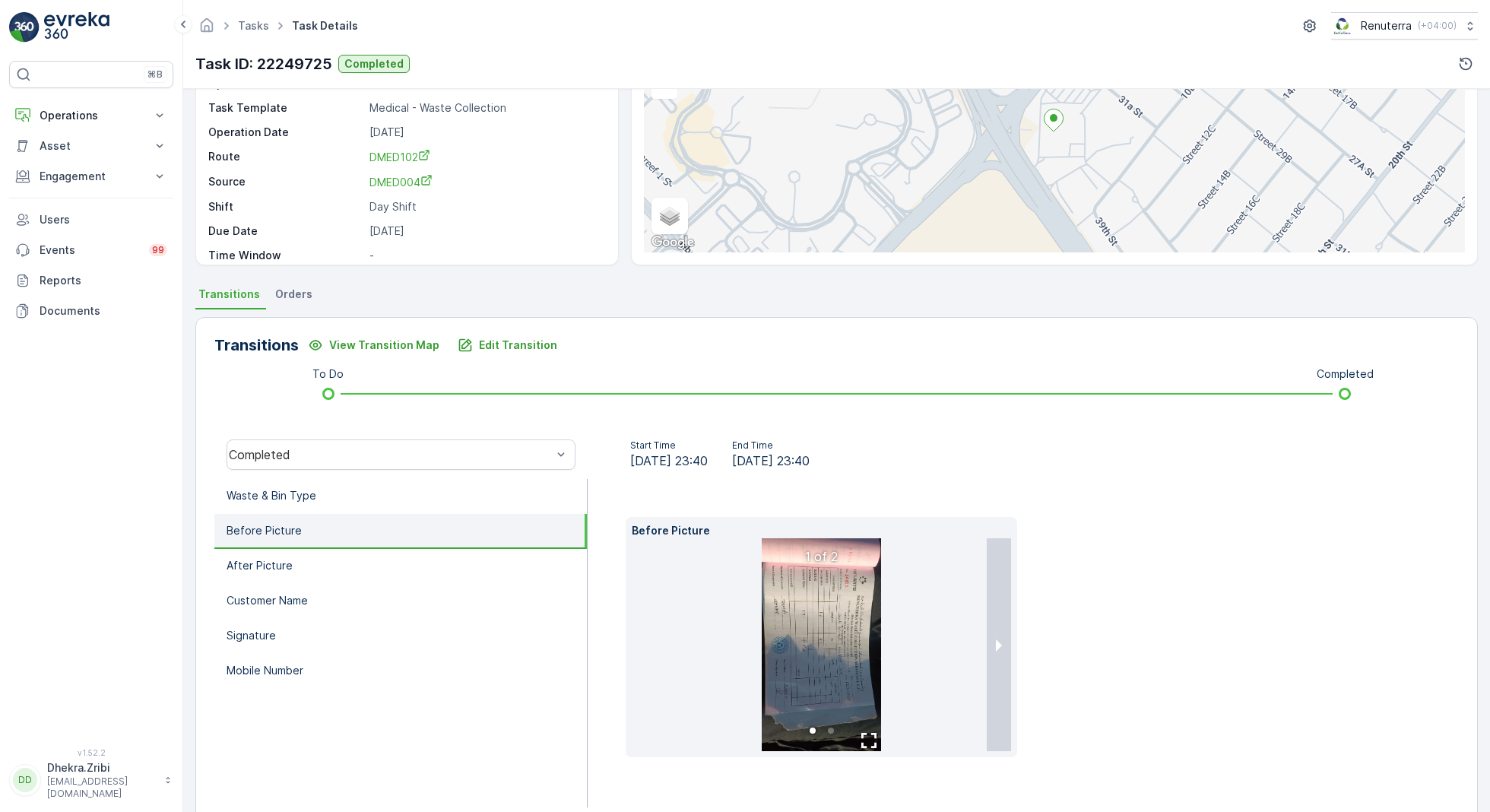
scroll to position [147, 0]
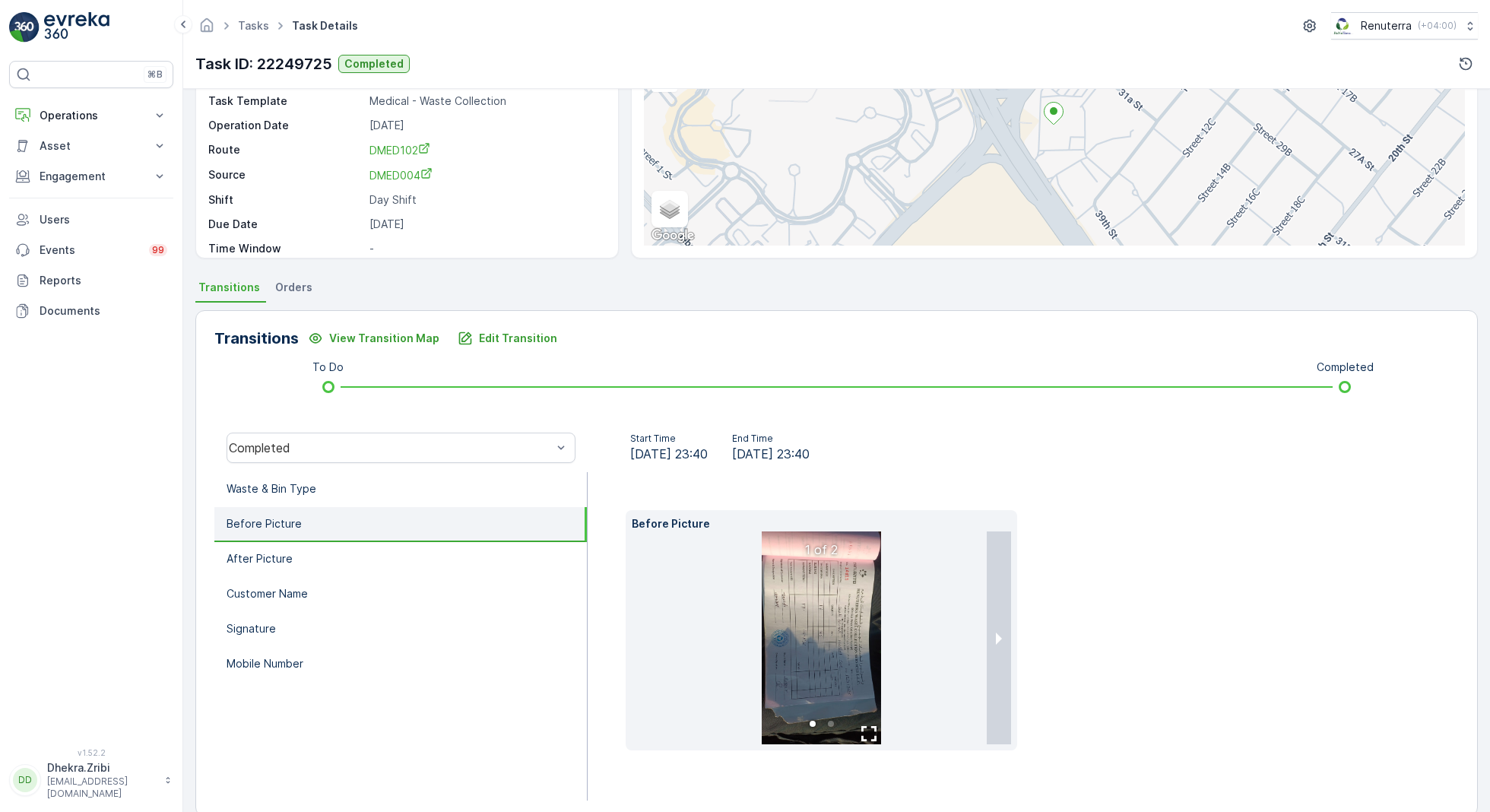
click at [810, 577] on img at bounding box center [821, 637] width 119 height 213
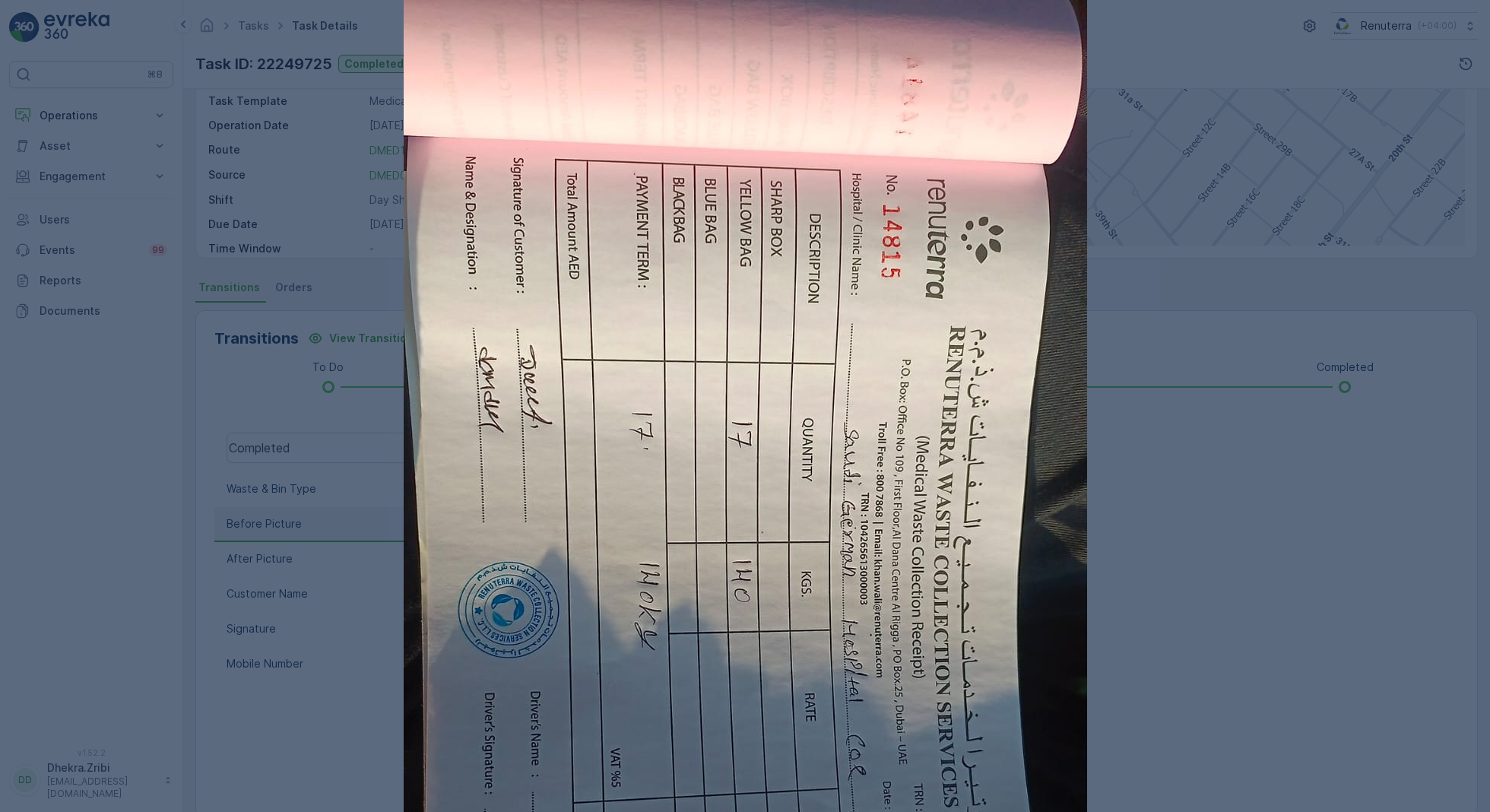
click at [1171, 500] on div at bounding box center [745, 406] width 1490 height 812
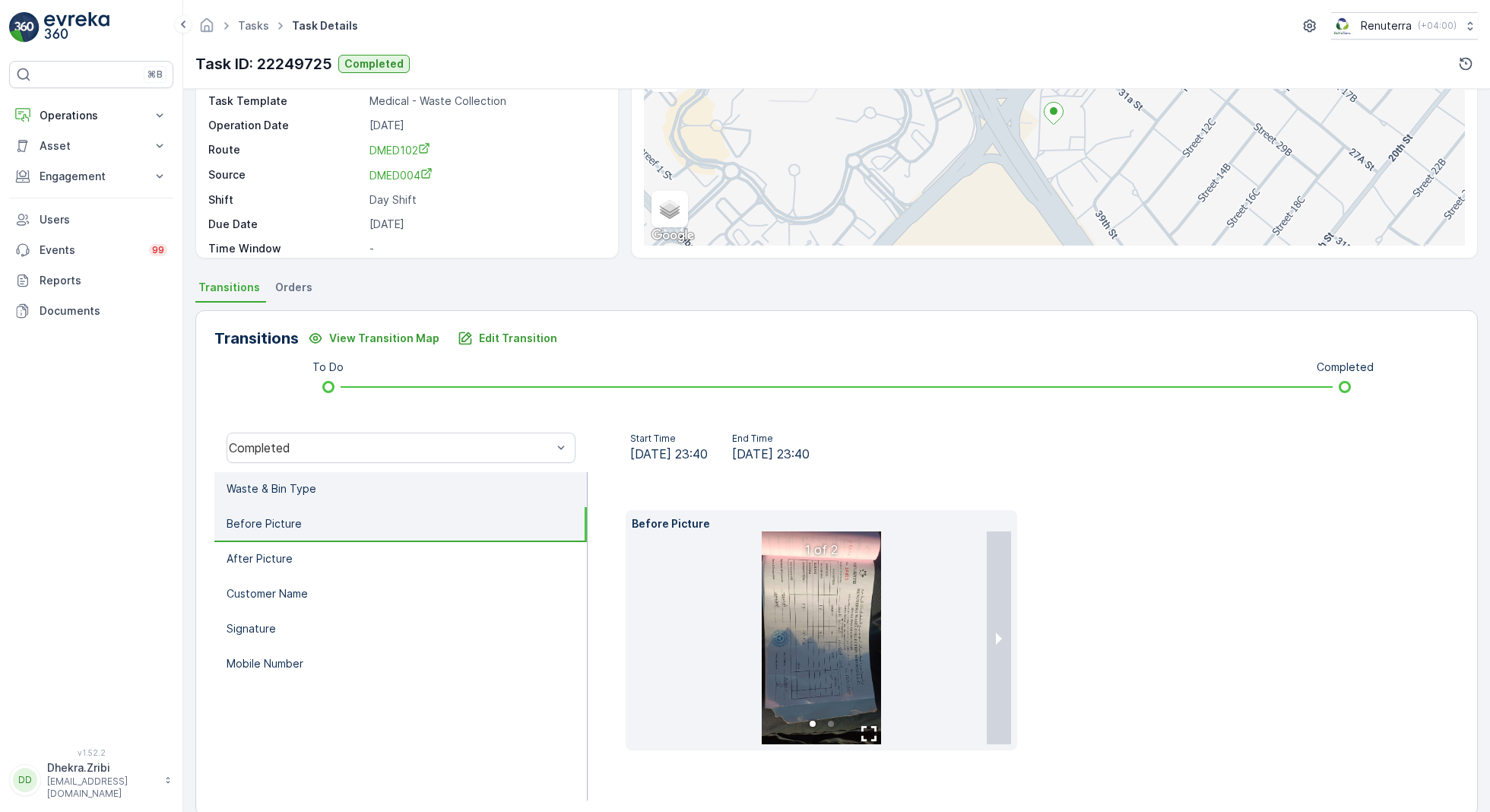
click at [291, 492] on p "Waste & Bin Type" at bounding box center [271, 489] width 89 height 15
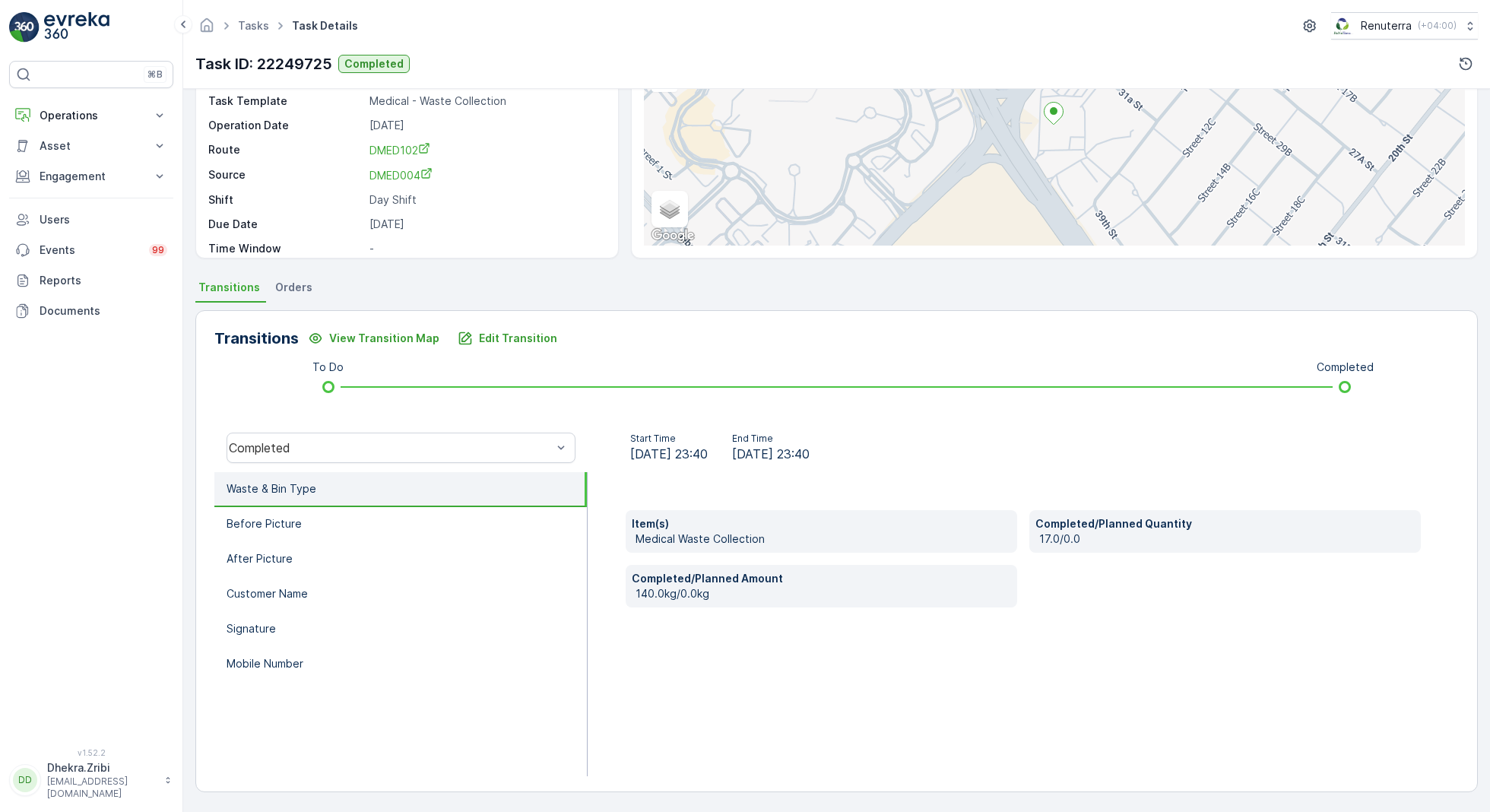
scroll to position [145, 0]
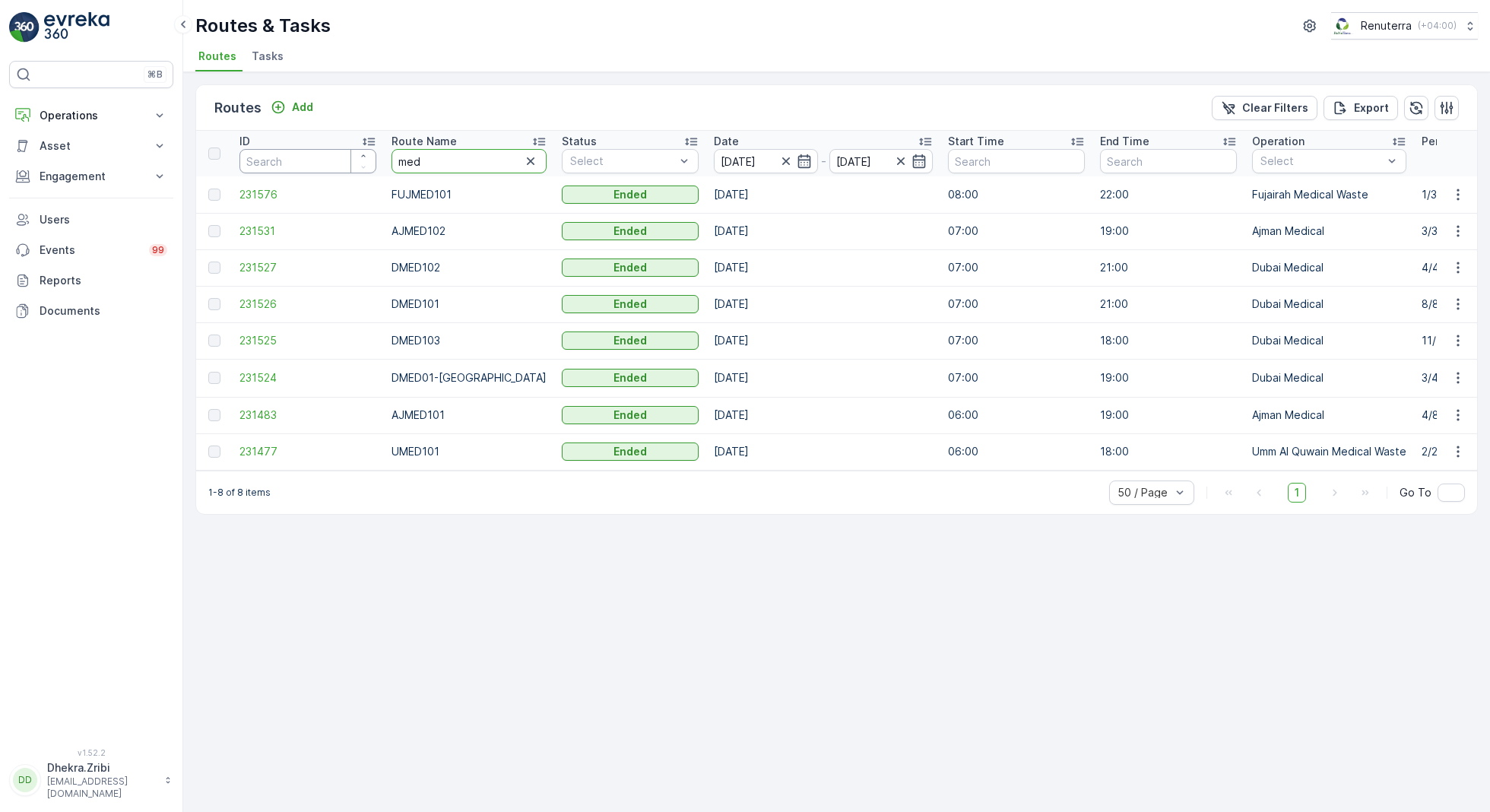
drag, startPoint x: 447, startPoint y: 163, endPoint x: 317, endPoint y: 163, distance: 130.0
type input "rel"
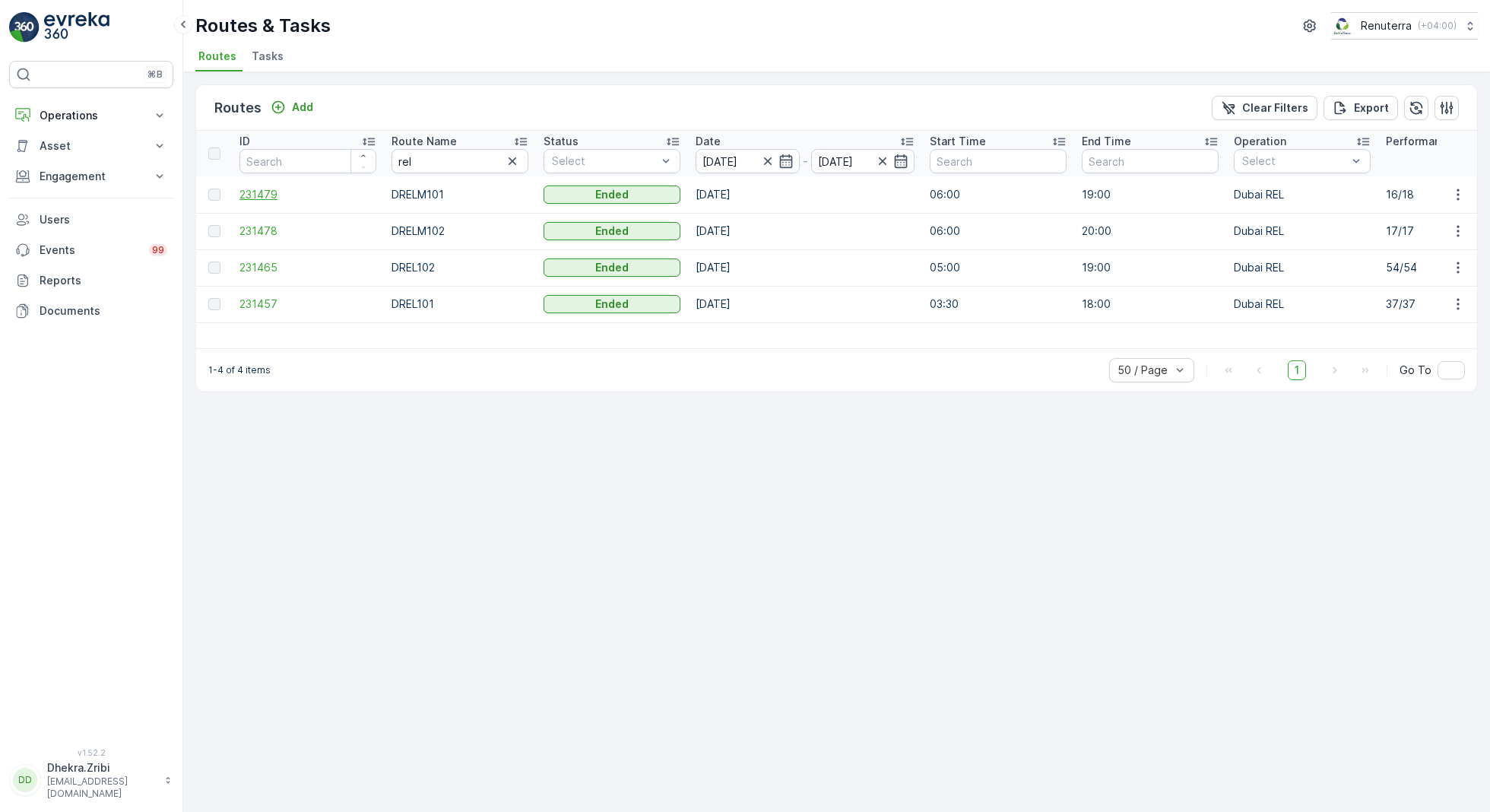
click at [260, 193] on span "231479" at bounding box center [308, 194] width 137 height 15
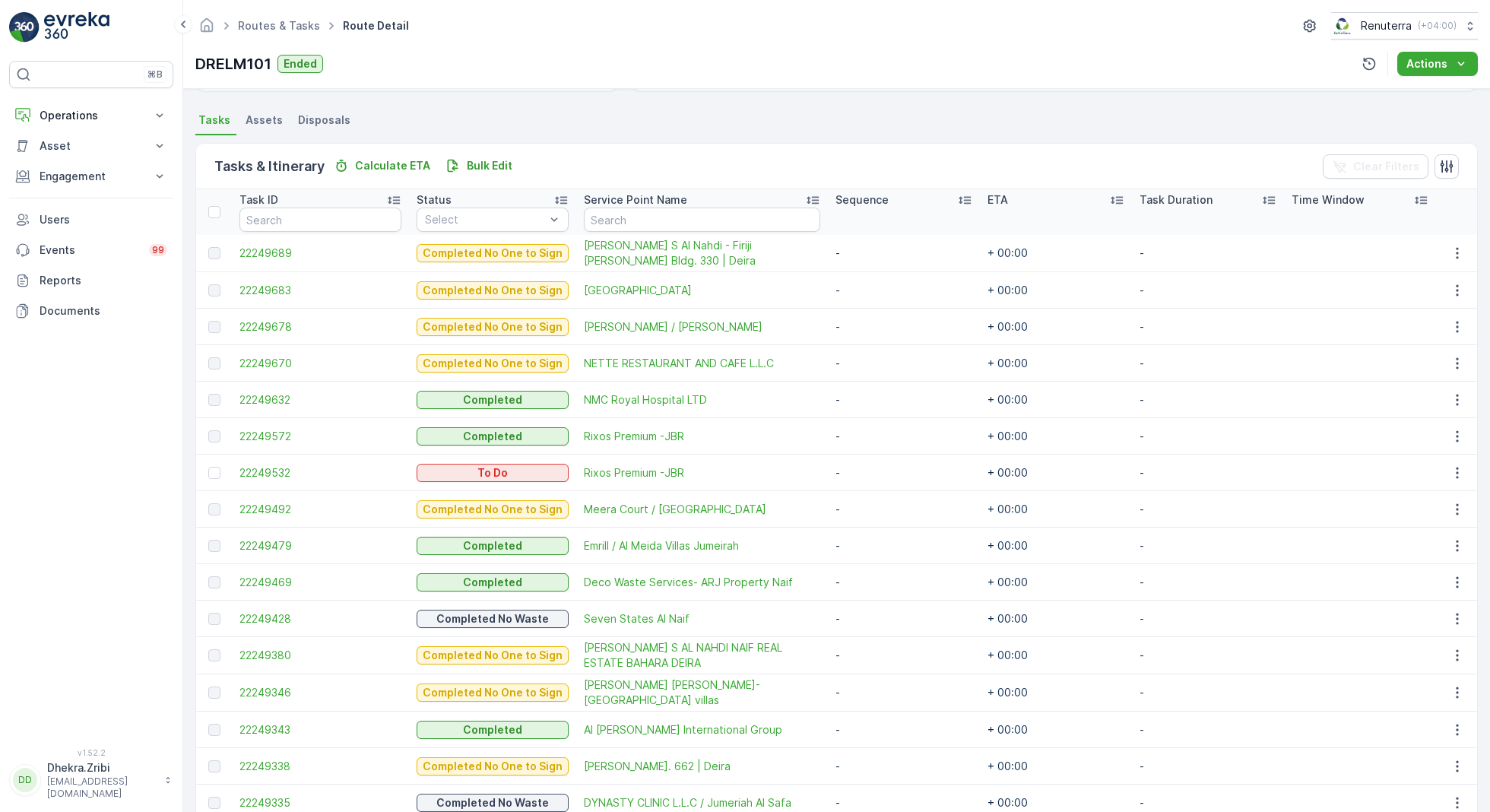
scroll to position [457, 0]
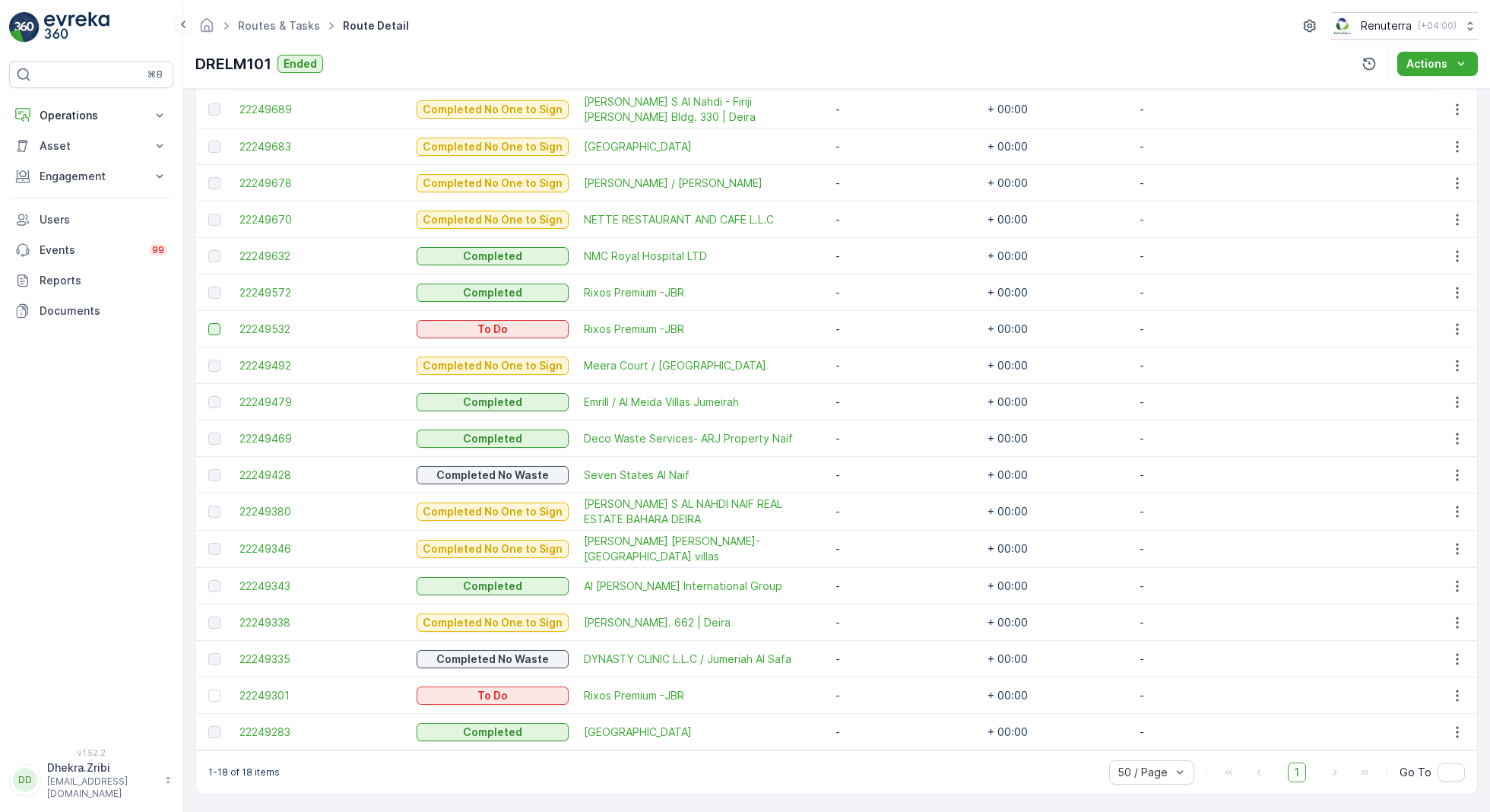
click at [210, 329] on div at bounding box center [214, 329] width 12 height 12
click at [209, 323] on input "checkbox" at bounding box center [209, 323] width 0 height 0
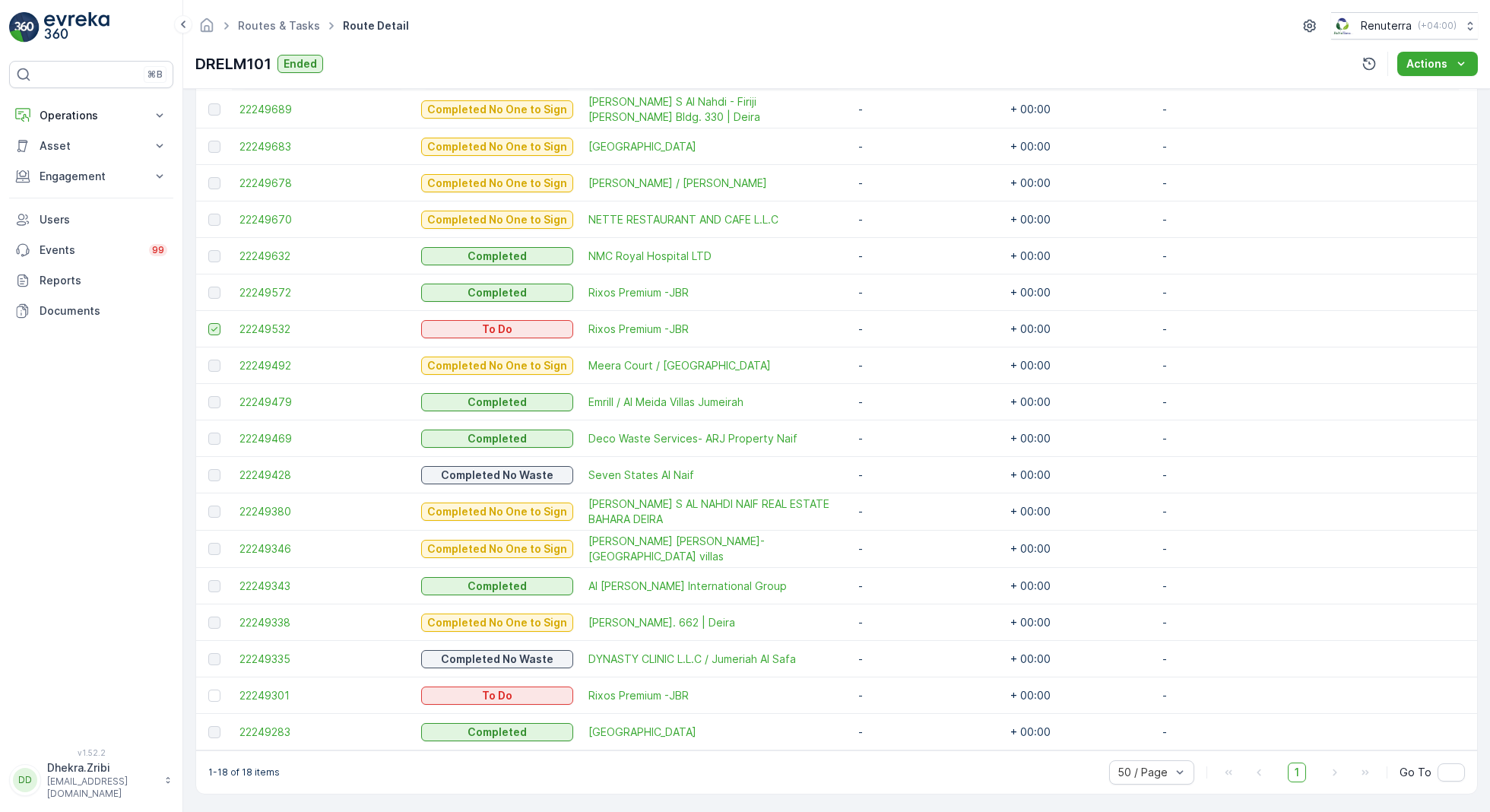
scroll to position [457, 0]
click at [214, 691] on div at bounding box center [214, 696] width 12 height 12
click at [209, 690] on input "checkbox" at bounding box center [209, 690] width 0 height 0
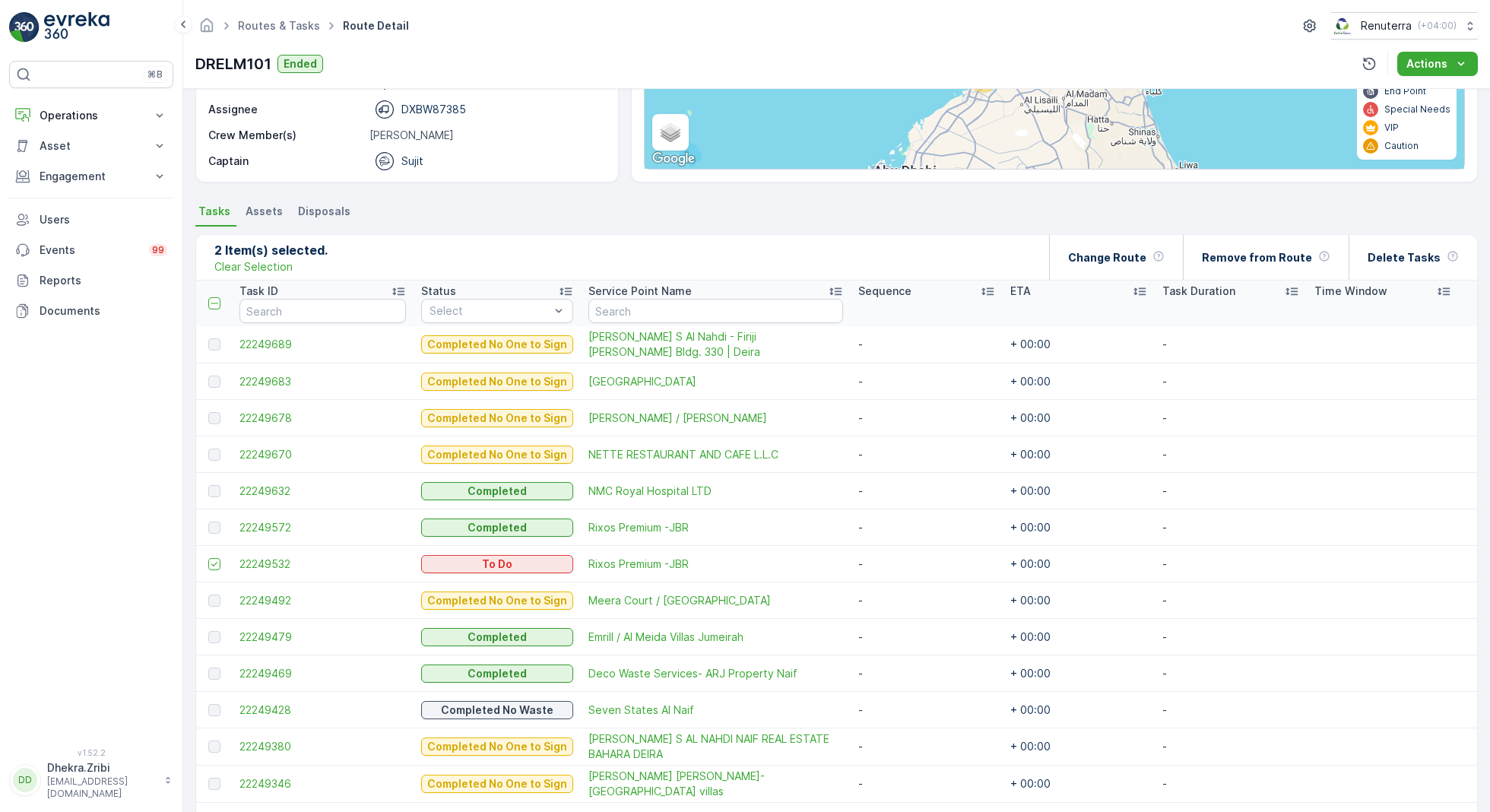
scroll to position [0, 0]
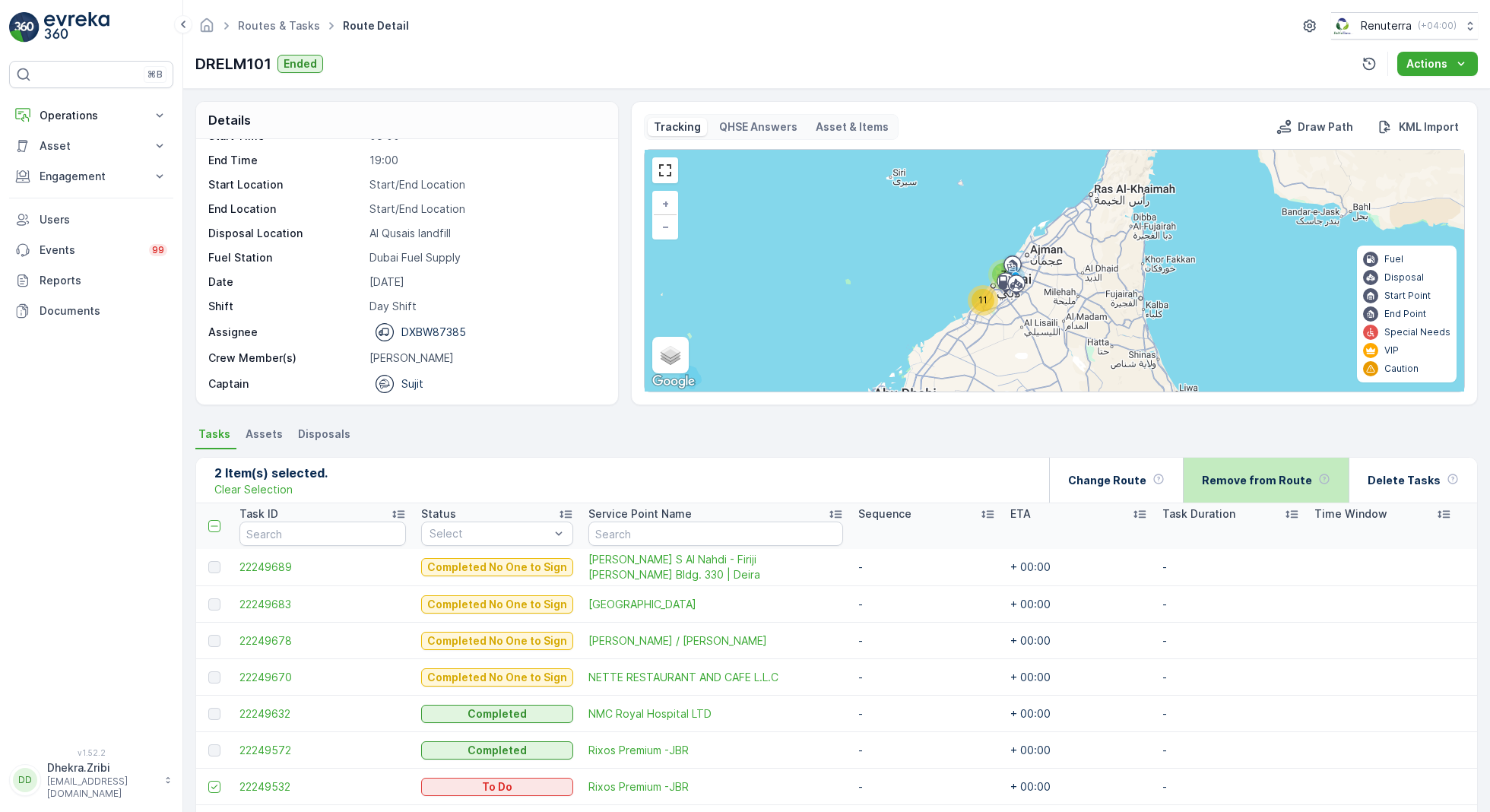
click at [1263, 477] on p "Remove from Route" at bounding box center [1257, 480] width 111 height 15
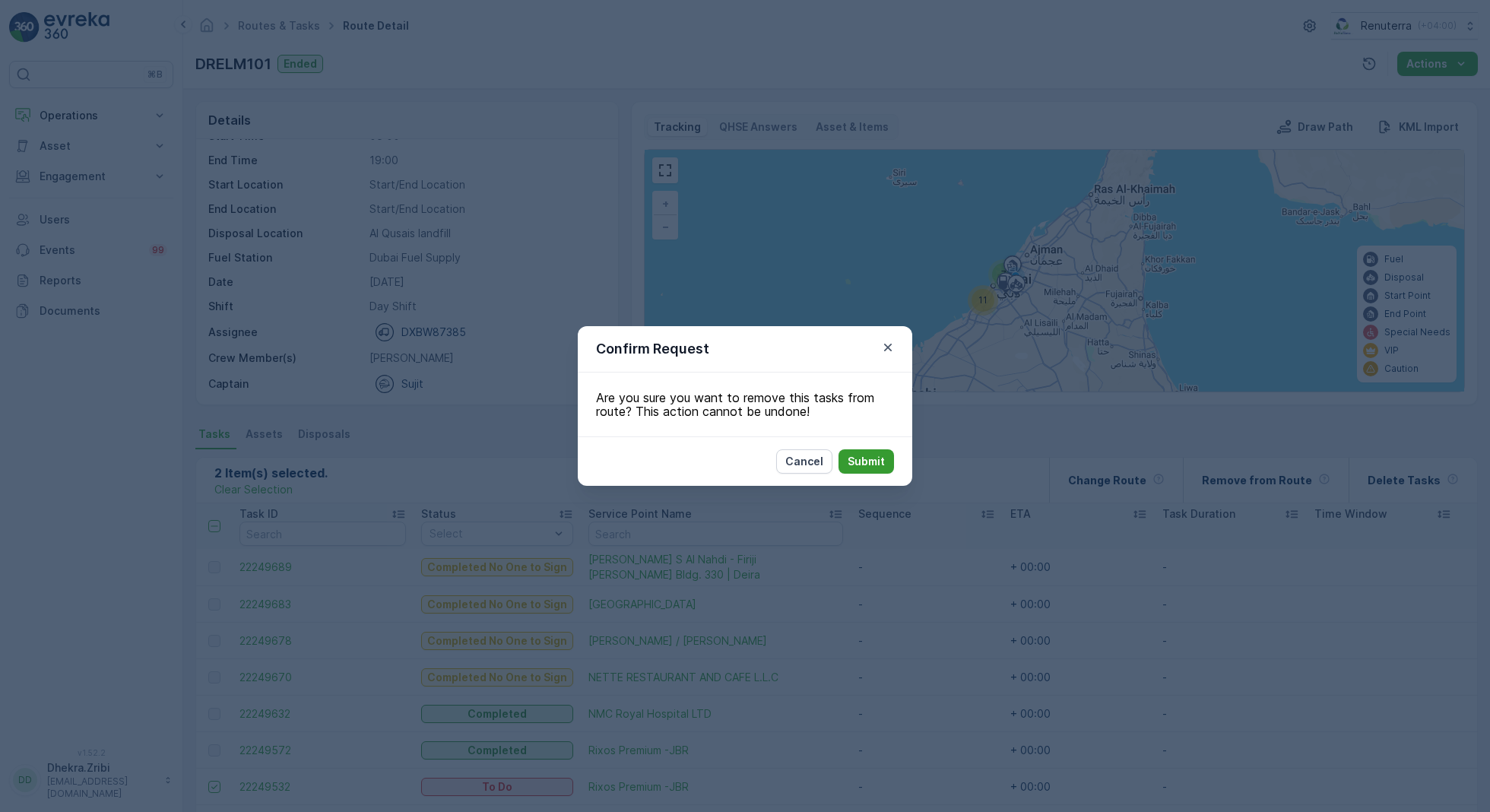
click at [869, 457] on p "Submit" at bounding box center [866, 462] width 37 height 15
